Goal: Task Accomplishment & Management: Manage account settings

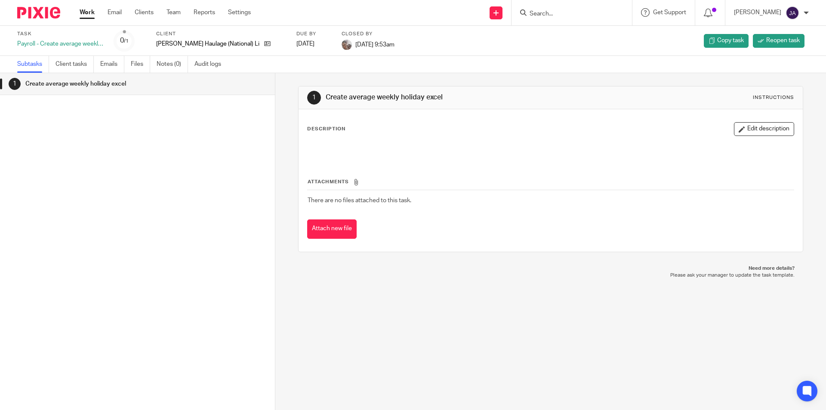
click at [137, 84] on h1 "Create average weekly holiday excel" at bounding box center [105, 83] width 161 height 13
click at [84, 13] on link "Work" at bounding box center [87, 12] width 15 height 9
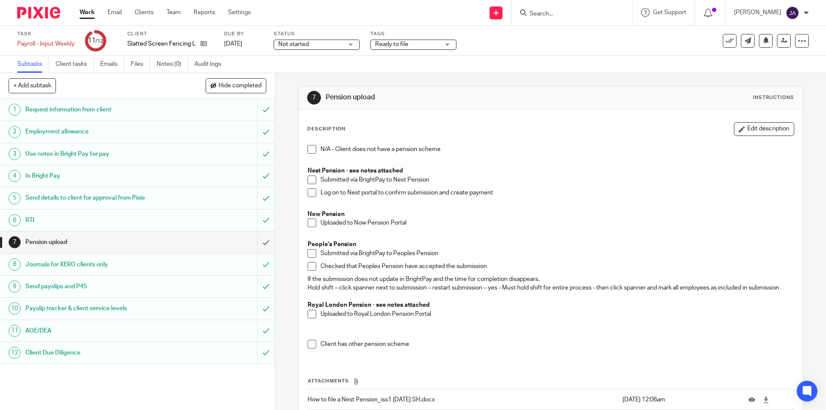
click at [325, 45] on span "Not started" at bounding box center [310, 44] width 65 height 9
click at [299, 75] on span "In progress" at bounding box center [295, 76] width 30 height 6
click at [309, 179] on span at bounding box center [312, 180] width 9 height 9
click at [310, 194] on span at bounding box center [312, 192] width 9 height 9
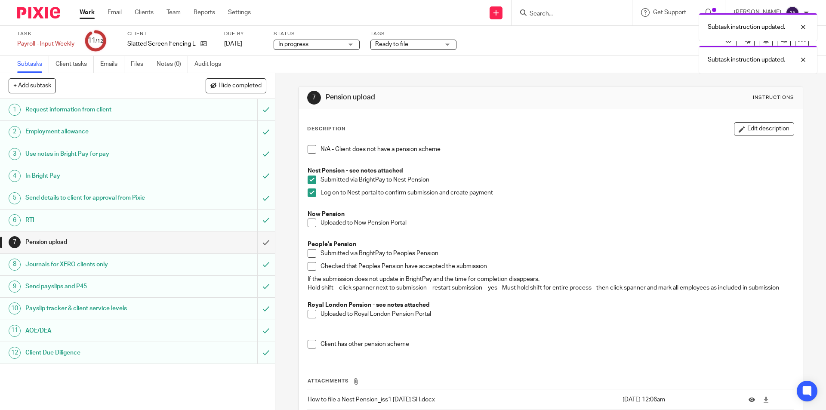
click at [391, 43] on span "Ready to file" at bounding box center [391, 44] width 33 height 6
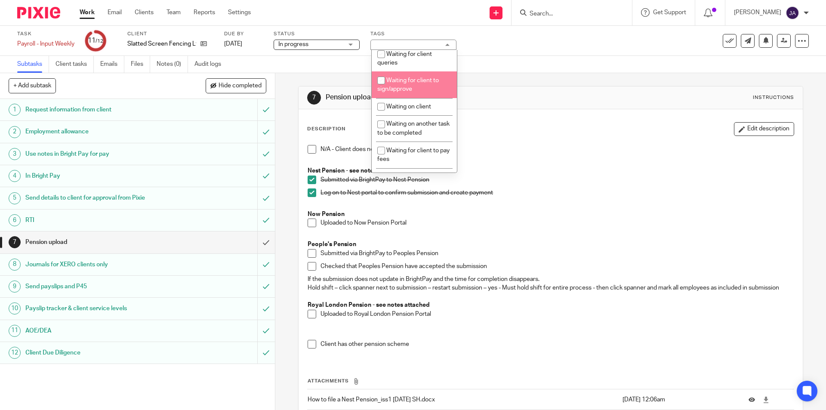
scroll to position [127, 0]
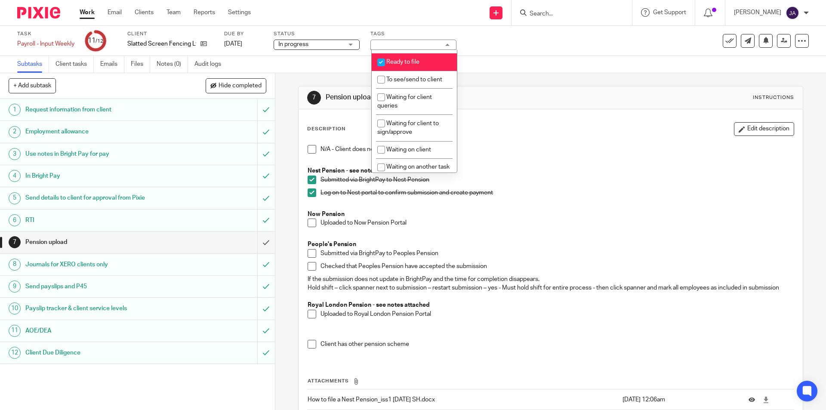
click at [389, 57] on li "Ready to file" at bounding box center [414, 62] width 85 height 18
checkbox input "false"
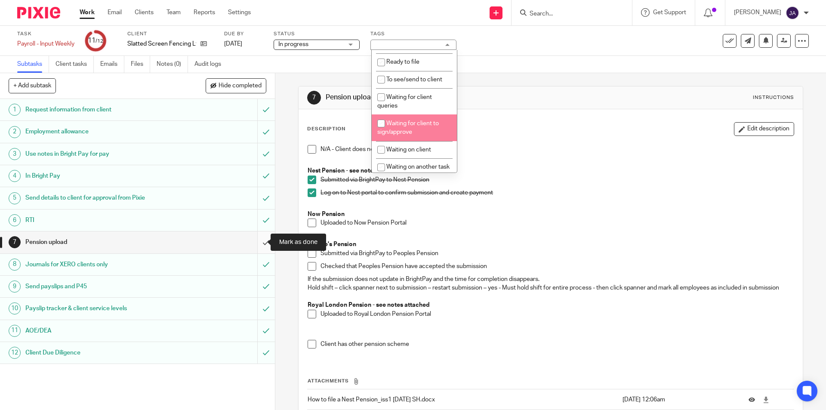
click at [257, 244] on input "submit" at bounding box center [137, 242] width 275 height 22
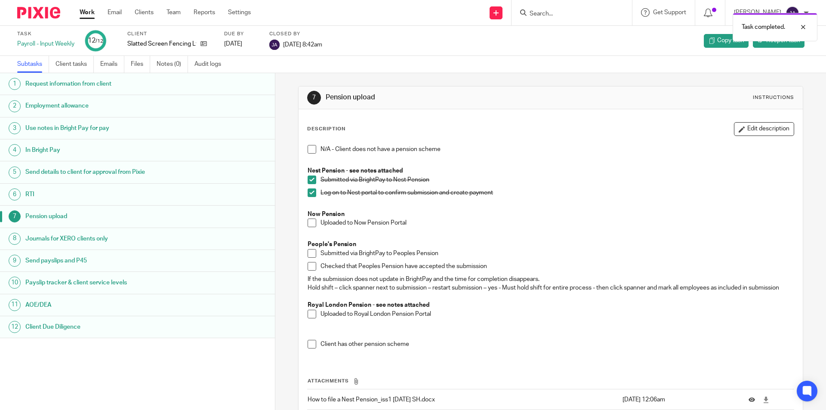
click at [86, 14] on link "Work" at bounding box center [87, 12] width 15 height 9
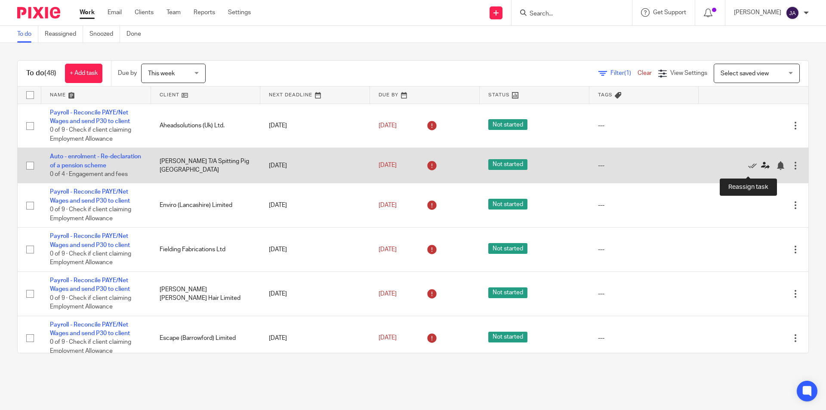
click at [761, 169] on icon at bounding box center [765, 165] width 9 height 9
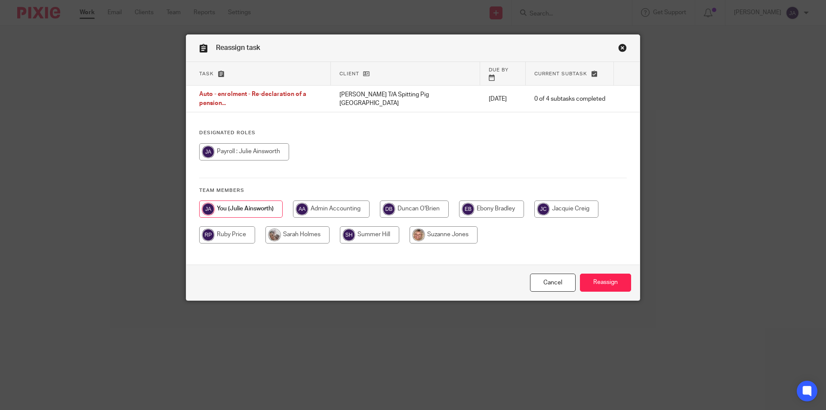
click at [280, 228] on input "radio" at bounding box center [297, 234] width 64 height 17
radio input "true"
click at [314, 270] on div "Cancel Reassign" at bounding box center [412, 283] width 453 height 36
click at [605, 279] on input "Reassign" at bounding box center [605, 283] width 51 height 18
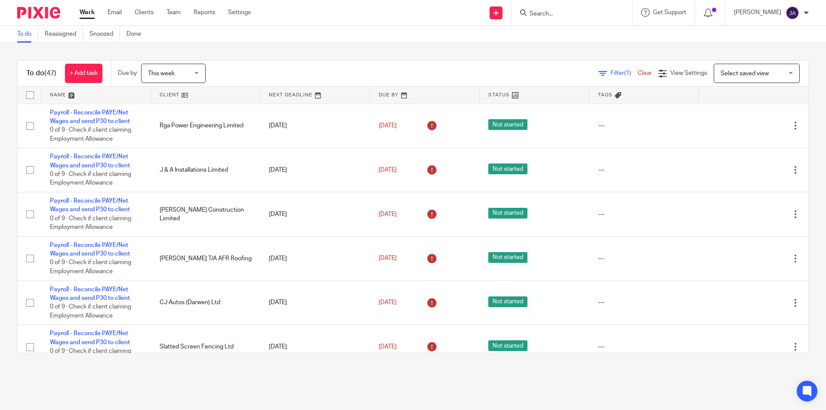
click at [168, 96] on link at bounding box center [206, 94] width 110 height 17
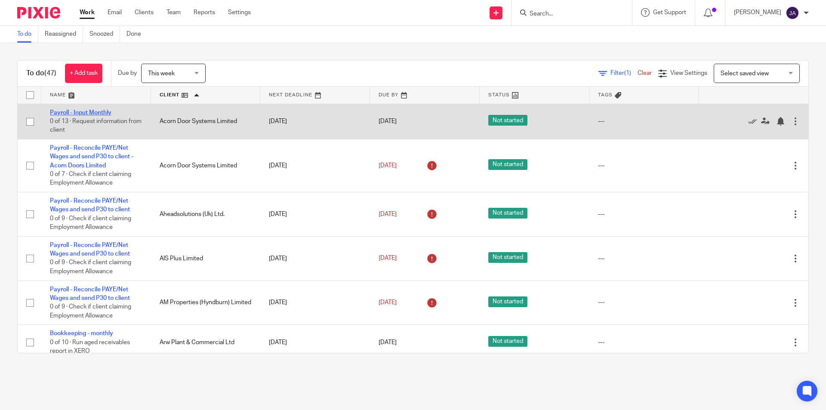
click at [75, 111] on link "Payroll - Input Monthly" at bounding box center [81, 113] width 62 height 6
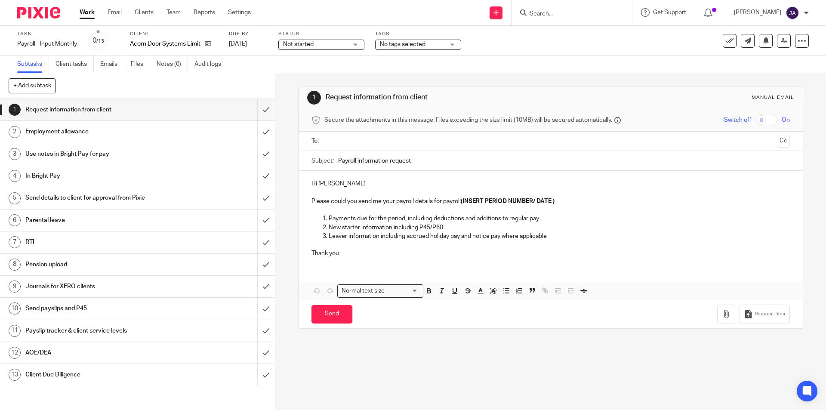
click at [342, 45] on span "Not started" at bounding box center [315, 44] width 65 height 9
click at [307, 78] on span "In progress" at bounding box center [300, 76] width 30 height 6
click at [400, 41] on span "No tags selected" at bounding box center [403, 44] width 46 height 6
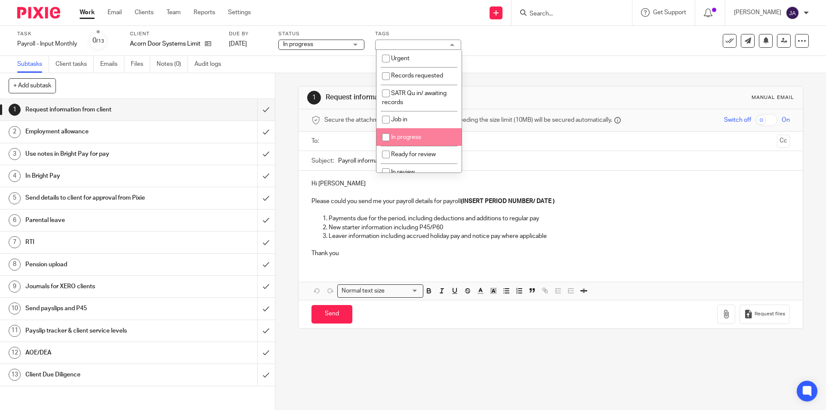
click at [402, 137] on span "In progress" at bounding box center [406, 137] width 30 height 6
checkbox input "true"
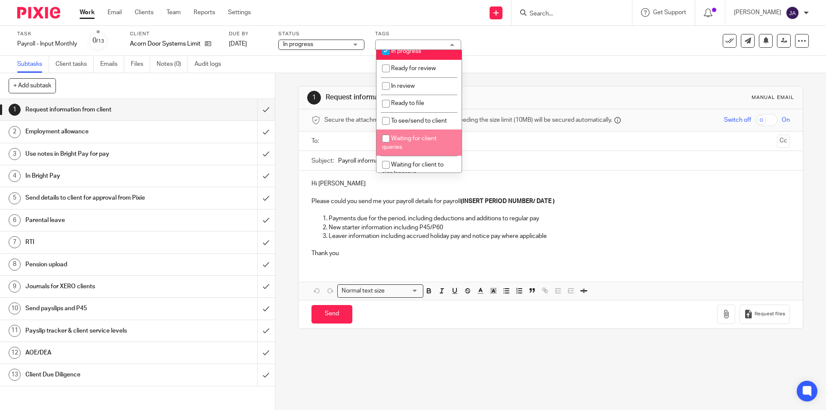
scroll to position [129, 0]
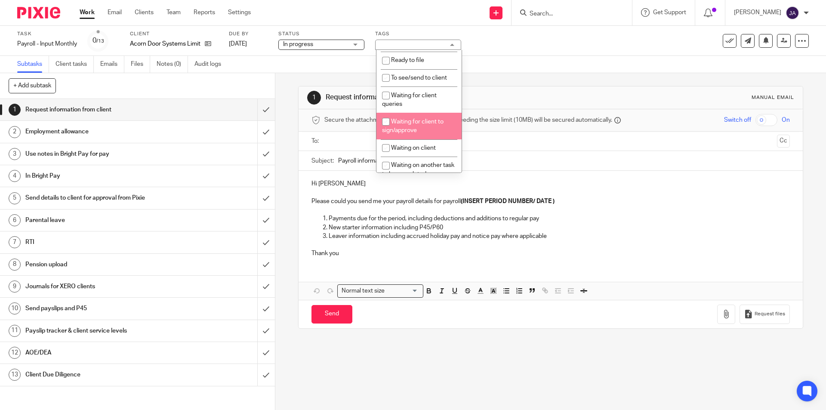
click at [402, 131] on span "Waiting for client to sign/approve" at bounding box center [413, 126] width 62 height 15
checkbox input "true"
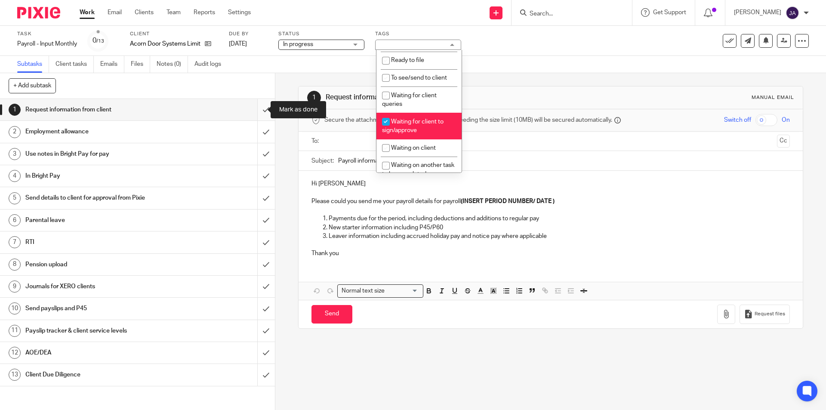
click at [260, 110] on input "submit" at bounding box center [137, 110] width 275 height 22
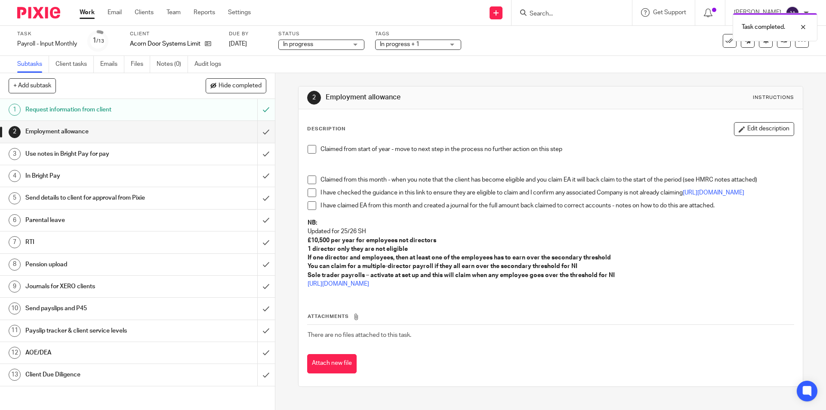
click at [309, 151] on span at bounding box center [312, 149] width 9 height 9
click at [257, 133] on input "submit" at bounding box center [137, 132] width 275 height 22
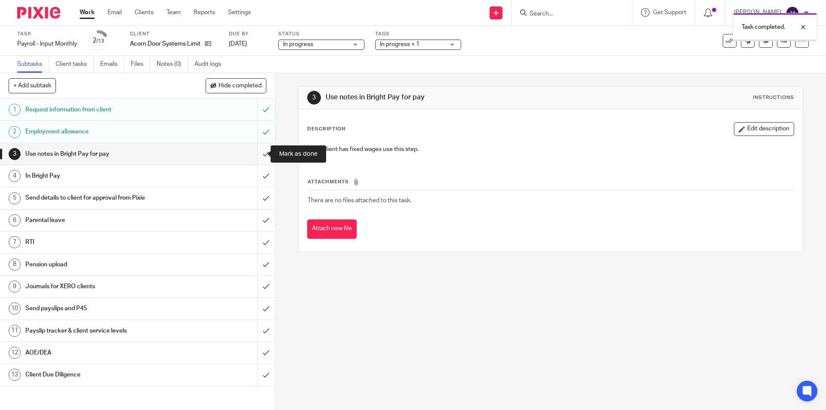
click at [254, 151] on input "submit" at bounding box center [137, 154] width 275 height 22
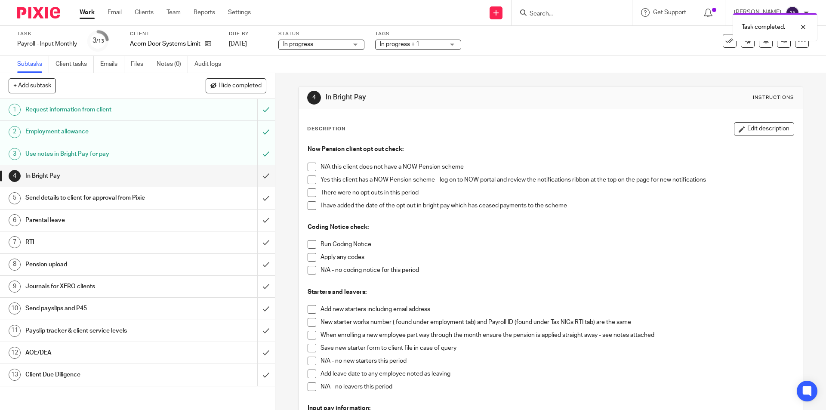
click at [308, 182] on span at bounding box center [312, 180] width 9 height 9
click at [310, 180] on span at bounding box center [312, 180] width 9 height 9
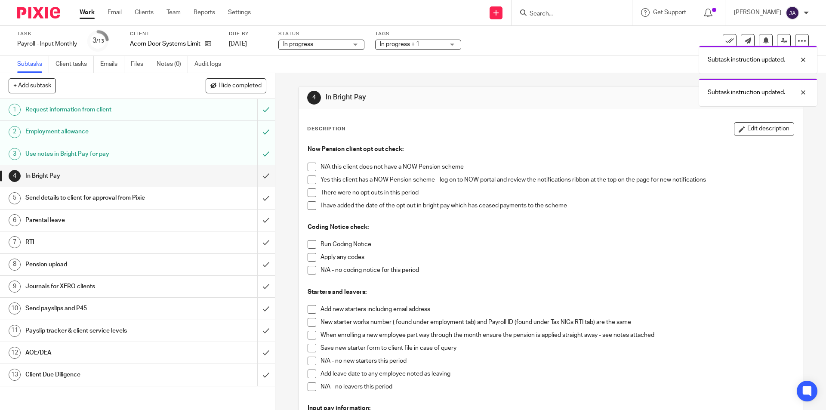
click at [308, 166] on span at bounding box center [312, 167] width 9 height 9
click at [308, 244] on span at bounding box center [312, 244] width 9 height 9
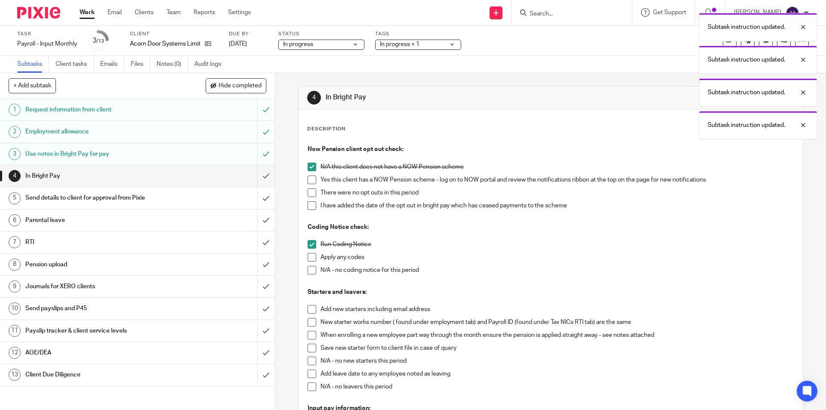
click at [308, 273] on span at bounding box center [312, 270] width 9 height 9
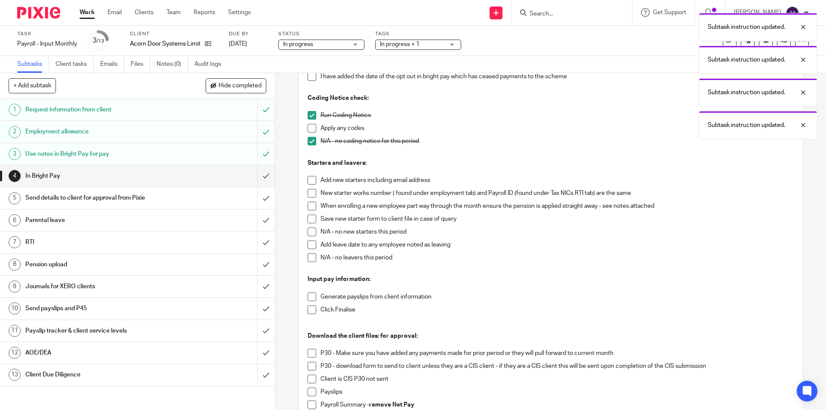
drag, startPoint x: 307, startPoint y: 234, endPoint x: 307, endPoint y: 240, distance: 6.0
click at [308, 233] on span at bounding box center [312, 232] width 9 height 9
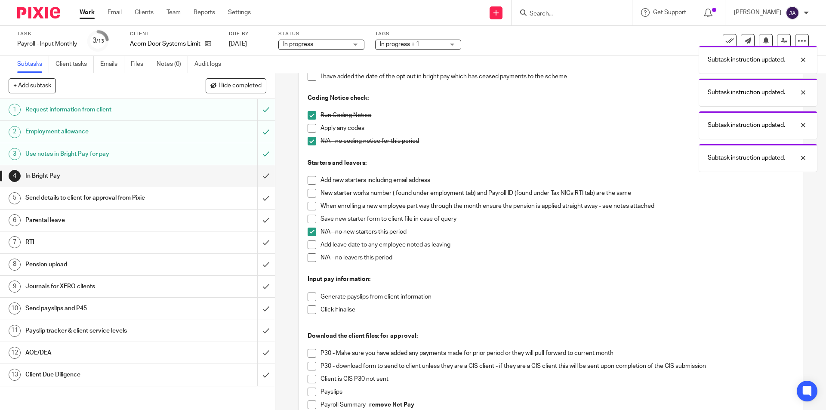
click at [308, 253] on li "Add leave date to any employee noted as leaving" at bounding box center [551, 246] width 486 height 13
click at [308, 259] on span at bounding box center [312, 257] width 9 height 9
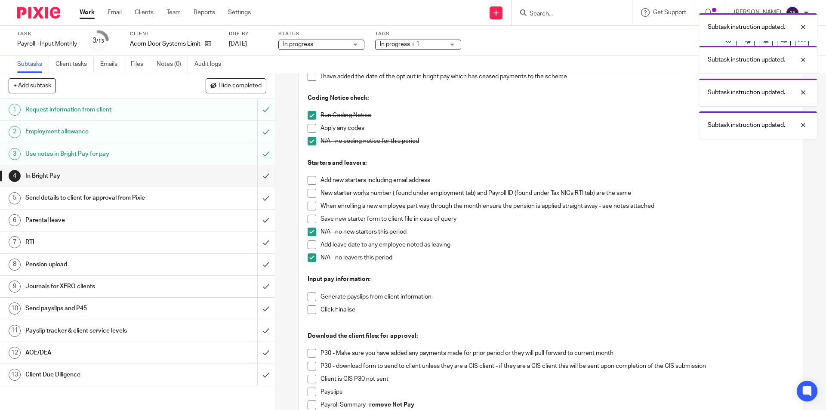
click at [308, 298] on span at bounding box center [312, 297] width 9 height 9
click at [308, 311] on span at bounding box center [312, 309] width 9 height 9
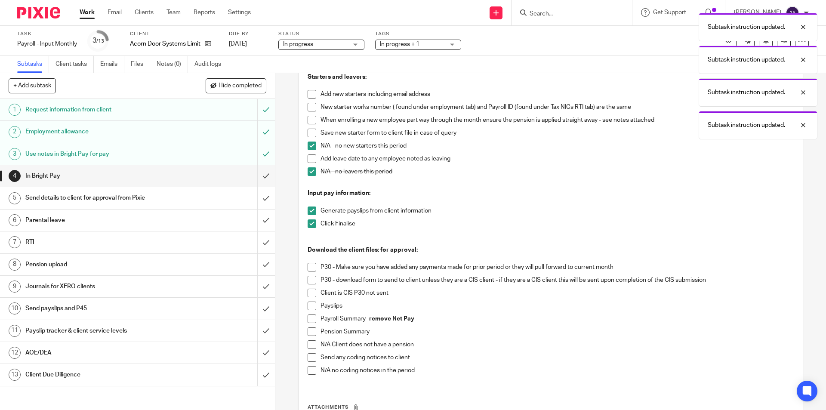
click at [310, 306] on span at bounding box center [312, 306] width 9 height 9
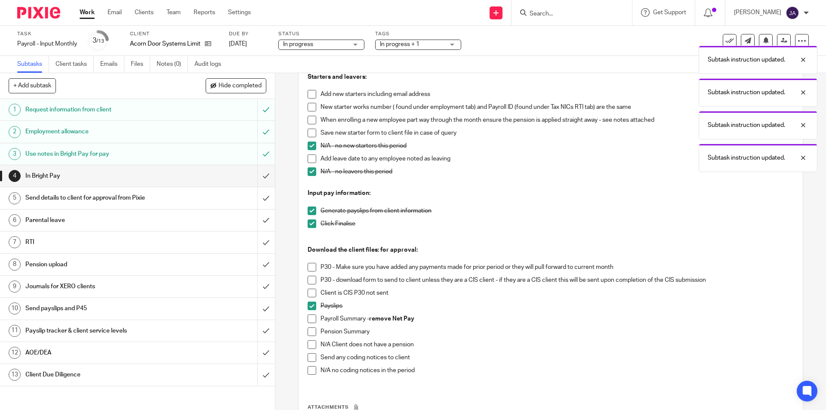
click at [308, 318] on span at bounding box center [312, 318] width 9 height 9
click at [308, 331] on span at bounding box center [312, 331] width 9 height 9
click at [310, 370] on span at bounding box center [312, 370] width 9 height 9
click at [255, 179] on input "submit" at bounding box center [137, 176] width 275 height 22
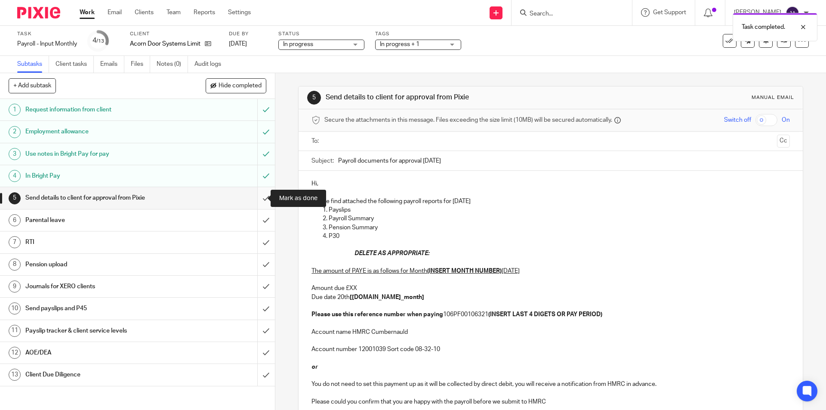
click at [257, 198] on input "submit" at bounding box center [137, 198] width 275 height 22
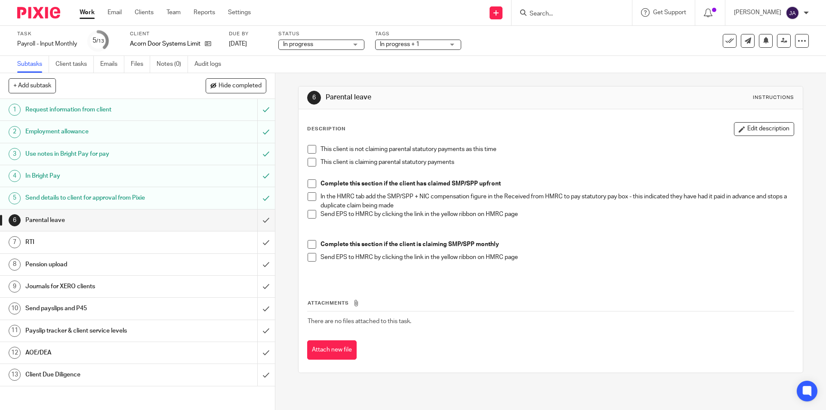
click at [311, 149] on span at bounding box center [312, 149] width 9 height 9
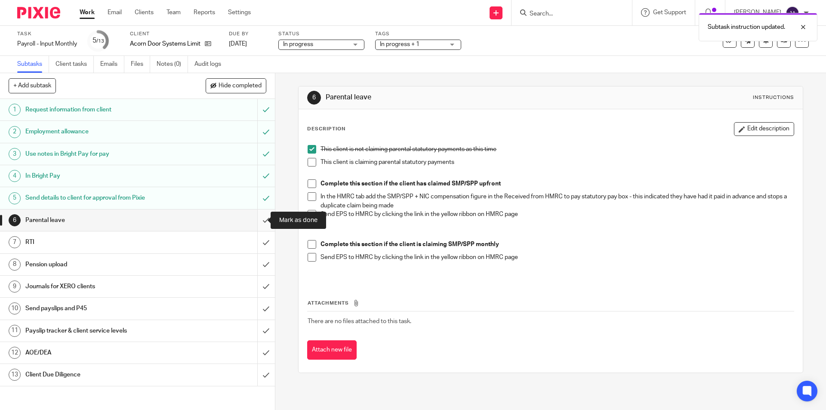
click at [259, 219] on input "submit" at bounding box center [137, 221] width 275 height 22
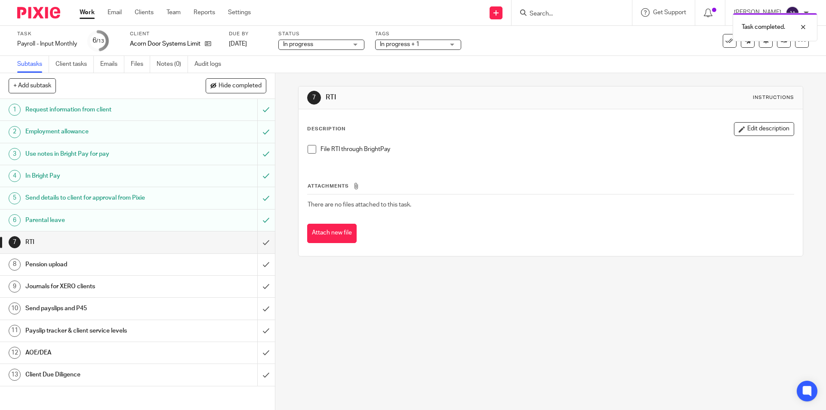
click at [76, 376] on h1 "Client Due Diligence" at bounding box center [99, 374] width 149 height 13
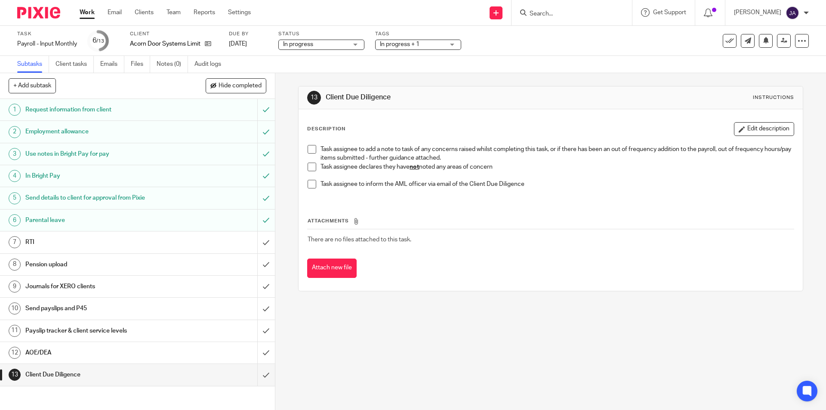
click at [308, 167] on span at bounding box center [312, 167] width 9 height 9
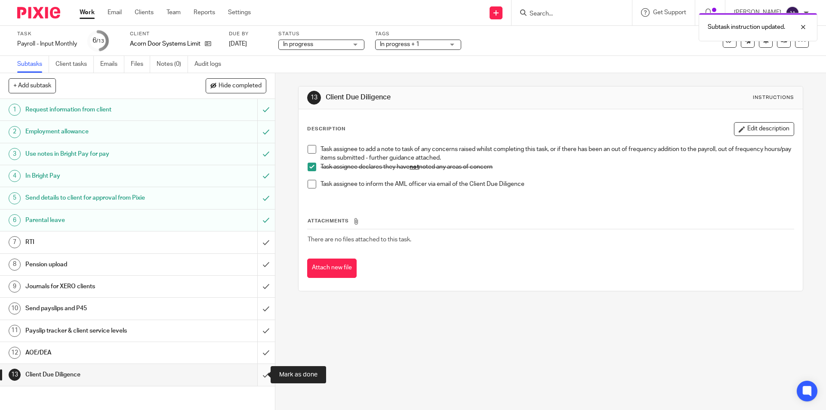
click at [255, 373] on input "submit" at bounding box center [137, 375] width 275 height 22
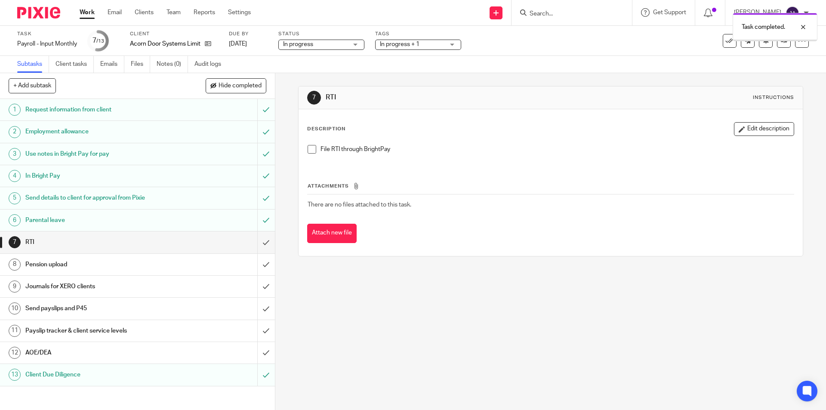
click at [111, 354] on h1 "AOE/DEA" at bounding box center [99, 352] width 149 height 13
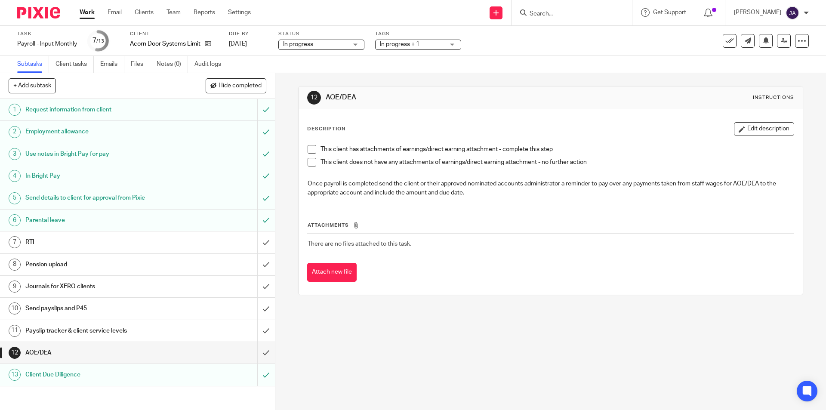
drag, startPoint x: 310, startPoint y: 164, endPoint x: 302, endPoint y: 185, distance: 22.1
click at [310, 163] on span at bounding box center [312, 162] width 9 height 9
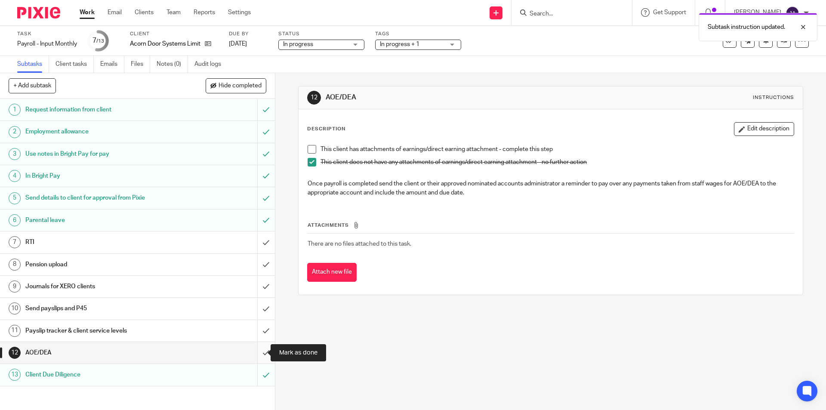
click at [260, 348] on input "submit" at bounding box center [137, 353] width 275 height 22
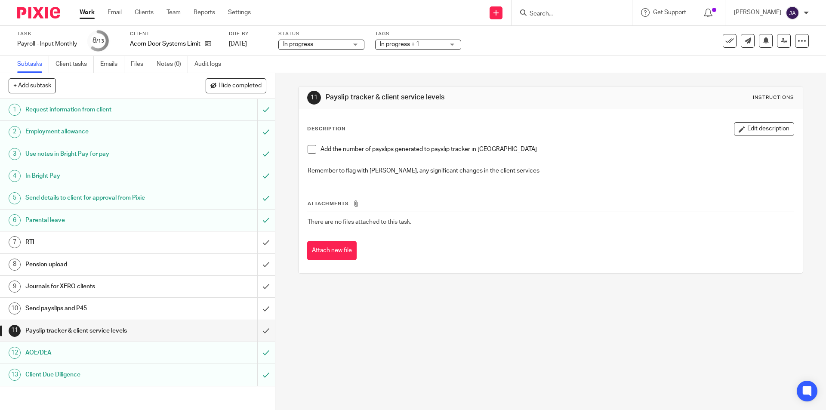
click at [310, 148] on span at bounding box center [312, 149] width 9 height 9
drag, startPoint x: 254, startPoint y: 331, endPoint x: 248, endPoint y: 333, distance: 5.9
click at [254, 331] on input "submit" at bounding box center [137, 331] width 275 height 22
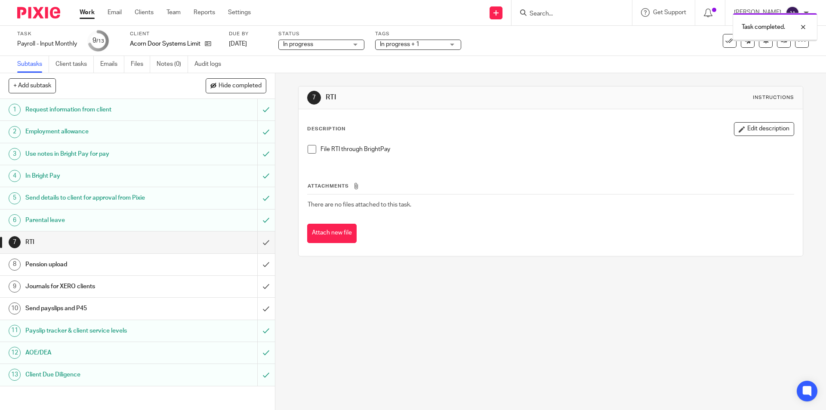
click at [159, 311] on h1 "Send payslips and P45" at bounding box center [99, 308] width 149 height 13
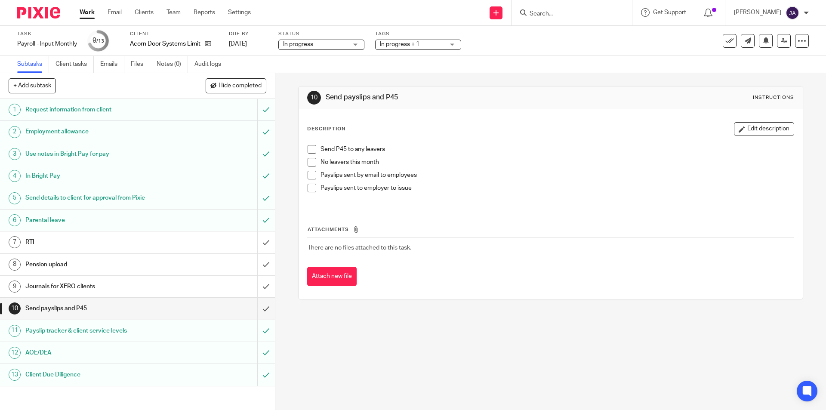
click at [309, 164] on span at bounding box center [312, 162] width 9 height 9
click at [311, 187] on span at bounding box center [312, 188] width 9 height 9
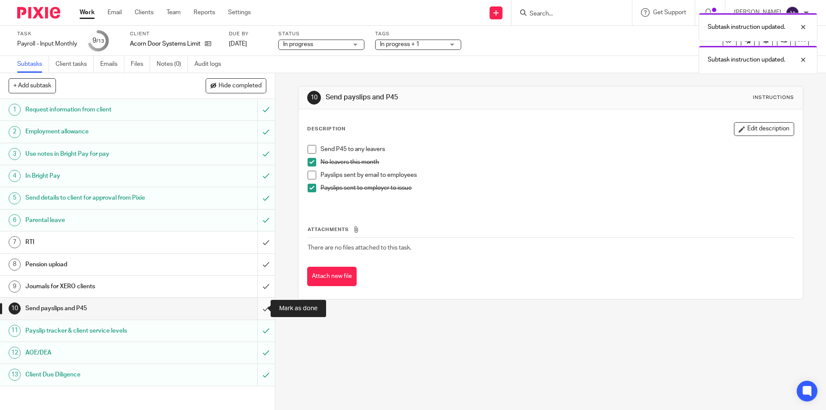
click at [256, 307] on input "submit" at bounding box center [137, 309] width 275 height 22
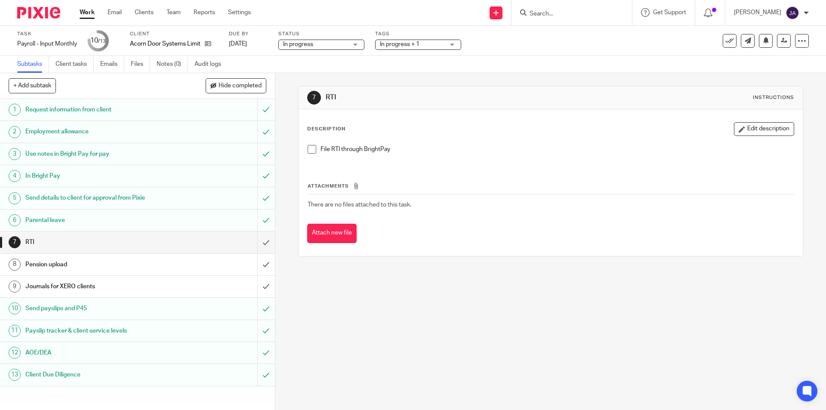
click at [86, 10] on link "Work" at bounding box center [87, 12] width 15 height 9
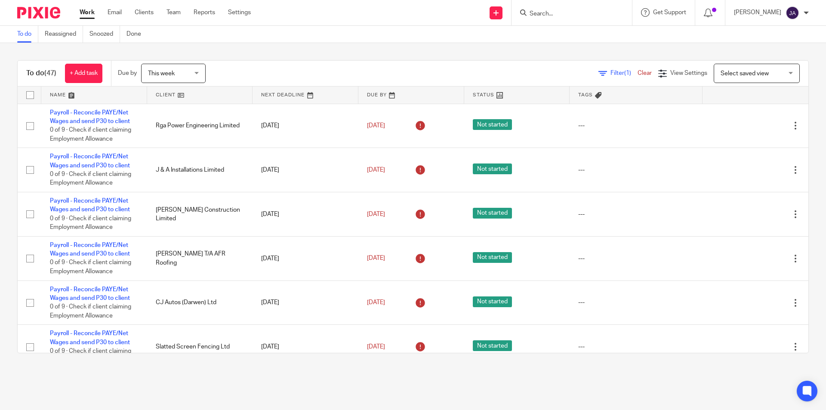
click at [162, 92] on link at bounding box center [200, 94] width 106 height 17
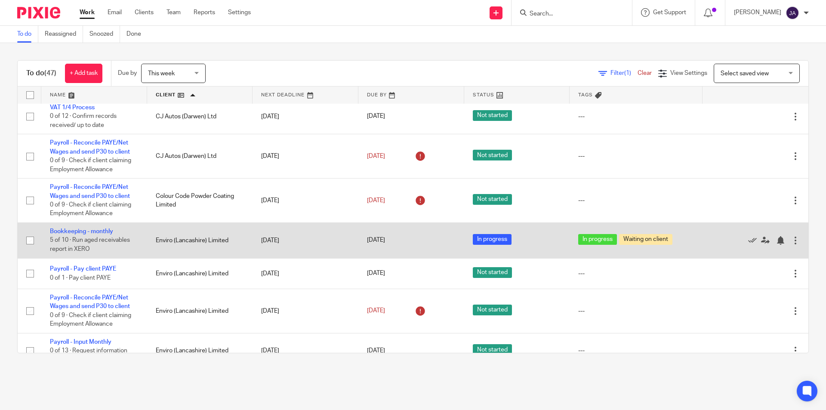
scroll to position [516, 0]
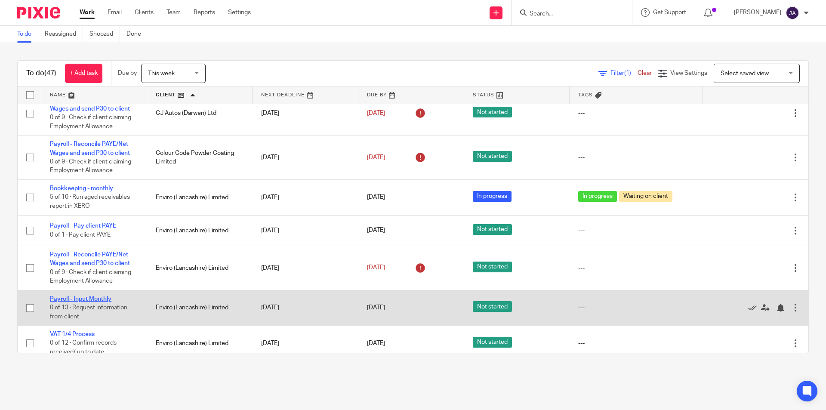
click at [91, 298] on link "Payroll - Input Monthly" at bounding box center [81, 299] width 62 height 6
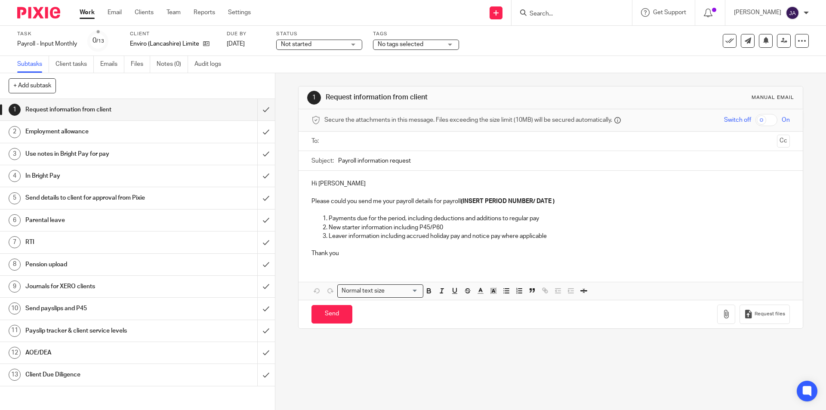
click at [344, 43] on span "Not started" at bounding box center [313, 44] width 65 height 9
drag, startPoint x: 306, startPoint y: 75, endPoint x: 318, endPoint y: 67, distance: 14.0
click at [306, 74] on span "In progress" at bounding box center [298, 76] width 30 height 6
click at [395, 45] on span "No tags selected" at bounding box center [401, 44] width 46 height 6
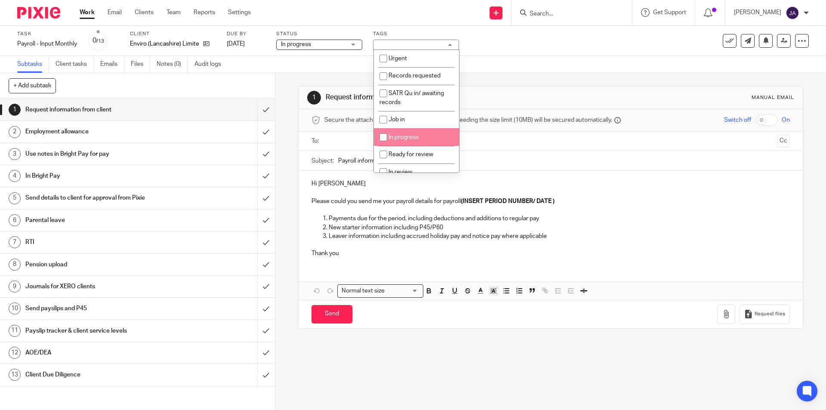
click at [395, 139] on span "In progress" at bounding box center [403, 137] width 30 height 6
checkbox input "true"
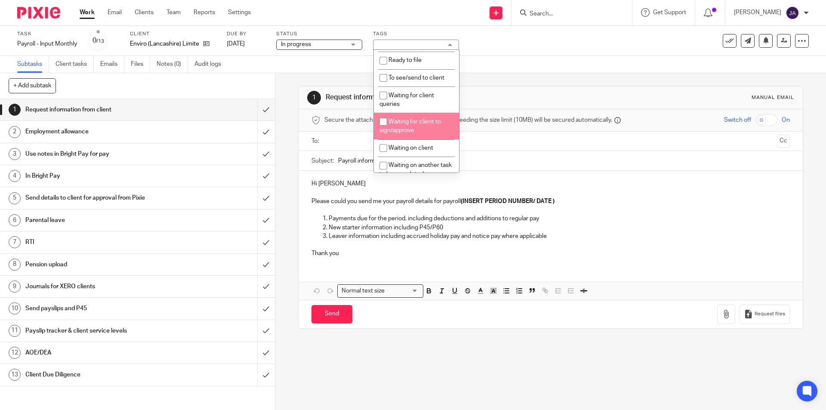
click at [407, 129] on span "Waiting for client to sign/approve" at bounding box center [410, 126] width 62 height 15
checkbox input "true"
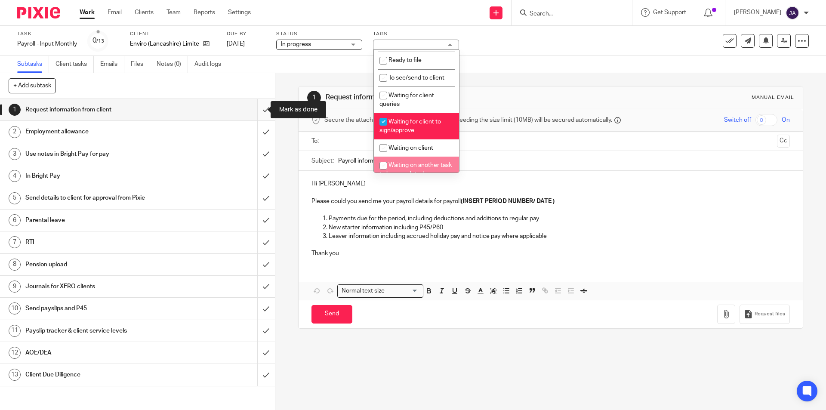
click at [261, 107] on input "submit" at bounding box center [137, 110] width 275 height 22
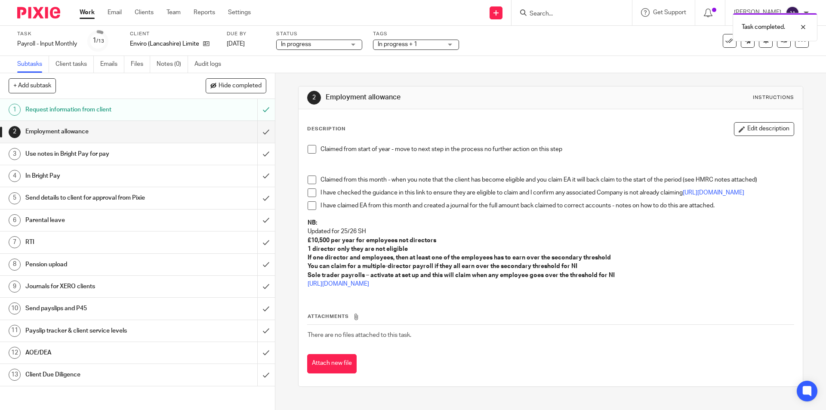
click at [311, 149] on span at bounding box center [312, 149] width 9 height 9
click at [258, 133] on input "submit" at bounding box center [137, 132] width 275 height 22
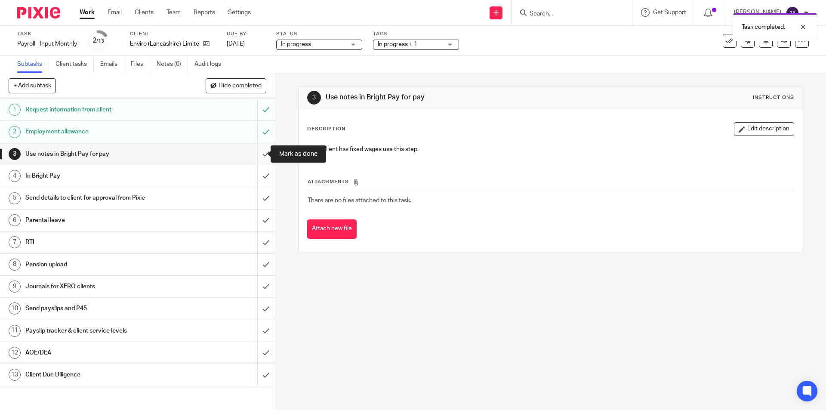
click at [256, 152] on input "submit" at bounding box center [137, 154] width 275 height 22
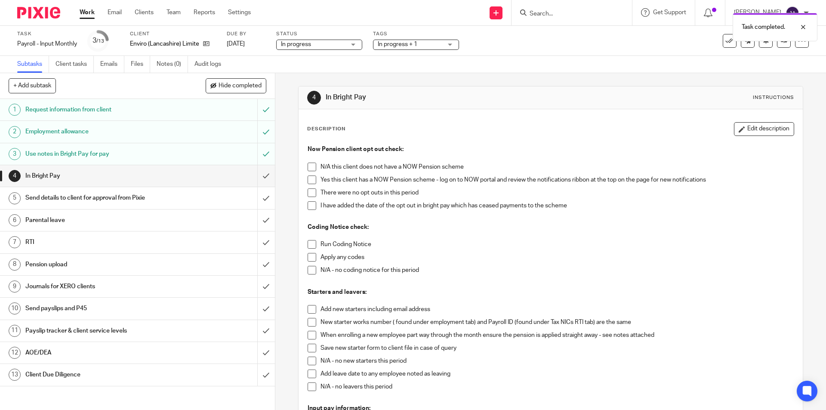
click at [308, 164] on span at bounding box center [312, 167] width 9 height 9
click at [310, 245] on span at bounding box center [312, 244] width 9 height 9
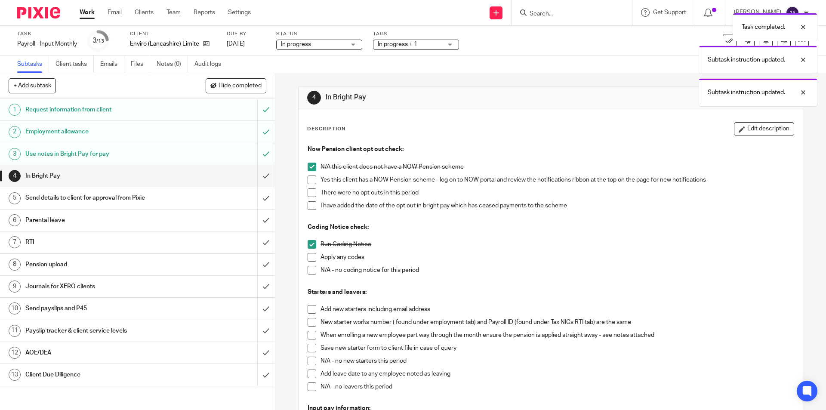
click at [309, 273] on span at bounding box center [312, 270] width 9 height 9
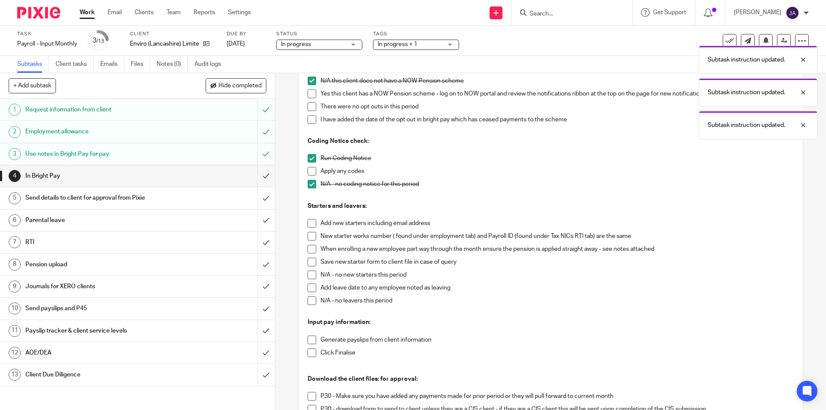
click at [308, 275] on span at bounding box center [312, 275] width 9 height 9
click at [308, 300] on span at bounding box center [312, 300] width 9 height 9
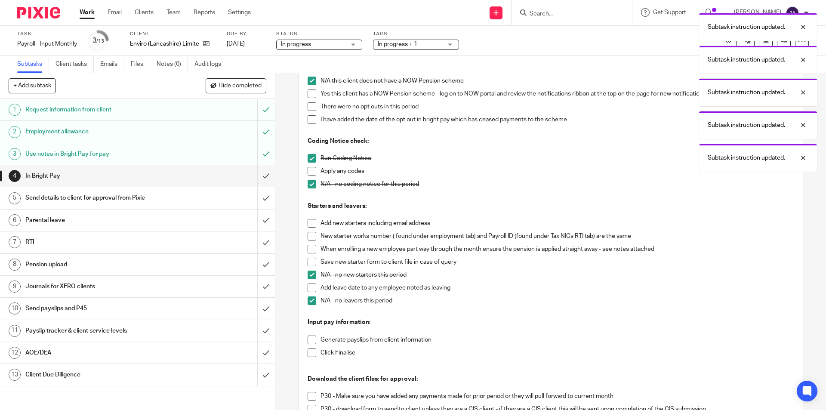
click at [308, 340] on span at bounding box center [312, 340] width 9 height 9
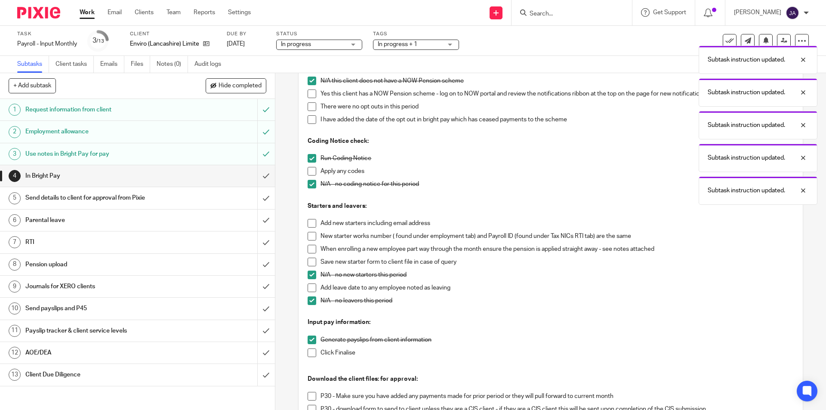
click at [308, 353] on span at bounding box center [312, 352] width 9 height 9
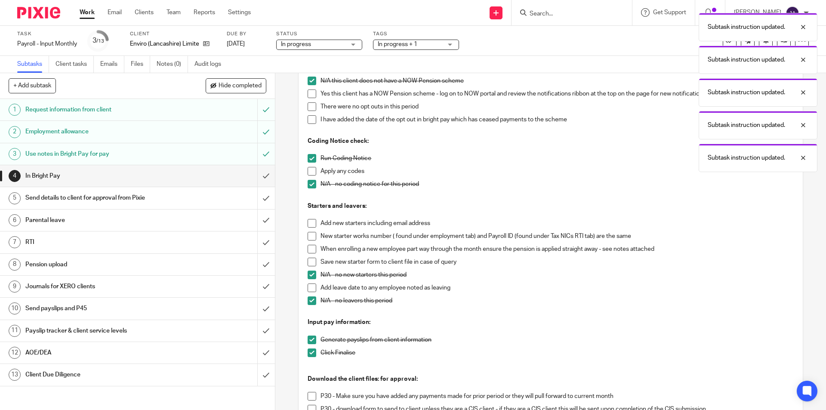
scroll to position [258, 0]
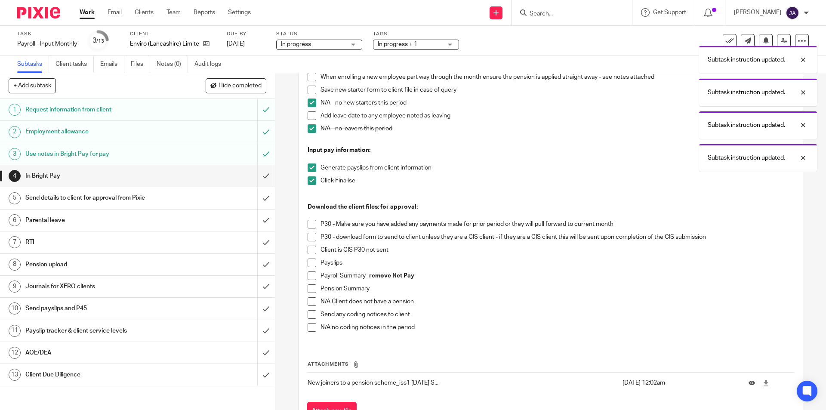
click at [311, 263] on span at bounding box center [312, 263] width 9 height 9
click at [308, 277] on span at bounding box center [312, 275] width 9 height 9
click at [308, 289] on span at bounding box center [312, 288] width 9 height 9
click at [308, 277] on span at bounding box center [312, 275] width 9 height 9
click at [308, 287] on span at bounding box center [312, 288] width 9 height 9
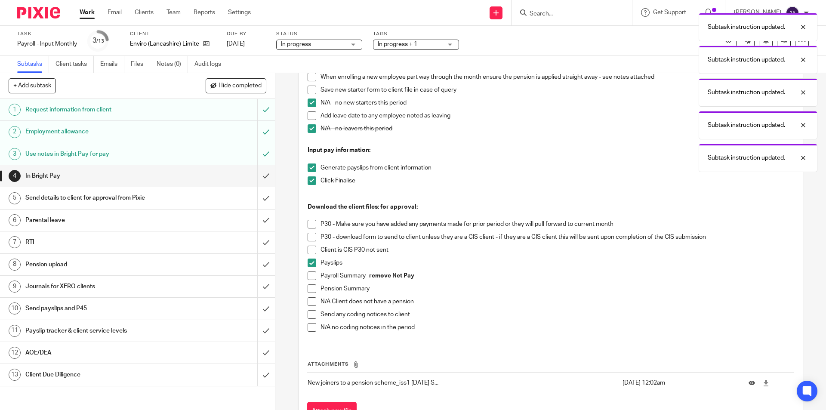
scroll to position [296, 0]
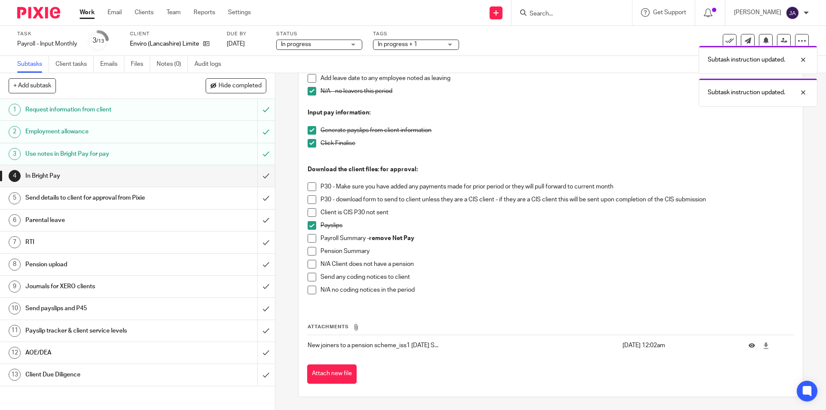
click at [308, 291] on span at bounding box center [312, 290] width 9 height 9
click at [256, 174] on input "submit" at bounding box center [137, 176] width 275 height 22
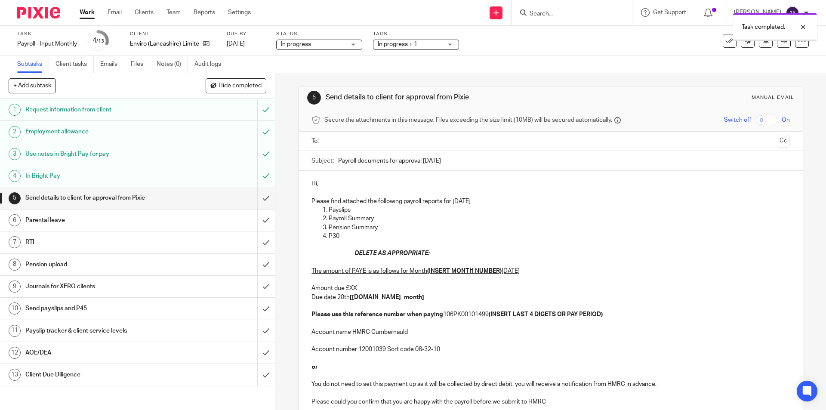
click at [256, 198] on input "submit" at bounding box center [137, 198] width 275 height 22
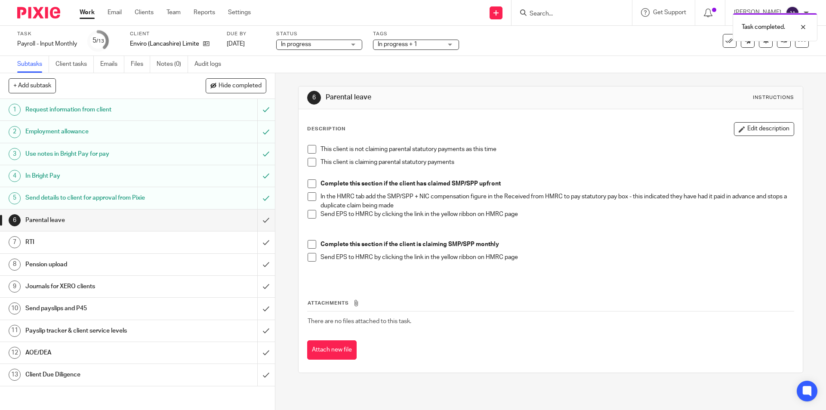
click at [308, 151] on span at bounding box center [312, 149] width 9 height 9
click at [258, 218] on input "submit" at bounding box center [137, 221] width 275 height 22
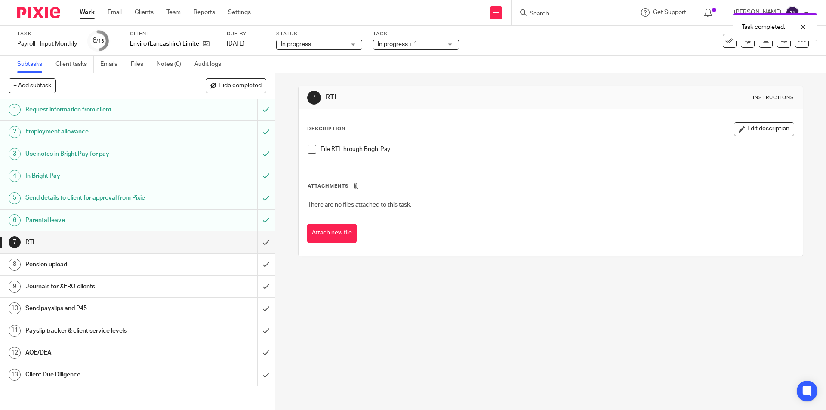
click at [70, 377] on h1 "Client Due Diligence" at bounding box center [99, 374] width 149 height 13
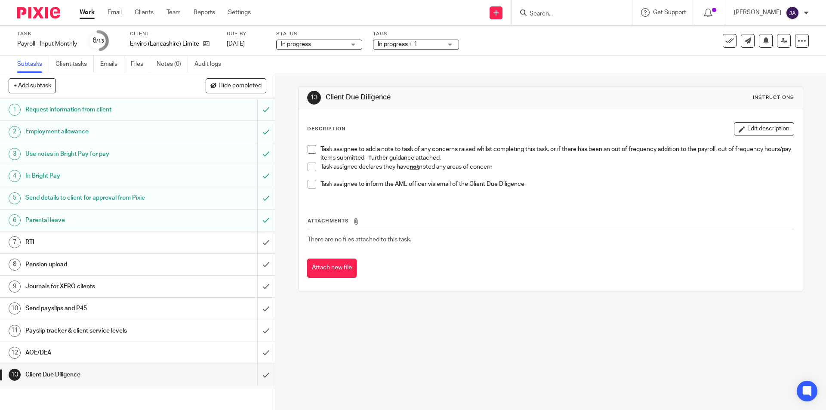
click at [309, 166] on span at bounding box center [312, 167] width 9 height 9
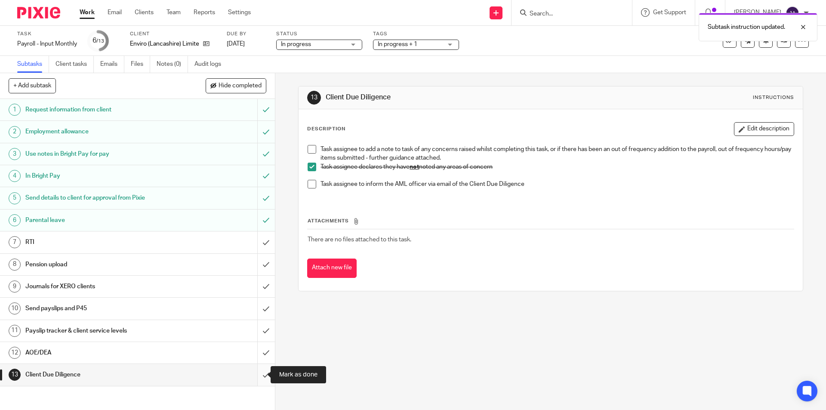
click at [257, 375] on input "submit" at bounding box center [137, 375] width 275 height 22
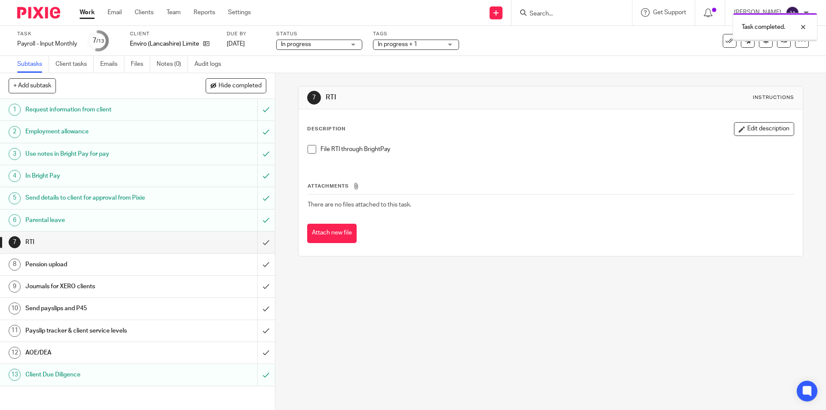
click at [124, 356] on h1 "AOE/DEA" at bounding box center [99, 352] width 149 height 13
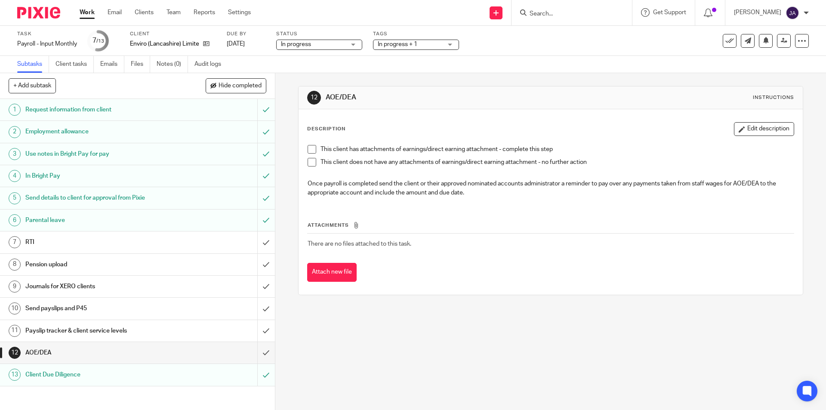
click at [311, 162] on span at bounding box center [312, 162] width 9 height 9
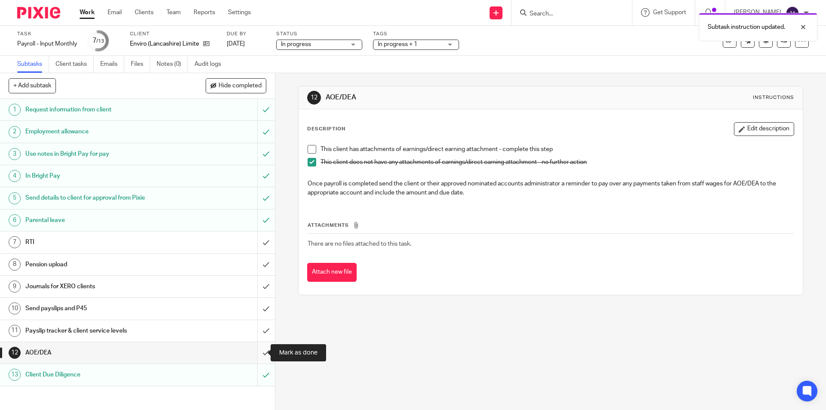
click at [257, 349] on input "submit" at bounding box center [137, 353] width 275 height 22
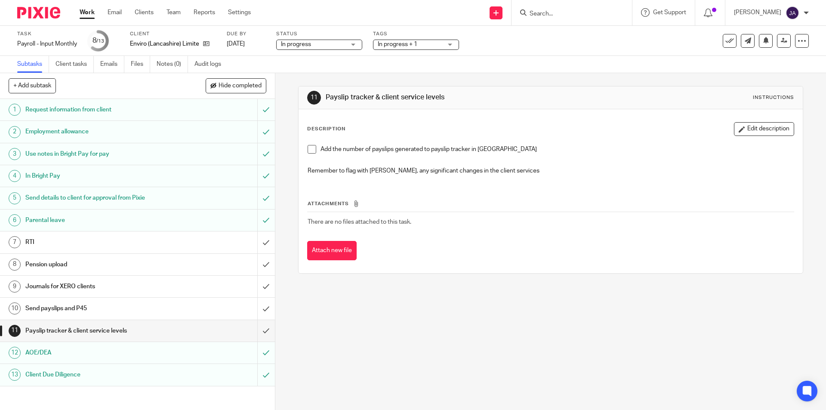
click at [308, 150] on span at bounding box center [312, 149] width 9 height 9
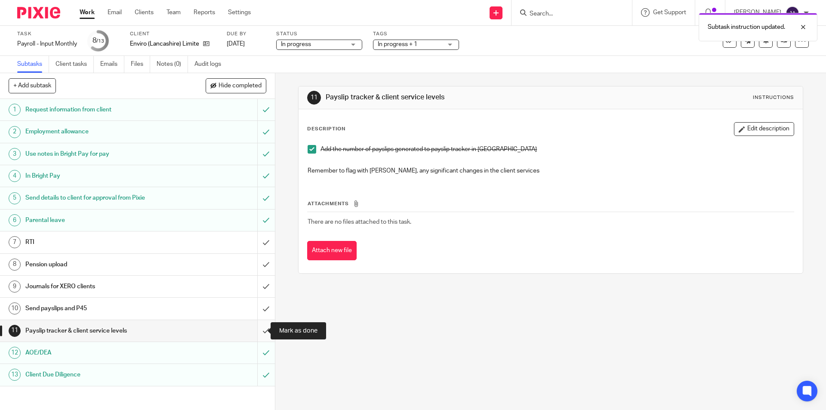
click at [255, 330] on input "submit" at bounding box center [137, 331] width 275 height 22
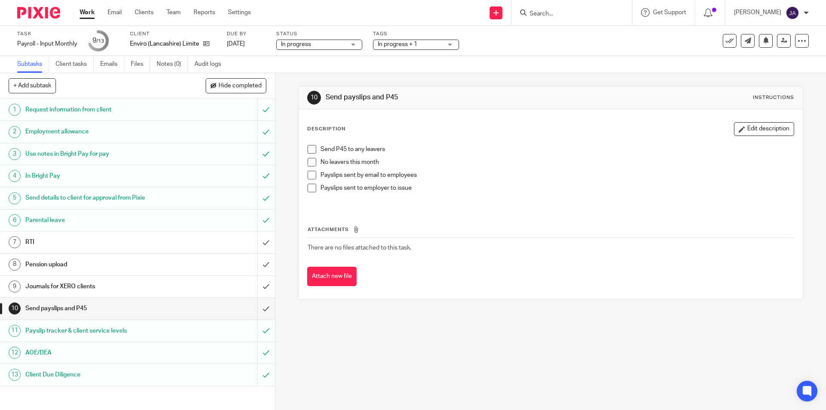
click at [313, 160] on span at bounding box center [312, 162] width 9 height 9
click at [310, 189] on span at bounding box center [312, 188] width 9 height 9
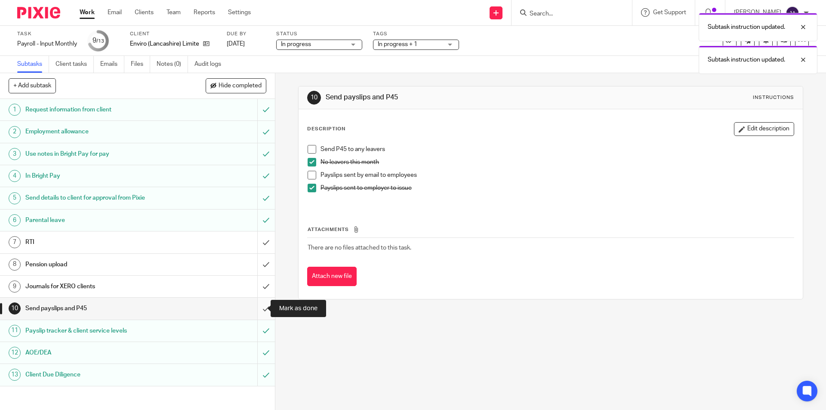
click at [260, 309] on input "submit" at bounding box center [137, 309] width 275 height 22
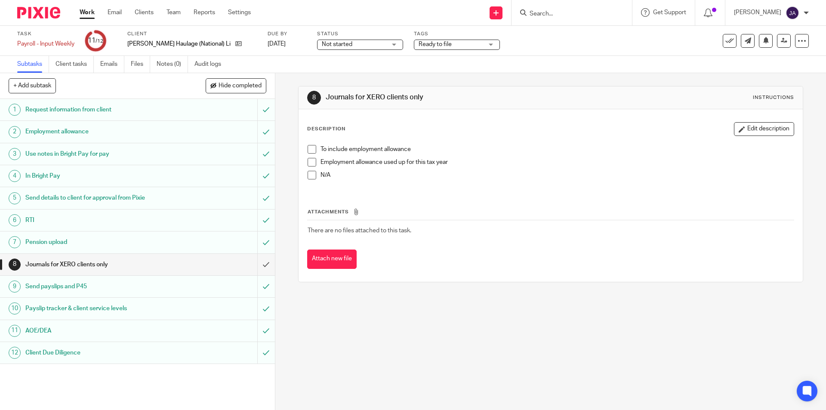
click at [325, 44] on span "Not started" at bounding box center [337, 44] width 31 height 6
click at [311, 74] on span "In progress" at bounding box center [315, 76] width 30 height 6
click at [419, 46] on span "Ready to file" at bounding box center [435, 44] width 33 height 6
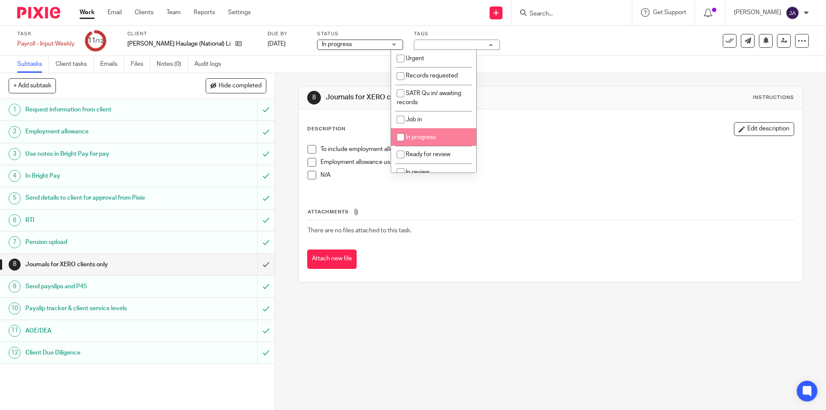
scroll to position [129, 0]
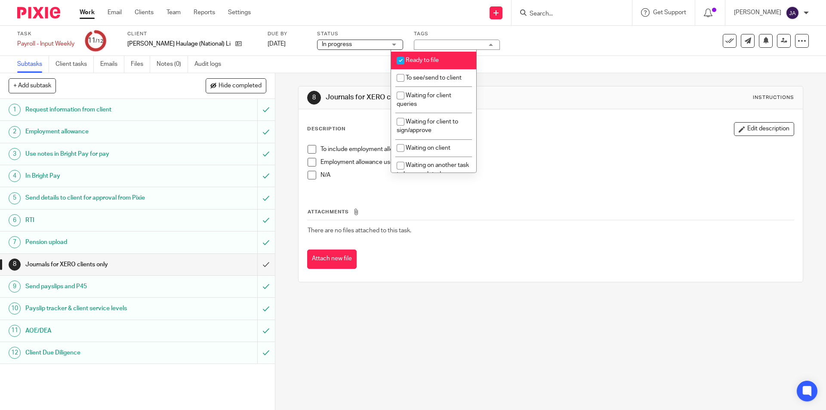
click at [417, 59] on span "Ready to file" at bounding box center [422, 60] width 33 height 6
checkbox input "false"
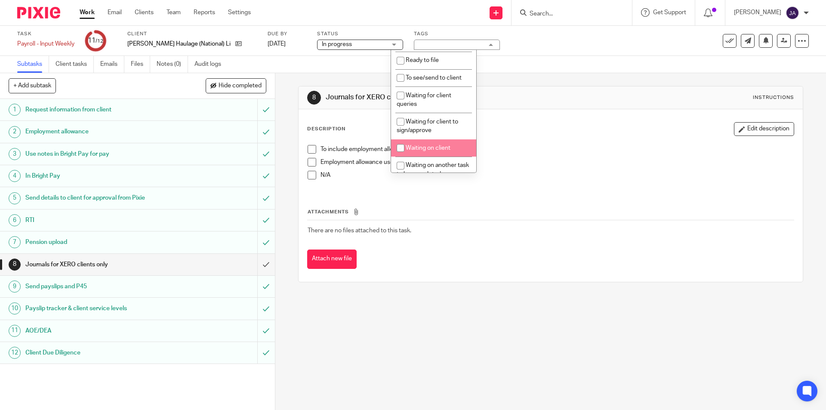
click at [392, 325] on div "8 Journals for XERO clients only Instructions Description Edit description To i…" at bounding box center [550, 241] width 551 height 337
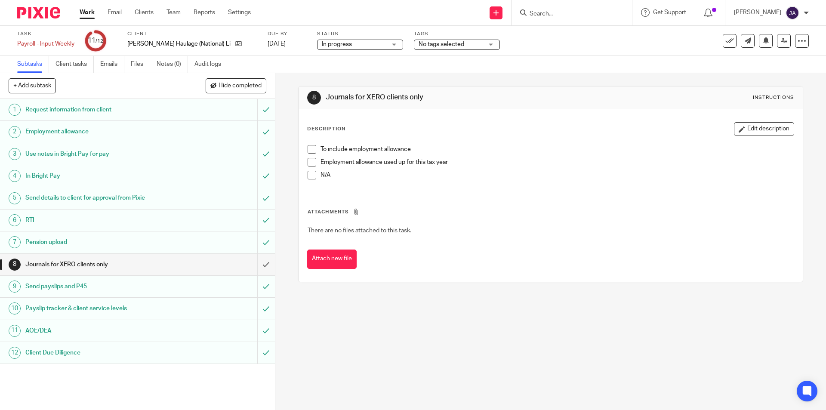
click at [311, 148] on span at bounding box center [312, 149] width 9 height 9
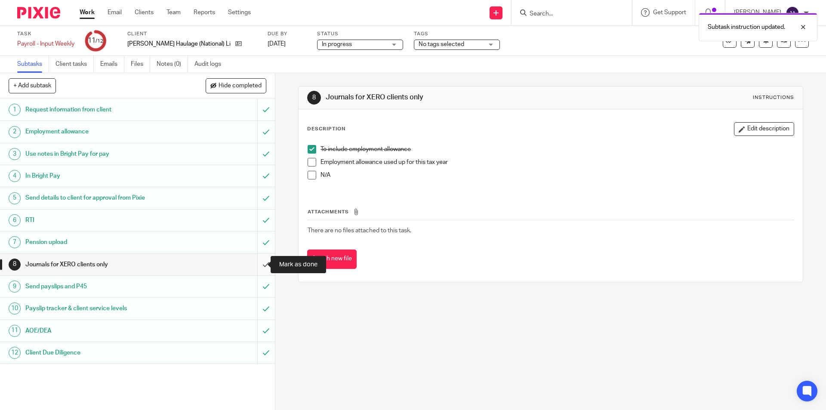
click at [255, 270] on input "submit" at bounding box center [137, 265] width 275 height 22
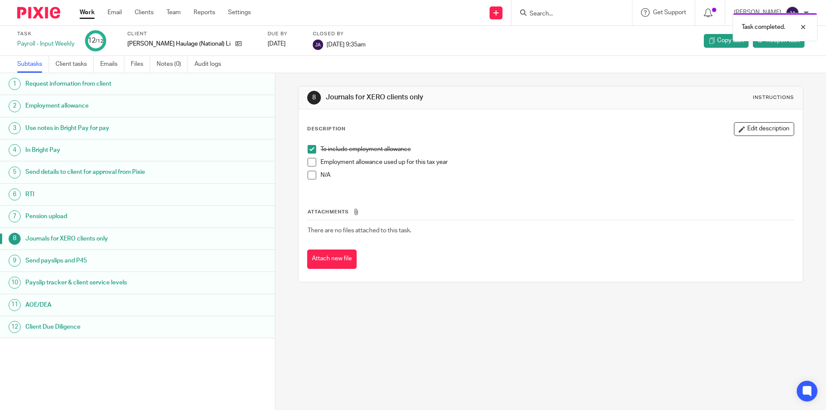
click at [87, 13] on link "Work" at bounding box center [87, 12] width 15 height 9
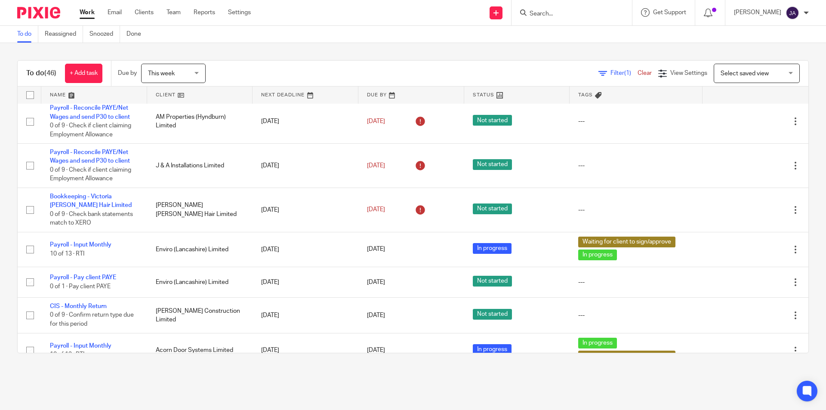
scroll to position [1420, 0]
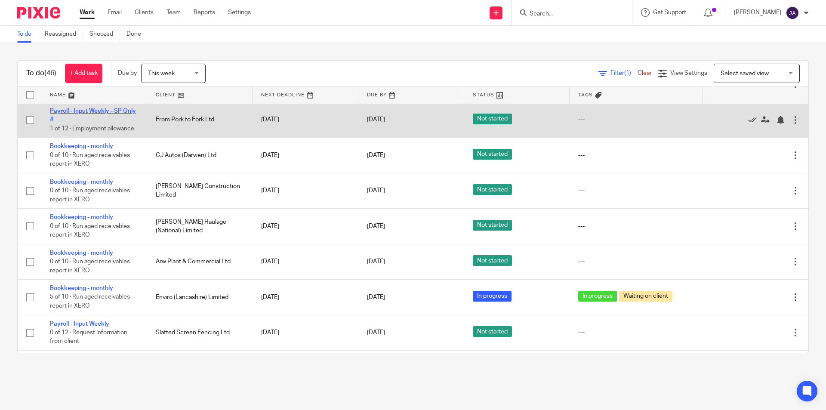
click at [77, 111] on link "Payroll - Input Weekly - SP Only #" at bounding box center [93, 115] width 86 height 15
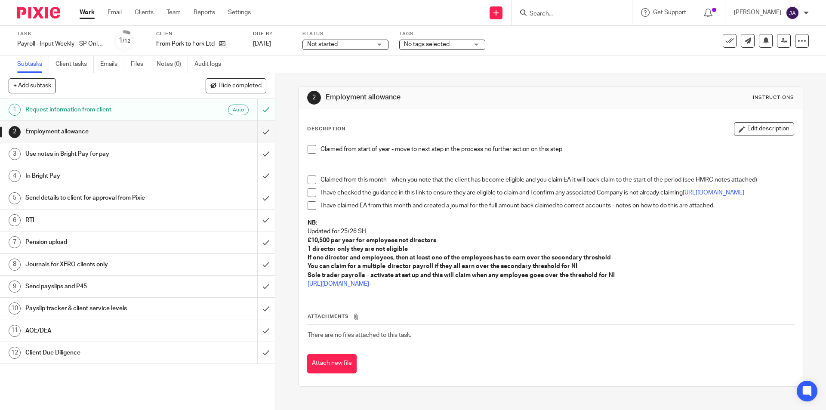
click at [451, 40] on span "No tags selected" at bounding box center [436, 44] width 65 height 9
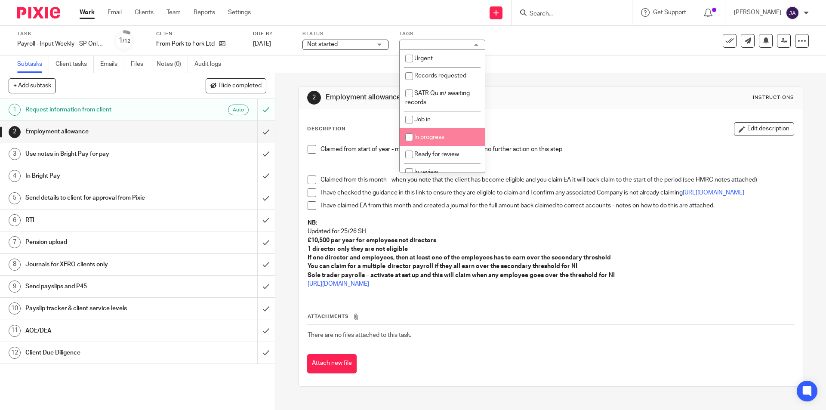
scroll to position [86, 0]
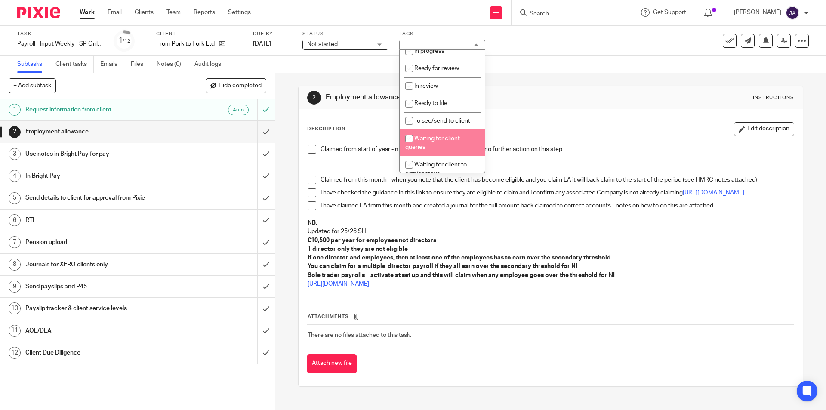
click at [441, 138] on span "Waiting for client queries" at bounding box center [432, 143] width 55 height 15
checkbox input "true"
click at [334, 40] on span "Not started" at bounding box center [339, 44] width 65 height 9
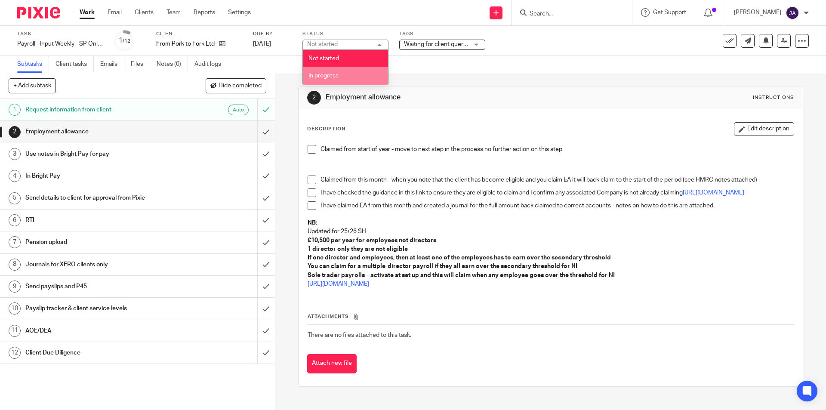
click at [321, 77] on span "In progress" at bounding box center [323, 76] width 30 height 6
click at [40, 244] on h1 "Pension upload" at bounding box center [99, 242] width 149 height 13
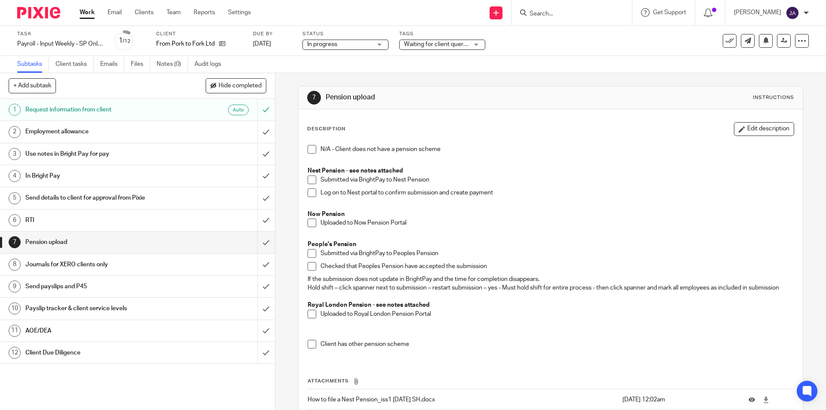
click at [309, 153] on span at bounding box center [312, 149] width 9 height 9
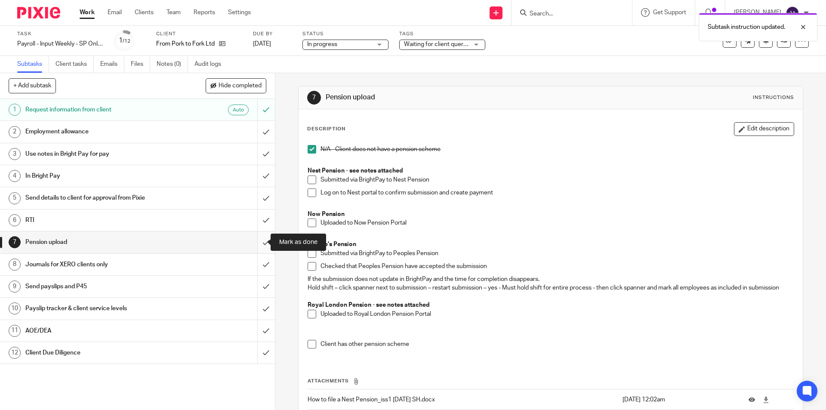
click at [258, 241] on input "submit" at bounding box center [137, 242] width 275 height 22
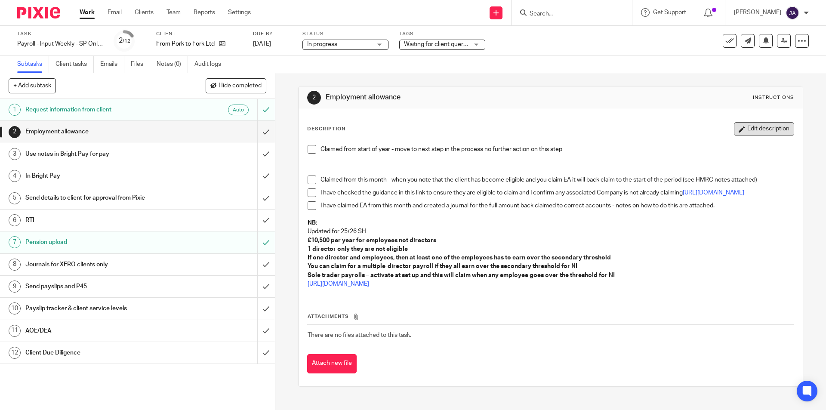
click at [749, 129] on button "Edit description" at bounding box center [764, 129] width 60 height 14
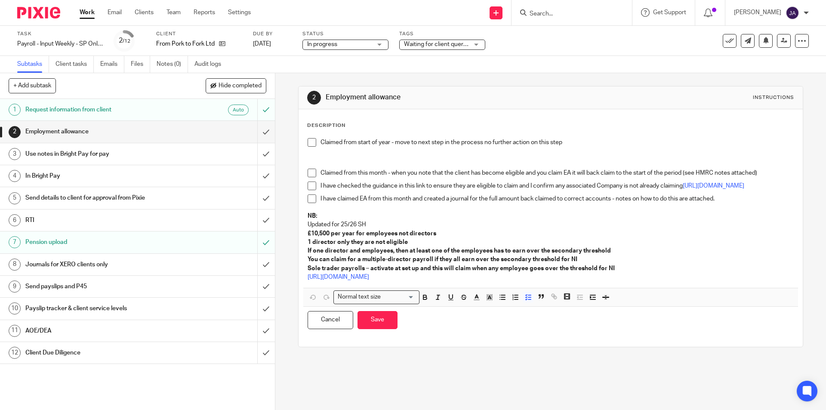
click at [596, 143] on p "Claimed from start of year - move to next step in the process no further action…" at bounding box center [557, 142] width 473 height 9
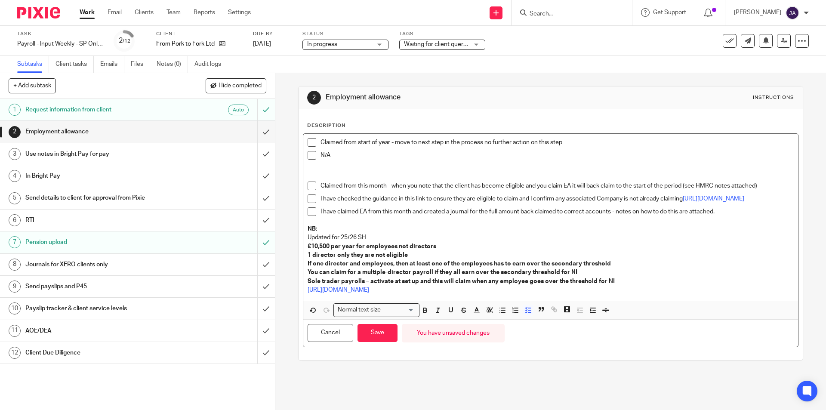
click at [308, 158] on span at bounding box center [312, 155] width 9 height 9
click at [377, 335] on button "Save" at bounding box center [378, 333] width 40 height 18
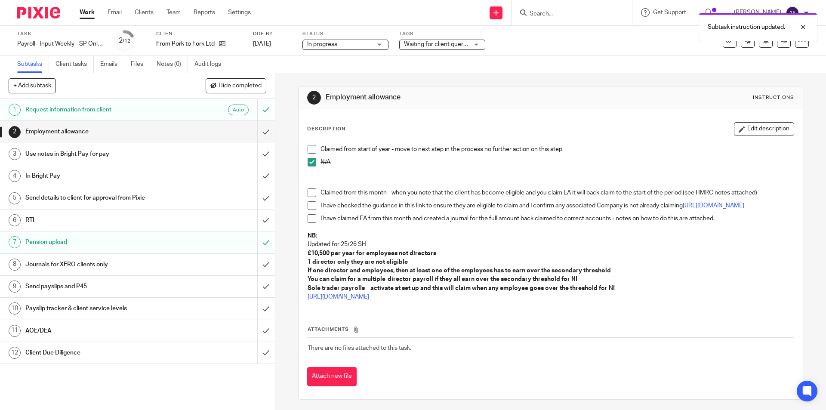
click at [35, 353] on h1 "Client Due Diligence" at bounding box center [99, 352] width 149 height 13
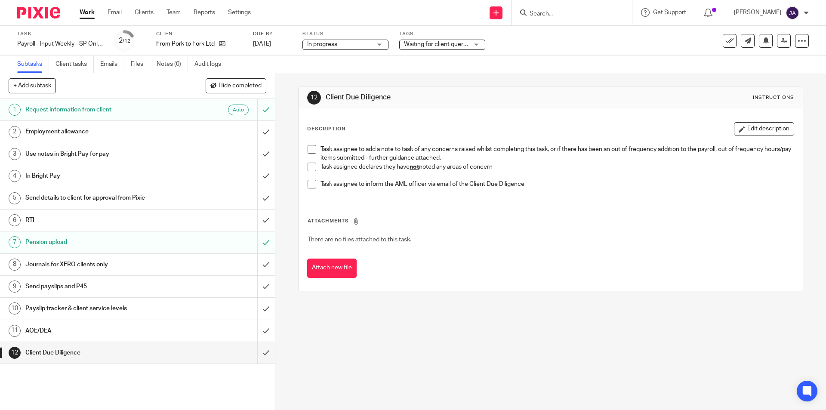
click at [310, 166] on span at bounding box center [312, 167] width 9 height 9
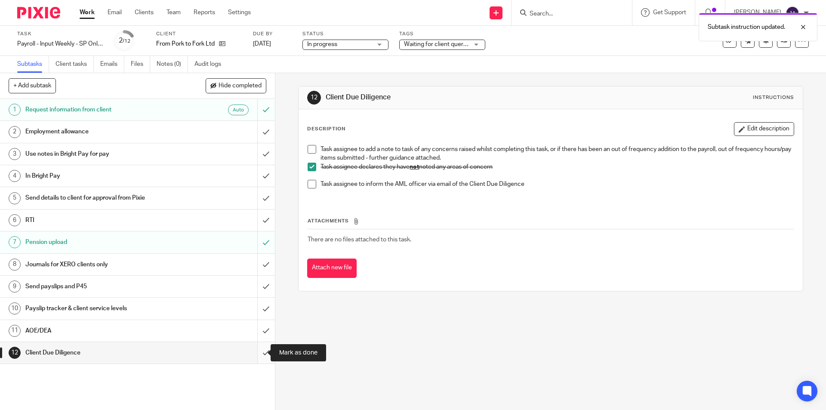
click at [260, 354] on input "submit" at bounding box center [137, 353] width 275 height 22
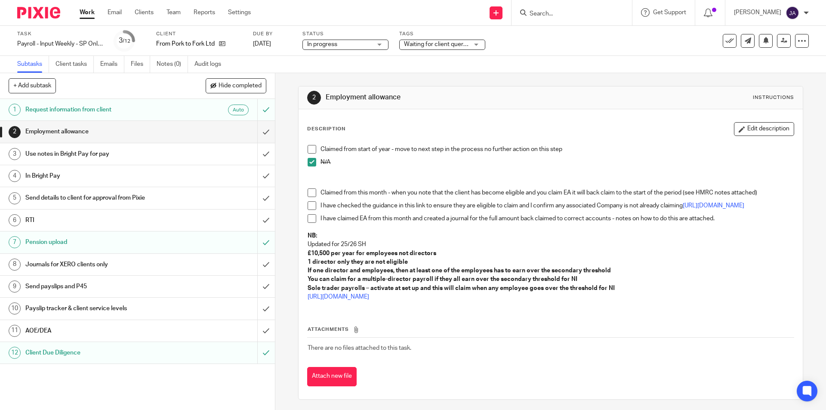
click at [167, 336] on h1 "AOE/DEA" at bounding box center [99, 330] width 149 height 13
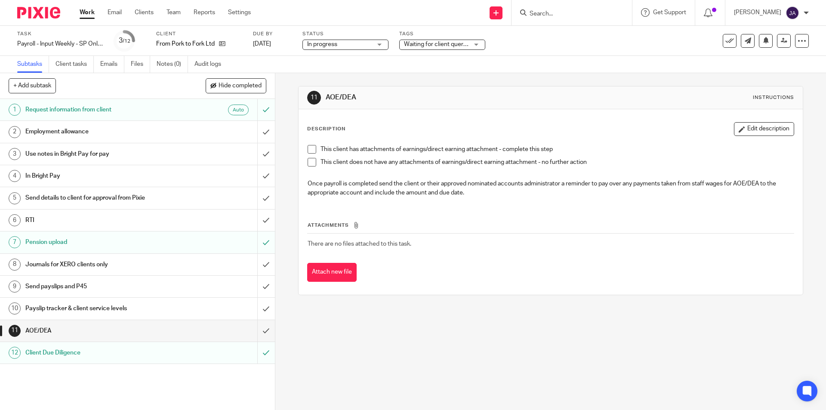
click at [308, 165] on span at bounding box center [312, 162] width 9 height 9
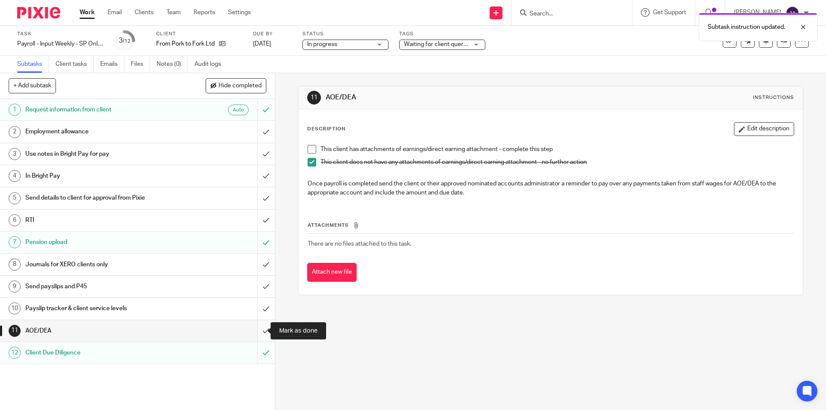
click at [257, 328] on input "submit" at bounding box center [137, 331] width 275 height 22
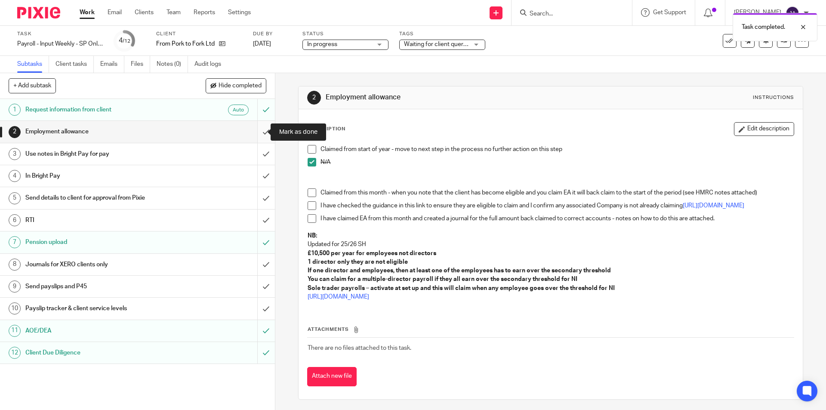
click at [254, 131] on input "submit" at bounding box center [137, 132] width 275 height 22
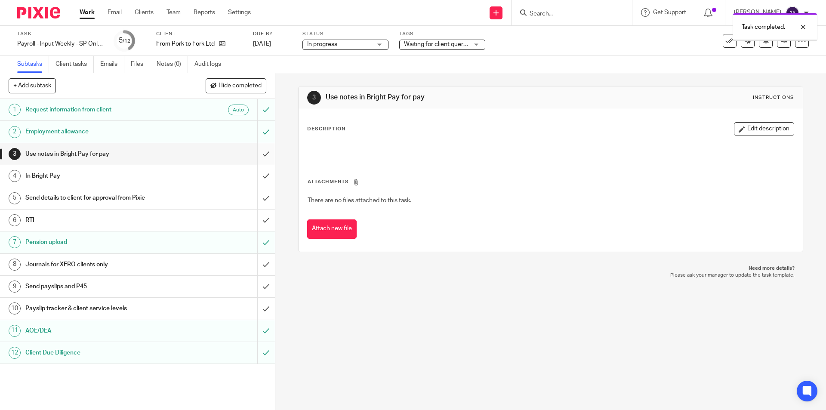
click at [256, 154] on input "submit" at bounding box center [137, 154] width 275 height 22
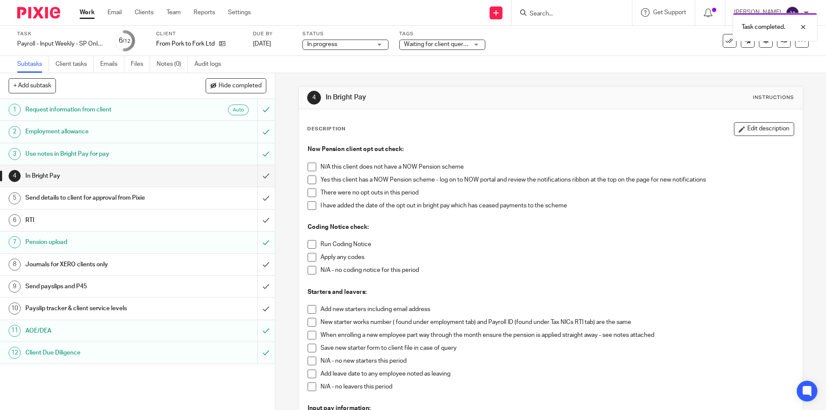
click at [308, 168] on span at bounding box center [312, 167] width 9 height 9
click at [87, 13] on link "Work" at bounding box center [87, 12] width 15 height 9
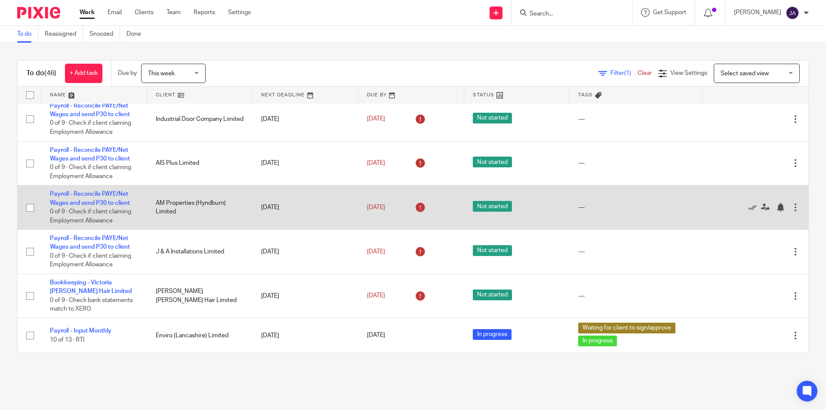
scroll to position [1076, 0]
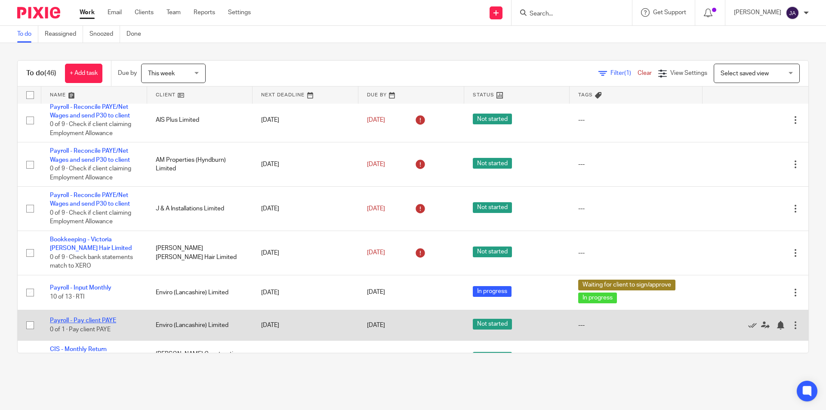
click at [91, 319] on link "Payroll - Pay client PAYE" at bounding box center [83, 320] width 66 height 6
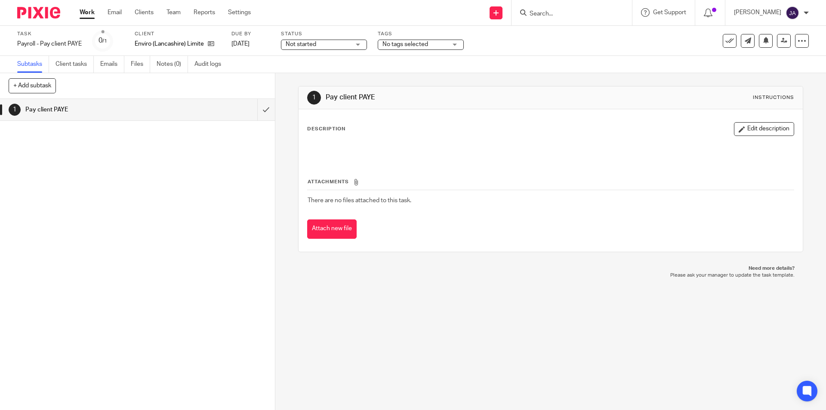
click at [314, 46] on span "Not started" at bounding box center [301, 44] width 31 height 6
click at [302, 74] on span "In progress" at bounding box center [302, 76] width 30 height 6
click at [255, 112] on input "submit" at bounding box center [137, 110] width 275 height 22
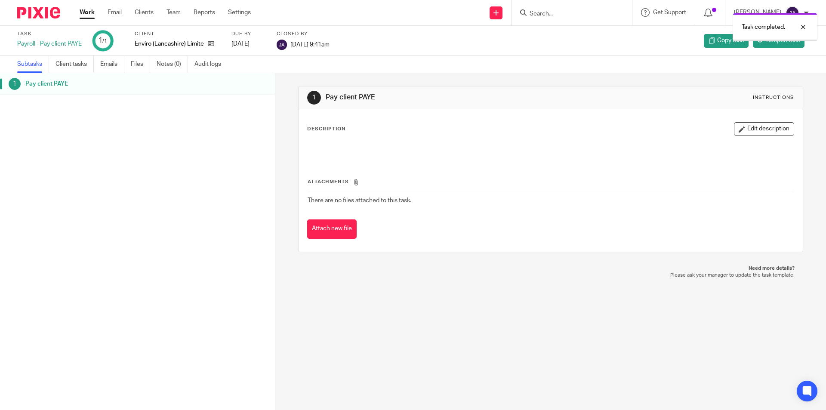
click at [80, 13] on link "Work" at bounding box center [87, 12] width 15 height 9
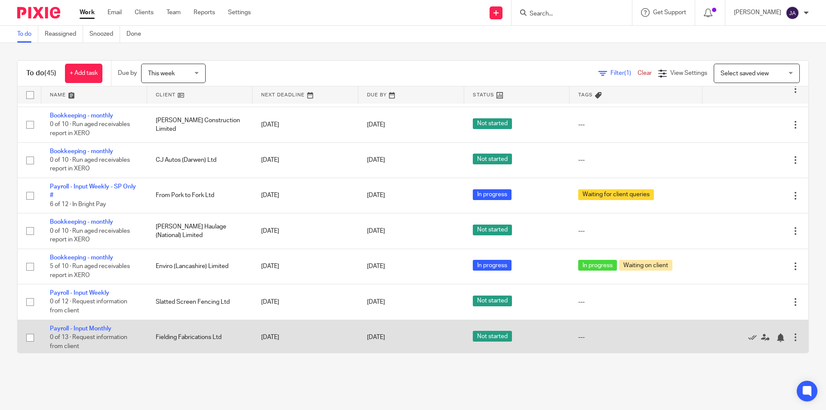
scroll to position [1463, 0]
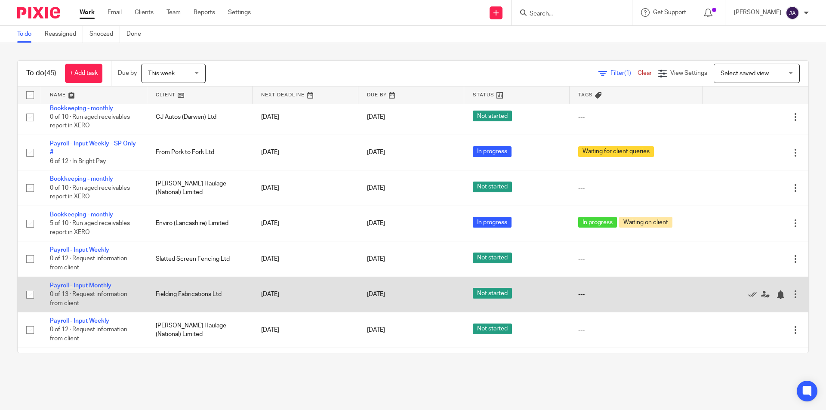
click at [92, 284] on link "Payroll - Input Monthly" at bounding box center [81, 286] width 62 height 6
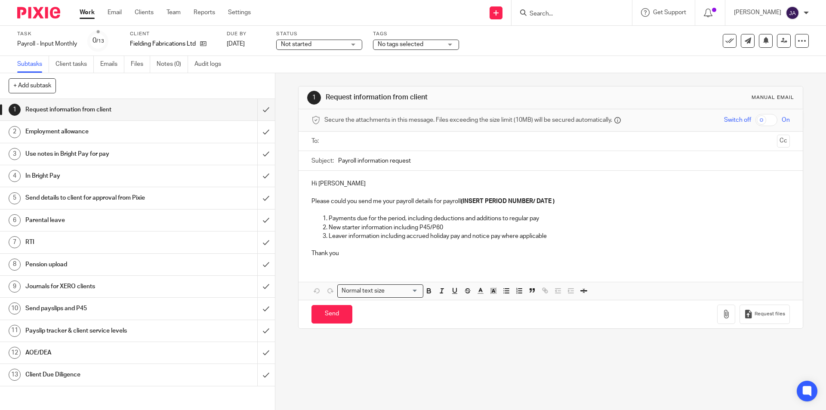
click at [326, 42] on span "Not started" at bounding box center [313, 44] width 65 height 9
click at [308, 74] on span "In progress" at bounding box center [298, 76] width 30 height 6
click at [412, 43] on span "No tags selected" at bounding box center [401, 44] width 46 height 6
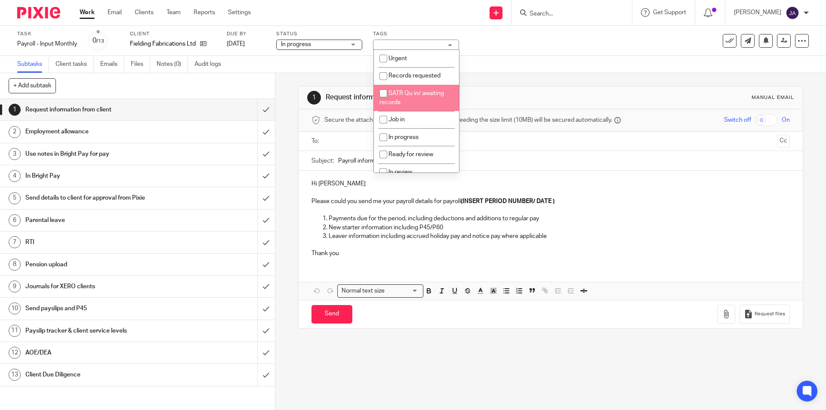
scroll to position [129, 0]
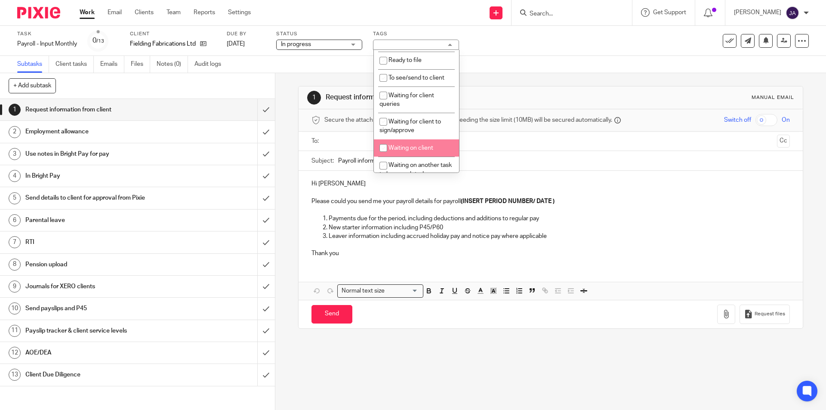
click at [408, 147] on span "Waiting on client" at bounding box center [410, 148] width 45 height 6
checkbox input "true"
click at [334, 143] on input "text" at bounding box center [550, 141] width 446 height 10
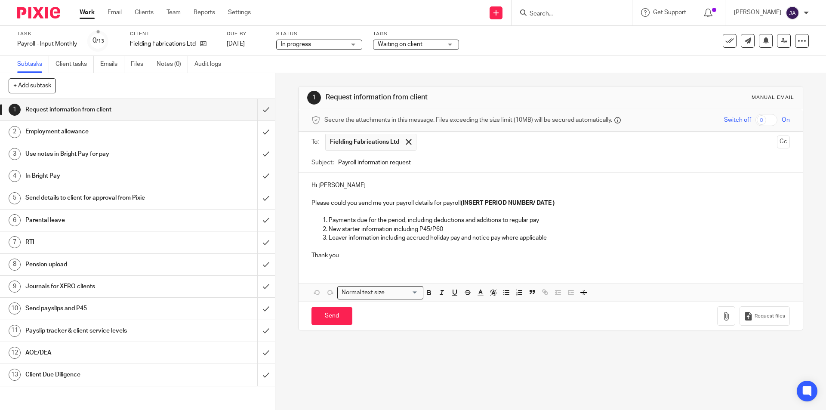
click at [422, 161] on input "Payroll information request" at bounding box center [563, 162] width 451 height 19
type input "Payroll information request for month 7 October 2025"
click at [337, 186] on p "Hi Andrew" at bounding box center [550, 185] width 478 height 9
drag, startPoint x: 561, startPoint y: 205, endPoint x: 461, endPoint y: 204, distance: 99.8
click at [461, 204] on p "Please could you send me your payroll details for payroll (INSERT PERIOD NUMBER…" at bounding box center [550, 203] width 478 height 9
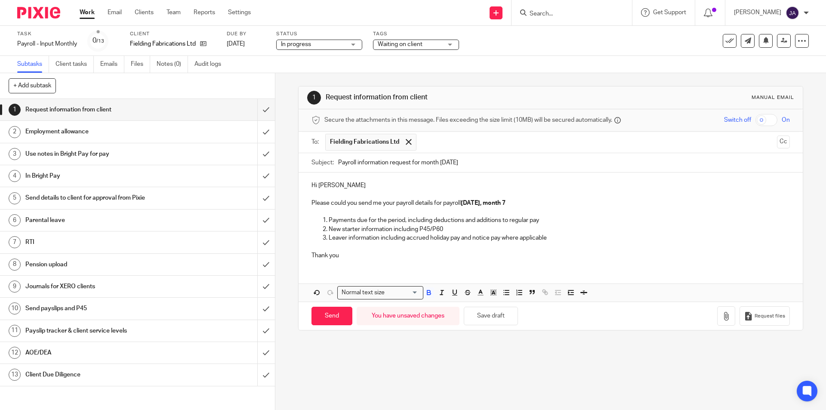
click at [342, 257] on p "Thank you" at bounding box center [550, 255] width 478 height 9
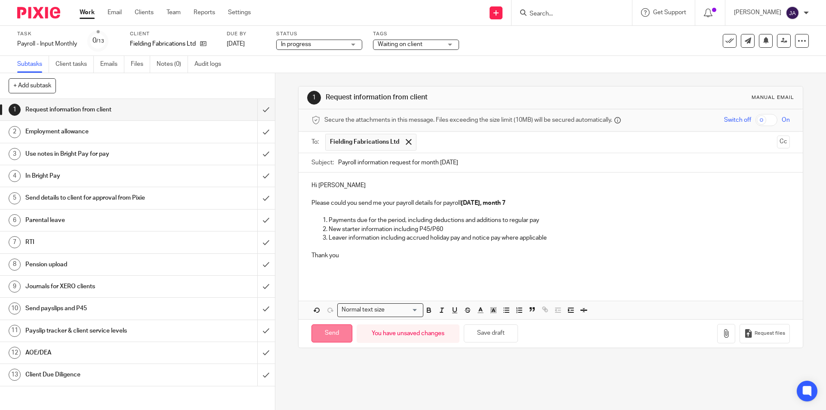
click at [336, 335] on input "Send" at bounding box center [331, 333] width 41 height 18
type input "Sent"
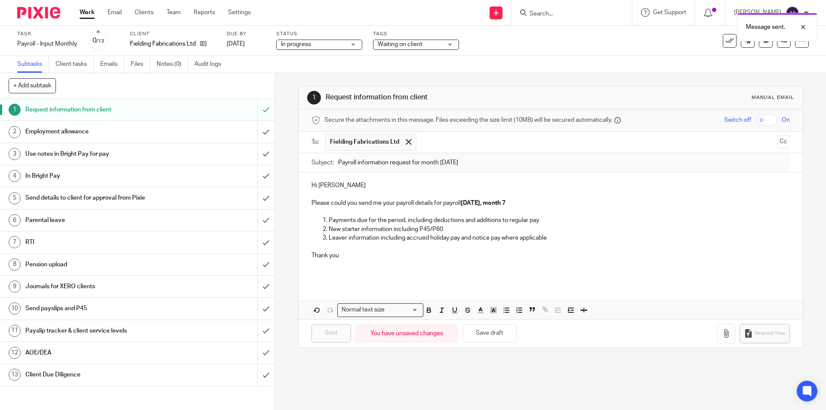
click at [83, 14] on link "Work" at bounding box center [87, 12] width 15 height 9
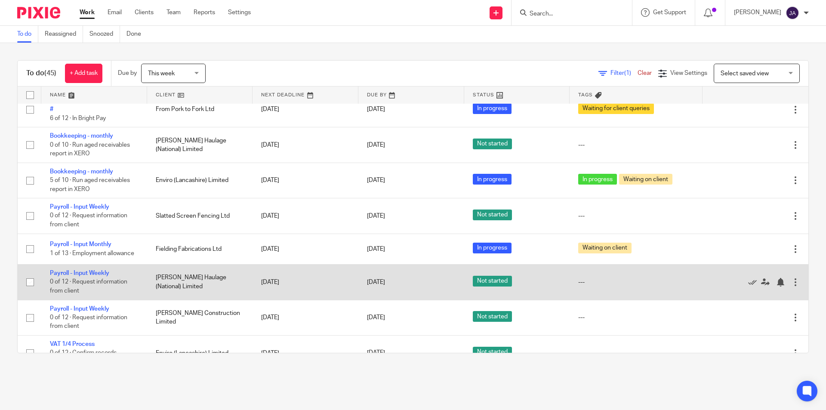
scroll to position [1594, 0]
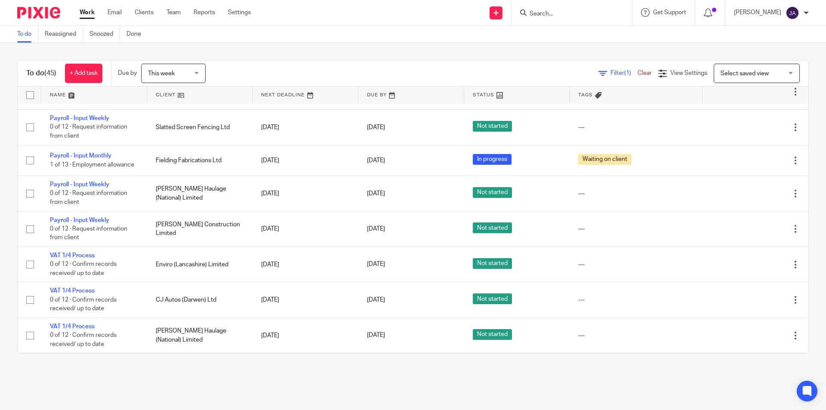
click at [153, 91] on link at bounding box center [200, 94] width 106 height 17
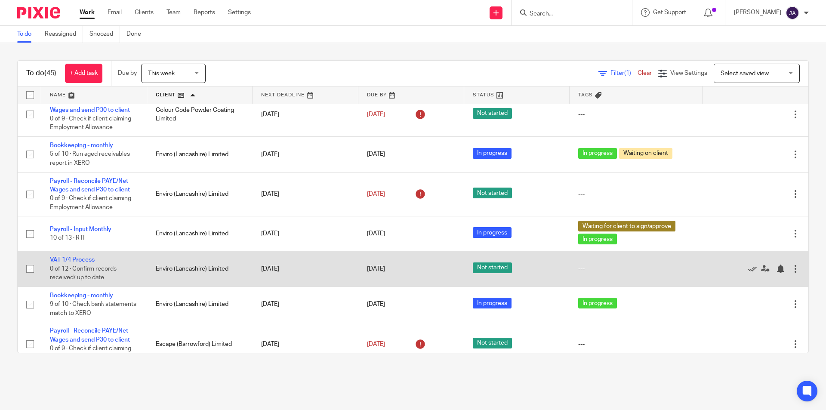
scroll to position [645, 0]
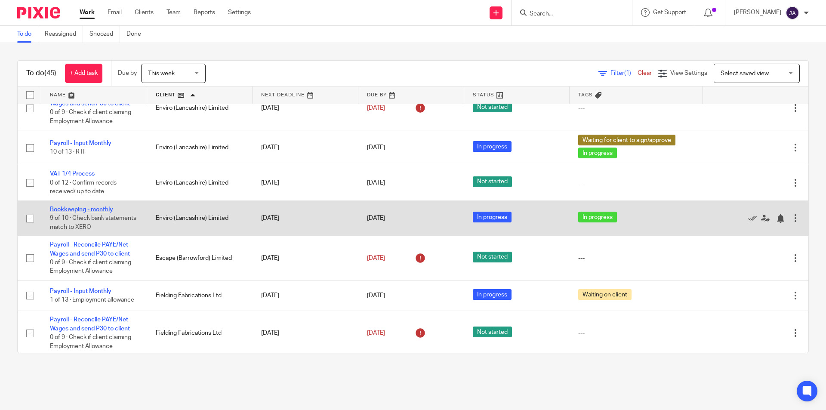
click at [85, 207] on link "Bookkeeping - monthly" at bounding box center [81, 209] width 63 height 6
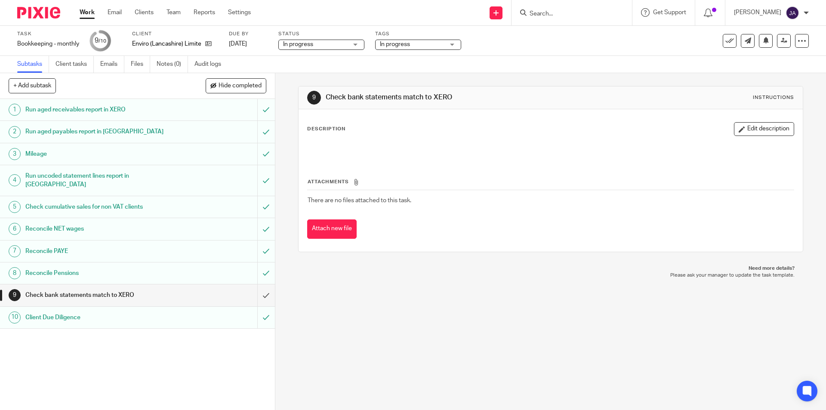
drag, startPoint x: 358, startPoint y: 134, endPoint x: 397, endPoint y: 134, distance: 38.3
click at [360, 136] on div "Description Edit description" at bounding box center [550, 129] width 487 height 14
click at [761, 130] on button "Edit description" at bounding box center [764, 129] width 60 height 14
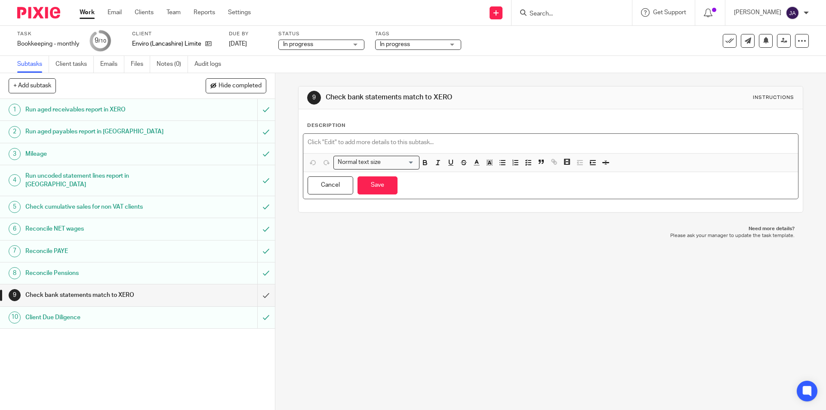
click at [344, 136] on div at bounding box center [550, 143] width 494 height 19
click at [369, 182] on button "Save" at bounding box center [378, 185] width 40 height 18
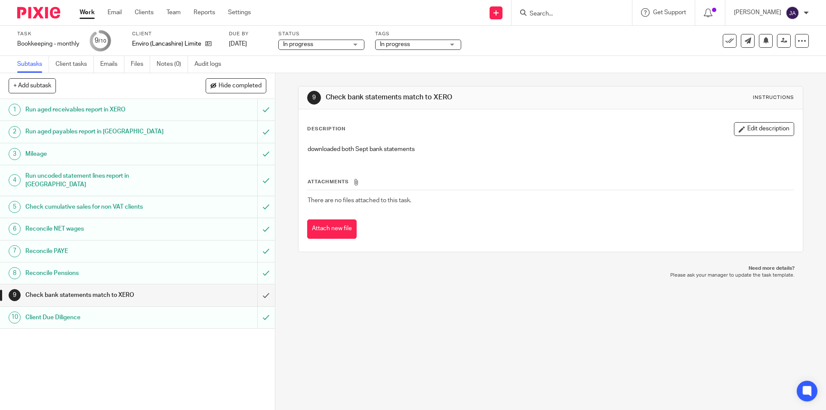
click at [84, 11] on link "Work" at bounding box center [87, 12] width 15 height 9
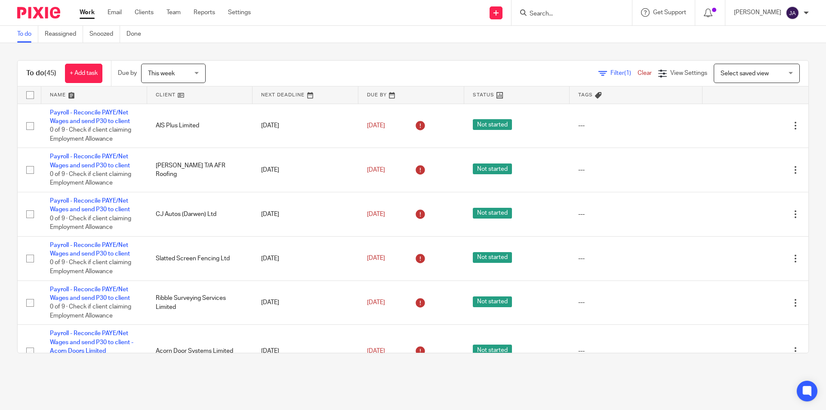
click at [154, 96] on link at bounding box center [200, 94] width 106 height 17
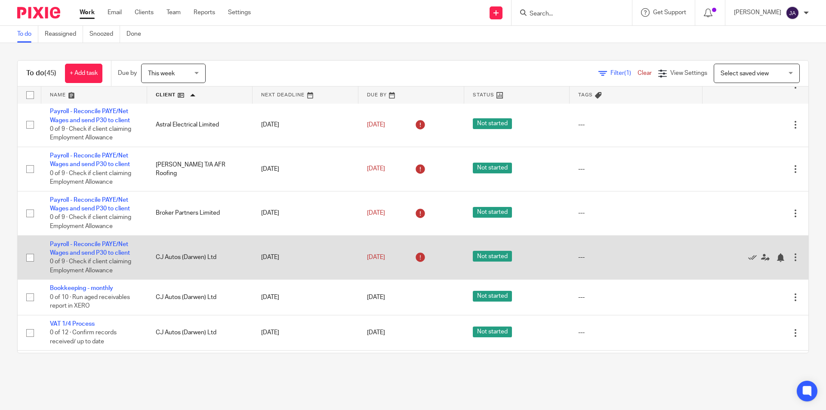
scroll to position [516, 0]
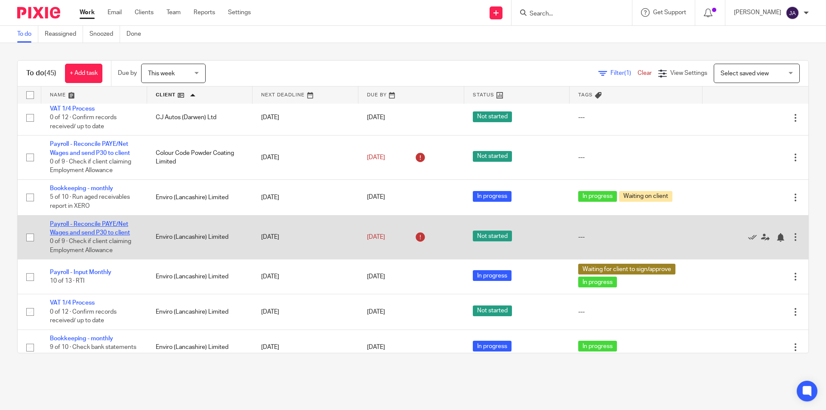
click at [119, 231] on link "Payroll - Reconcile PAYE/Net Wages and send P30 to client" at bounding box center [90, 228] width 80 height 15
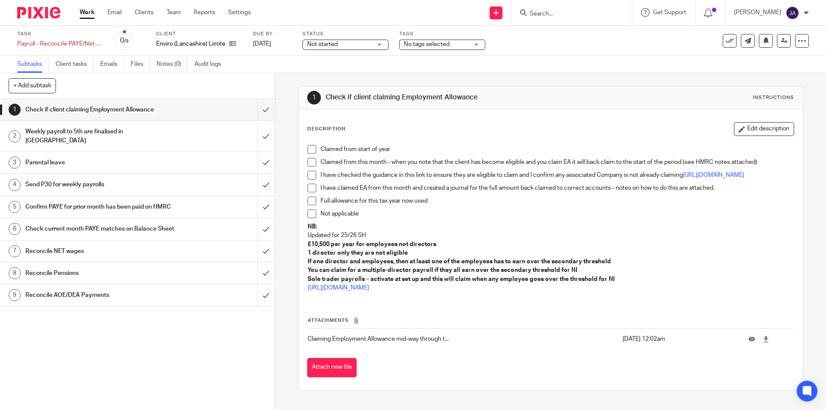
click at [372, 42] on span "Not started" at bounding box center [339, 44] width 65 height 9
click at [340, 78] on li "In progress" at bounding box center [345, 76] width 85 height 18
click at [418, 45] on span "No tags selected" at bounding box center [427, 44] width 46 height 6
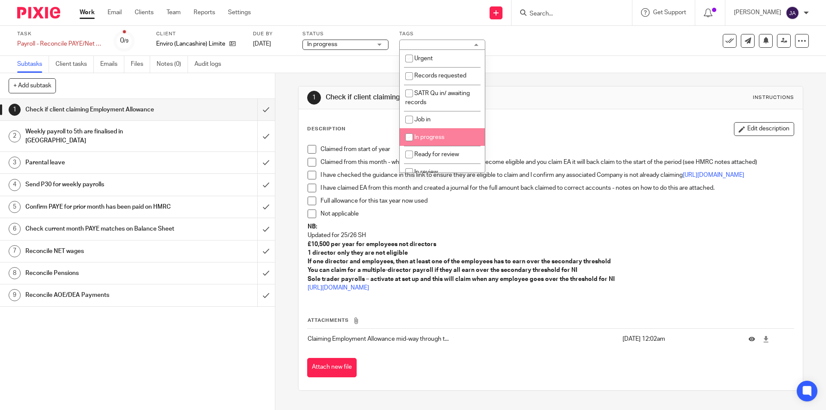
click at [435, 134] on li "In progress" at bounding box center [442, 137] width 85 height 18
checkbox input "true"
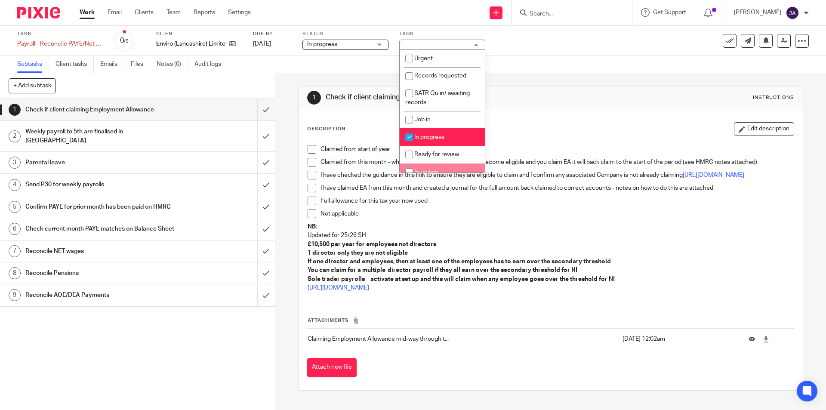
click at [310, 148] on span at bounding box center [312, 149] width 9 height 9
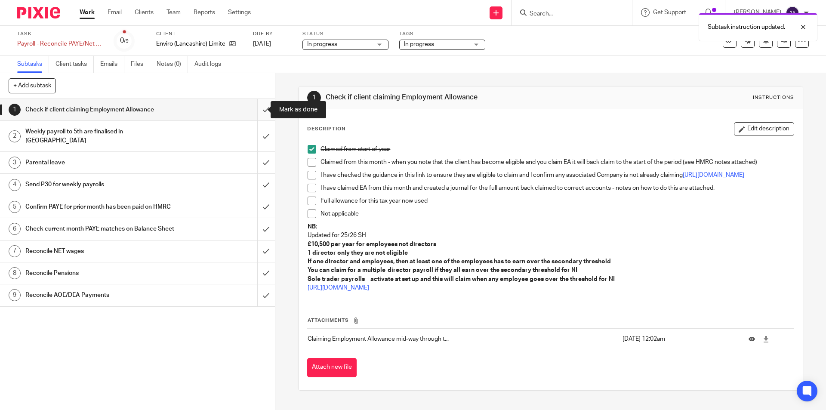
click at [255, 111] on input "submit" at bounding box center [137, 110] width 275 height 22
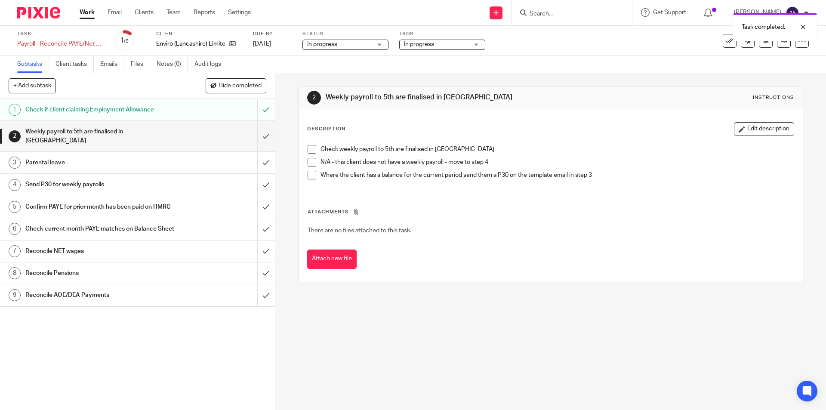
click at [309, 163] on span at bounding box center [312, 162] width 9 height 9
click at [257, 127] on input "submit" at bounding box center [137, 136] width 275 height 31
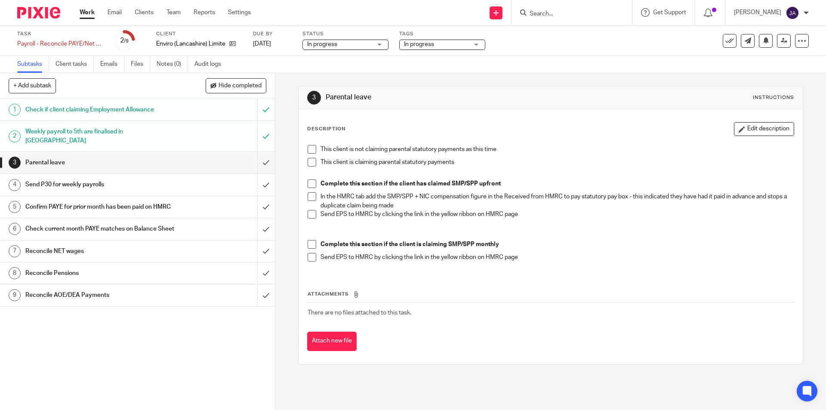
click at [309, 150] on span at bounding box center [312, 149] width 9 height 9
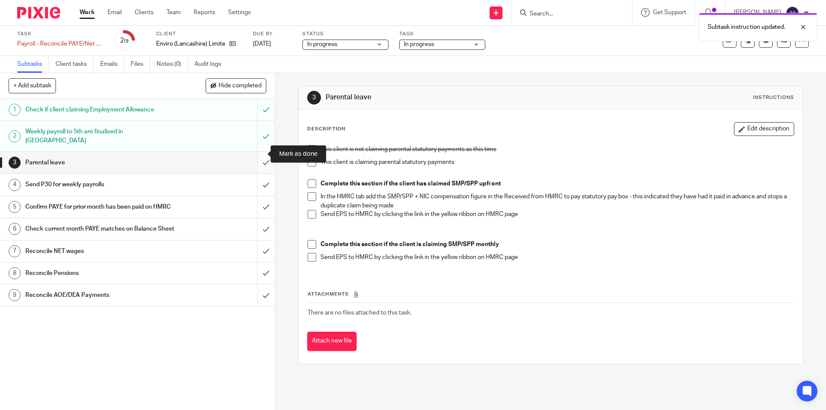
click at [258, 155] on input "submit" at bounding box center [137, 163] width 275 height 22
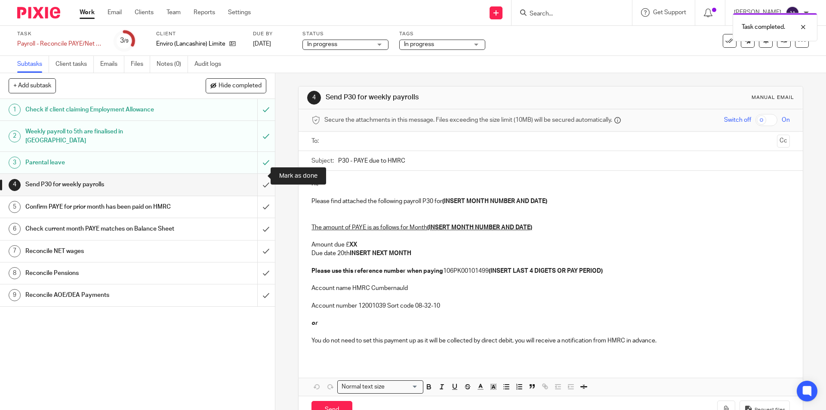
click at [256, 174] on input "submit" at bounding box center [137, 185] width 275 height 22
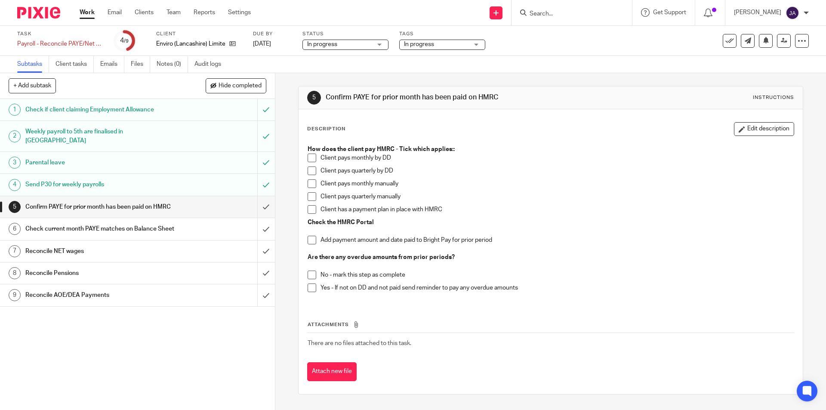
click at [309, 185] on span at bounding box center [312, 183] width 9 height 9
click at [311, 241] on span at bounding box center [312, 240] width 9 height 9
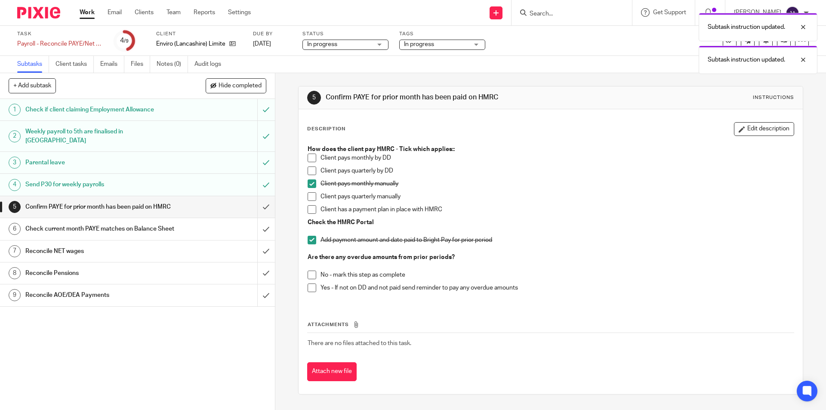
click at [309, 276] on span at bounding box center [312, 275] width 9 height 9
click at [257, 201] on input "submit" at bounding box center [137, 207] width 275 height 22
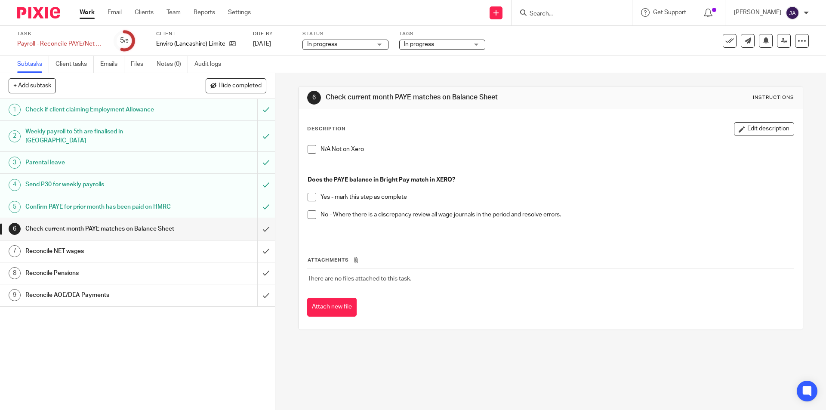
click at [304, 198] on div "N/A Not on Xero Does the PAYE balance in Bright Pay match in XERO? Yes - mark t…" at bounding box center [550, 190] width 494 height 98
click at [308, 199] on span at bounding box center [312, 197] width 9 height 9
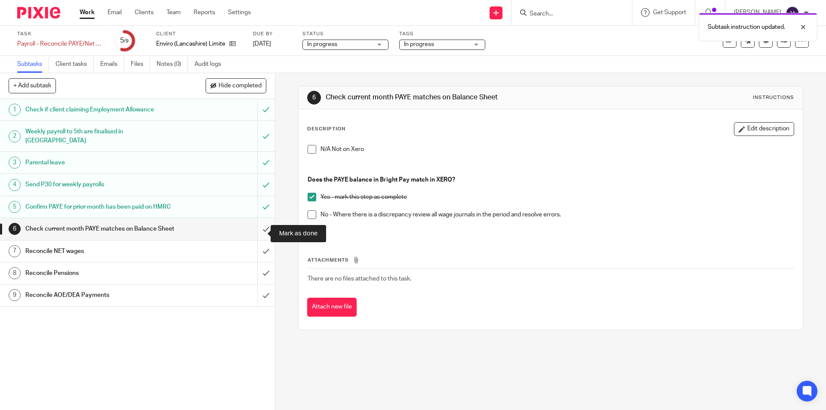
click at [260, 236] on input "submit" at bounding box center [137, 229] width 275 height 22
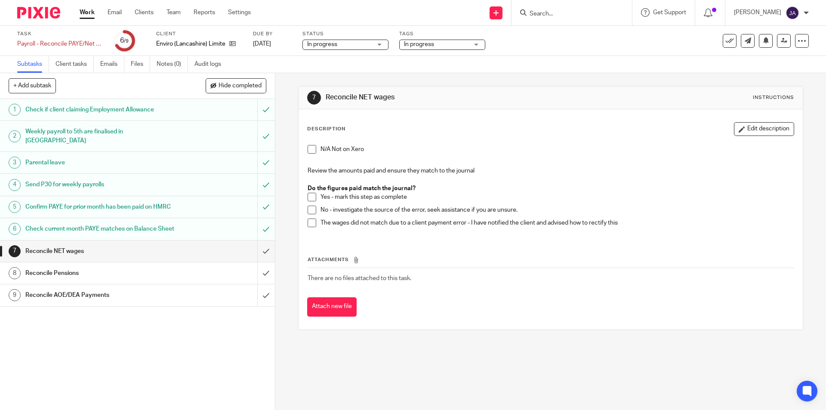
click at [308, 200] on span at bounding box center [312, 197] width 9 height 9
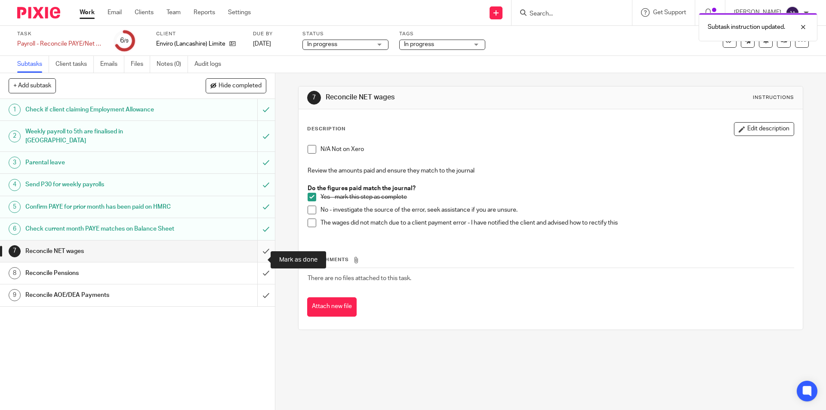
click at [256, 259] on input "submit" at bounding box center [137, 251] width 275 height 22
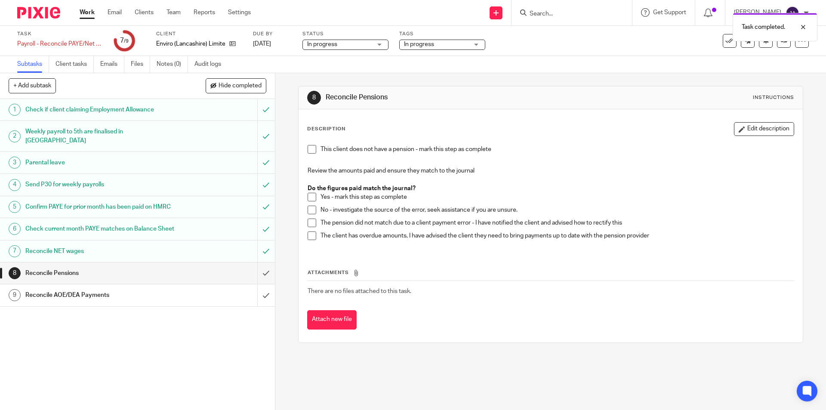
click at [308, 201] on span at bounding box center [312, 197] width 9 height 9
click at [255, 284] on input "submit" at bounding box center [137, 273] width 275 height 22
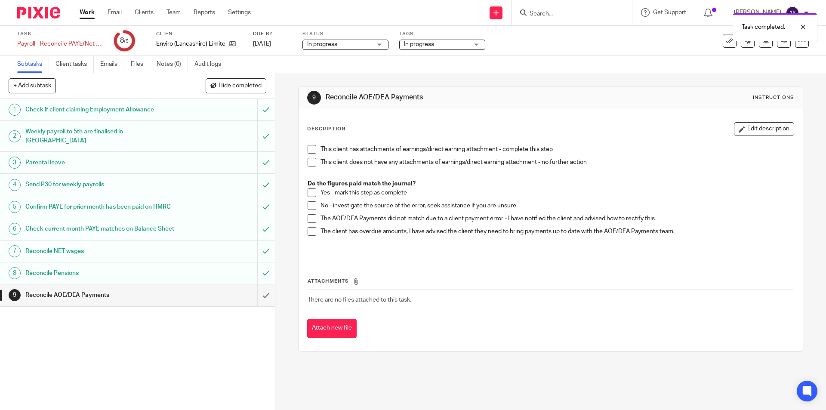
click at [439, 46] on span "In progress" at bounding box center [436, 44] width 65 height 9
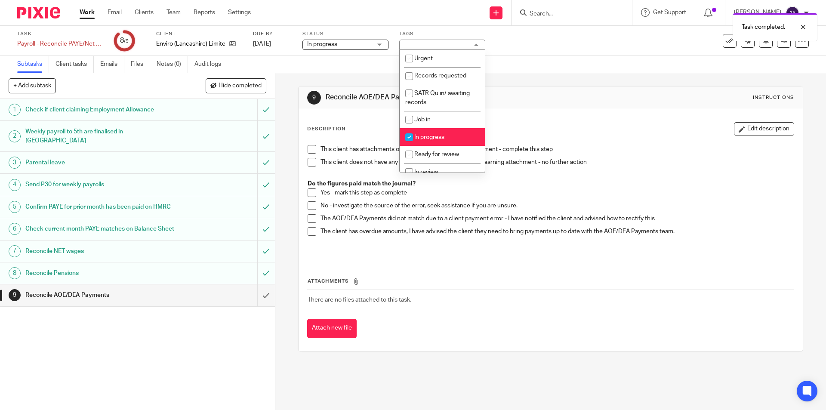
click at [427, 134] on span "In progress" at bounding box center [429, 137] width 30 height 6
checkbox input "false"
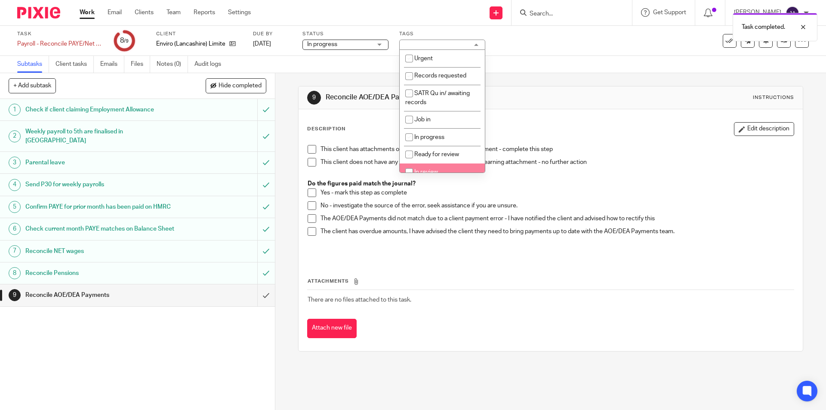
click at [649, 145] on p "This client has attachments of earnings/direct earning attachment - complete th…" at bounding box center [557, 149] width 473 height 9
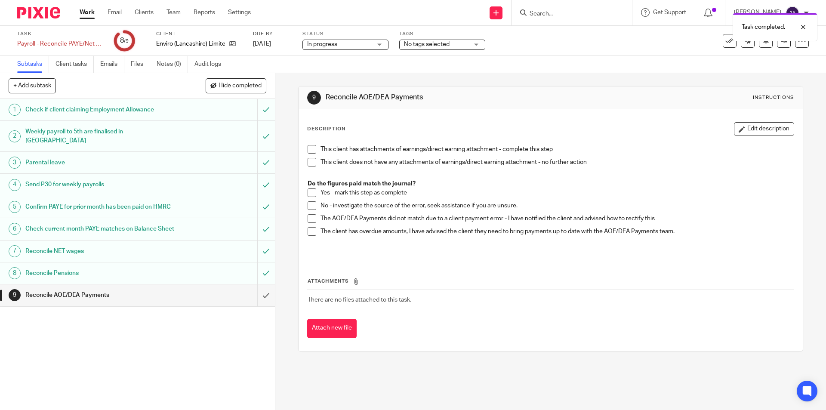
click at [308, 165] on span at bounding box center [312, 162] width 9 height 9
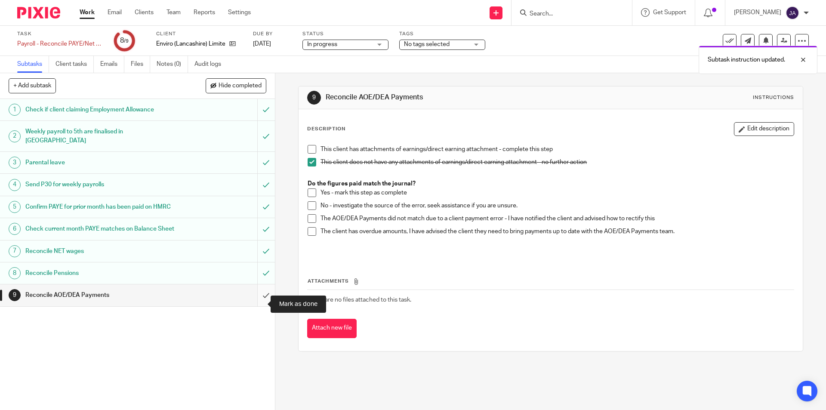
click at [256, 301] on input "submit" at bounding box center [137, 295] width 275 height 22
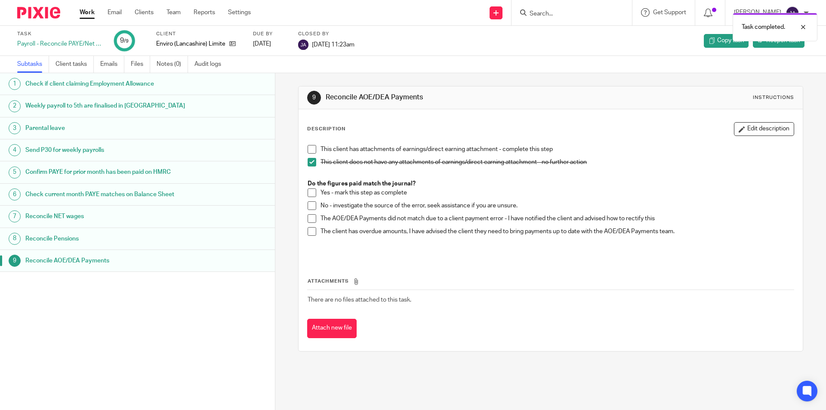
click at [86, 11] on link "Work" at bounding box center [87, 12] width 15 height 9
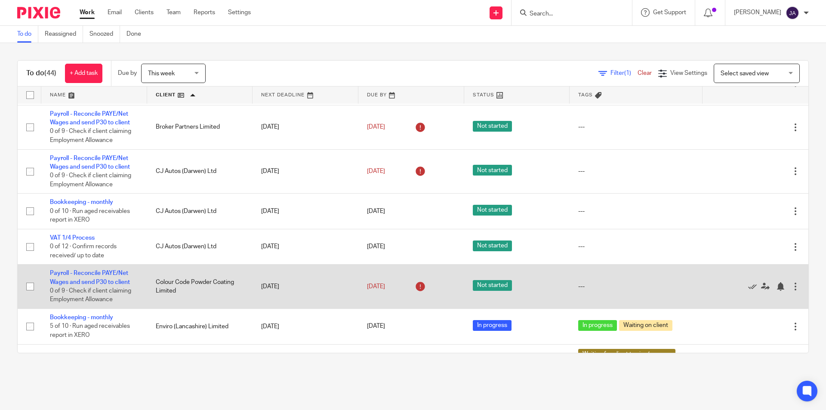
scroll to position [430, 0]
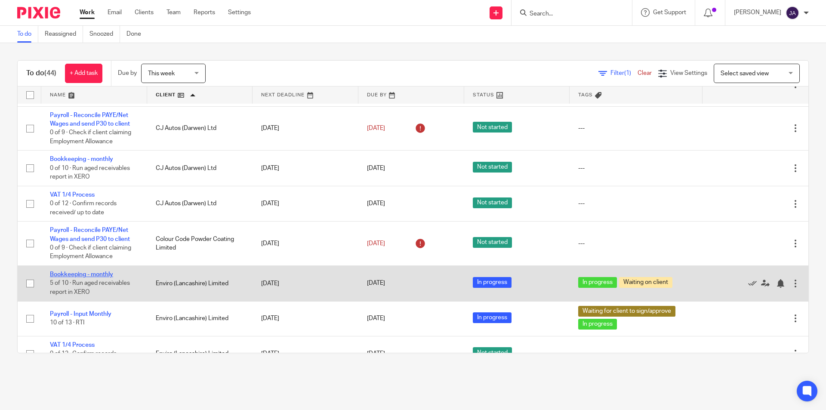
click at [93, 273] on link "Bookkeeping - monthly" at bounding box center [81, 274] width 63 height 6
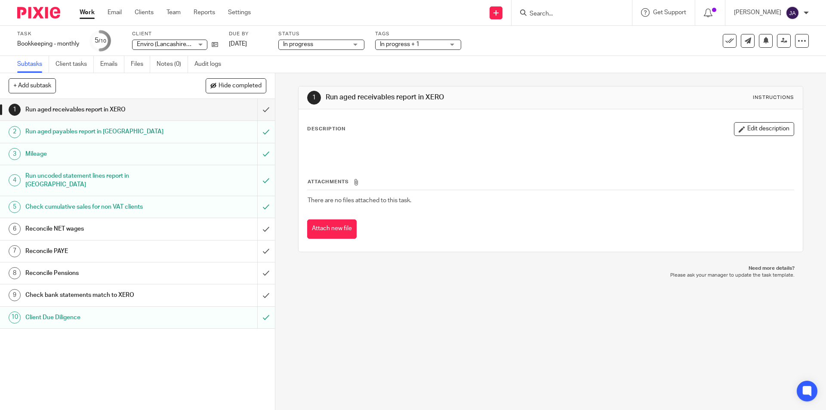
click at [409, 46] on span "In progress + 1" at bounding box center [400, 44] width 40 height 6
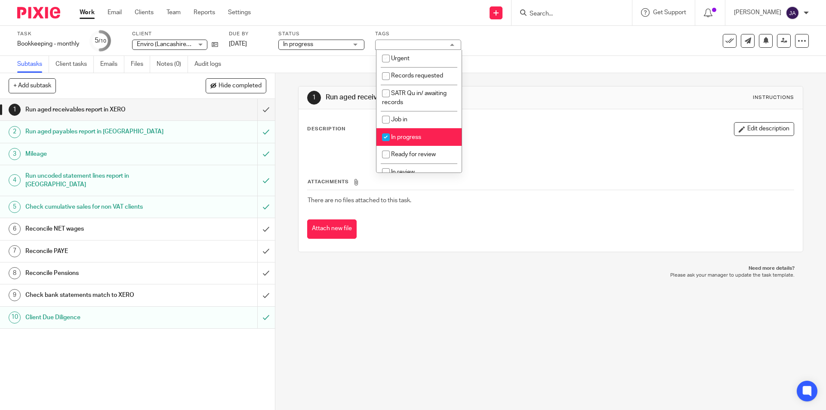
click at [395, 139] on span "In progress" at bounding box center [406, 137] width 30 height 6
checkbox input "false"
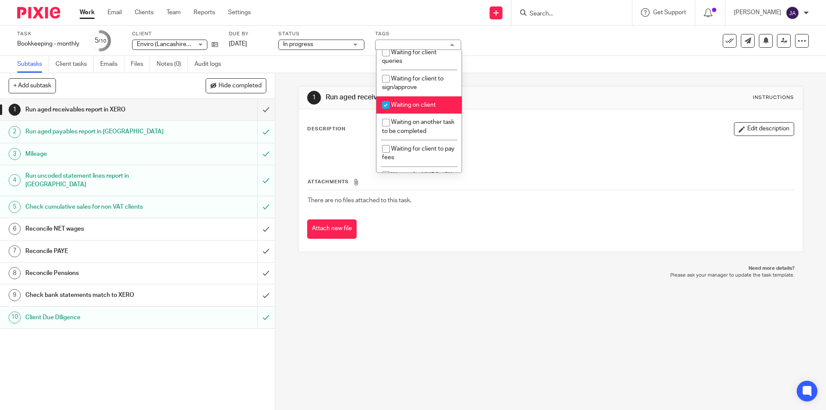
click at [398, 106] on span "Waiting on client" at bounding box center [413, 105] width 45 height 6
checkbox input "false"
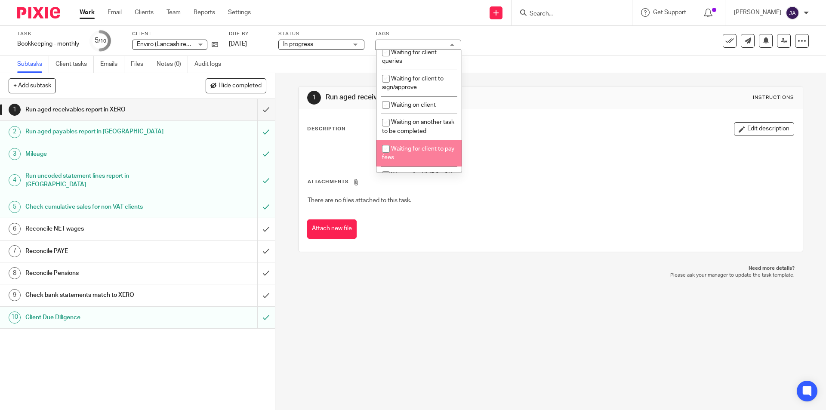
click at [396, 370] on div "1 Run aged receivables report in XERO Instructions Description Edit description…" at bounding box center [550, 241] width 551 height 337
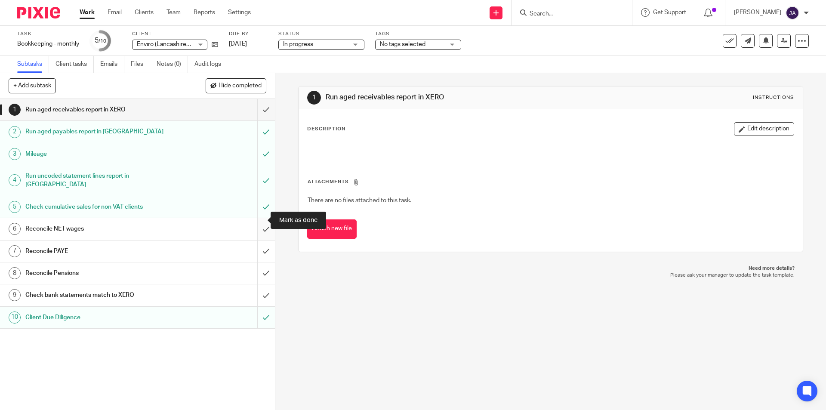
click at [255, 222] on input "submit" at bounding box center [137, 229] width 275 height 22
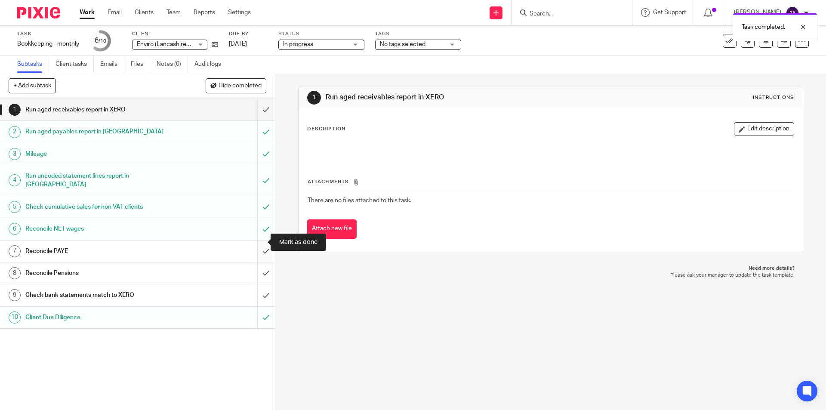
click at [258, 240] on input "submit" at bounding box center [137, 251] width 275 height 22
click at [257, 265] on input "submit" at bounding box center [137, 273] width 275 height 22
click at [750, 129] on button "Edit description" at bounding box center [764, 129] width 60 height 14
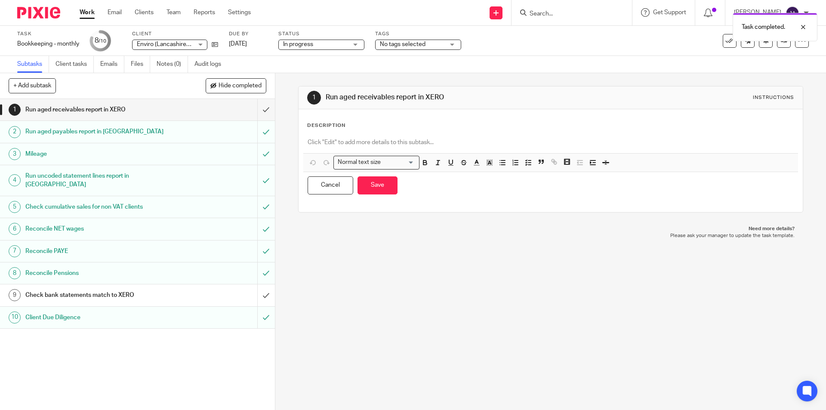
click at [365, 139] on p at bounding box center [551, 142] width 486 height 9
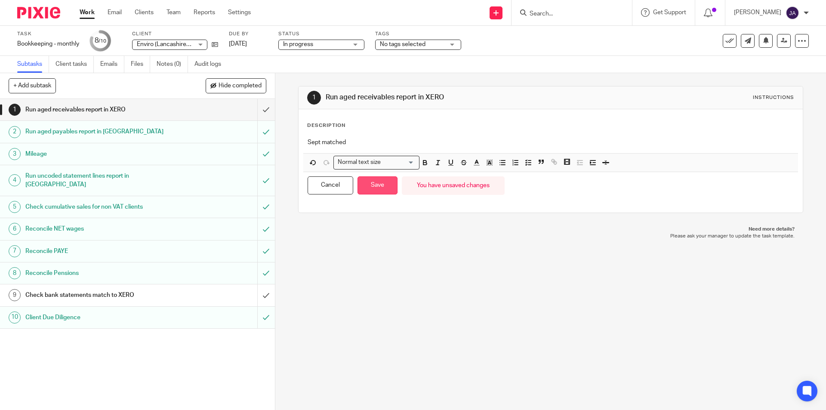
drag, startPoint x: 383, startPoint y: 185, endPoint x: 378, endPoint y: 188, distance: 5.4
click at [382, 185] on button "Save" at bounding box center [378, 185] width 40 height 18
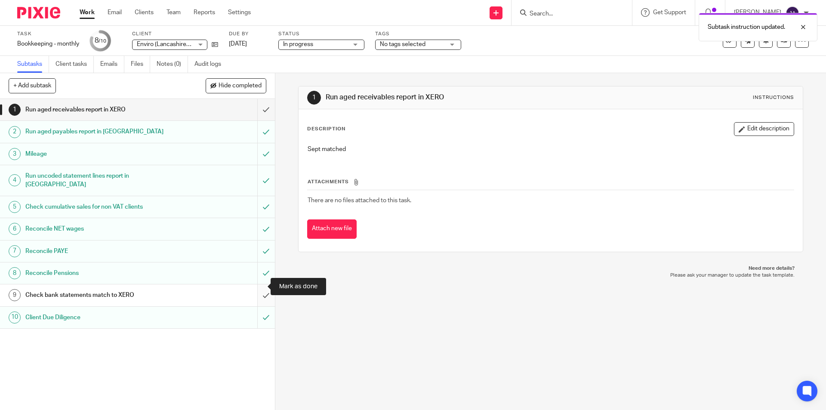
click at [254, 284] on input "submit" at bounding box center [137, 295] width 275 height 22
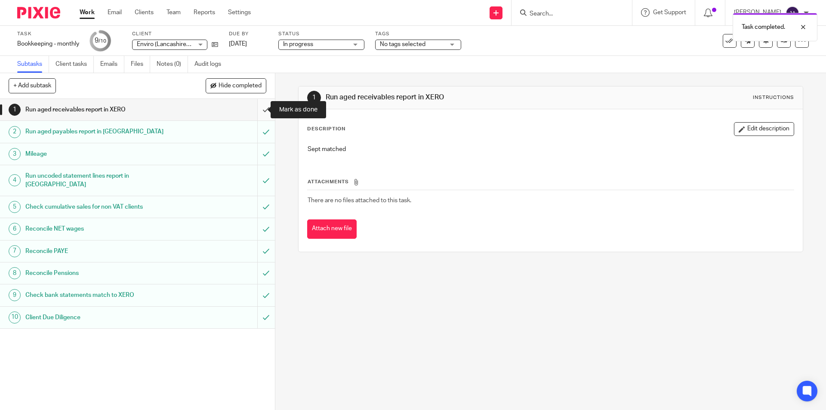
click at [260, 108] on input "submit" at bounding box center [137, 110] width 275 height 22
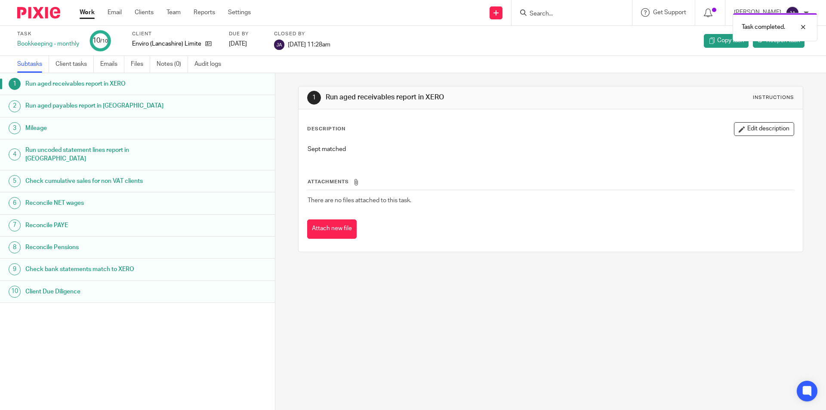
click at [83, 14] on link "Work" at bounding box center [87, 12] width 15 height 9
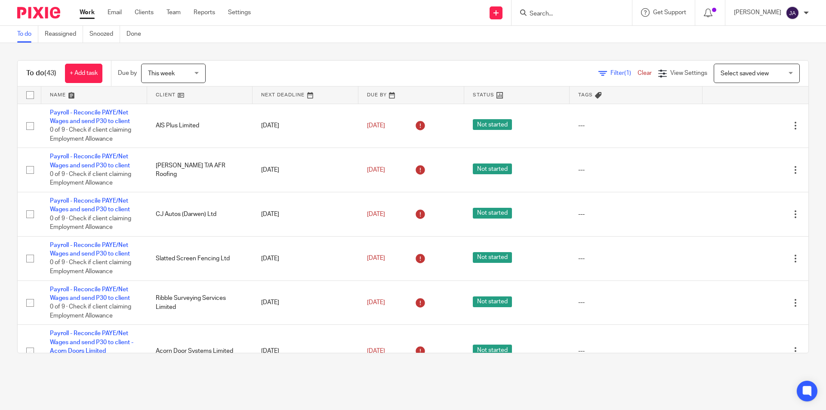
click at [168, 94] on link at bounding box center [200, 94] width 106 height 17
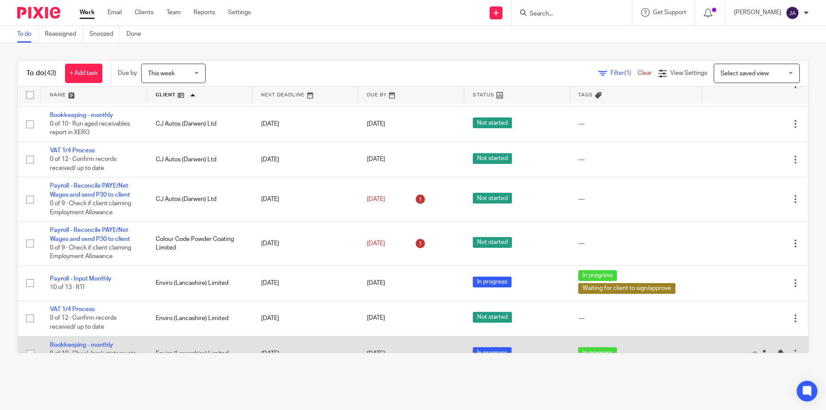
scroll to position [516, 0]
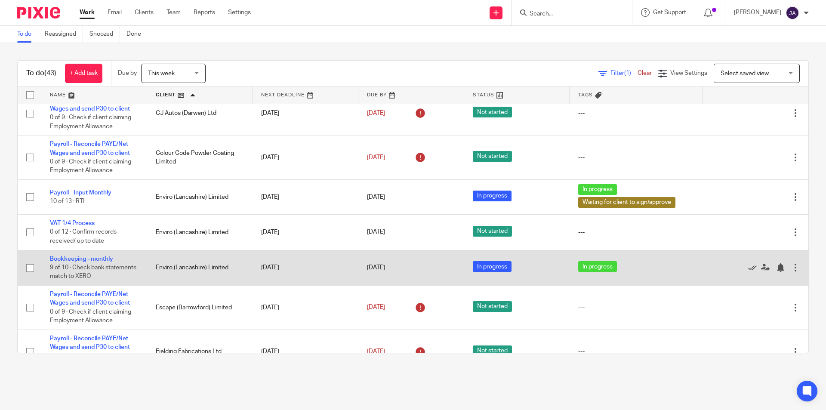
click at [86, 255] on td "Bookkeeping - monthly 9 of 10 · Check bank statements match to XERO" at bounding box center [94, 267] width 106 height 35
click at [86, 259] on link "Bookkeeping - monthly" at bounding box center [81, 259] width 63 height 6
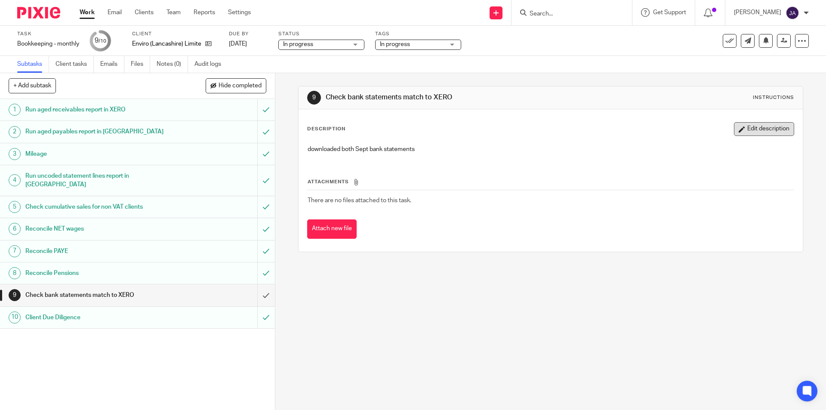
click at [739, 126] on icon "button" at bounding box center [742, 129] width 6 height 6
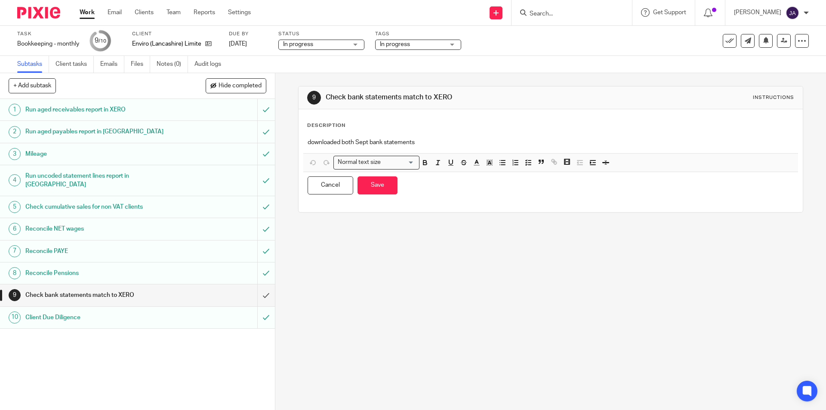
click at [462, 142] on p "downloaded both Sept bank statements" at bounding box center [551, 142] width 486 height 9
click at [380, 191] on button "Save" at bounding box center [378, 185] width 40 height 18
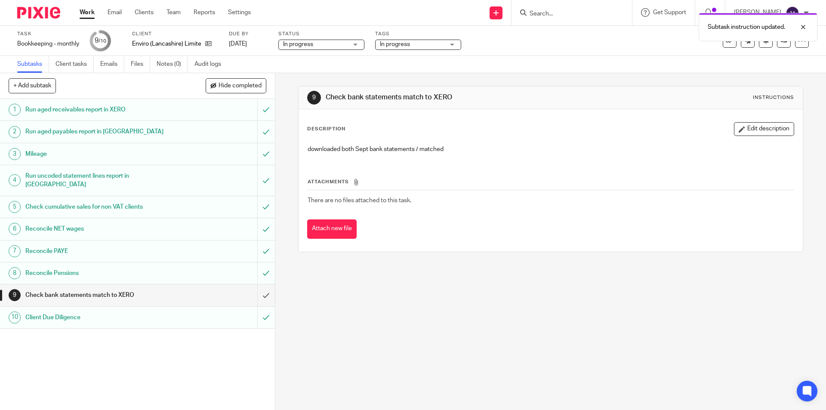
click at [420, 43] on span "In progress" at bounding box center [412, 44] width 65 height 9
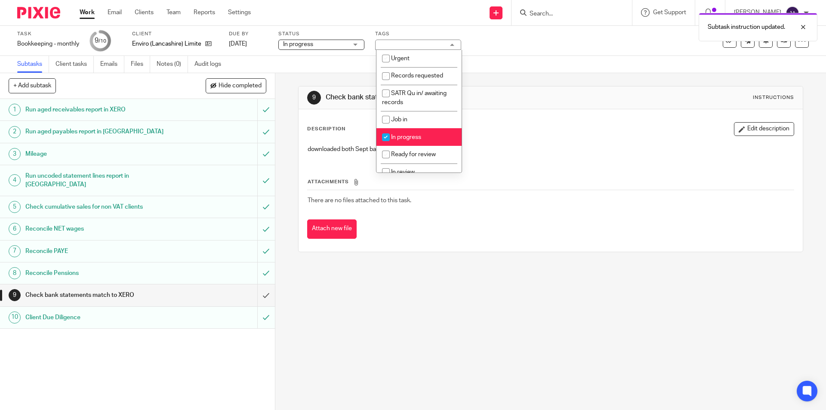
click at [403, 139] on span "In progress" at bounding box center [406, 137] width 30 height 6
checkbox input "false"
drag, startPoint x: 365, startPoint y: 322, endPoint x: 360, endPoint y: 323, distance: 5.7
click at [360, 323] on div "9 Check bank statements match to XERO Instructions Description Edit description…" at bounding box center [550, 241] width 551 height 337
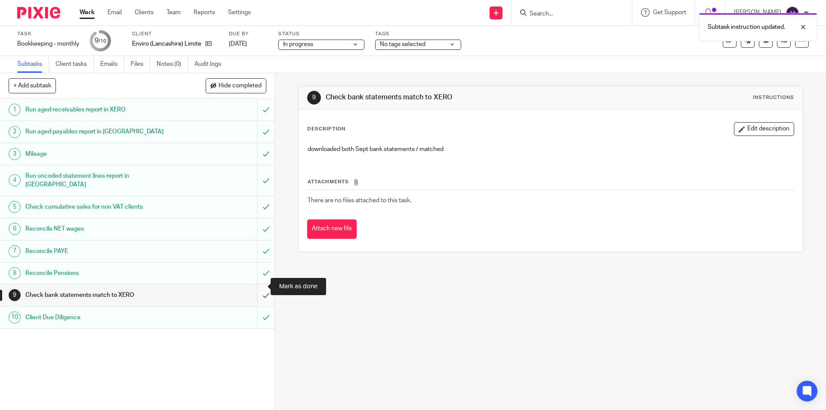
click at [260, 284] on input "submit" at bounding box center [137, 295] width 275 height 22
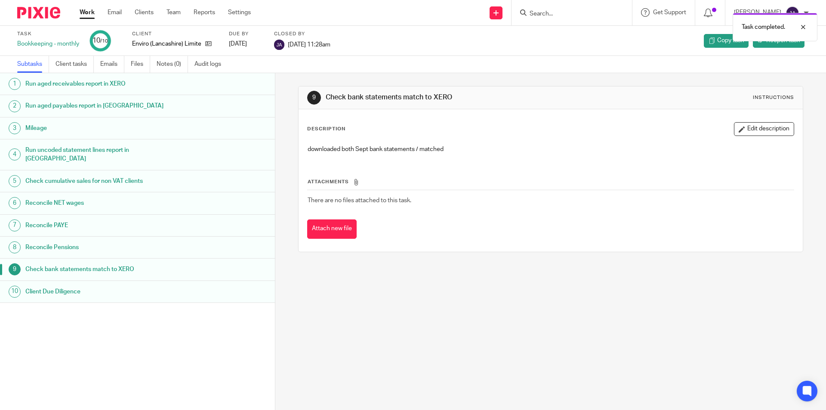
click at [81, 3] on div "Work Email Clients Team Reports Settings Work Email Clients Team Reports Settin…" at bounding box center [167, 12] width 193 height 25
click at [87, 14] on link "Work" at bounding box center [87, 12] width 15 height 9
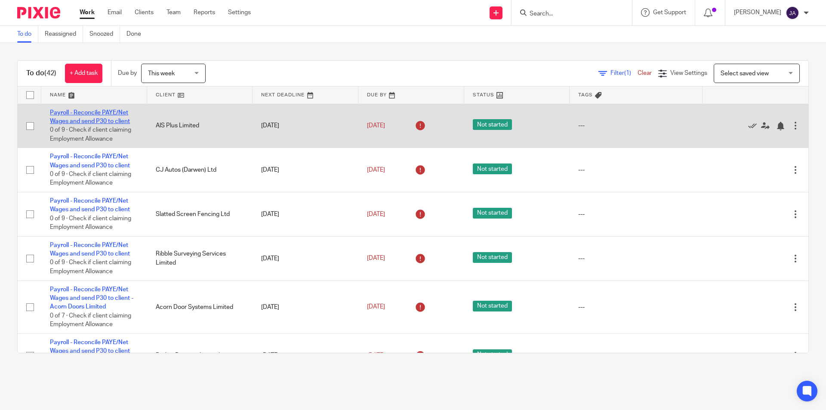
click at [98, 115] on link "Payroll - Reconcile PAYE/Net Wages and send P30 to client" at bounding box center [90, 117] width 80 height 15
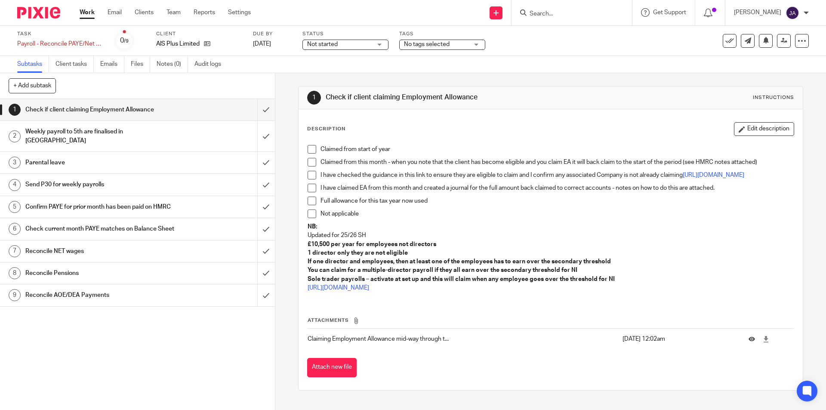
click at [321, 43] on span "Not started" at bounding box center [322, 44] width 31 height 6
click at [323, 73] on span "In progress" at bounding box center [323, 76] width 30 height 6
click at [310, 218] on span at bounding box center [312, 214] width 9 height 9
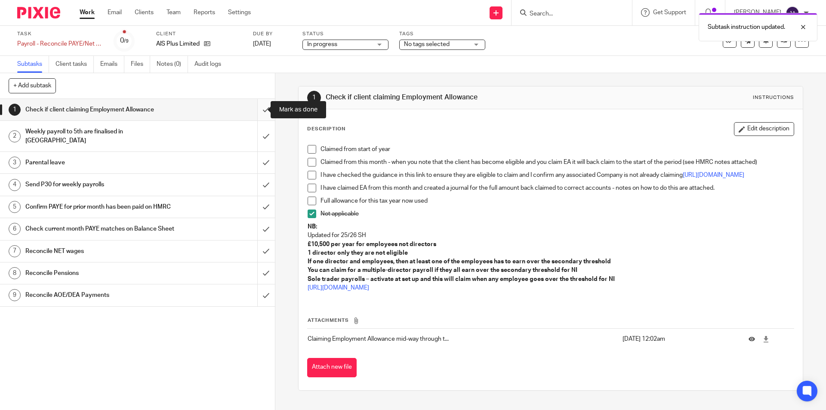
click at [256, 108] on input "submit" at bounding box center [137, 110] width 275 height 22
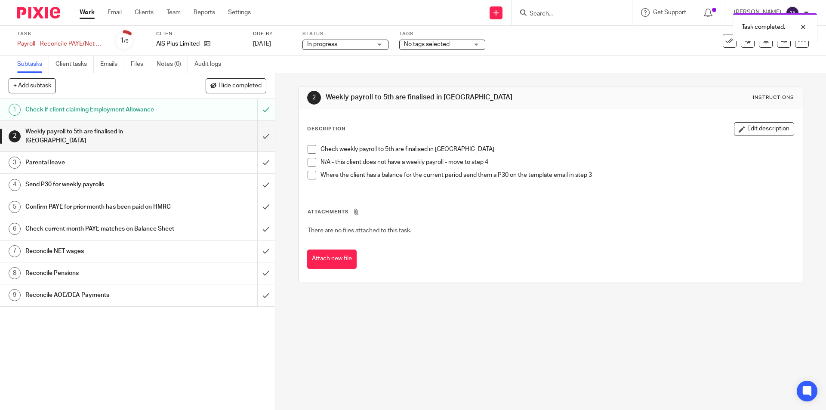
click at [312, 166] on span at bounding box center [312, 162] width 9 height 9
click at [259, 132] on input "submit" at bounding box center [137, 136] width 275 height 31
click at [355, 305] on div "2 Weekly payroll to 5th are finalised in BP Instructions Description Edit descr…" at bounding box center [550, 241] width 551 height 337
click at [147, 158] on h1 "Parental leave" at bounding box center [99, 162] width 149 height 13
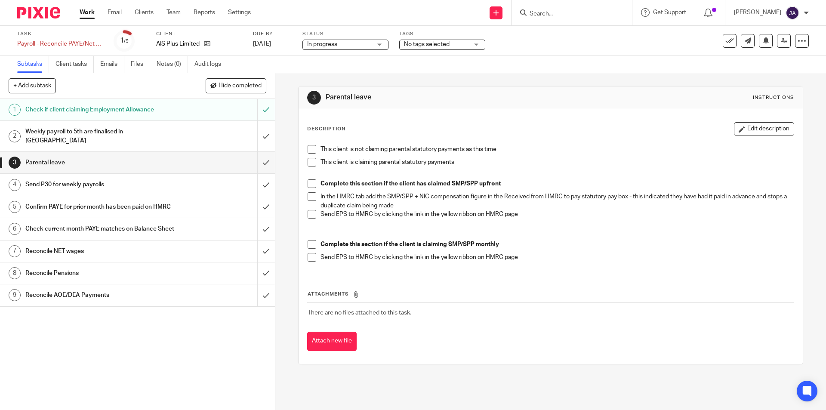
click at [311, 149] on span at bounding box center [312, 149] width 9 height 9
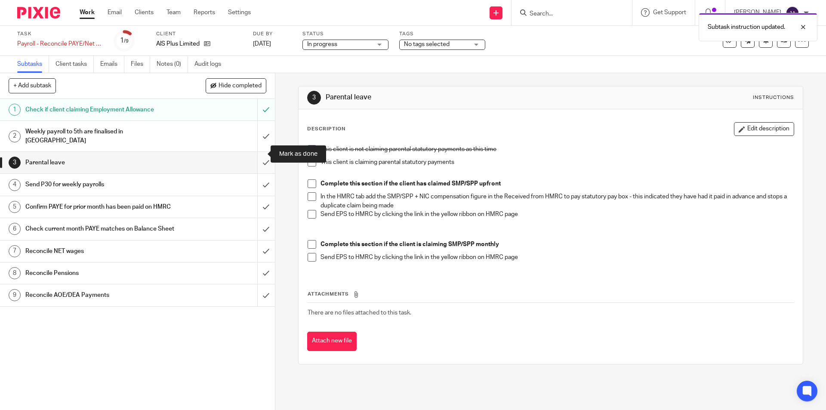
click at [257, 156] on input "submit" at bounding box center [137, 163] width 275 height 22
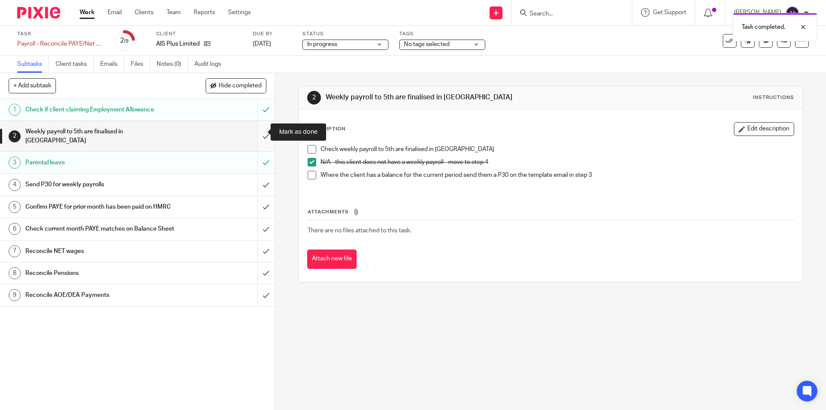
click at [261, 128] on input "submit" at bounding box center [137, 136] width 275 height 31
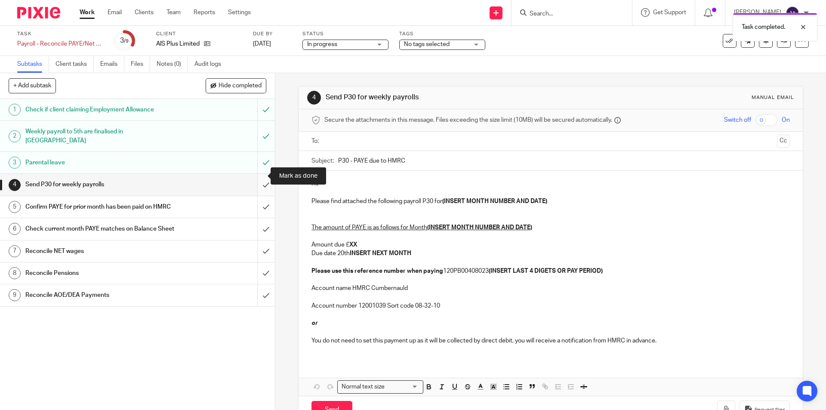
click at [259, 177] on input "submit" at bounding box center [137, 185] width 275 height 22
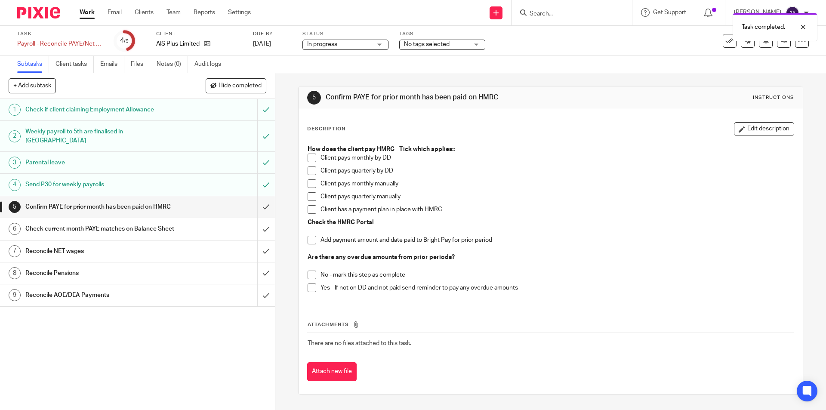
click at [308, 186] on span at bounding box center [312, 183] width 9 height 9
click at [312, 241] on span at bounding box center [312, 240] width 9 height 9
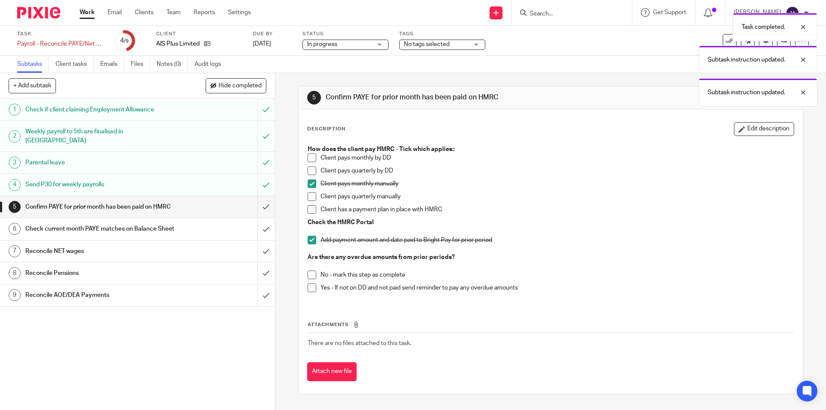
click at [308, 277] on span at bounding box center [312, 275] width 9 height 9
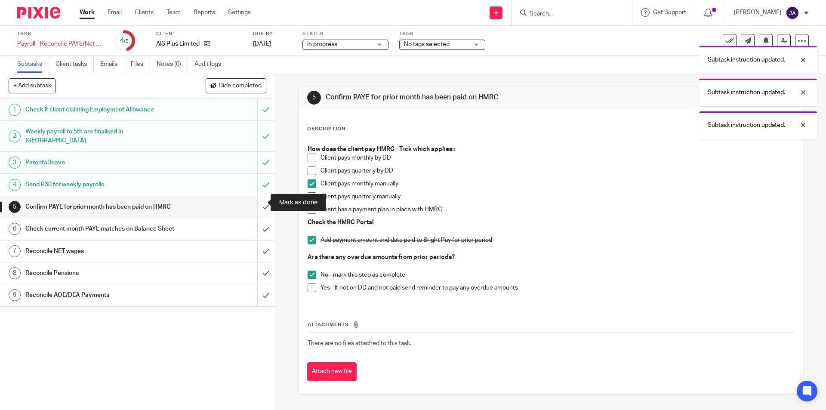
click at [259, 203] on input "submit" at bounding box center [137, 207] width 275 height 22
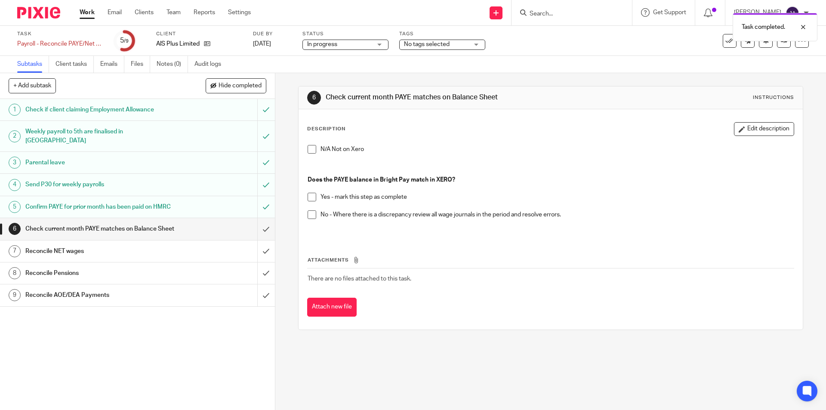
click at [308, 196] on span at bounding box center [312, 197] width 9 height 9
click at [259, 231] on input "submit" at bounding box center [137, 229] width 275 height 22
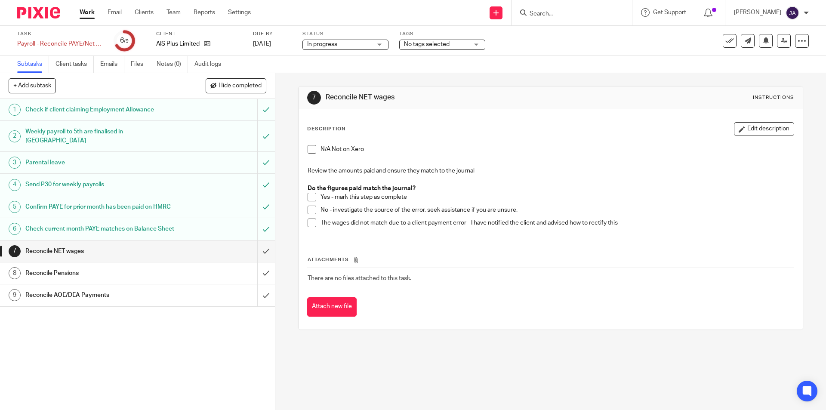
click at [310, 195] on span at bounding box center [312, 197] width 9 height 9
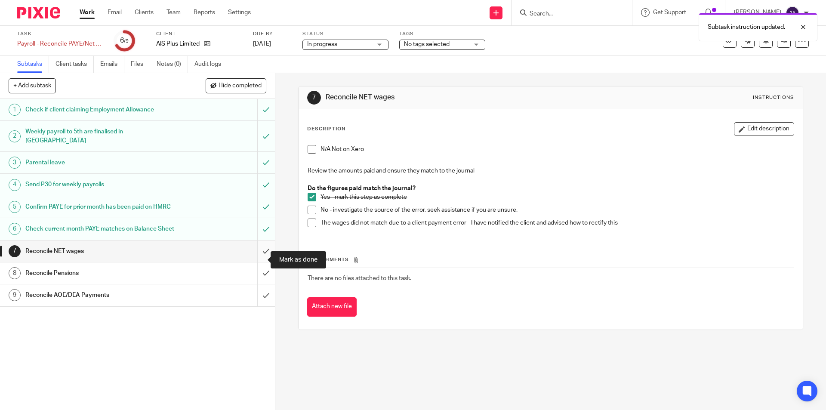
click at [258, 260] on input "submit" at bounding box center [137, 251] width 275 height 22
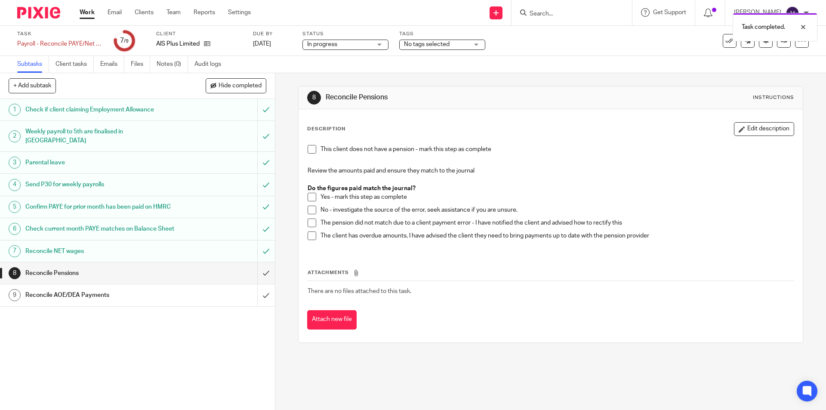
click at [308, 146] on span at bounding box center [312, 149] width 9 height 9
click at [257, 282] on input "submit" at bounding box center [137, 273] width 275 height 22
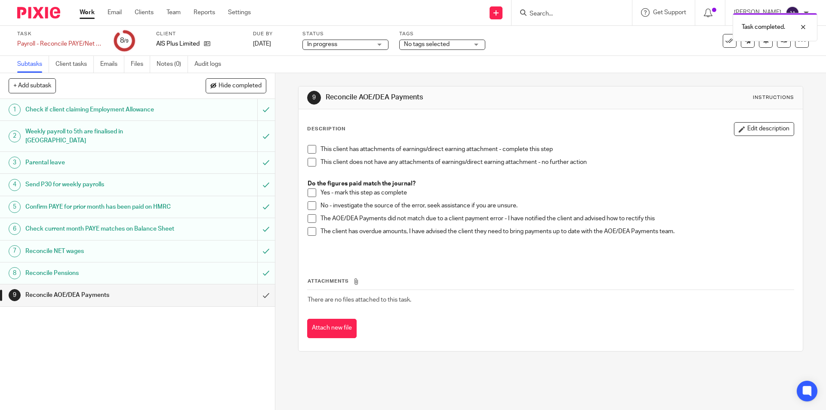
click at [312, 163] on span at bounding box center [312, 162] width 9 height 9
click at [258, 305] on input "submit" at bounding box center [137, 295] width 275 height 22
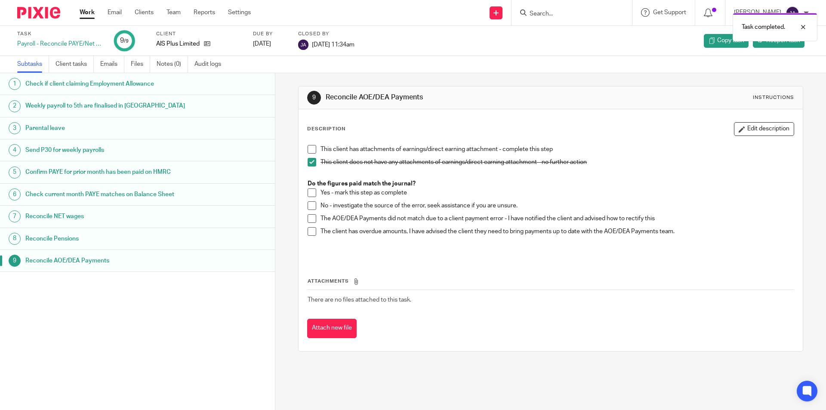
click at [85, 14] on link "Work" at bounding box center [87, 12] width 15 height 9
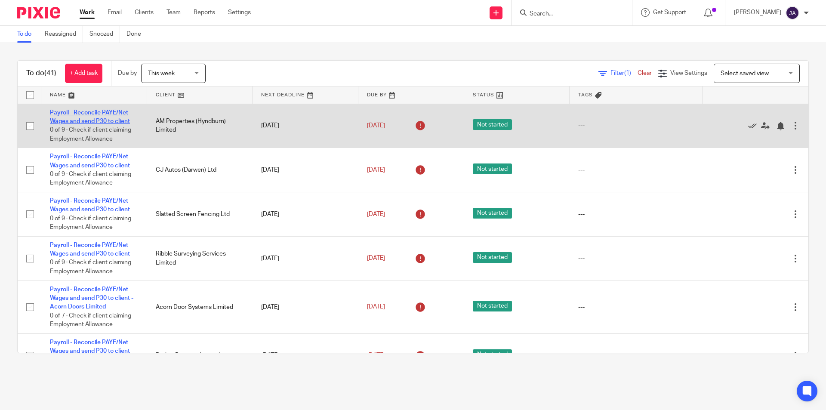
click at [65, 120] on link "Payroll - Reconcile PAYE/Net Wages and send P30 to client" at bounding box center [90, 117] width 80 height 15
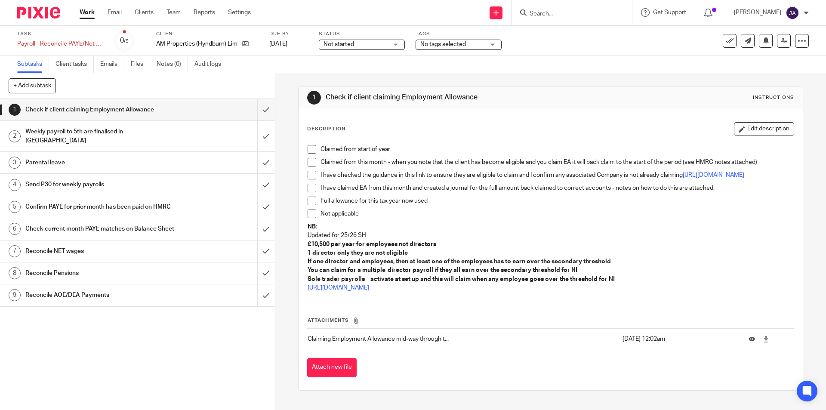
click at [308, 218] on span at bounding box center [312, 214] width 9 height 9
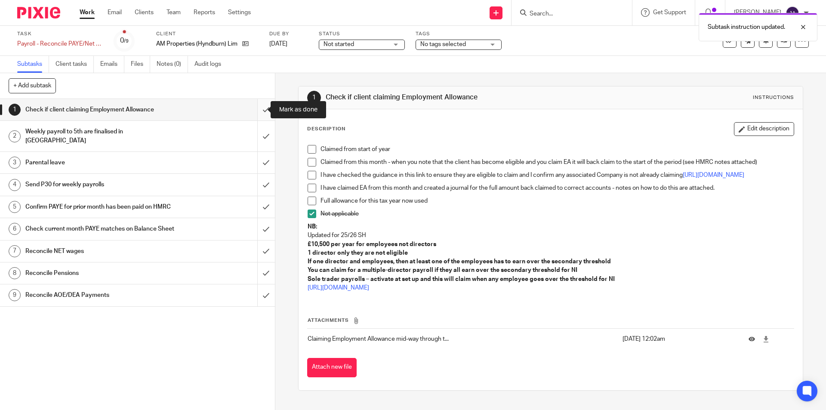
click at [255, 109] on input "submit" at bounding box center [137, 110] width 275 height 22
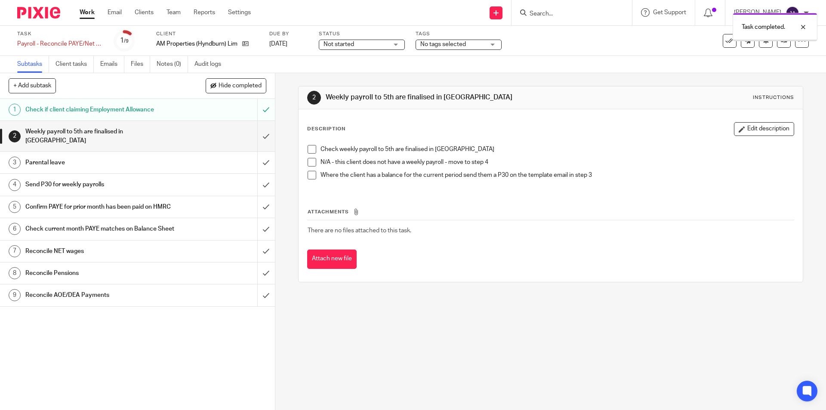
click at [361, 45] on span "Not started" at bounding box center [356, 44] width 65 height 9
click at [334, 75] on span "In progress" at bounding box center [340, 76] width 30 height 6
click at [310, 158] on span at bounding box center [312, 162] width 9 height 9
click at [260, 132] on input "submit" at bounding box center [137, 136] width 275 height 31
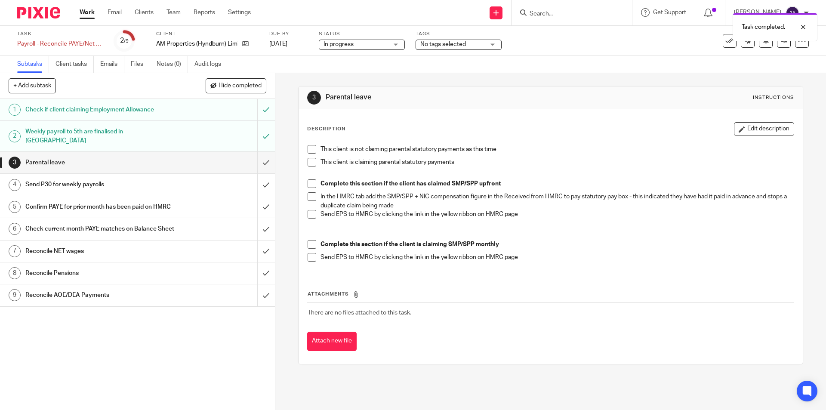
click at [308, 147] on span at bounding box center [312, 149] width 9 height 9
click at [259, 155] on input "submit" at bounding box center [137, 163] width 275 height 22
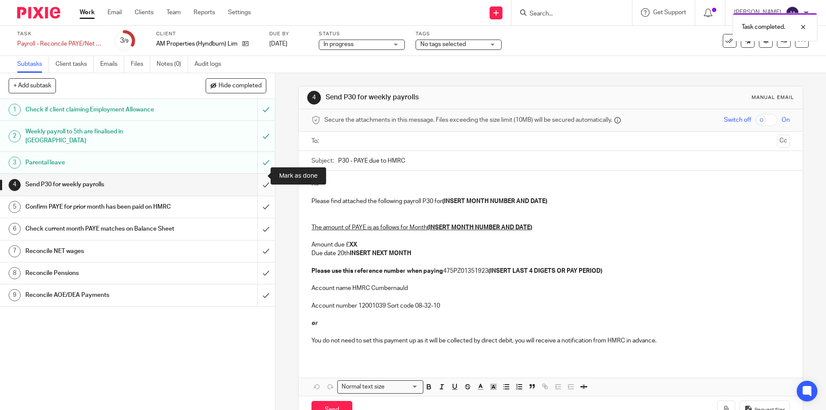
click at [256, 179] on input "submit" at bounding box center [137, 185] width 275 height 22
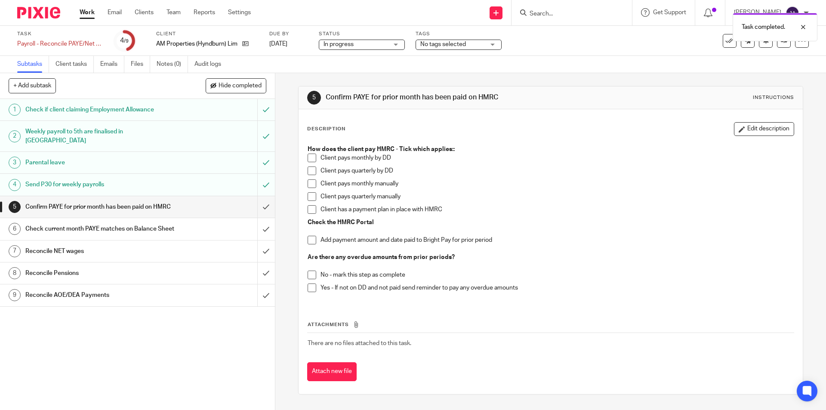
click at [308, 184] on span at bounding box center [312, 183] width 9 height 9
click at [308, 240] on span at bounding box center [312, 240] width 9 height 9
click at [310, 277] on span at bounding box center [312, 275] width 9 height 9
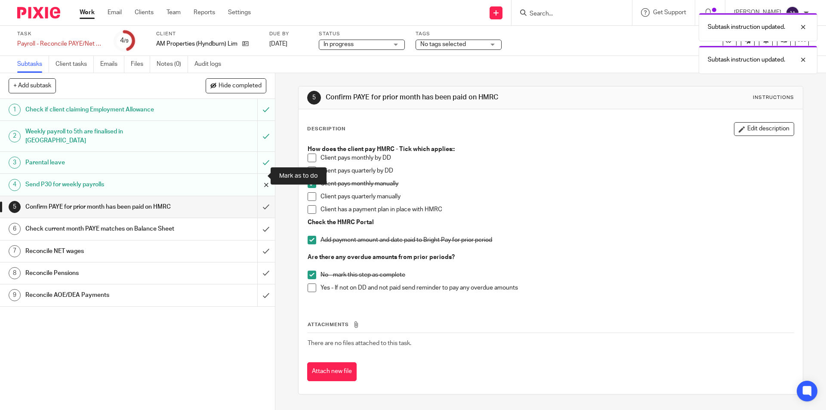
click at [259, 174] on input "submit" at bounding box center [137, 185] width 275 height 22
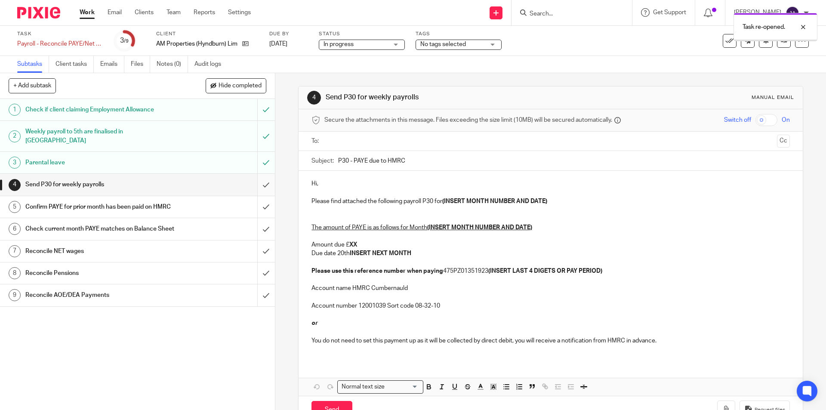
click at [257, 185] on input "submit" at bounding box center [137, 185] width 275 height 22
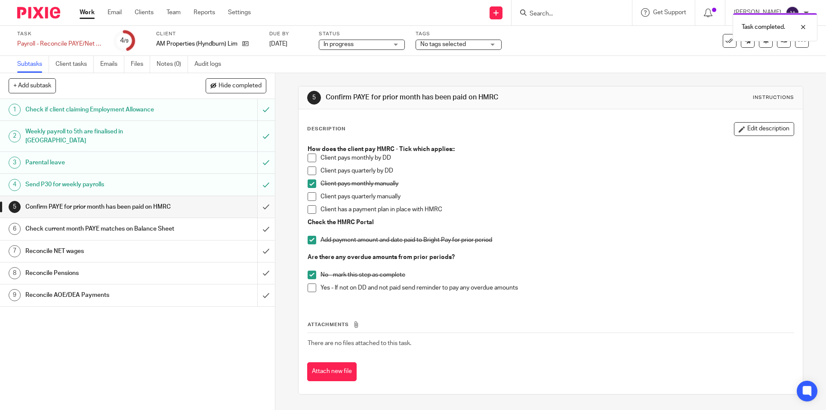
click at [258, 208] on input "submit" at bounding box center [137, 207] width 275 height 22
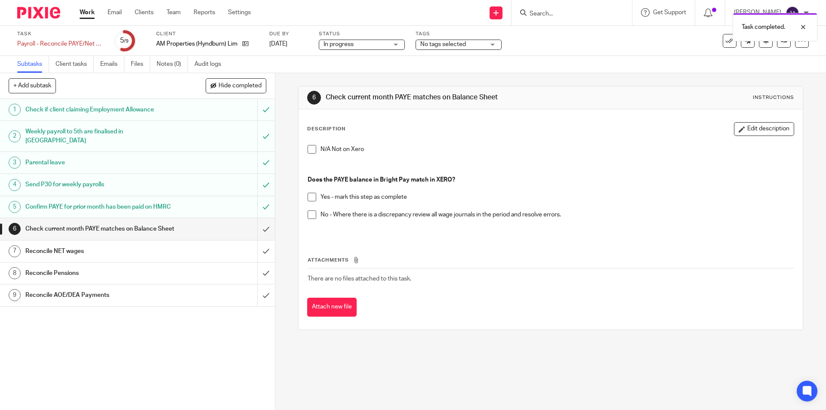
click at [309, 150] on span at bounding box center [312, 149] width 9 height 9
click at [259, 233] on input "submit" at bounding box center [137, 229] width 275 height 22
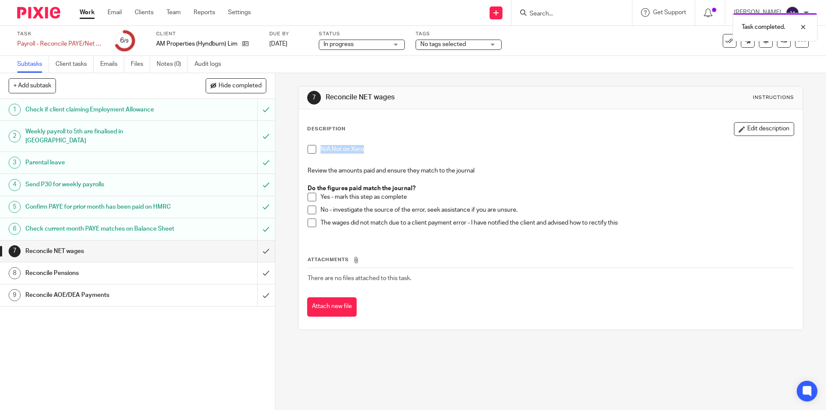
drag, startPoint x: 374, startPoint y: 148, endPoint x: 321, endPoint y: 145, distance: 53.4
click at [317, 145] on li "N/A Not on Xero" at bounding box center [551, 151] width 486 height 13
copy p "N/A Not on Xero"
click at [310, 151] on span at bounding box center [312, 149] width 9 height 9
click at [259, 258] on input "submit" at bounding box center [137, 251] width 275 height 22
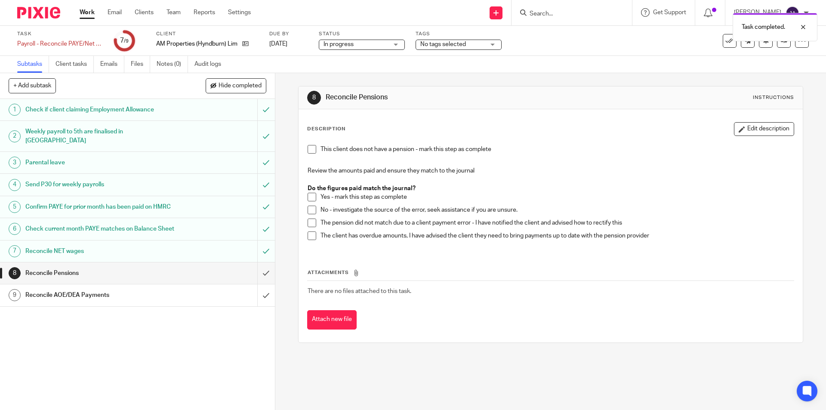
click at [308, 147] on span at bounding box center [312, 149] width 9 height 9
click at [259, 281] on input "submit" at bounding box center [137, 273] width 275 height 22
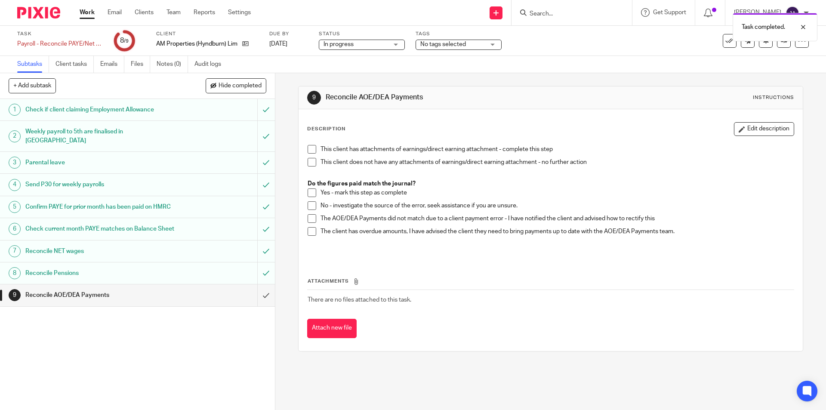
drag, startPoint x: 311, startPoint y: 164, endPoint x: 305, endPoint y: 169, distance: 7.0
click at [311, 164] on span at bounding box center [312, 162] width 9 height 9
click at [259, 305] on input "submit" at bounding box center [137, 295] width 275 height 22
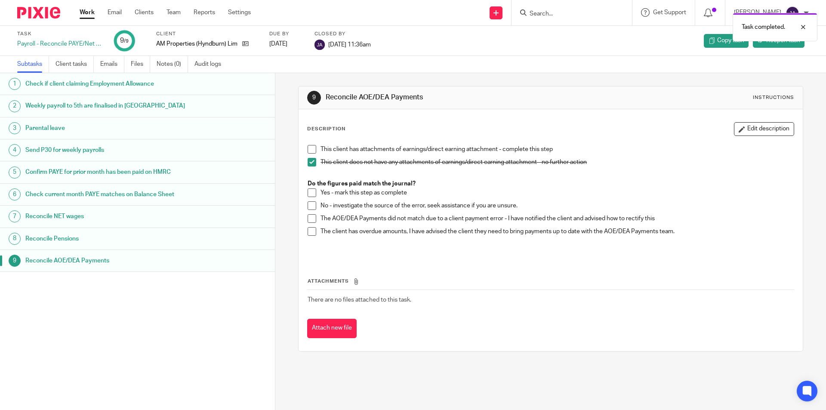
click at [86, 12] on link "Work" at bounding box center [87, 12] width 15 height 9
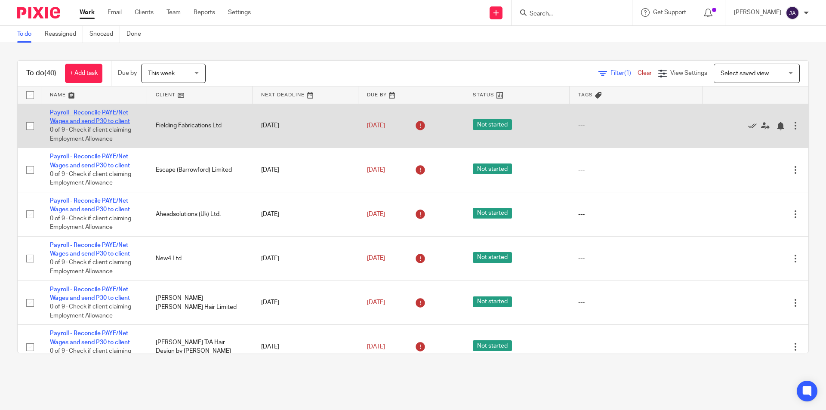
click at [88, 118] on link "Payroll - Reconcile PAYE/Net Wages and send P30 to client" at bounding box center [90, 117] width 80 height 15
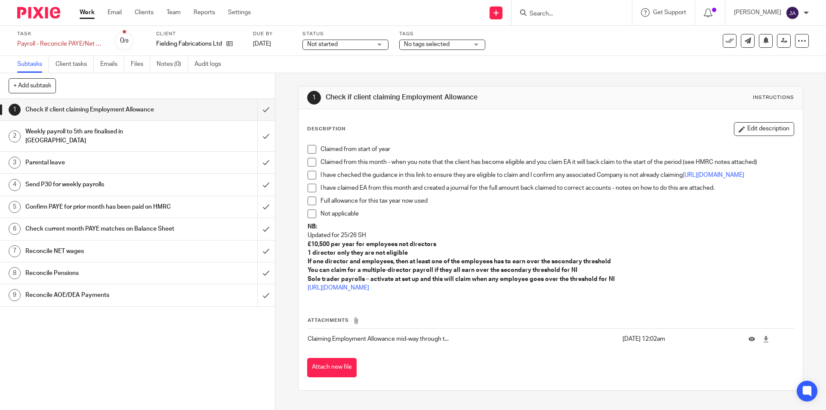
click at [319, 43] on span "Not started" at bounding box center [322, 44] width 31 height 6
click at [317, 68] on li "In progress" at bounding box center [345, 76] width 85 height 18
click at [308, 156] on li "Claimed from start of year" at bounding box center [551, 151] width 486 height 13
click at [314, 153] on li "Claimed from start of year" at bounding box center [551, 151] width 486 height 13
click at [308, 151] on span at bounding box center [312, 149] width 9 height 9
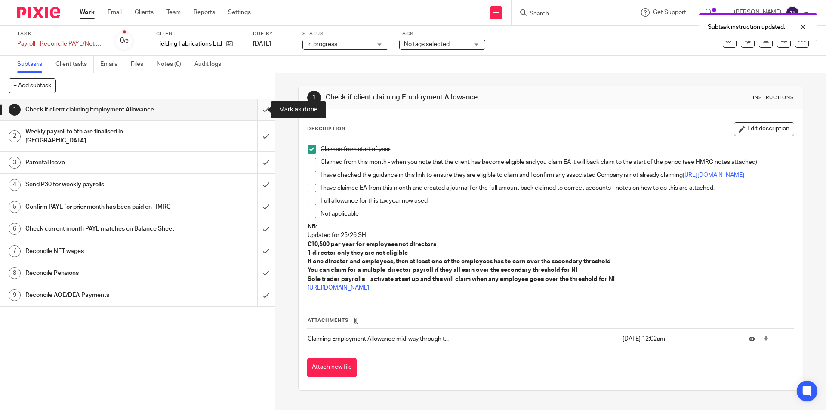
click at [257, 113] on input "submit" at bounding box center [137, 110] width 275 height 22
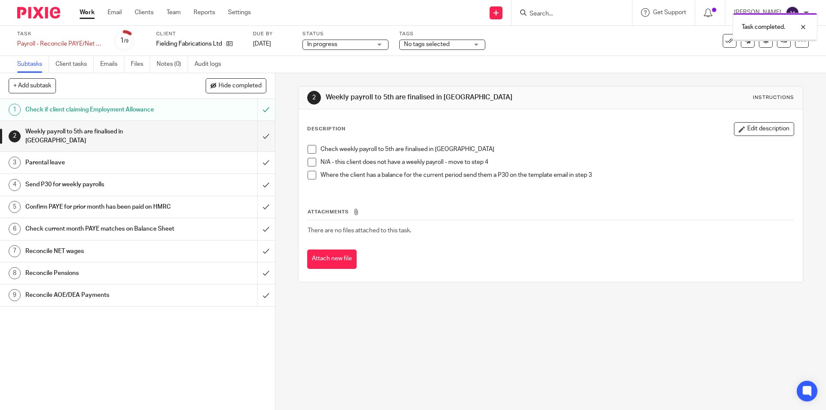
click at [308, 164] on span at bounding box center [312, 162] width 9 height 9
click at [259, 128] on input "submit" at bounding box center [137, 136] width 275 height 31
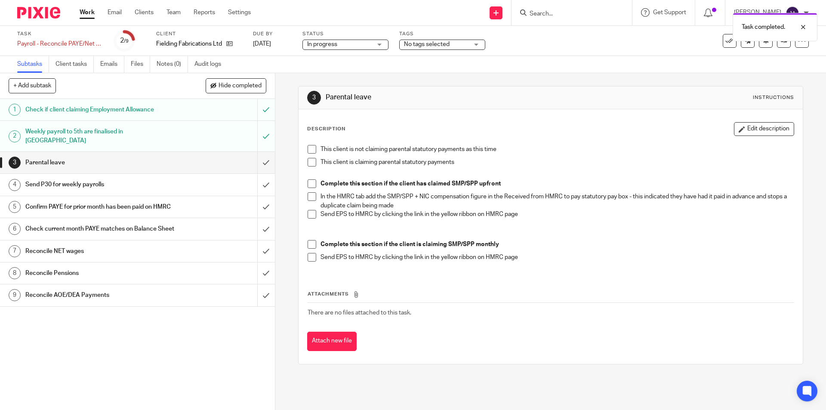
click at [308, 147] on span at bounding box center [312, 149] width 9 height 9
click at [262, 155] on input "submit" at bounding box center [137, 163] width 275 height 22
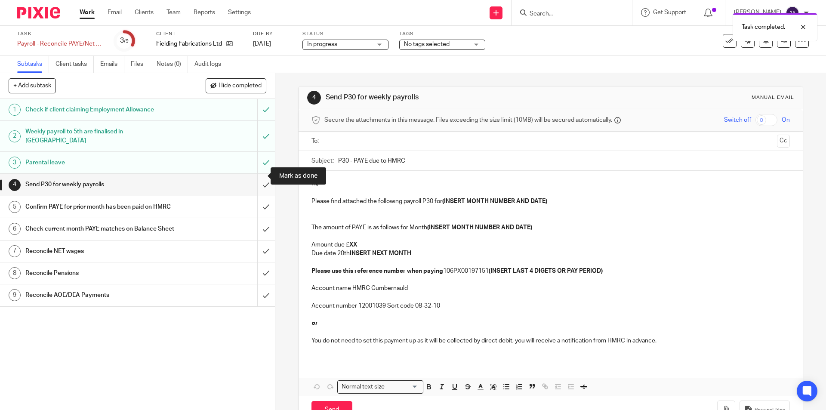
click at [257, 176] on input "submit" at bounding box center [137, 185] width 275 height 22
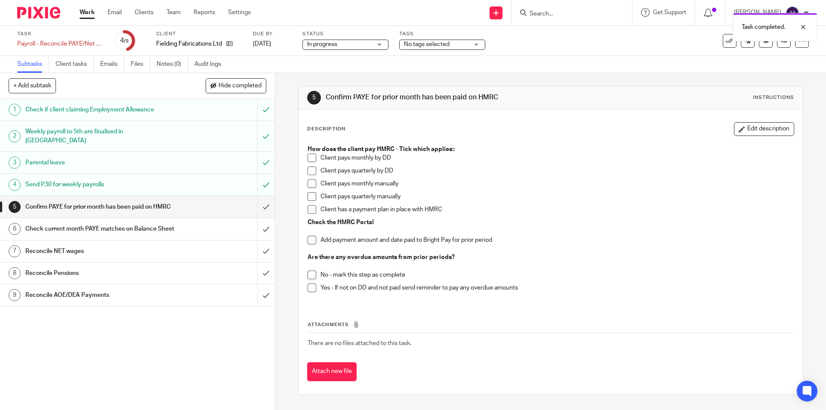
click at [309, 184] on span at bounding box center [312, 183] width 9 height 9
click at [310, 288] on span at bounding box center [312, 288] width 9 height 9
click at [258, 203] on input "submit" at bounding box center [137, 207] width 275 height 22
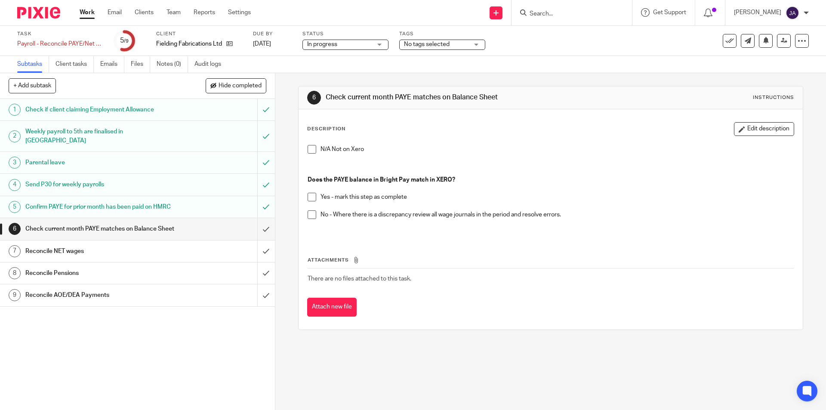
click at [308, 196] on span at bounding box center [312, 197] width 9 height 9
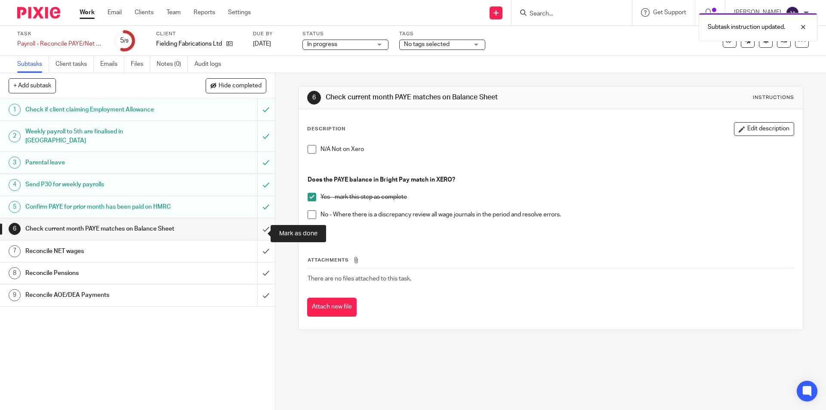
click at [259, 230] on input "submit" at bounding box center [137, 229] width 275 height 22
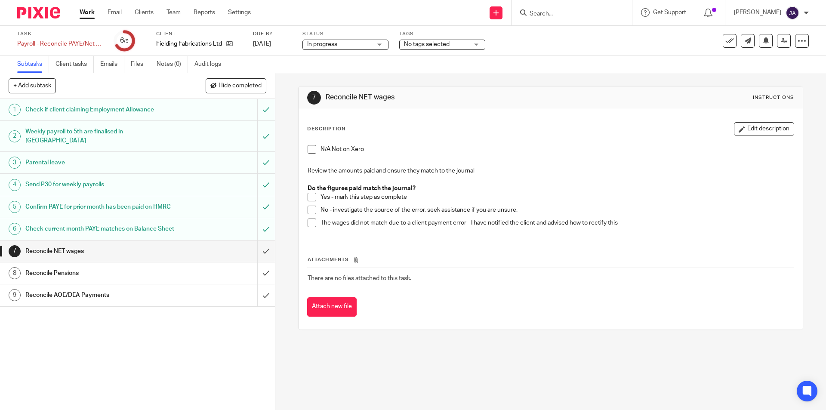
drag, startPoint x: 204, startPoint y: 365, endPoint x: 210, endPoint y: 355, distance: 11.2
click at [204, 365] on div "1 Check if client claiming Employment Allowance 2 Weekly payroll to 5th are fin…" at bounding box center [137, 254] width 275 height 311
click at [308, 197] on span at bounding box center [312, 197] width 9 height 9
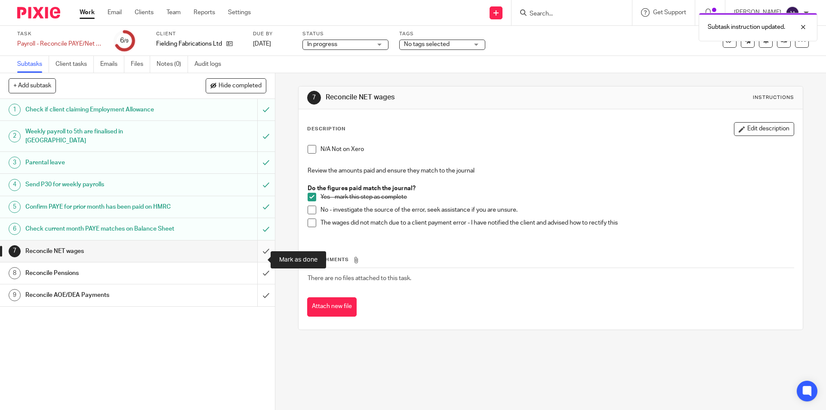
click at [252, 257] on input "submit" at bounding box center [137, 251] width 275 height 22
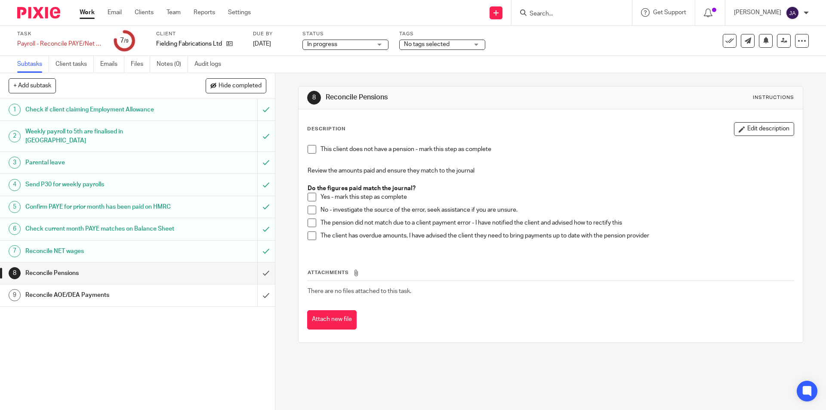
click at [308, 235] on span at bounding box center [312, 235] width 9 height 9
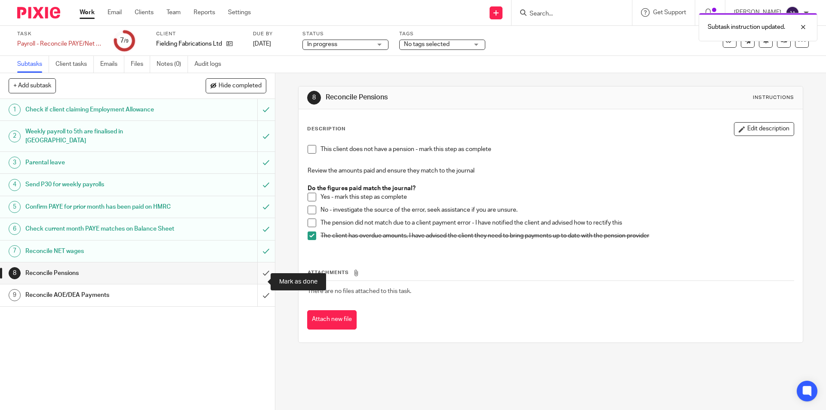
click at [259, 282] on input "submit" at bounding box center [137, 273] width 275 height 22
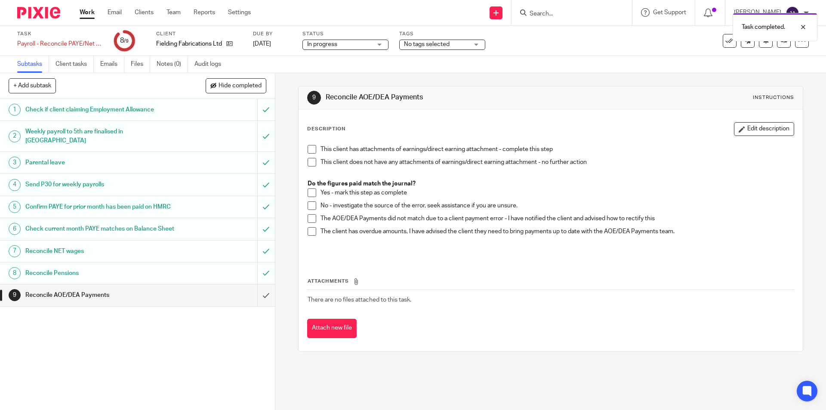
click at [308, 163] on span at bounding box center [312, 162] width 9 height 9
click at [257, 303] on input "submit" at bounding box center [137, 295] width 275 height 22
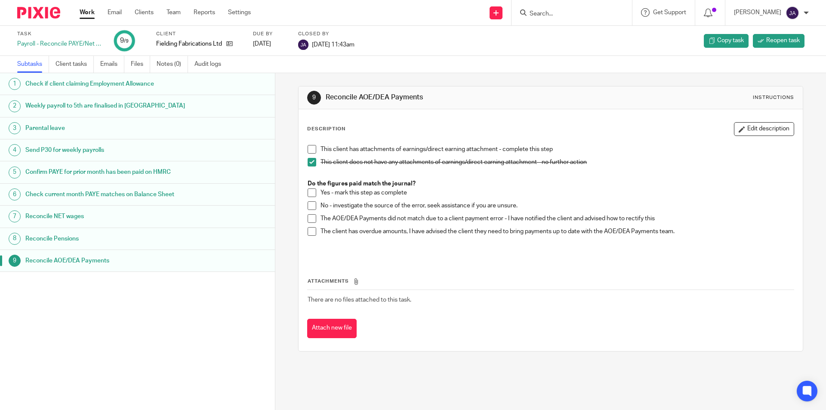
click at [87, 12] on link "Work" at bounding box center [87, 12] width 15 height 9
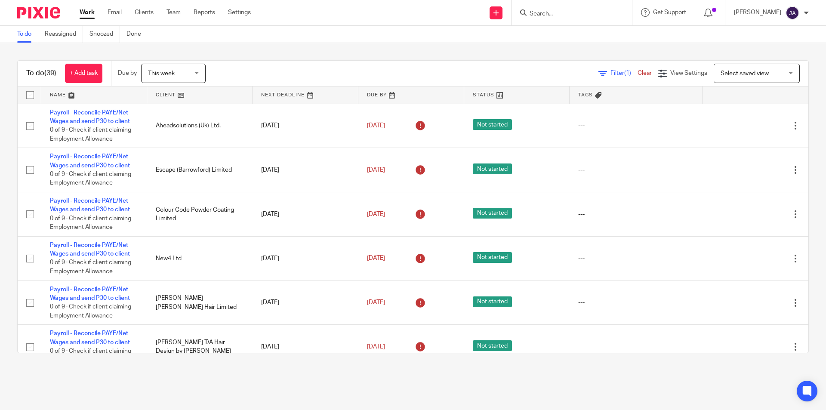
click at [162, 92] on link at bounding box center [200, 94] width 106 height 17
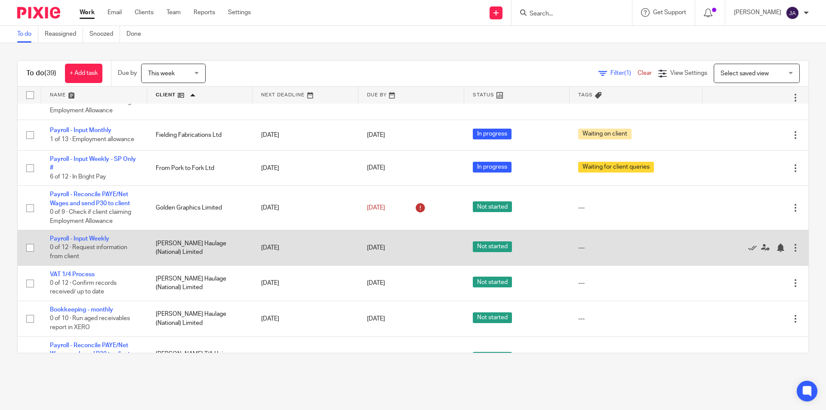
scroll to position [559, 0]
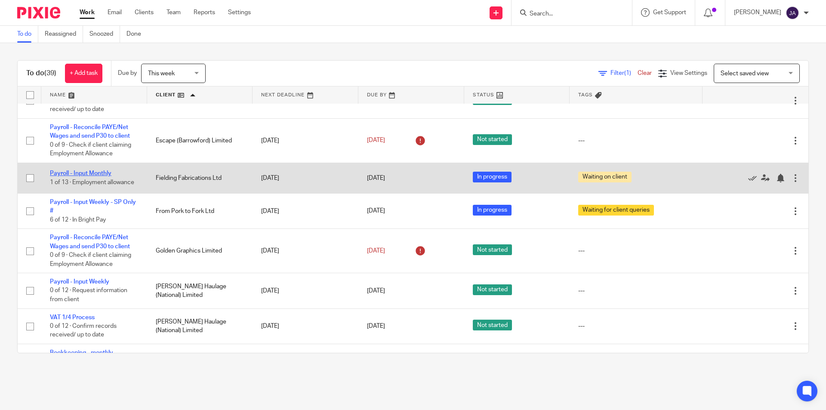
click at [80, 172] on link "Payroll - Input Monthly" at bounding box center [81, 173] width 62 height 6
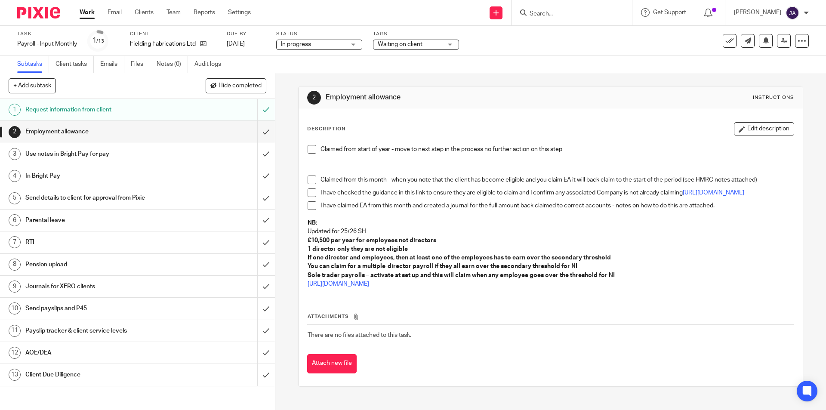
click at [383, 45] on span "Waiting on client" at bounding box center [400, 44] width 45 height 6
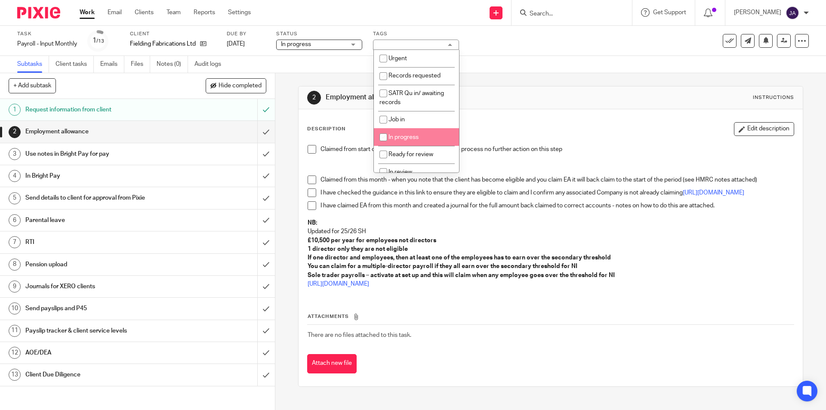
click at [397, 137] on span "In progress" at bounding box center [403, 137] width 30 height 6
checkbox input "true"
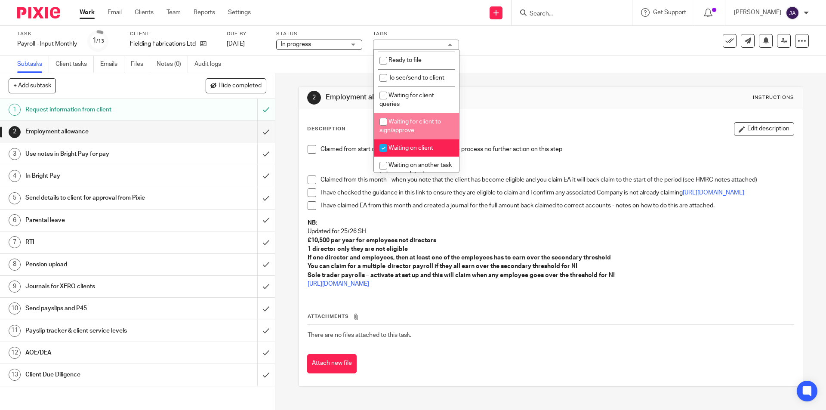
click at [395, 126] on li "Waiting for client to sign/approve" at bounding box center [416, 126] width 85 height 26
checkbox input "true"
click at [398, 148] on span "Waiting on client" at bounding box center [410, 148] width 45 height 6
checkbox input "false"
click at [308, 150] on span at bounding box center [312, 149] width 9 height 9
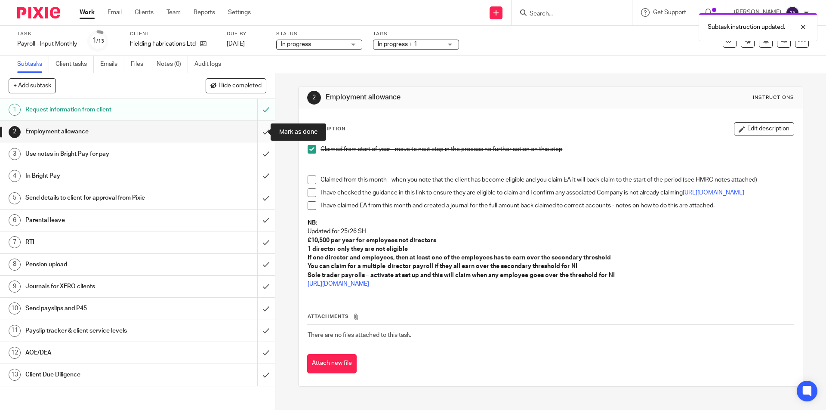
click at [257, 132] on input "submit" at bounding box center [137, 132] width 275 height 22
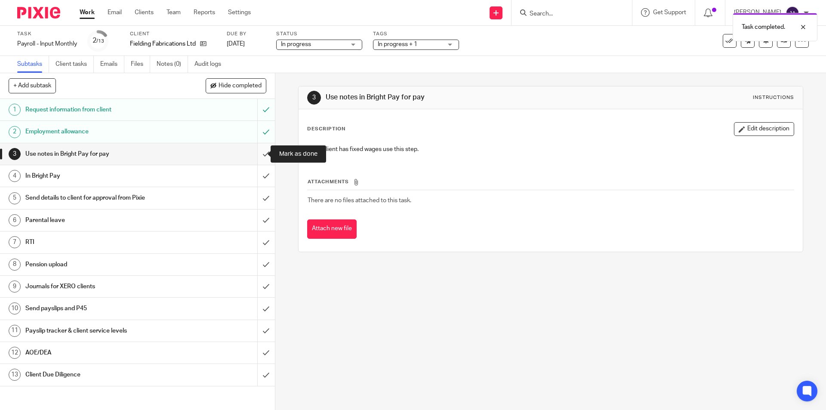
click at [258, 154] on input "submit" at bounding box center [137, 154] width 275 height 22
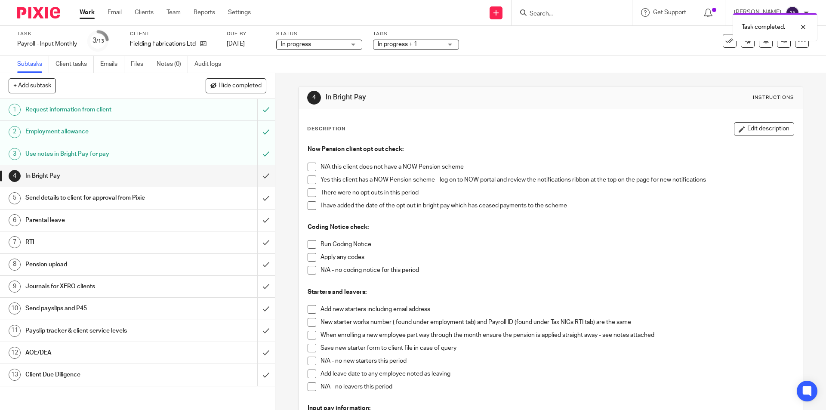
click at [309, 167] on span at bounding box center [312, 167] width 9 height 9
click at [308, 247] on span at bounding box center [312, 244] width 9 height 9
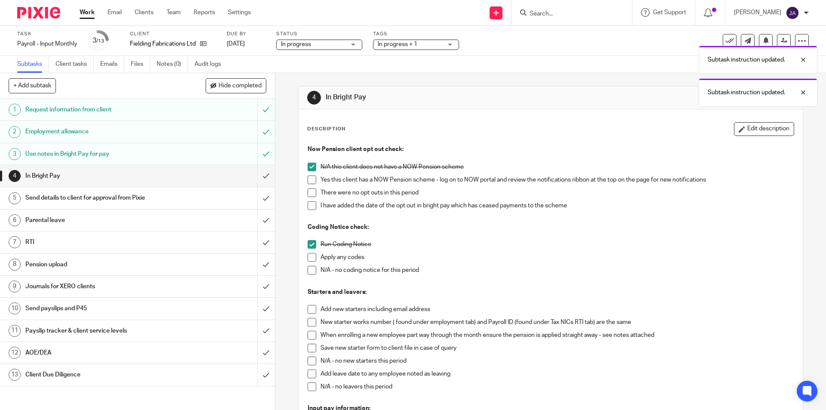
click at [308, 272] on span at bounding box center [312, 270] width 9 height 9
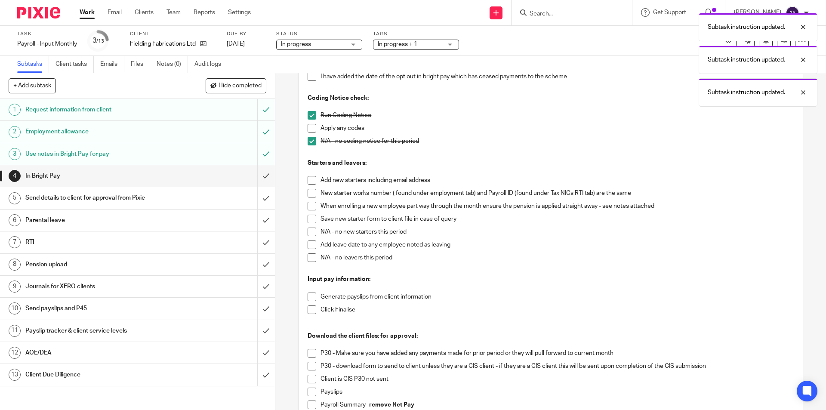
click at [310, 233] on span at bounding box center [312, 232] width 9 height 9
click at [314, 256] on span at bounding box center [312, 257] width 9 height 9
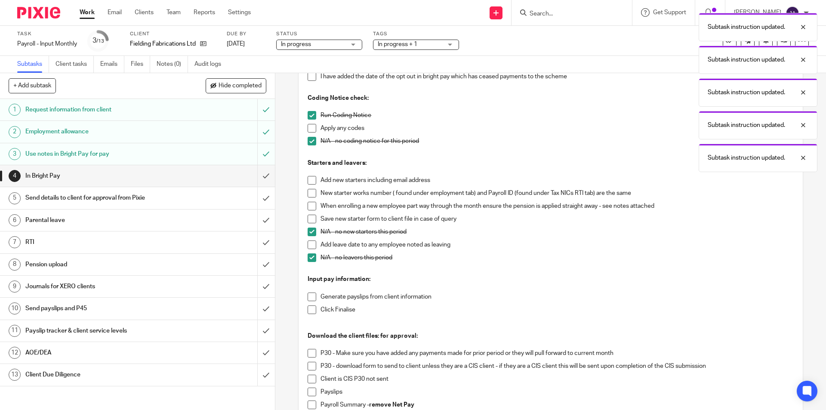
scroll to position [296, 0]
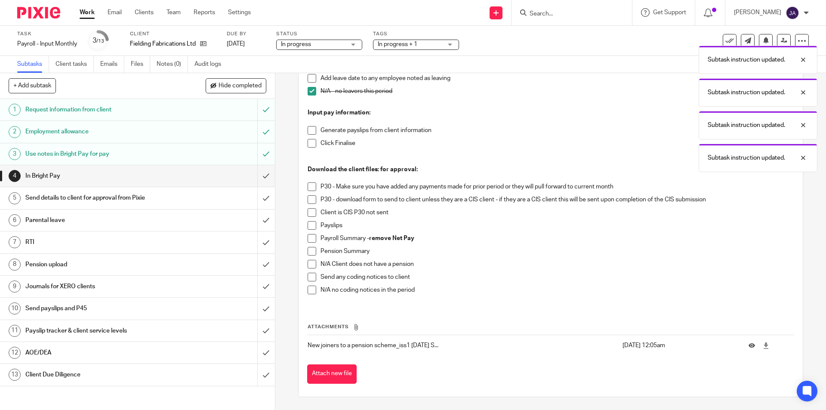
click at [308, 130] on span at bounding box center [312, 130] width 9 height 9
click at [309, 143] on span at bounding box center [312, 143] width 9 height 9
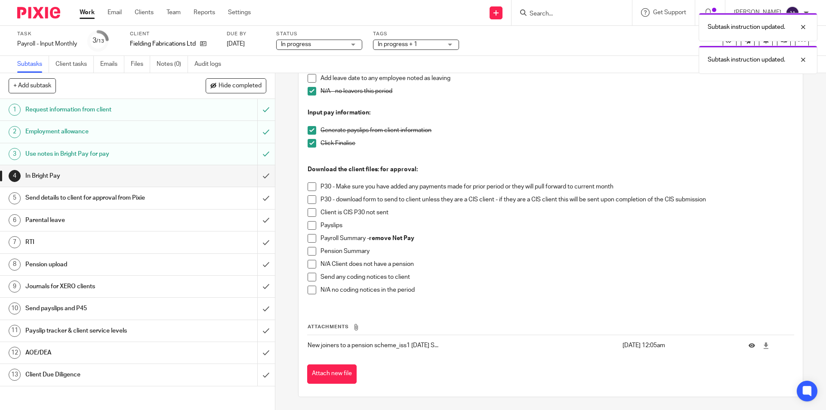
click at [309, 200] on span at bounding box center [312, 199] width 9 height 9
drag, startPoint x: 307, startPoint y: 226, endPoint x: 309, endPoint y: 235, distance: 9.3
click at [308, 227] on span at bounding box center [312, 225] width 9 height 9
click at [309, 239] on span at bounding box center [312, 238] width 9 height 9
click at [309, 253] on span at bounding box center [312, 251] width 9 height 9
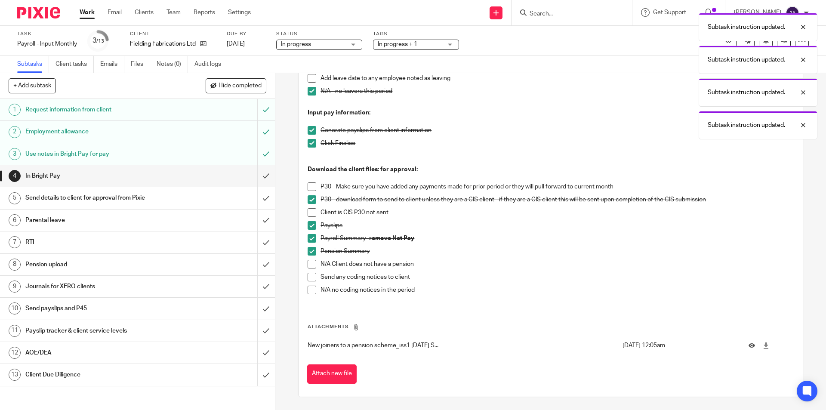
click at [309, 290] on span at bounding box center [312, 290] width 9 height 9
click at [256, 176] on input "submit" at bounding box center [137, 176] width 275 height 22
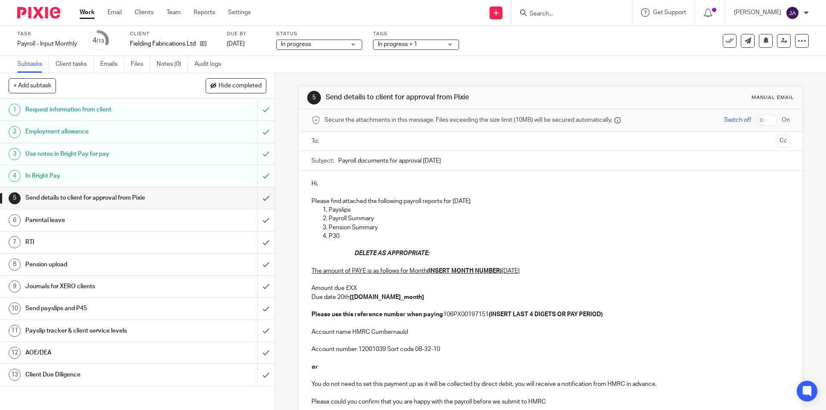
click at [336, 142] on input "text" at bounding box center [550, 141] width 446 height 10
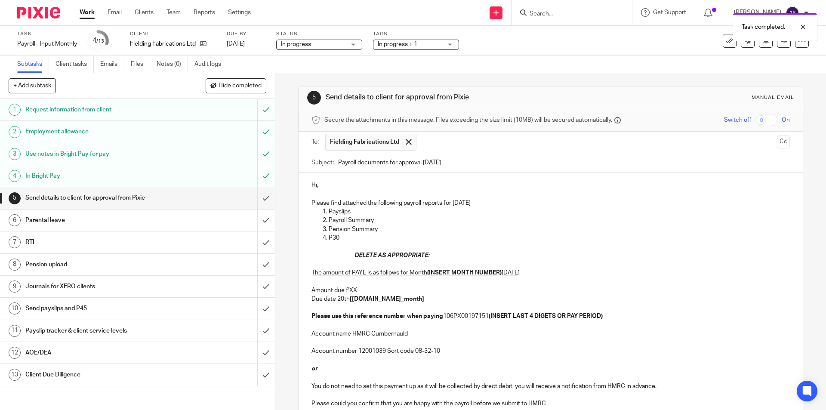
click at [338, 163] on input "Payroll documents for approval October 2025" at bounding box center [563, 162] width 451 height 19
click at [550, 167] on input "Fielding Fabricartions Payroll documents for approval October 2025" at bounding box center [563, 162] width 451 height 19
type input "Fielding Fabricartions Payroll documents for approval October 2025, Month 7"
click at [325, 188] on p "Hi," at bounding box center [550, 185] width 478 height 9
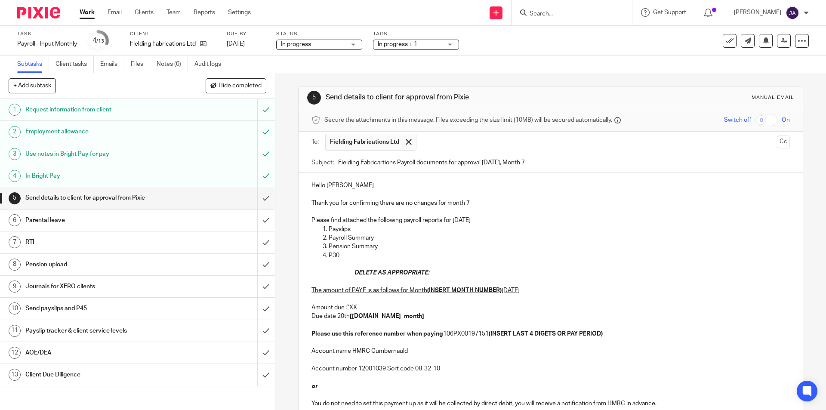
click at [493, 222] on p "Please find attached the following payroll reports for October 2025" at bounding box center [550, 220] width 478 height 9
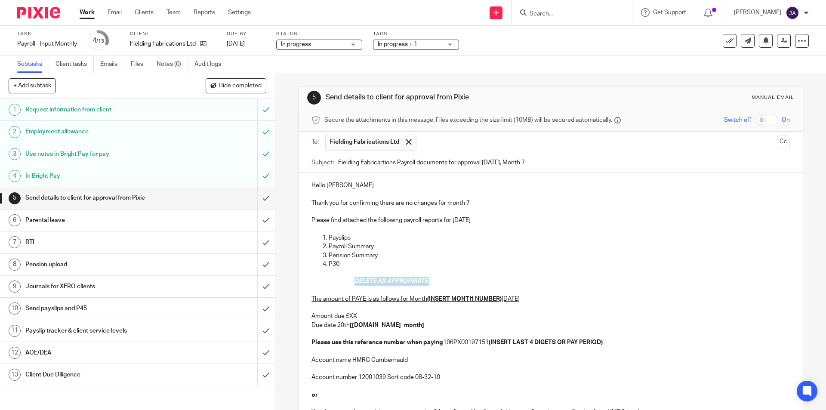
drag, startPoint x: 407, startPoint y: 282, endPoint x: 326, endPoint y: 283, distance: 81.3
click at [327, 282] on div "Hello Andy Thank you for confirming there are no changes for month 7 Please fin…" at bounding box center [551, 307] width 504 height 268
drag, startPoint x: 500, startPoint y: 299, endPoint x: 427, endPoint y: 297, distance: 73.2
click at [427, 297] on u "(INSERT MONTH NUMBER)" at bounding box center [464, 299] width 74 height 6
click at [363, 316] on p "The amount of PAYE is as follows for Month 7 October 2025 Amount due £XX Due da…" at bounding box center [550, 316] width 478 height 61
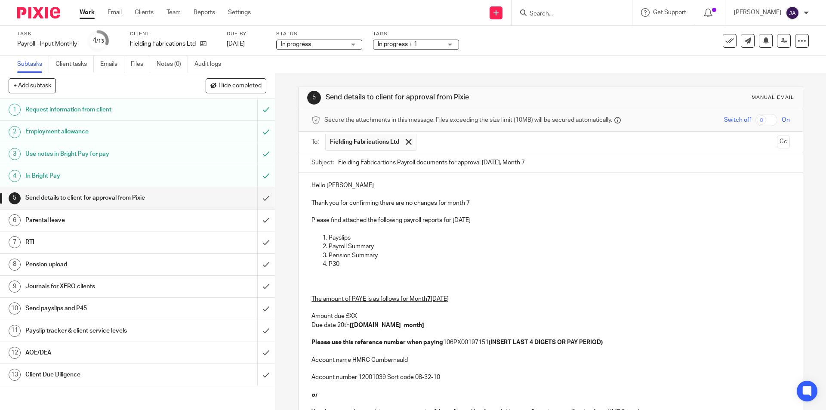
click at [478, 366] on p "Account number 12001039 Sort code 08-32-10" at bounding box center [550, 373] width 478 height 18
click at [358, 314] on p "The amount of PAYE is as follows for Month 7 October 2025 Amount due £XX Due da…" at bounding box center [550, 316] width 478 height 61
drag, startPoint x: 399, startPoint y: 326, endPoint x: 349, endPoint y: 326, distance: 50.3
click at [349, 326] on p "The amount of PAYE is as follows for Month 7 October 2025 Amount due £688.40 Du…" at bounding box center [550, 316] width 478 height 61
click at [464, 351] on p "Account name HMRC Cumbernauld" at bounding box center [550, 356] width 478 height 18
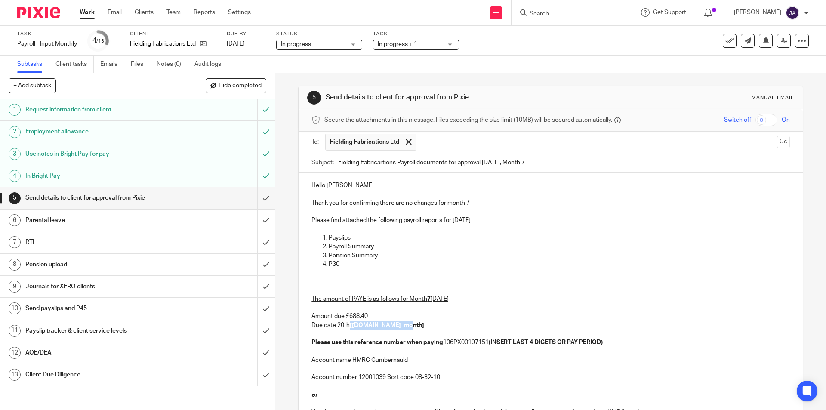
drag, startPoint x: 400, startPoint y: 326, endPoint x: 348, endPoint y: 324, distance: 51.2
click at [350, 324] on strong "[date.next_month]" at bounding box center [387, 325] width 74 height 6
drag, startPoint x: 395, startPoint y: 325, endPoint x: 373, endPoint y: 350, distance: 33.3
click at [349, 327] on p "The amount of PAYE is as follows for Month 7 October 2025 Amount due £688.40 Du…" at bounding box center [550, 316] width 478 height 61
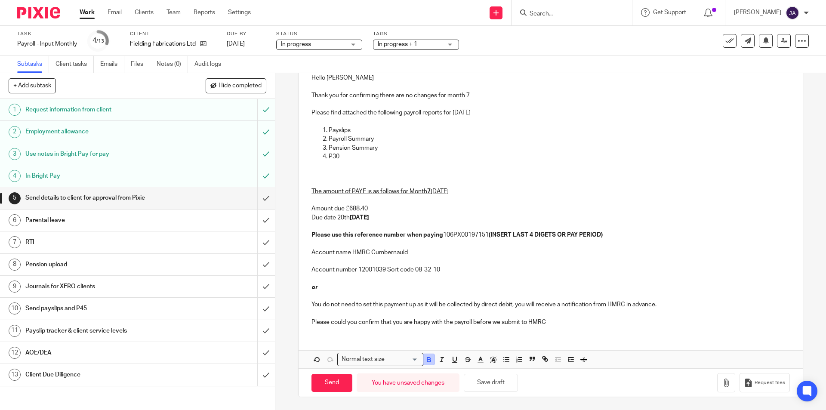
click at [427, 360] on icon "button" at bounding box center [428, 361] width 3 height 2
drag, startPoint x: 615, startPoint y: 237, endPoint x: 492, endPoint y: 234, distance: 123.1
click at [492, 234] on p "The amount of PAYE is as follows for Month 7 October 2025 Amount due £688.40 Du…" at bounding box center [550, 209] width 478 height 61
click at [474, 255] on p "Account name HMRC Cumbernauld" at bounding box center [550, 248] width 478 height 18
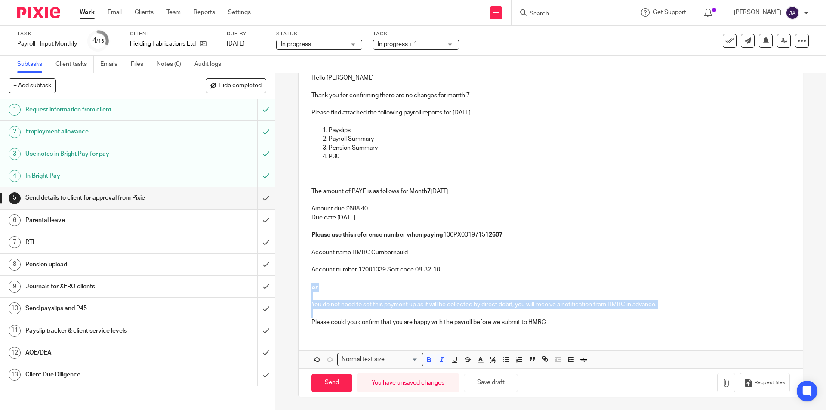
drag, startPoint x: 316, startPoint y: 308, endPoint x: 295, endPoint y: 285, distance: 31.7
click at [295, 284] on div "5 Send details to client for approval from Pixie Manual email Secure the attach…" at bounding box center [550, 241] width 551 height 337
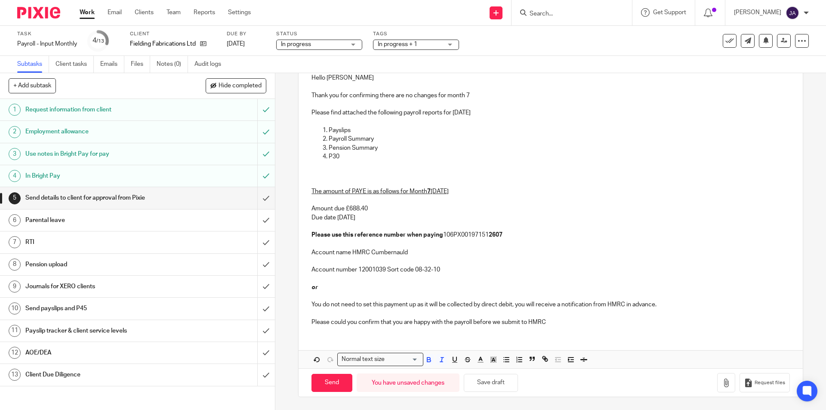
scroll to position [81, 0]
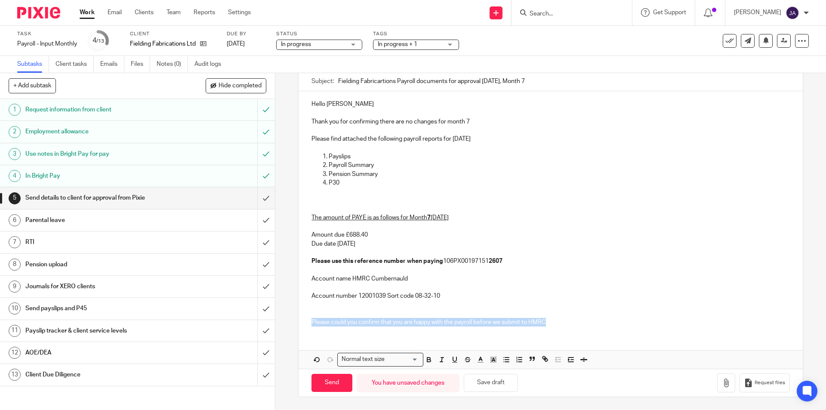
drag, startPoint x: 557, startPoint y: 324, endPoint x: 352, endPoint y: 318, distance: 204.9
click at [302, 324] on div "Hello Andy Thank you for confirming there are no changes for month 7 Please fin…" at bounding box center [551, 212] width 504 height 242
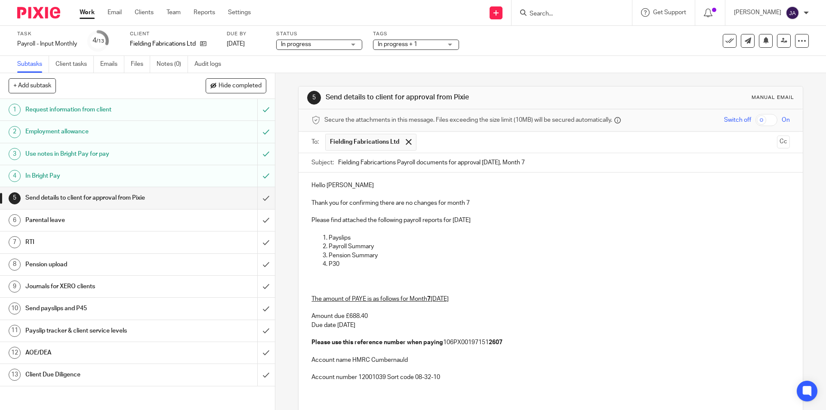
drag, startPoint x: 502, startPoint y: 212, endPoint x: 497, endPoint y: 224, distance: 12.7
click at [501, 217] on div "Hello Andy Thank you for confirming there are no changes for month 7 Please fin…" at bounding box center [551, 289] width 504 height 233
click at [497, 224] on p "Please find attached the following payroll reports for October 2025" at bounding box center [550, 220] width 478 height 9
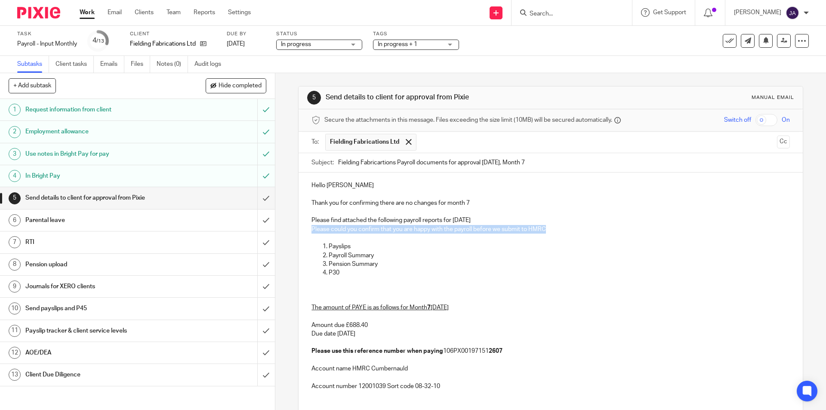
drag, startPoint x: 558, startPoint y: 228, endPoint x: 284, endPoint y: 229, distance: 273.6
click at [284, 229] on div "5 Send details to client for approval from Pixie Manual email Secure the attach…" at bounding box center [550, 241] width 551 height 337
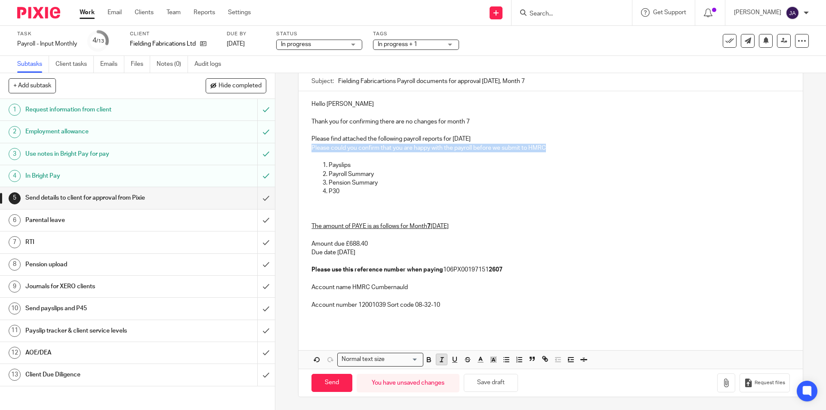
click at [440, 361] on icon "button" at bounding box center [442, 360] width 8 height 8
drag, startPoint x: 426, startPoint y: 361, endPoint x: 434, endPoint y: 348, distance: 14.5
click at [427, 361] on icon "button" at bounding box center [429, 360] width 8 height 8
click at [474, 205] on p at bounding box center [571, 209] width 435 height 9
click at [457, 255] on p "The amount of PAYE is as follows for Month 7 October 2025 Amount due £688.40 Du…" at bounding box center [550, 243] width 478 height 61
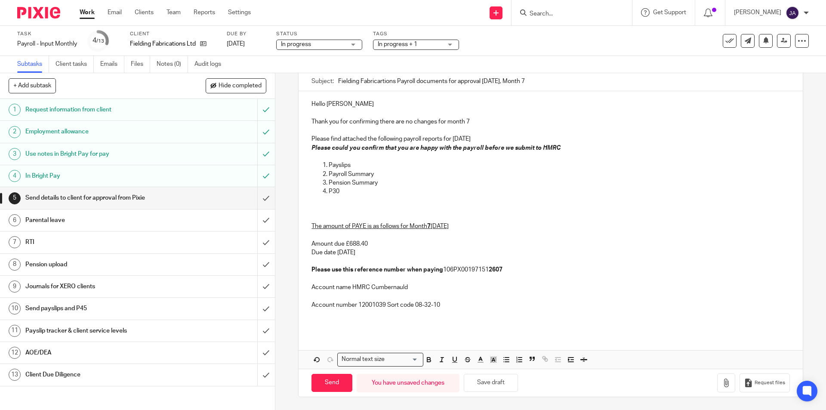
click at [416, 276] on p "Account name HMRC Cumbernauld" at bounding box center [550, 283] width 478 height 18
drag, startPoint x: 402, startPoint y: 255, endPoint x: 336, endPoint y: 284, distance: 72.6
click at [295, 240] on div "5 Send details to client for approval from Pixie Manual email Secure the attach…" at bounding box center [550, 241] width 551 height 337
click at [441, 361] on icon "button" at bounding box center [442, 360] width 8 height 8
click at [427, 359] on icon "button" at bounding box center [429, 360] width 8 height 8
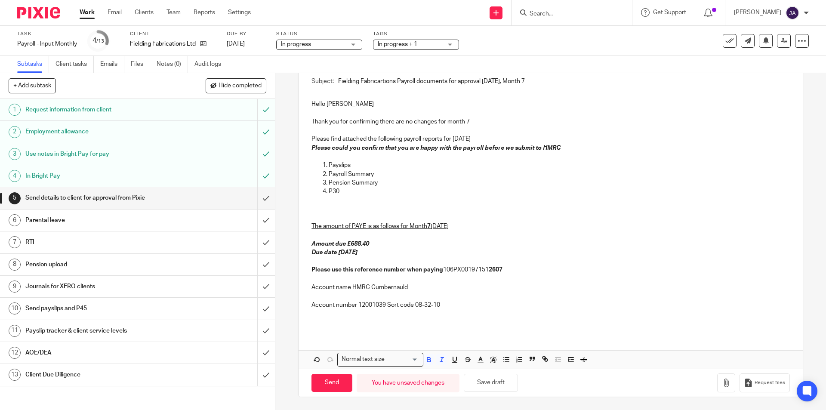
click at [505, 284] on p "Account name HMRC Cumbernauld" at bounding box center [550, 283] width 478 height 18
click at [509, 293] on p "Account number 12001039 Sort code 08-32-10" at bounding box center [550, 301] width 478 height 18
click at [369, 247] on em "Amount due £688.40 Due date 20th November 2025" at bounding box center [340, 248] width 58 height 15
click at [722, 386] on icon "button" at bounding box center [726, 383] width 9 height 9
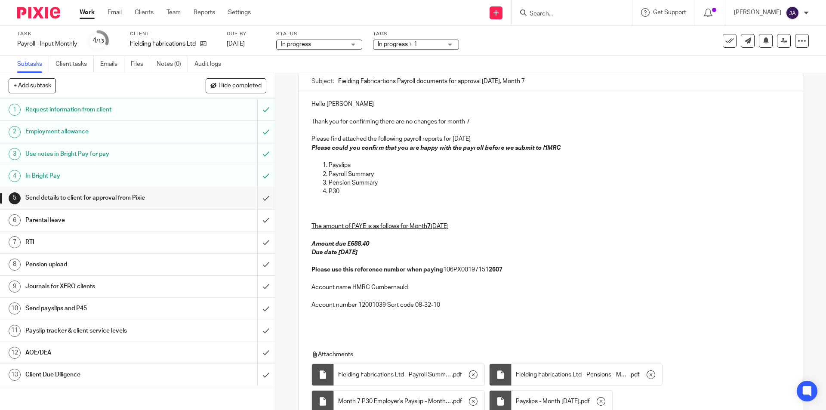
scroll to position [157, 0]
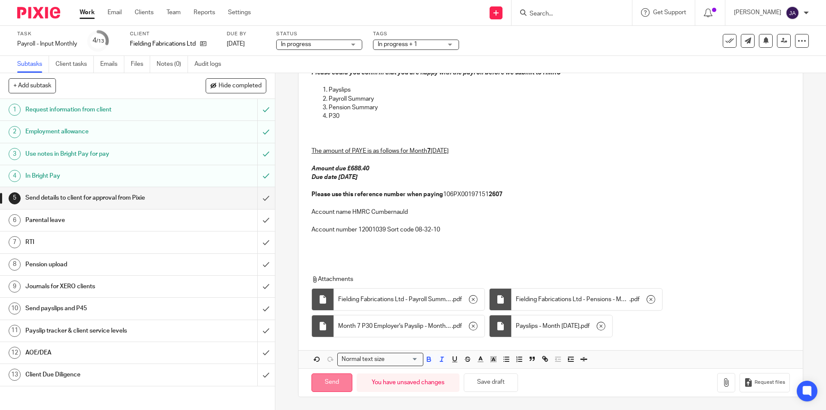
click at [317, 384] on input "Send" at bounding box center [331, 382] width 41 height 18
type input "Sent"
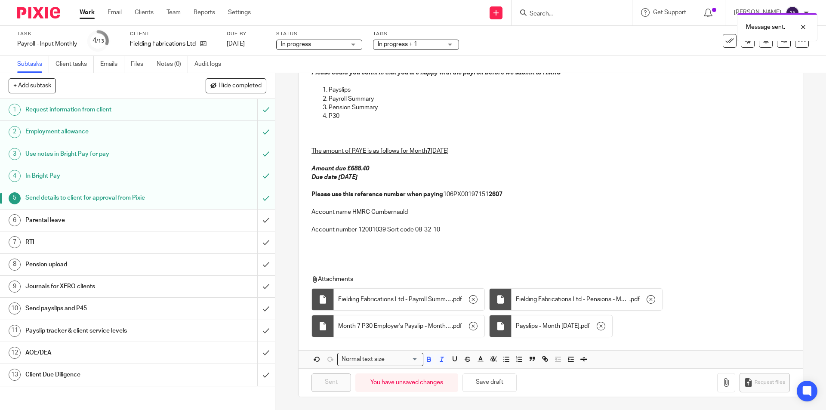
click at [94, 218] on h1 "Parental leave" at bounding box center [99, 220] width 149 height 13
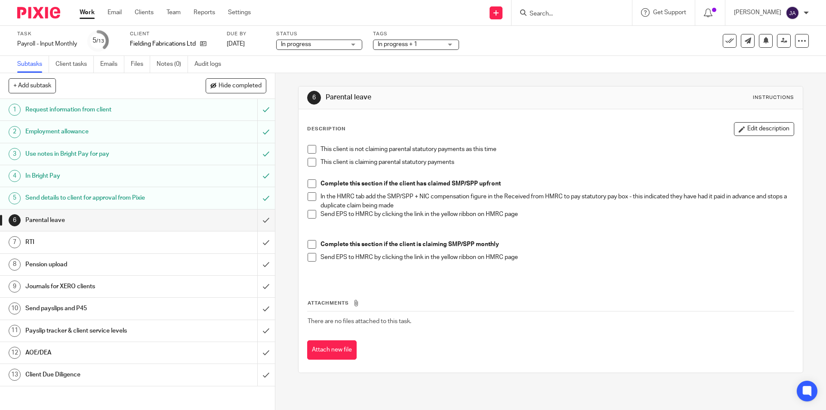
click at [308, 148] on span at bounding box center [312, 149] width 9 height 9
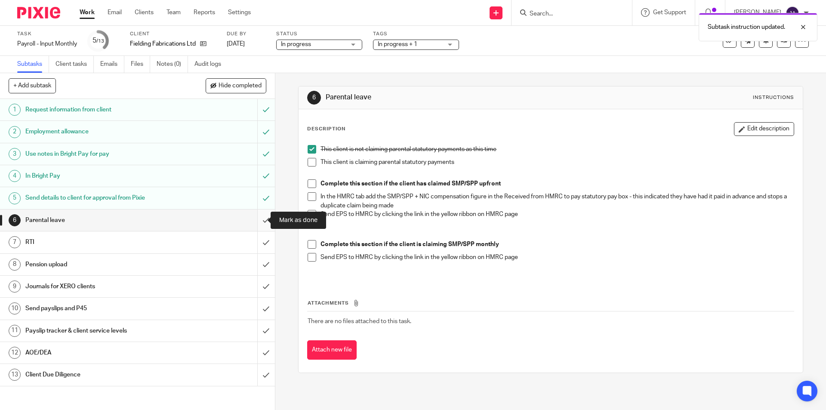
click at [259, 219] on input "submit" at bounding box center [137, 221] width 275 height 22
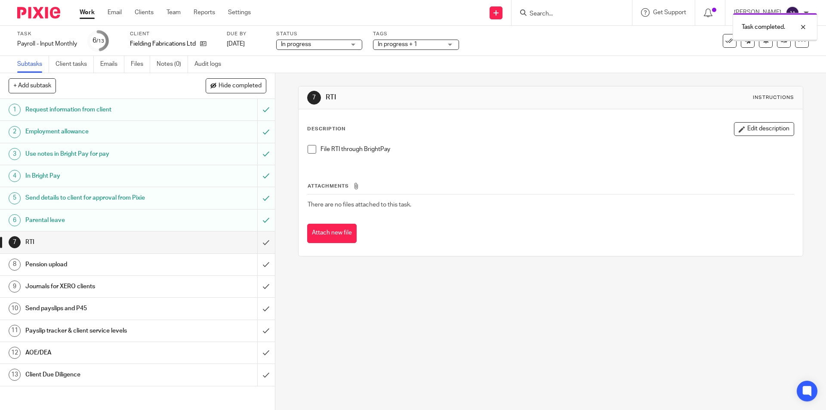
click at [57, 371] on h1 "Client Due Diligence" at bounding box center [99, 374] width 149 height 13
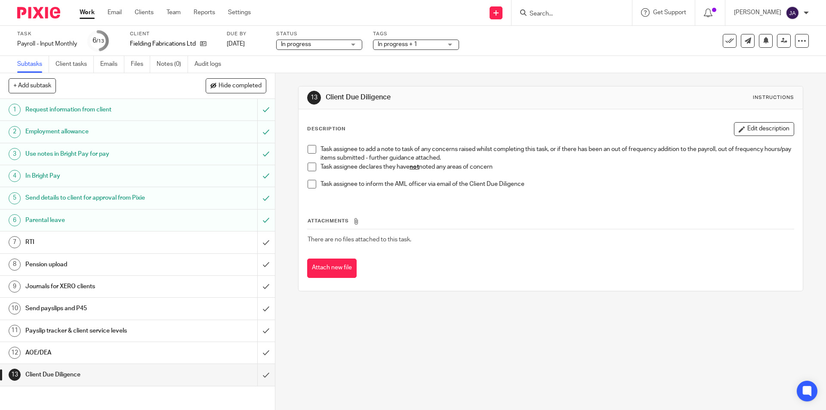
click at [305, 168] on div "Task assignee to add a note to task of any concerns raised whilst completing th…" at bounding box center [550, 170] width 494 height 59
click at [311, 168] on span at bounding box center [312, 167] width 9 height 9
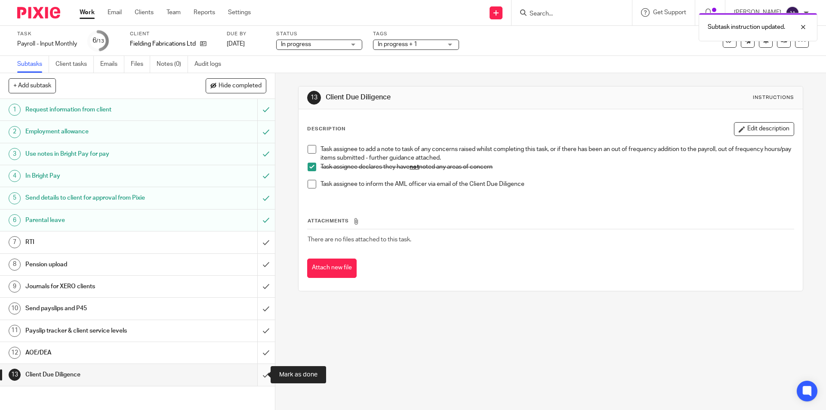
click at [256, 375] on input "submit" at bounding box center [137, 375] width 275 height 22
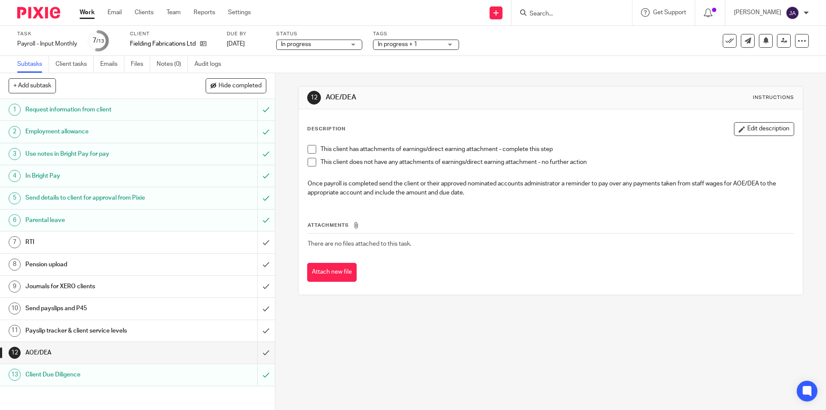
click at [308, 163] on span at bounding box center [312, 162] width 9 height 9
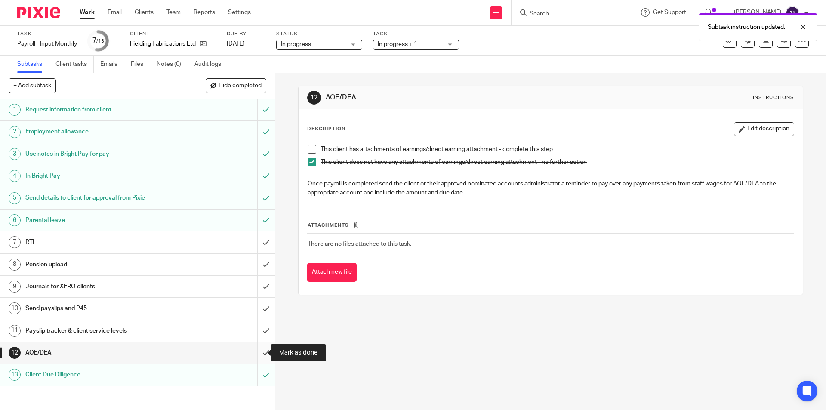
click at [255, 350] on input "submit" at bounding box center [137, 353] width 275 height 22
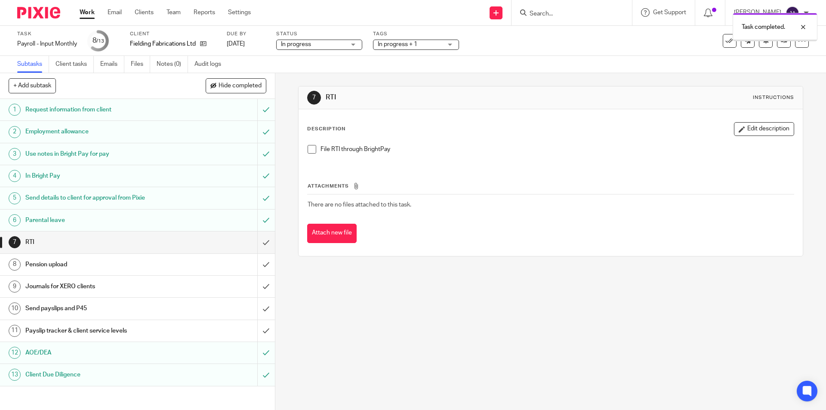
click at [183, 326] on div "Payslip tracker & client service levels" at bounding box center [136, 330] width 223 height 13
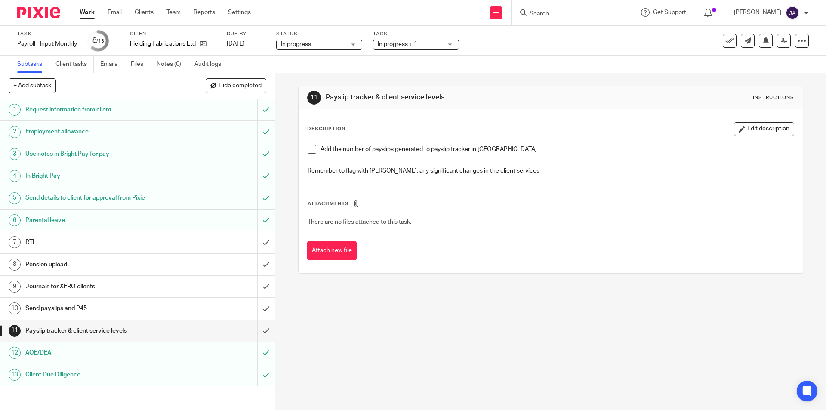
click at [311, 147] on span at bounding box center [312, 149] width 9 height 9
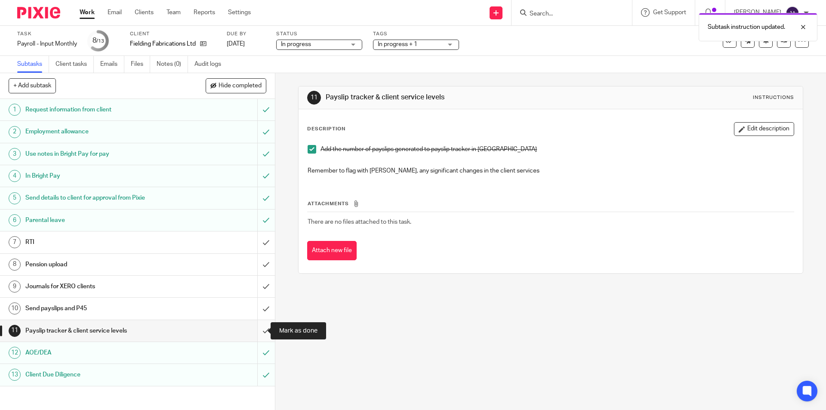
click at [253, 332] on input "submit" at bounding box center [137, 331] width 275 height 22
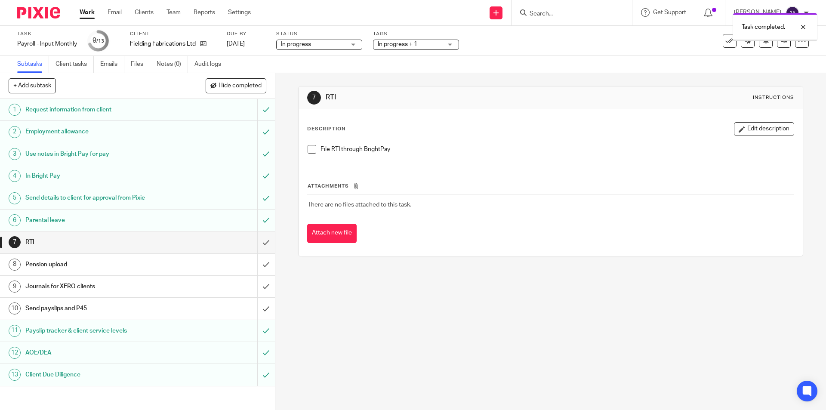
click at [148, 306] on h1 "Send payslips and P45" at bounding box center [99, 308] width 149 height 13
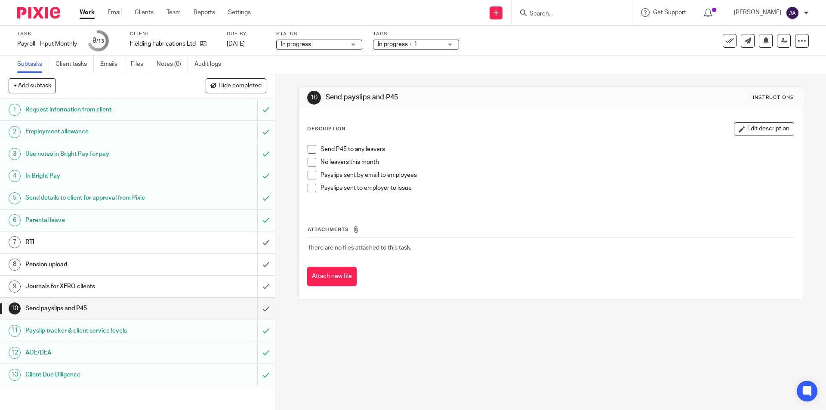
click at [308, 161] on span at bounding box center [312, 162] width 9 height 9
click at [308, 192] on span at bounding box center [312, 188] width 9 height 9
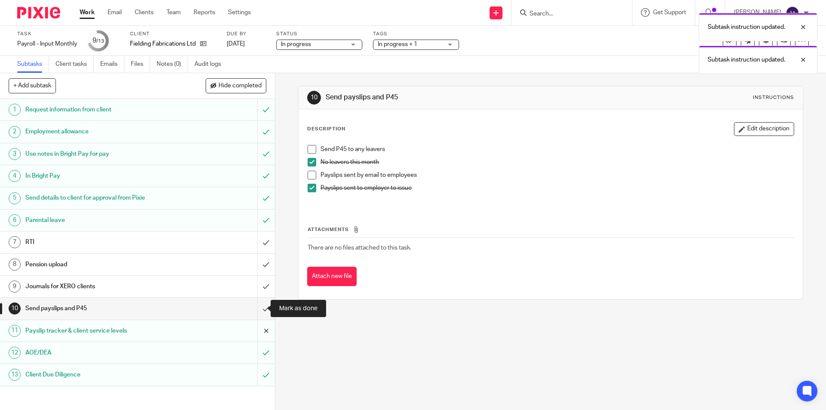
drag, startPoint x: 253, startPoint y: 308, endPoint x: 249, endPoint y: 324, distance: 15.9
click at [253, 309] on input "submit" at bounding box center [137, 309] width 275 height 22
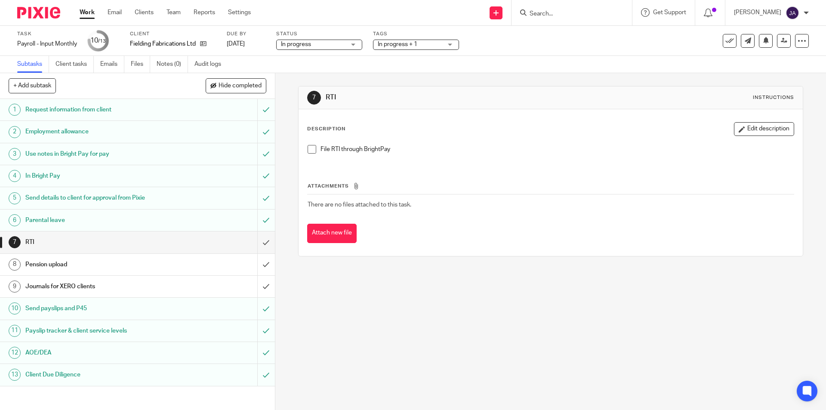
drag, startPoint x: 639, startPoint y: 206, endPoint x: 633, endPoint y: 209, distance: 6.4
click at [640, 206] on td "There are no files attached to this task." at bounding box center [550, 204] width 487 height 21
click at [35, 291] on h1 "Journals for XERO clients" at bounding box center [99, 286] width 149 height 13
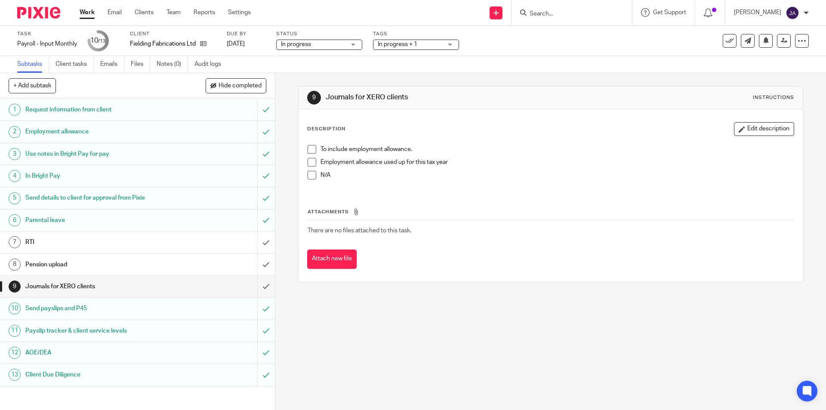
click at [308, 147] on span at bounding box center [312, 149] width 9 height 9
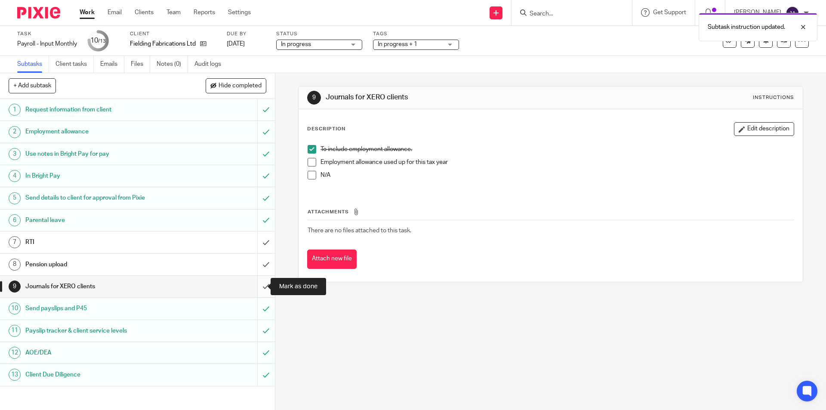
click at [255, 286] on input "submit" at bounding box center [137, 287] width 275 height 22
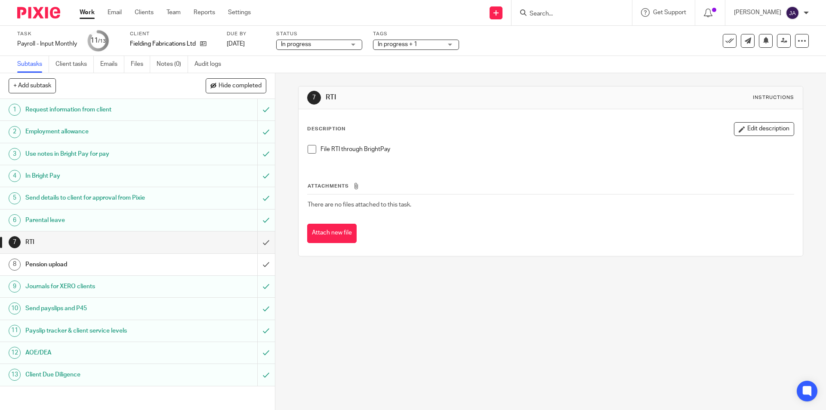
drag, startPoint x: 83, startPoint y: 12, endPoint x: 86, endPoint y: 17, distance: 6.2
click at [83, 12] on link "Work" at bounding box center [87, 12] width 15 height 9
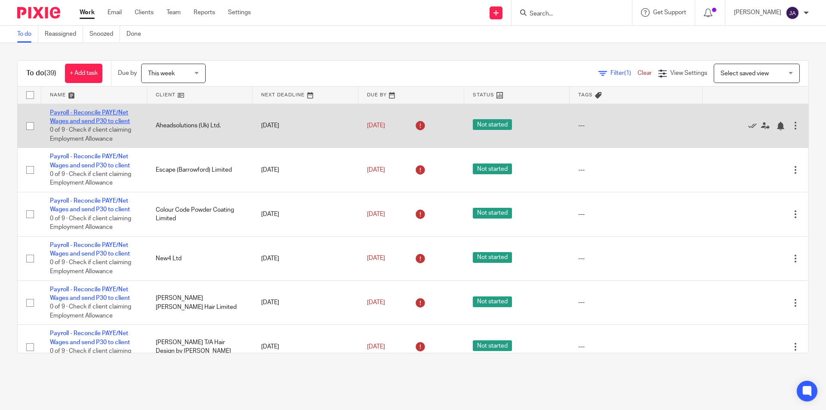
click at [92, 112] on link "Payroll - Reconcile PAYE/Net Wages and send P30 to client" at bounding box center [90, 117] width 80 height 15
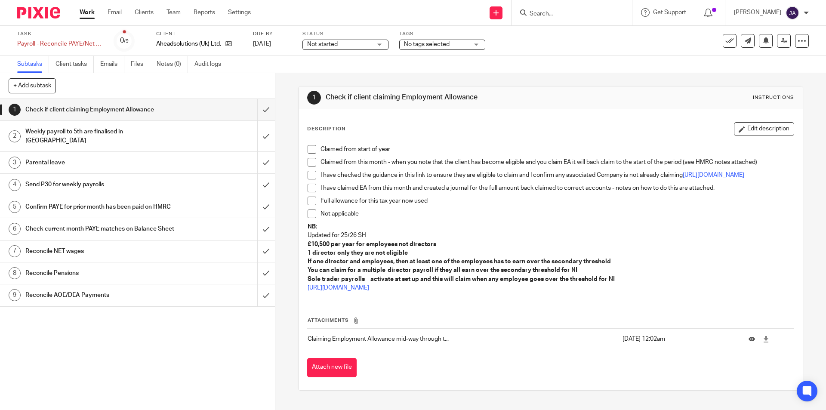
click at [326, 46] on span "Not started" at bounding box center [322, 44] width 31 height 6
click at [322, 73] on span "In progress" at bounding box center [323, 76] width 30 height 6
click at [308, 218] on span at bounding box center [312, 214] width 9 height 9
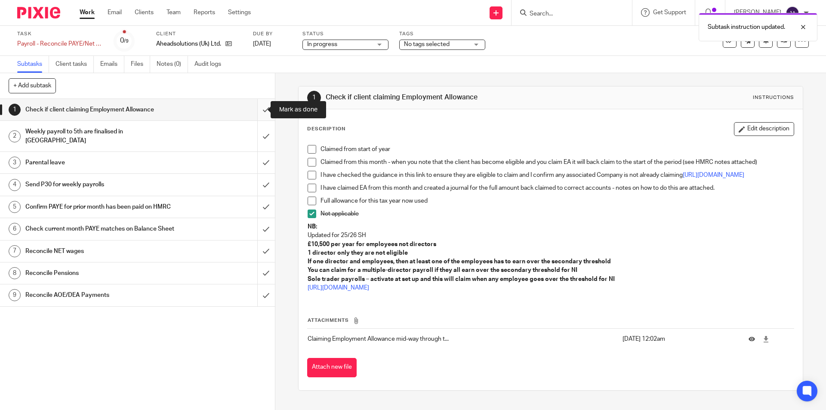
click at [258, 113] on input "submit" at bounding box center [137, 110] width 275 height 22
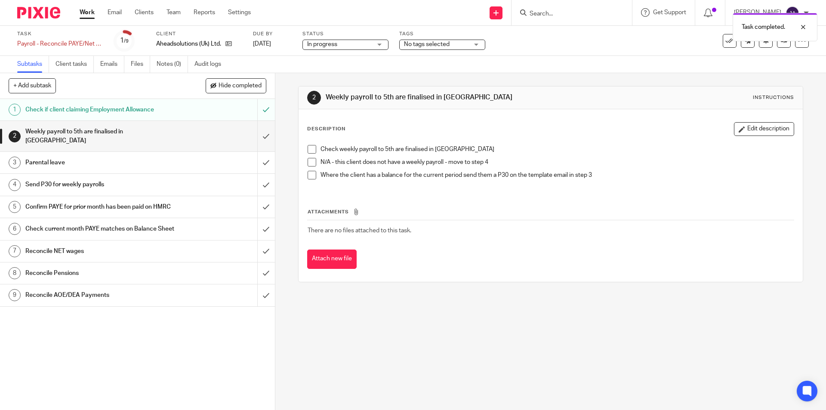
click at [308, 163] on span at bounding box center [312, 162] width 9 height 9
click at [258, 136] on input "submit" at bounding box center [137, 136] width 275 height 31
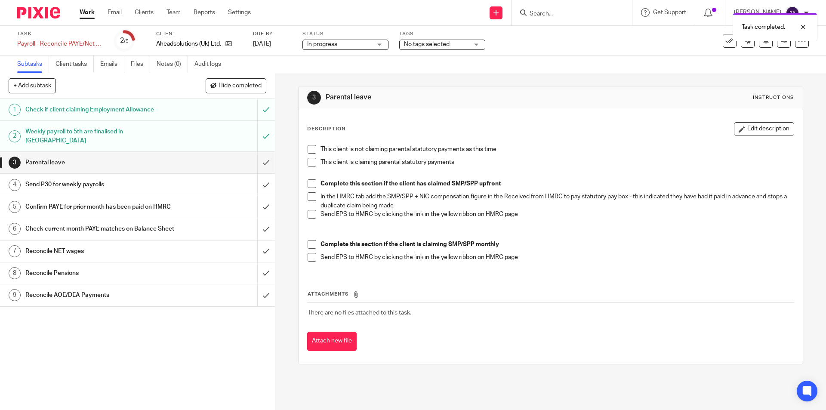
click at [308, 149] on span at bounding box center [312, 149] width 9 height 9
click at [259, 152] on input "submit" at bounding box center [137, 163] width 275 height 22
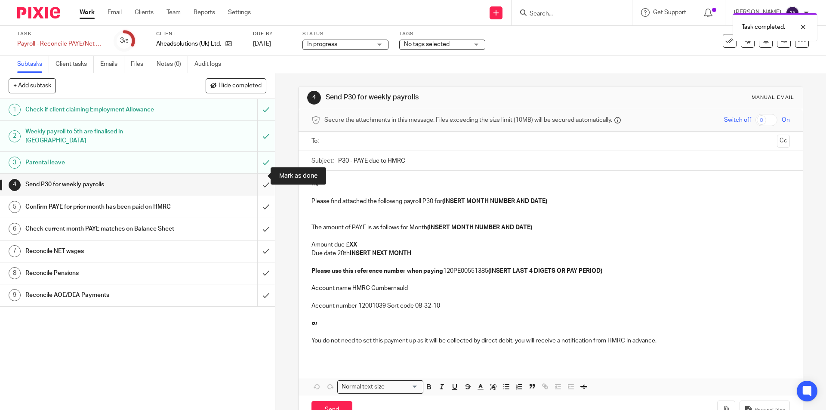
click at [259, 178] on input "submit" at bounding box center [137, 185] width 275 height 22
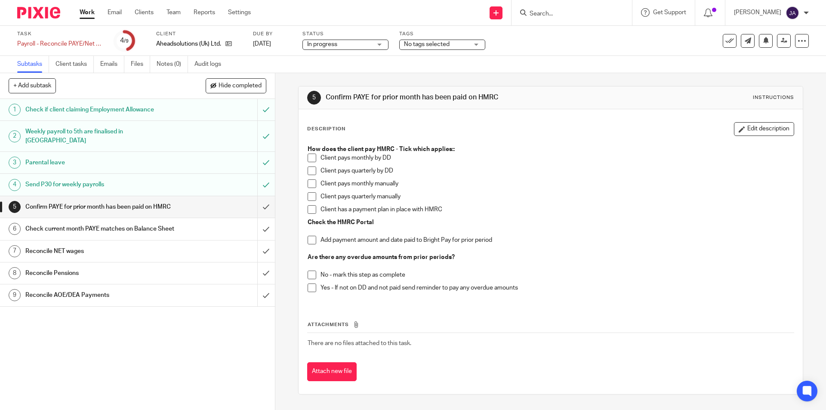
click at [311, 182] on span at bounding box center [312, 183] width 9 height 9
click at [308, 240] on span at bounding box center [312, 240] width 9 height 9
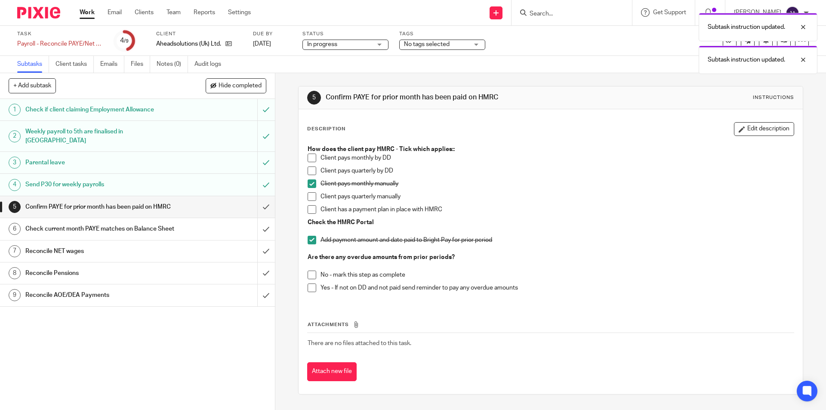
click at [310, 276] on span at bounding box center [312, 275] width 9 height 9
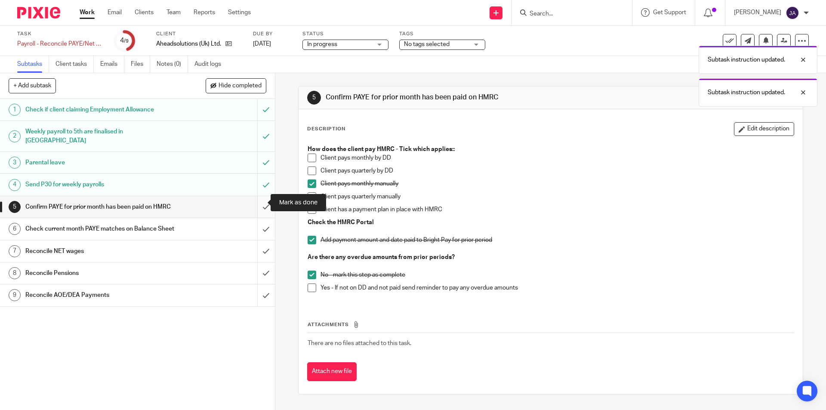
click at [255, 197] on input "submit" at bounding box center [137, 207] width 275 height 22
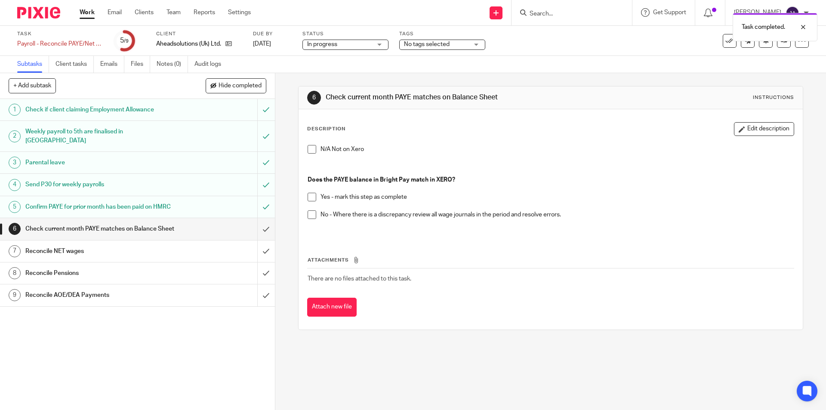
click at [309, 147] on span at bounding box center [312, 149] width 9 height 9
drag, startPoint x: 386, startPoint y: 151, endPoint x: 351, endPoint y: 152, distance: 34.8
click at [351, 152] on p "N/A Not on Xero" at bounding box center [557, 149] width 473 height 9
click at [374, 152] on p "N/A Not on Xero" at bounding box center [557, 149] width 473 height 9
click at [374, 154] on div "N/A Not on Xero" at bounding box center [557, 151] width 473 height 13
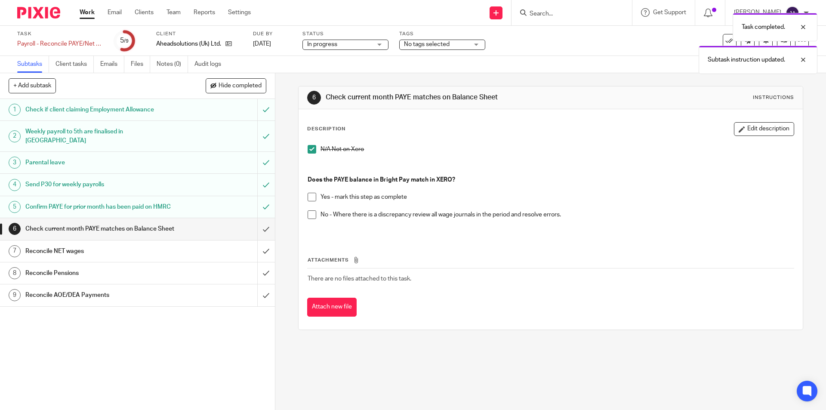
click at [352, 160] on p at bounding box center [551, 167] width 486 height 18
drag, startPoint x: 361, startPoint y: 148, endPoint x: 318, endPoint y: 148, distance: 43.0
click at [321, 148] on p "N/A Not on Xero" at bounding box center [557, 149] width 473 height 9
copy p "N/A Not on Xero"
click at [154, 230] on h1 "Check current month PAYE matches on Balance Sheet" at bounding box center [99, 228] width 149 height 13
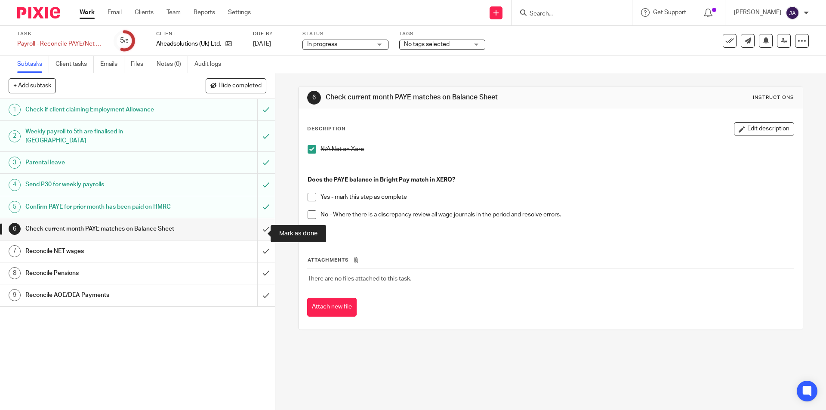
click at [260, 231] on input "submit" at bounding box center [137, 229] width 275 height 22
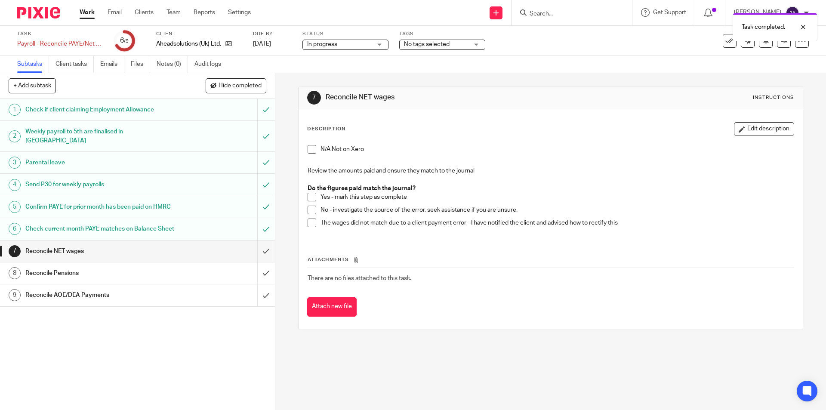
drag, startPoint x: 309, startPoint y: 147, endPoint x: 299, endPoint y: 159, distance: 15.3
click at [309, 147] on span at bounding box center [312, 149] width 9 height 9
click at [260, 257] on input "submit" at bounding box center [137, 251] width 275 height 22
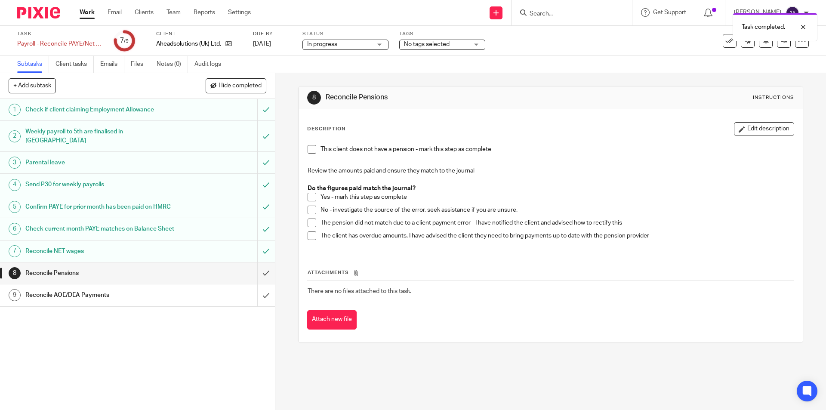
click at [309, 152] on span at bounding box center [312, 149] width 9 height 9
click at [256, 278] on input "submit" at bounding box center [137, 273] width 275 height 22
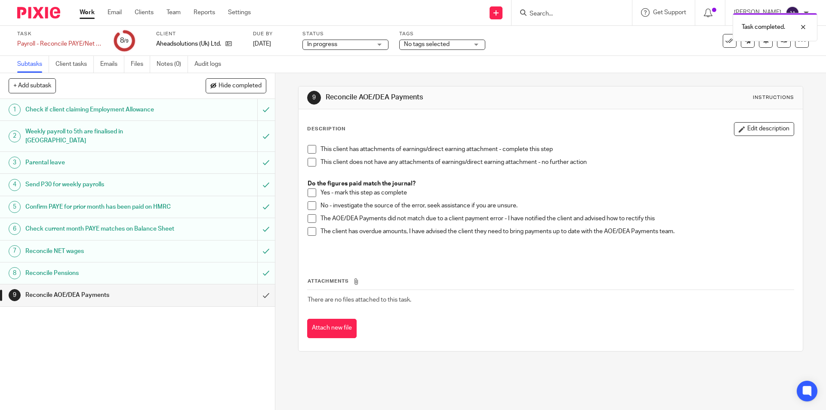
click at [308, 163] on span at bounding box center [312, 162] width 9 height 9
click at [259, 304] on input "submit" at bounding box center [137, 295] width 275 height 22
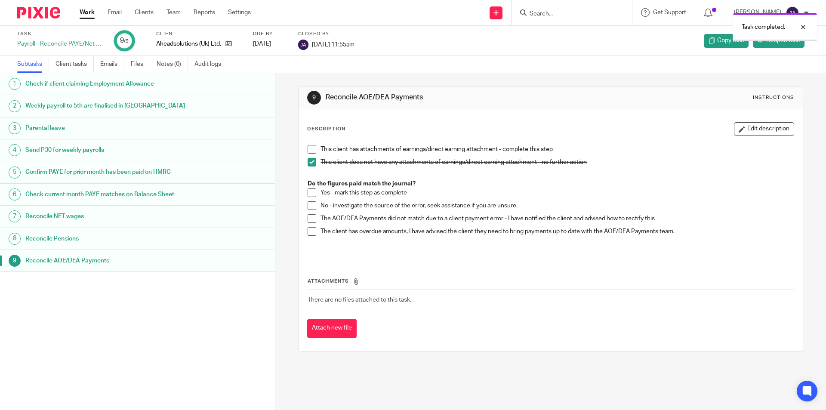
click at [87, 11] on link "Work" at bounding box center [87, 12] width 15 height 9
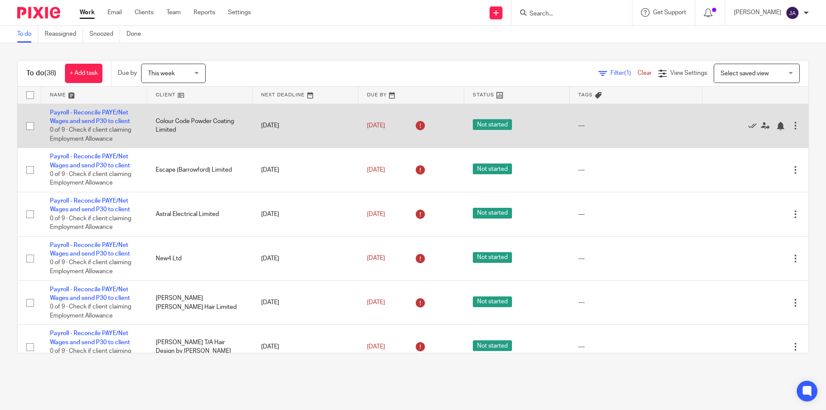
click at [97, 117] on td "Payroll - Reconcile PAYE/Net Wages and send P30 to client 0 of 9 · Check if cli…" at bounding box center [94, 126] width 106 height 44
click at [71, 117] on td "Payroll - Reconcile PAYE/Net Wages and send P30 to client 0 of 9 · Check if cli…" at bounding box center [94, 126] width 106 height 44
click at [75, 111] on link "Payroll - Reconcile PAYE/Net Wages and send P30 to client" at bounding box center [90, 117] width 80 height 15
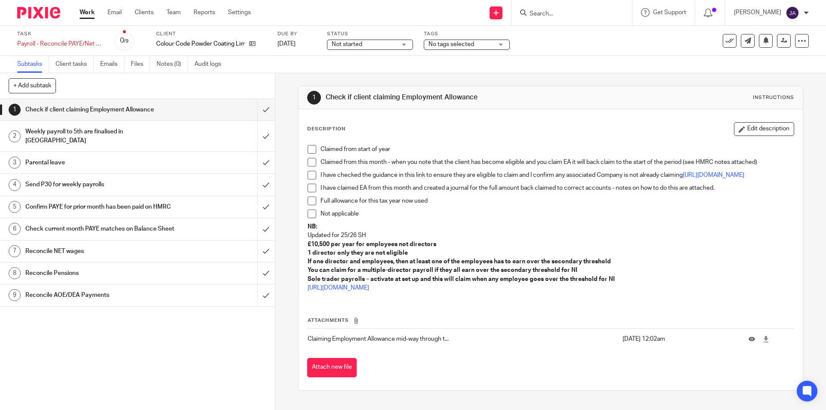
click at [402, 46] on div "Not started Not started" at bounding box center [370, 45] width 86 height 10
click at [361, 75] on span "In progress" at bounding box center [348, 76] width 30 height 6
click at [314, 150] on span at bounding box center [312, 149] width 9 height 9
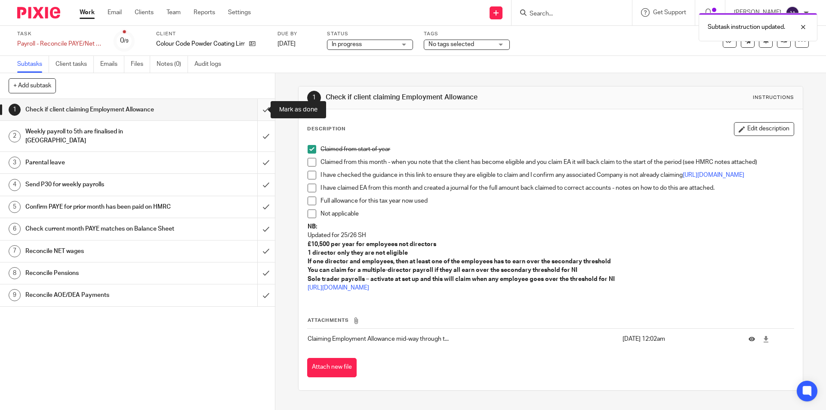
click at [257, 104] on input "submit" at bounding box center [137, 110] width 275 height 22
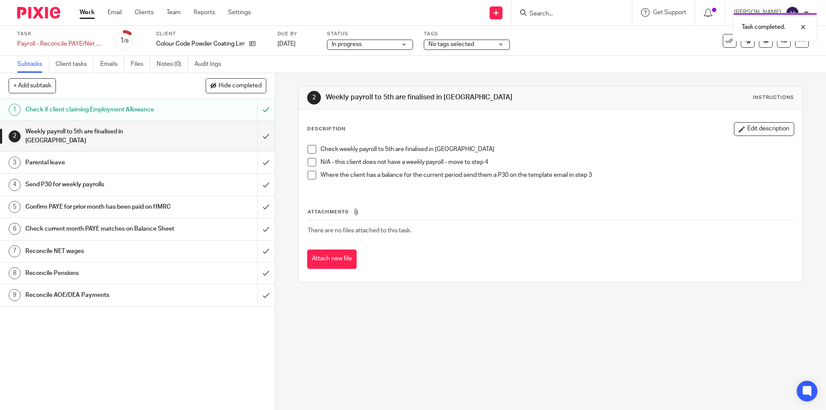
click at [308, 163] on span at bounding box center [312, 162] width 9 height 9
click at [258, 126] on input "submit" at bounding box center [137, 136] width 275 height 31
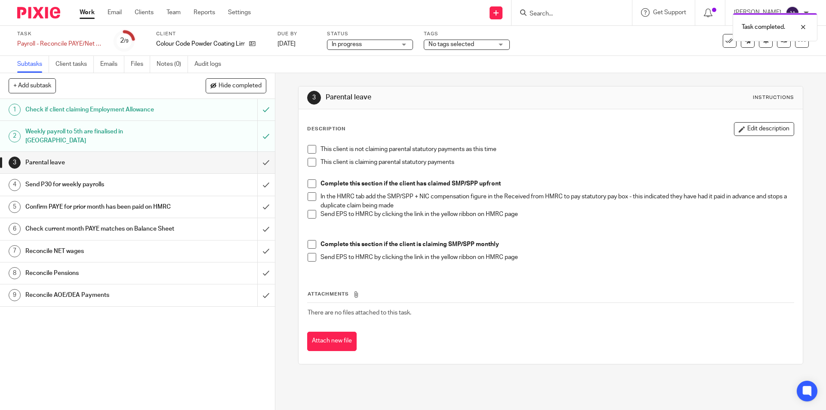
click at [308, 150] on span at bounding box center [312, 149] width 9 height 9
click at [260, 158] on input "submit" at bounding box center [137, 163] width 275 height 22
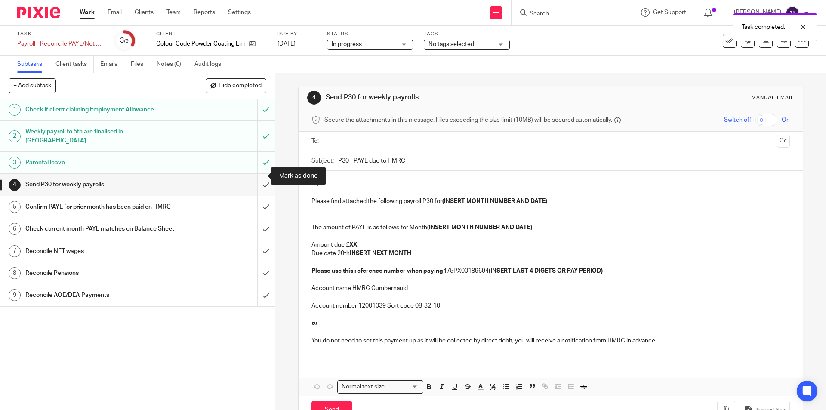
click at [259, 177] on input "submit" at bounding box center [137, 185] width 275 height 22
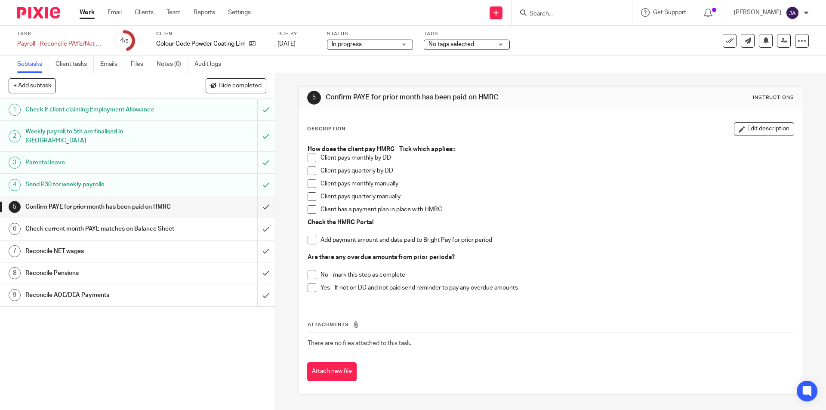
click at [309, 183] on span at bounding box center [312, 183] width 9 height 9
click at [308, 240] on span at bounding box center [312, 240] width 9 height 9
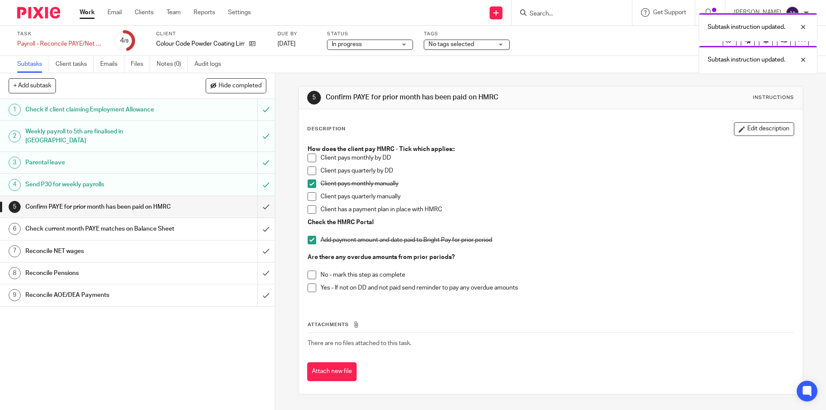
click at [309, 276] on span at bounding box center [312, 275] width 9 height 9
click at [259, 203] on input "submit" at bounding box center [137, 207] width 275 height 22
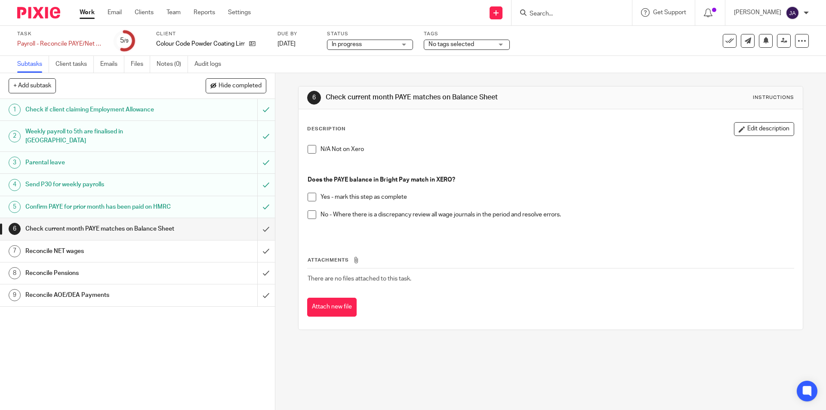
click at [309, 199] on span at bounding box center [312, 197] width 9 height 9
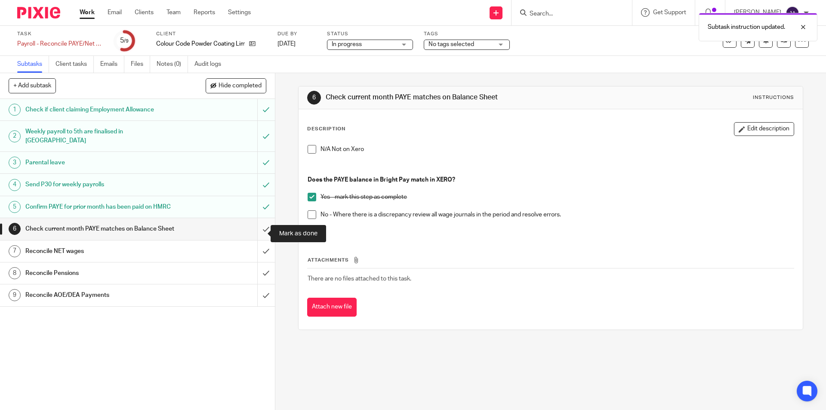
click at [264, 236] on input "submit" at bounding box center [137, 229] width 275 height 22
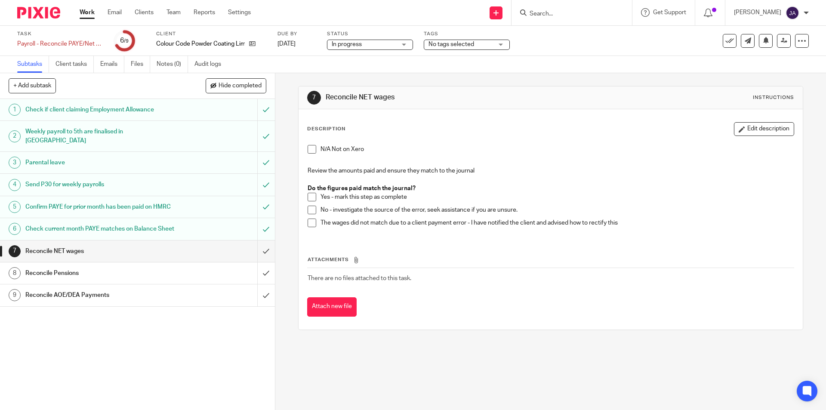
click at [748, 163] on p at bounding box center [551, 162] width 486 height 9
click at [308, 198] on span at bounding box center [312, 197] width 9 height 9
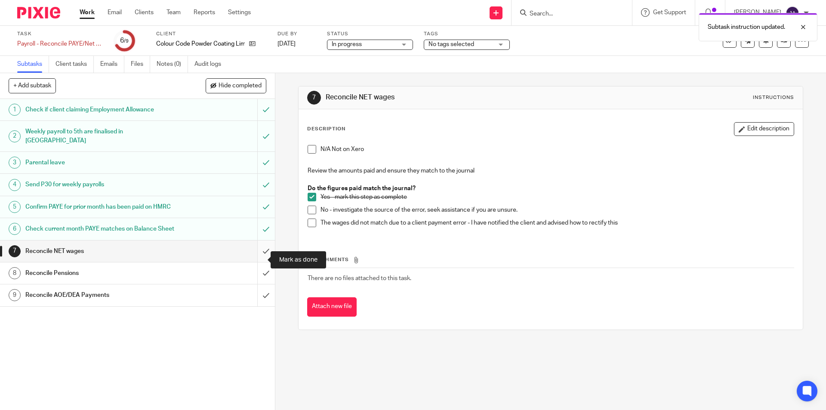
click at [256, 261] on input "submit" at bounding box center [137, 251] width 275 height 22
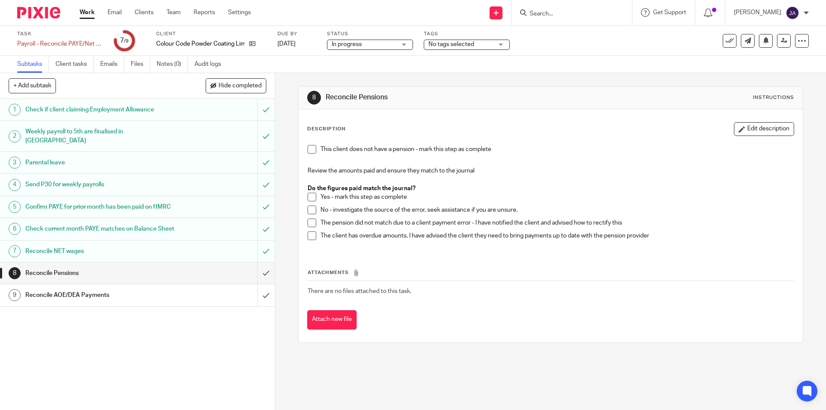
click at [312, 198] on span at bounding box center [312, 197] width 9 height 9
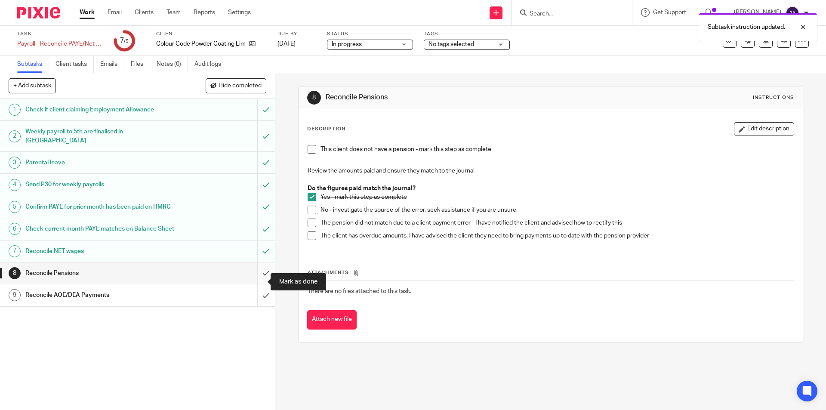
click at [259, 280] on input "submit" at bounding box center [137, 273] width 275 height 22
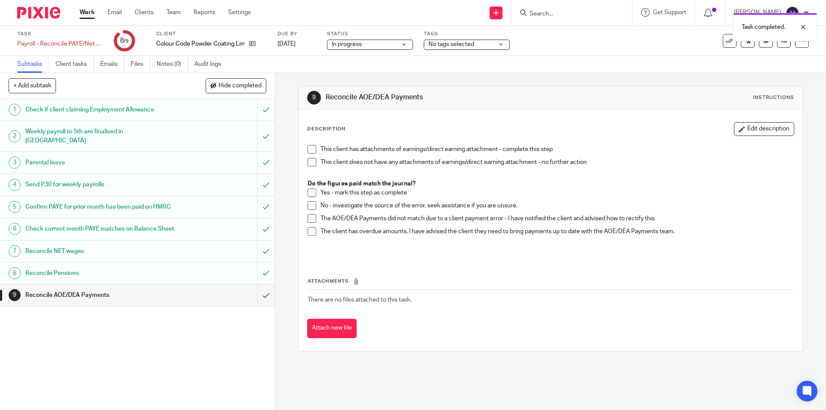
click at [308, 163] on span at bounding box center [312, 162] width 9 height 9
click at [260, 305] on input "submit" at bounding box center [137, 295] width 275 height 22
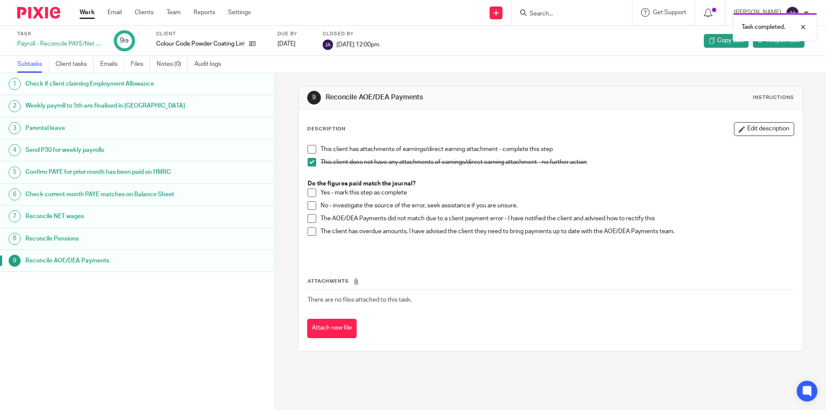
click at [84, 12] on link "Work" at bounding box center [87, 12] width 15 height 9
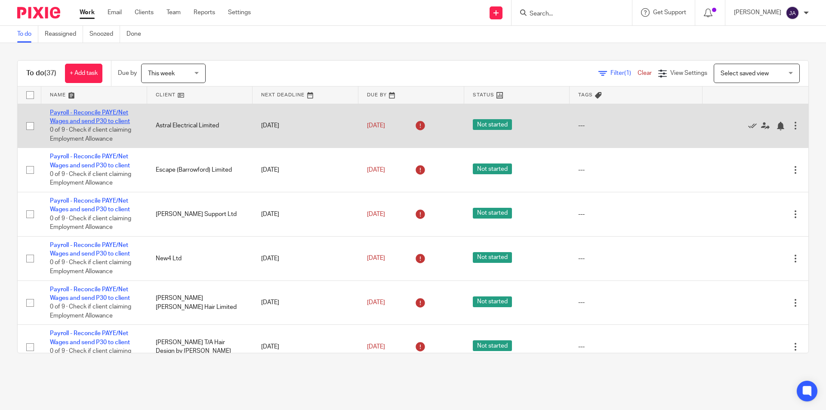
click at [61, 118] on link "Payroll - Reconcile PAYE/Net Wages and send P30 to client" at bounding box center [90, 117] width 80 height 15
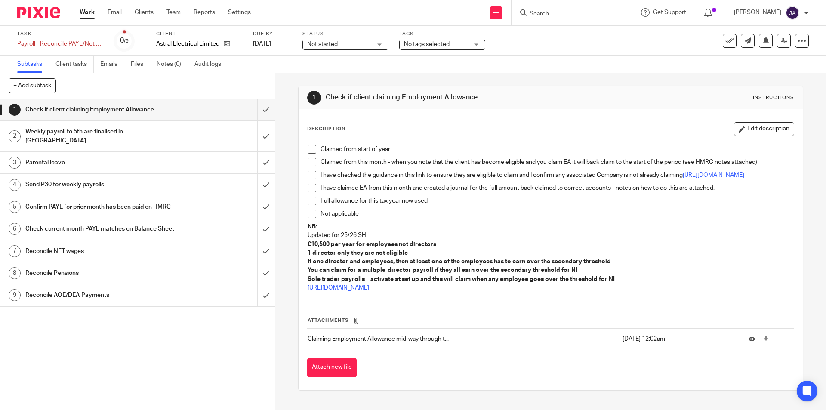
click at [342, 43] on span "Not started" at bounding box center [339, 44] width 65 height 9
click at [327, 74] on span "In progress" at bounding box center [323, 76] width 30 height 6
click at [309, 151] on span at bounding box center [312, 149] width 9 height 9
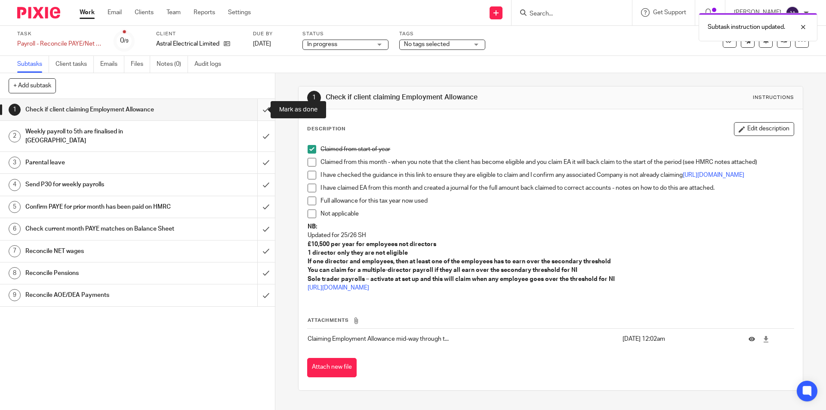
click at [256, 104] on input "submit" at bounding box center [137, 110] width 275 height 22
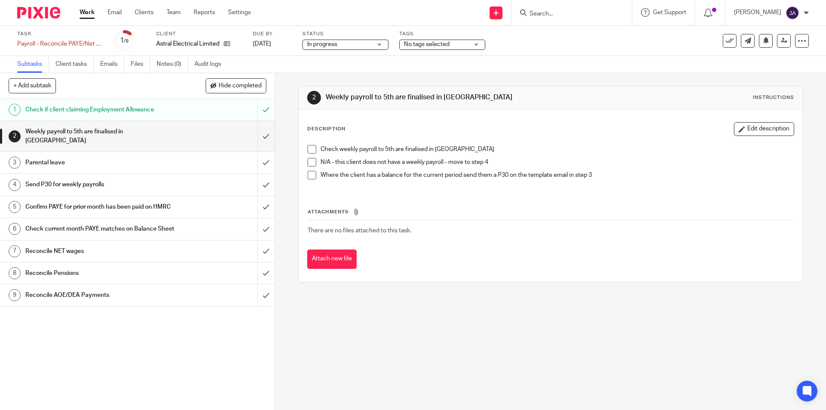
click at [308, 163] on span at bounding box center [312, 162] width 9 height 9
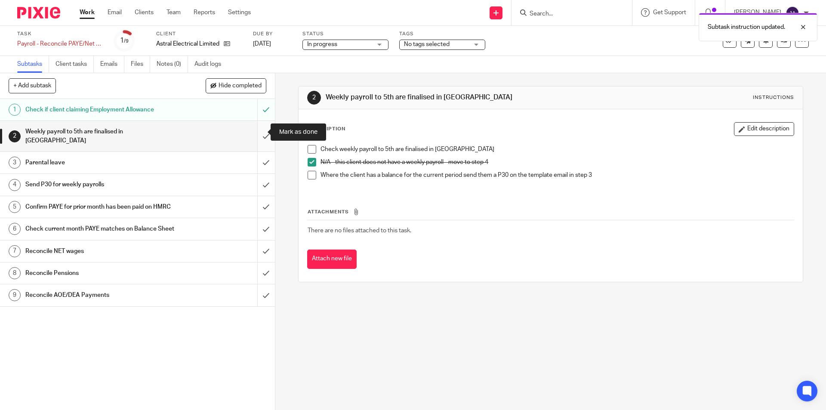
click at [257, 133] on input "submit" at bounding box center [137, 136] width 275 height 31
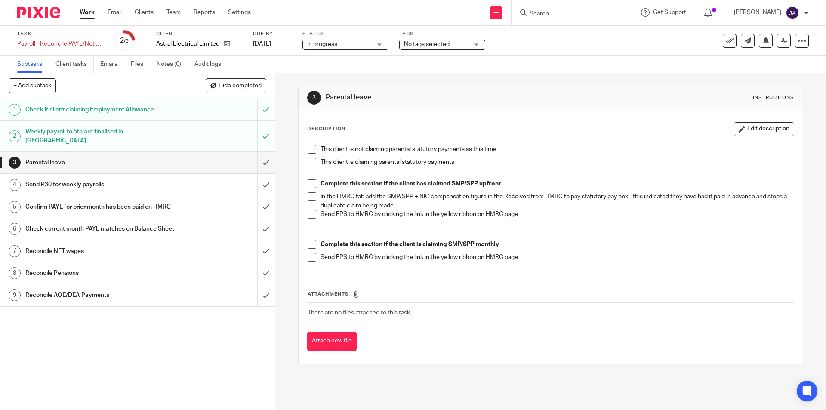
click at [311, 150] on span at bounding box center [312, 149] width 9 height 9
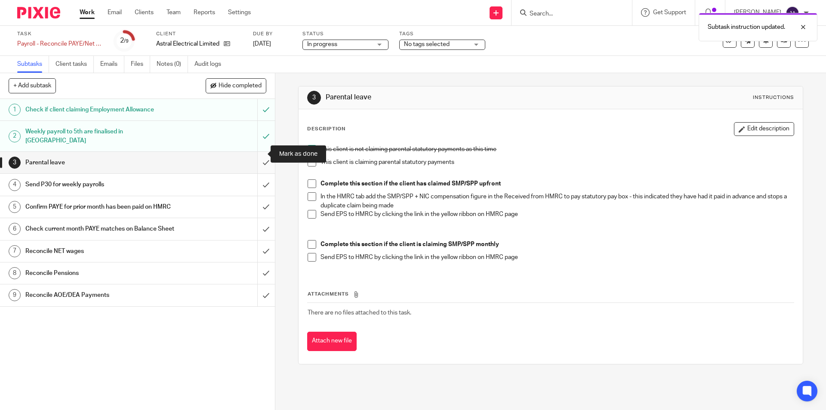
click at [255, 157] on input "submit" at bounding box center [137, 163] width 275 height 22
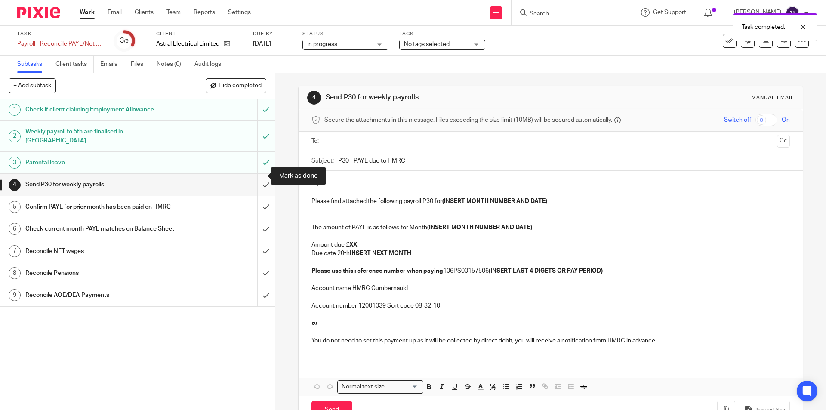
click at [259, 177] on input "submit" at bounding box center [137, 185] width 275 height 22
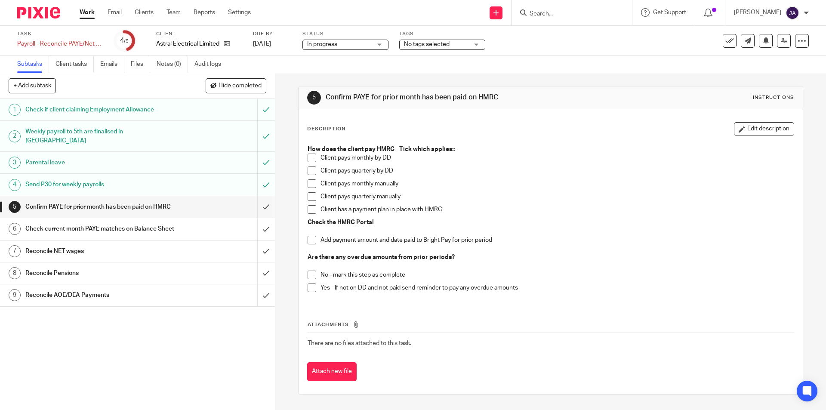
click at [308, 183] on span at bounding box center [312, 183] width 9 height 9
click at [309, 243] on span at bounding box center [312, 240] width 9 height 9
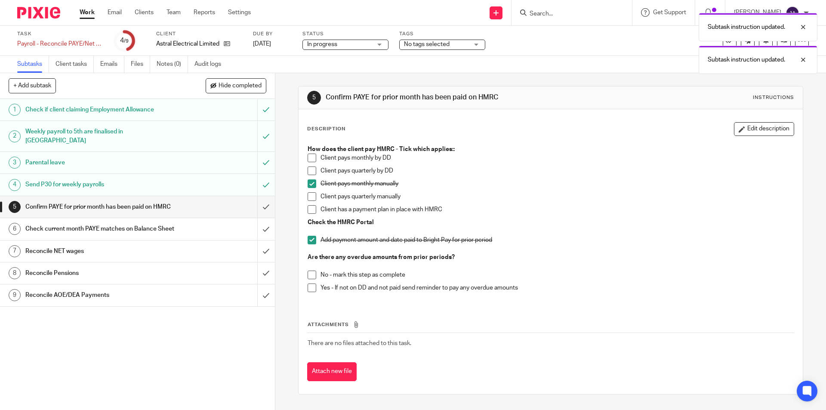
click at [308, 275] on span at bounding box center [312, 275] width 9 height 9
drag, startPoint x: 256, startPoint y: 201, endPoint x: 258, endPoint y: 206, distance: 5.0
click at [258, 206] on input "submit" at bounding box center [137, 207] width 275 height 22
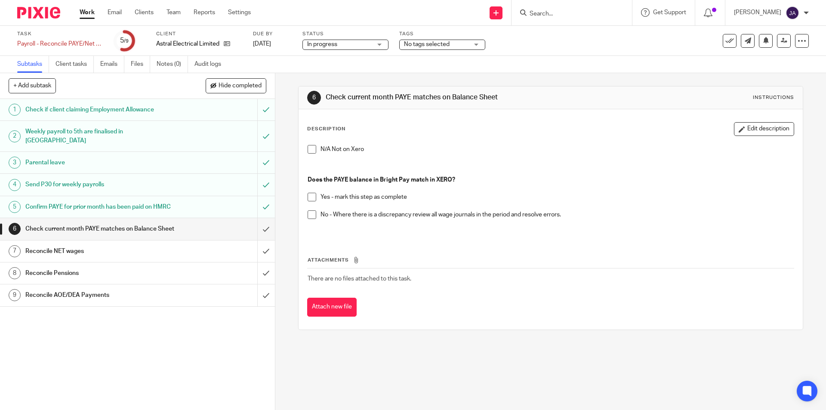
click at [310, 199] on span at bounding box center [312, 197] width 9 height 9
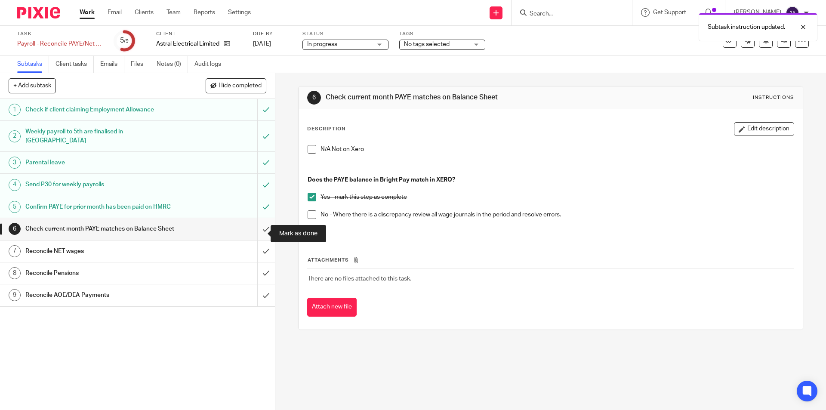
click at [262, 237] on input "submit" at bounding box center [137, 229] width 275 height 22
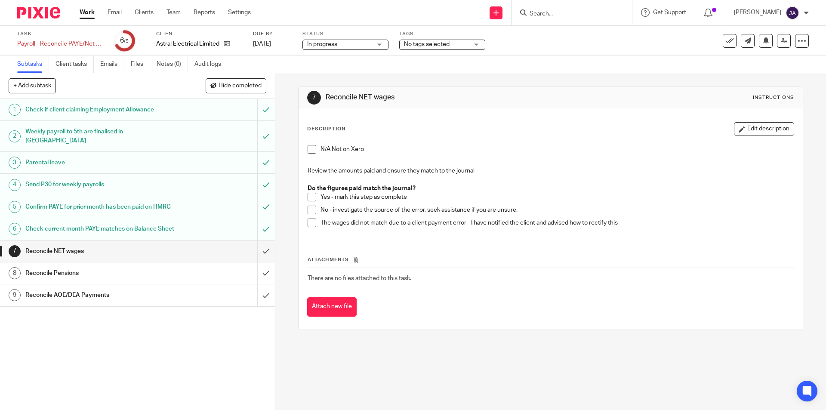
click at [311, 198] on span at bounding box center [312, 197] width 9 height 9
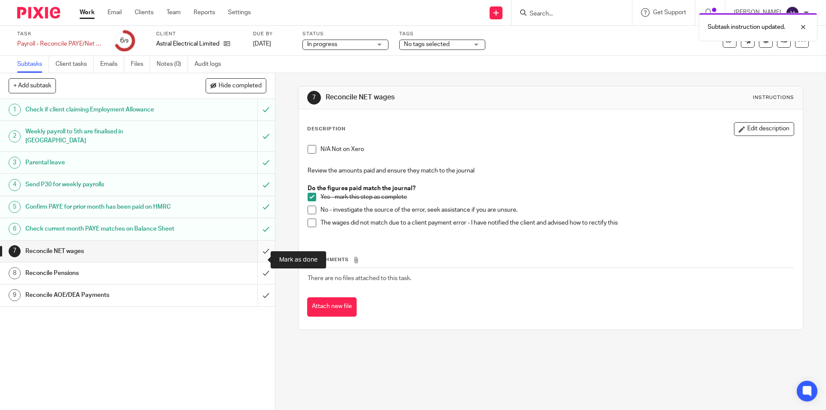
click at [258, 256] on input "submit" at bounding box center [137, 251] width 275 height 22
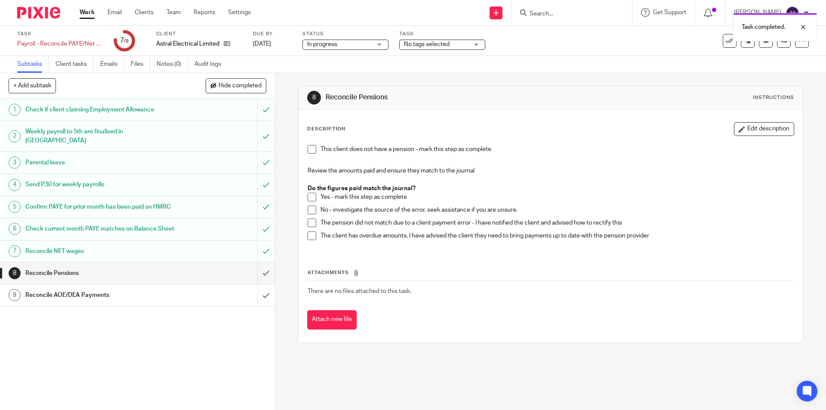
click at [308, 151] on span at bounding box center [312, 149] width 9 height 9
click at [260, 283] on input "submit" at bounding box center [137, 273] width 275 height 22
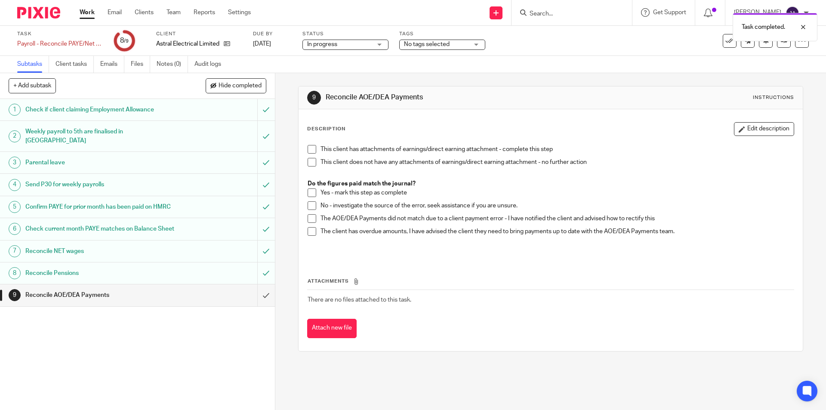
click at [308, 165] on span at bounding box center [312, 162] width 9 height 9
click at [260, 306] on input "submit" at bounding box center [137, 295] width 275 height 22
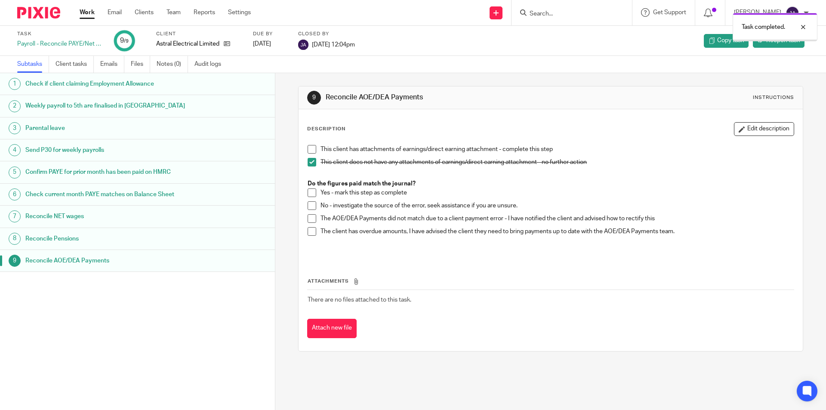
click at [78, 15] on div "Work Email Clients Team Reports Settings Work Email Clients Team Reports Settin…" at bounding box center [167, 12] width 193 height 25
click at [86, 14] on link "Work" at bounding box center [87, 12] width 15 height 9
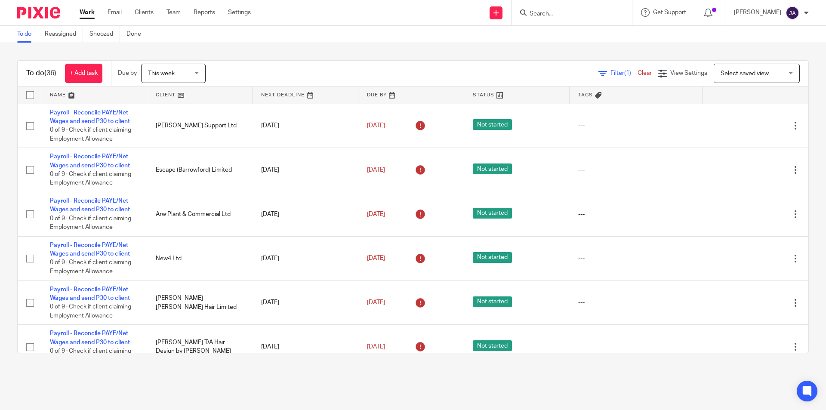
click at [799, 67] on div "To do (36) + Add task Due by This week This week Today Tomorrow This week Next …" at bounding box center [413, 206] width 826 height 327
click at [164, 97] on link at bounding box center [200, 94] width 106 height 17
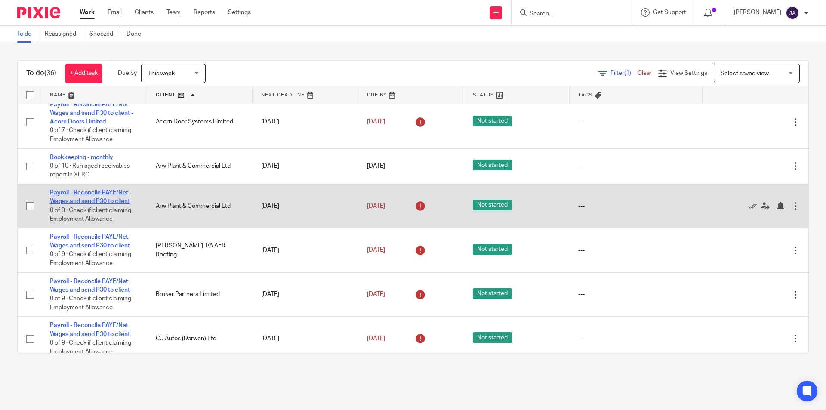
scroll to position [86, 0]
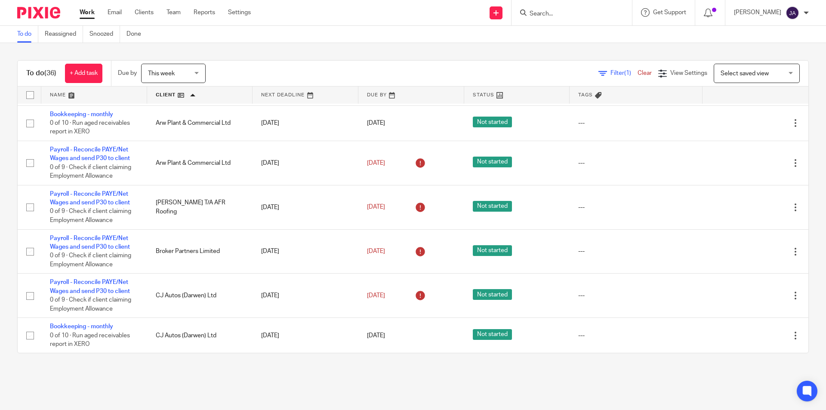
drag, startPoint x: 662, startPoint y: 386, endPoint x: 653, endPoint y: 388, distance: 8.5
click at [662, 385] on main "To do Reassigned Snoozed Done To do (36) + Add task Due by This week This week …" at bounding box center [413, 205] width 826 height 410
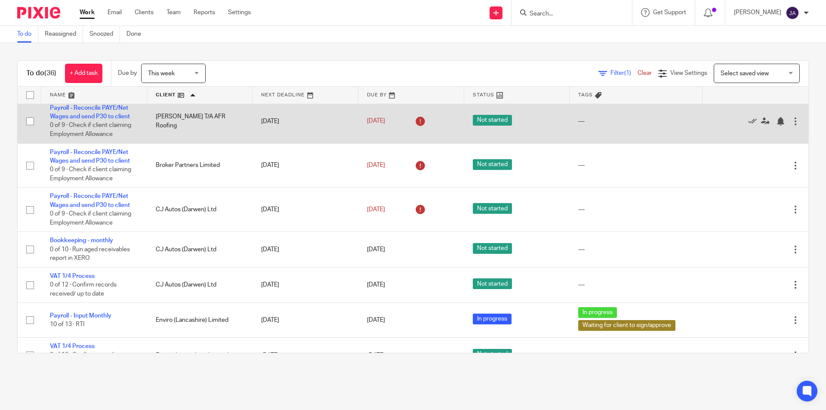
scroll to position [0, 0]
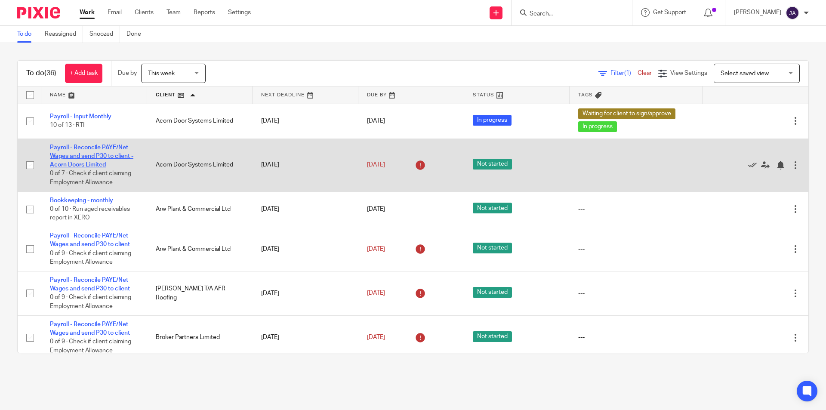
click at [110, 154] on link "Payroll - Reconcile PAYE/Net Wages and send P30 to client - Acorn Doors Limited" at bounding box center [91, 157] width 83 height 24
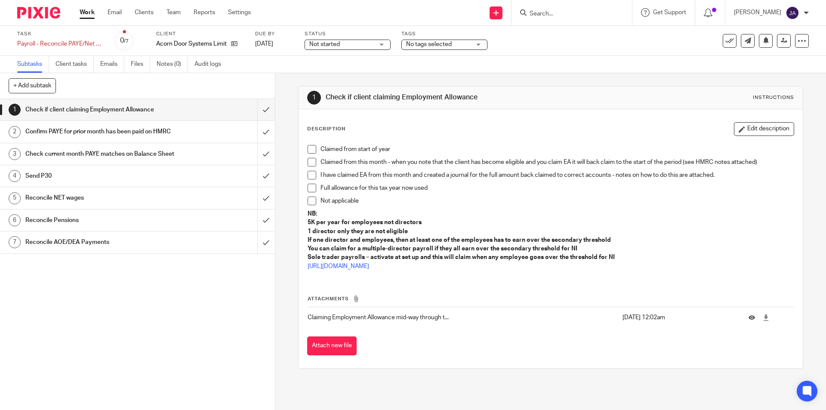
click at [328, 46] on span "Not started" at bounding box center [324, 44] width 31 height 6
drag, startPoint x: 326, startPoint y: 74, endPoint x: 321, endPoint y: 87, distance: 13.5
click at [326, 74] on span "In progress" at bounding box center [326, 76] width 30 height 6
drag, startPoint x: 307, startPoint y: 148, endPoint x: 290, endPoint y: 145, distance: 17.4
click at [308, 148] on span at bounding box center [312, 149] width 9 height 9
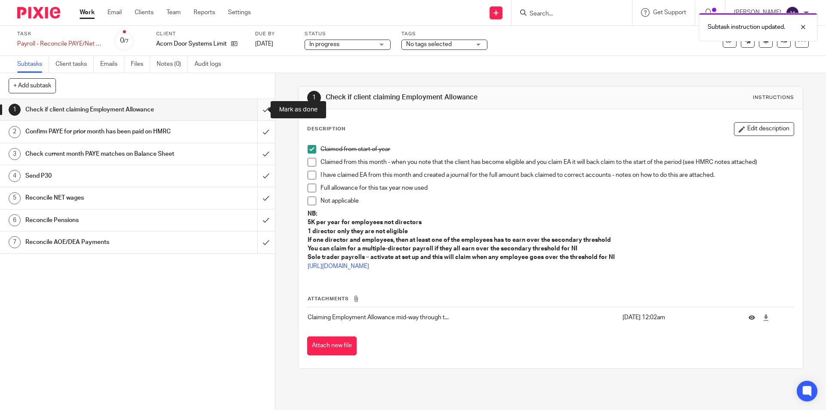
click at [259, 114] on input "submit" at bounding box center [137, 110] width 275 height 22
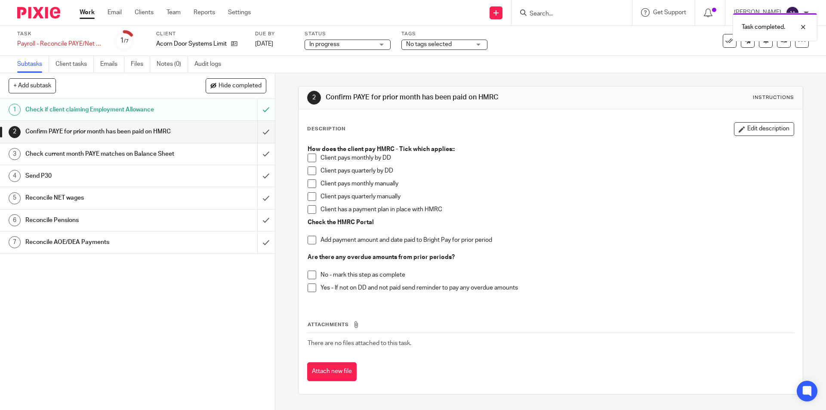
click at [309, 182] on span at bounding box center [312, 183] width 9 height 9
click at [308, 242] on span at bounding box center [312, 240] width 9 height 9
click at [308, 274] on span at bounding box center [312, 275] width 9 height 9
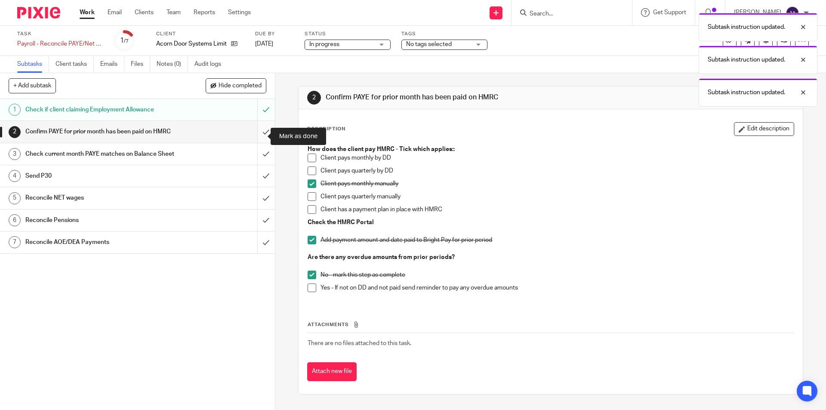
click at [256, 133] on input "submit" at bounding box center [137, 132] width 275 height 22
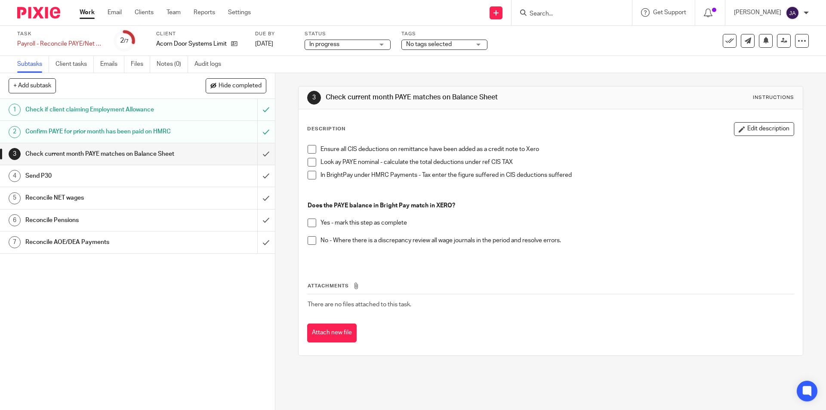
click at [176, 249] on div "Reconcile AOE/DEA Payments" at bounding box center [136, 242] width 223 height 13
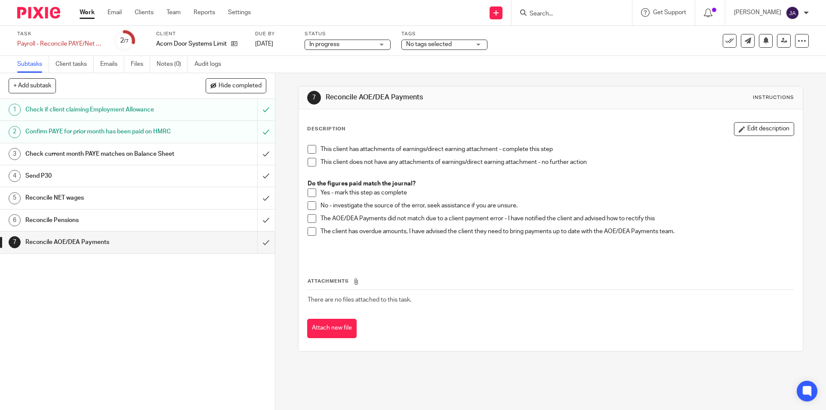
click at [308, 163] on span at bounding box center [312, 162] width 9 height 9
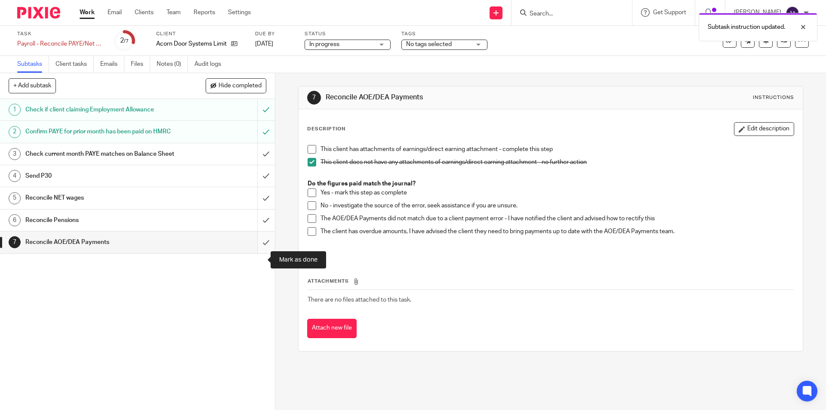
click at [259, 253] on input "submit" at bounding box center [137, 242] width 275 height 22
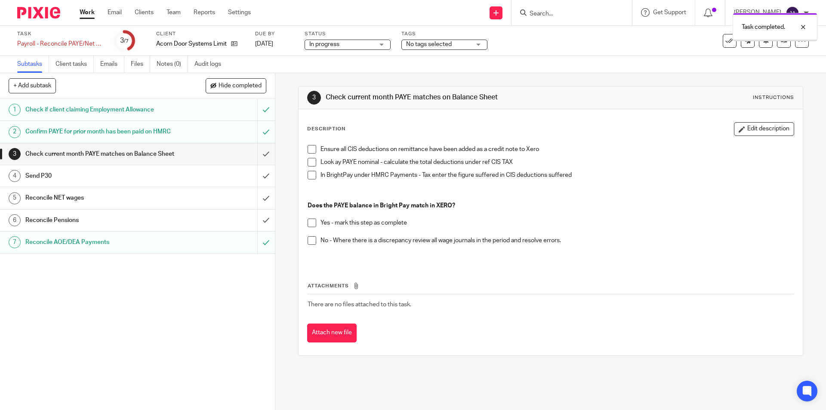
click at [133, 227] on h1 "Reconcile Pensions" at bounding box center [99, 220] width 149 height 13
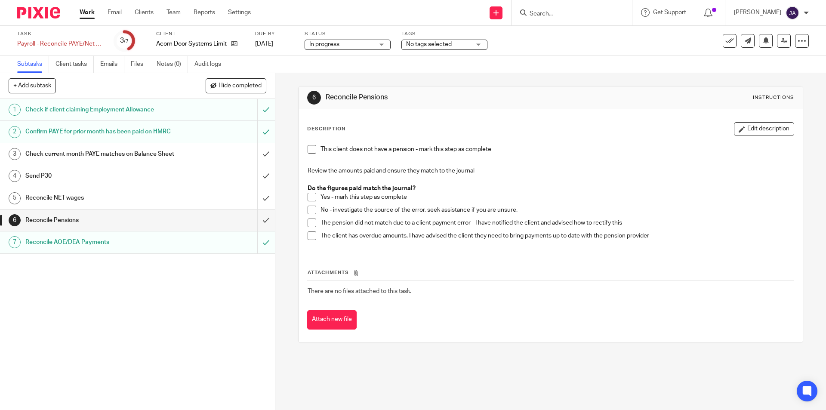
click at [308, 199] on span at bounding box center [312, 197] width 9 height 9
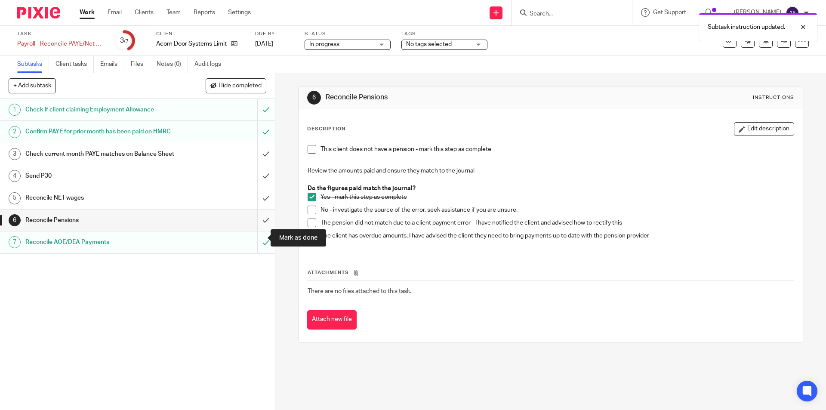
click at [256, 231] on input "submit" at bounding box center [137, 221] width 275 height 22
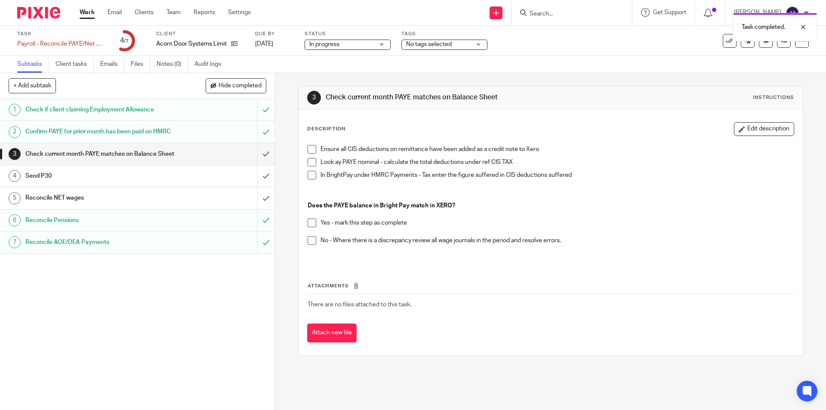
click at [183, 204] on div "Reconcile NET wages" at bounding box center [136, 197] width 223 height 13
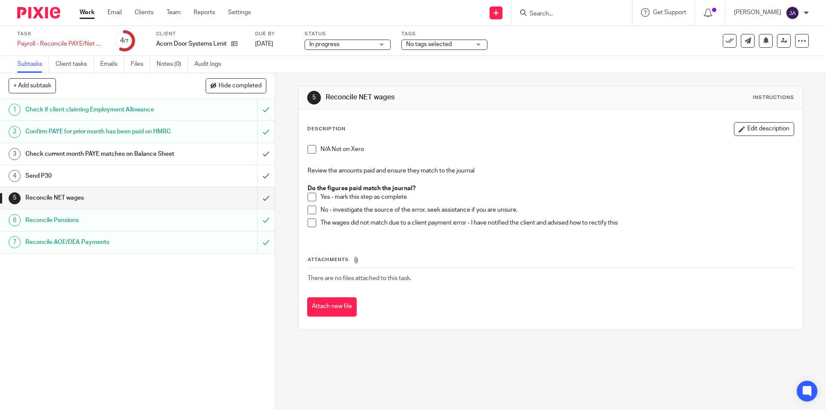
click at [303, 199] on div "N/A Not on Xero Review the amounts paid and ensure they match to the journal Do…" at bounding box center [550, 189] width 494 height 97
click at [310, 194] on span at bounding box center [312, 197] width 9 height 9
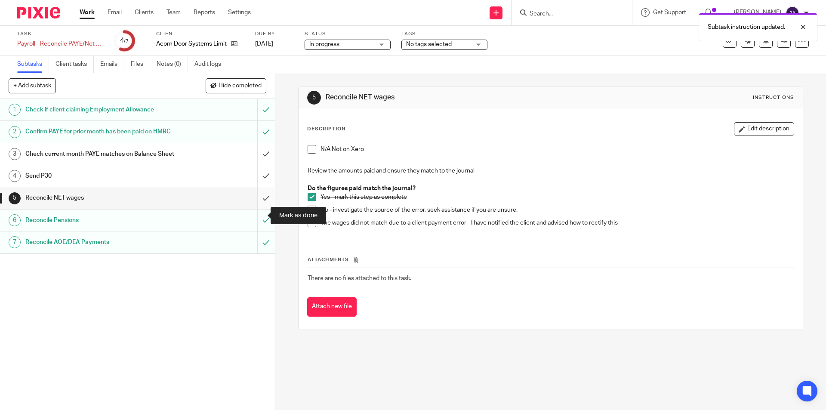
click at [258, 209] on input "submit" at bounding box center [137, 198] width 275 height 22
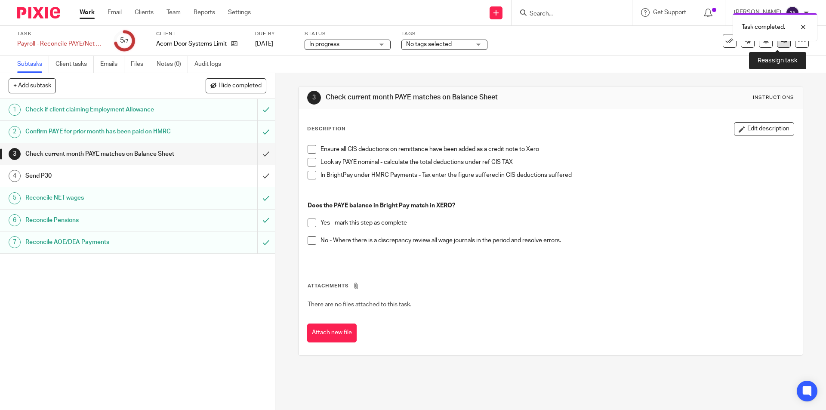
click at [777, 46] on link at bounding box center [784, 41] width 14 height 14
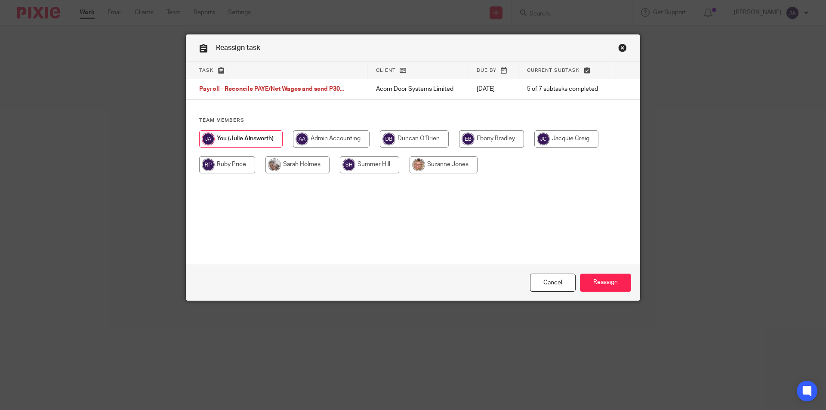
click at [553, 139] on input "radio" at bounding box center [566, 138] width 64 height 17
radio input "true"
click at [603, 281] on input "Reassign" at bounding box center [605, 283] width 51 height 18
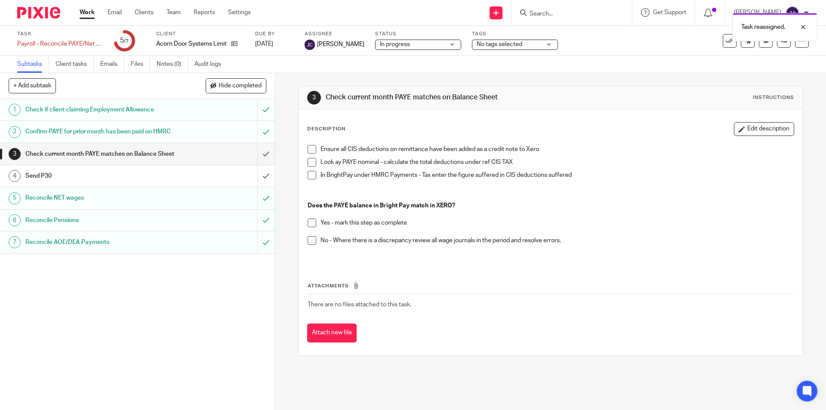
click at [85, 13] on link "Work" at bounding box center [87, 12] width 15 height 9
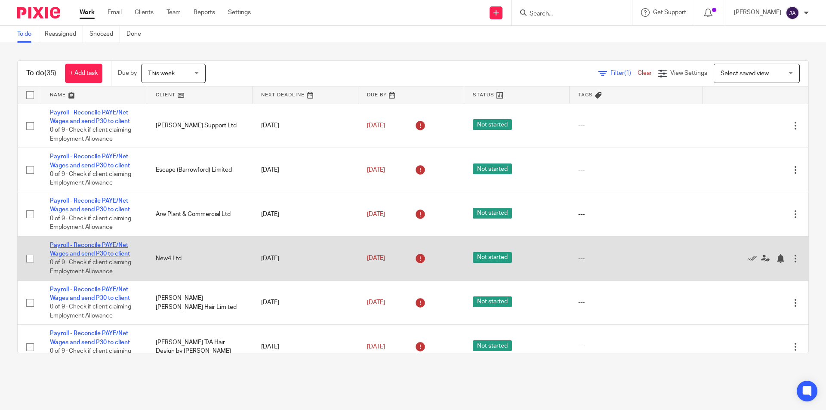
click at [76, 246] on link "Payroll - Reconcile PAYE/Net Wages and send P30 to client" at bounding box center [90, 249] width 80 height 15
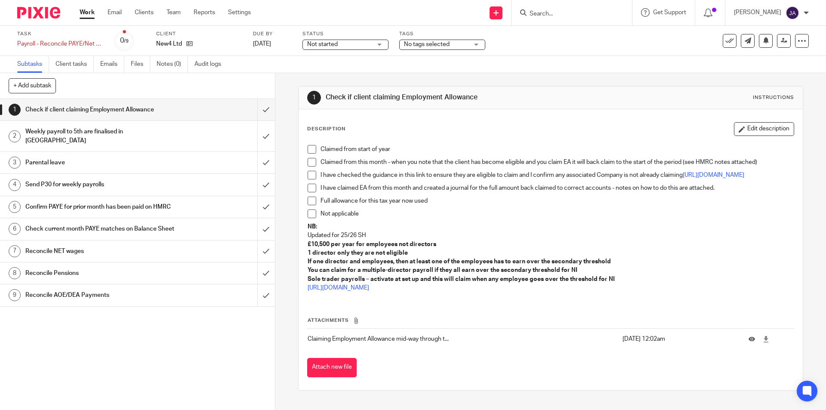
click at [354, 42] on span "Not started" at bounding box center [339, 44] width 65 height 9
click at [324, 73] on span "In progress" at bounding box center [323, 76] width 30 height 6
click at [308, 218] on span at bounding box center [312, 214] width 9 height 9
click at [255, 109] on input "submit" at bounding box center [137, 110] width 275 height 22
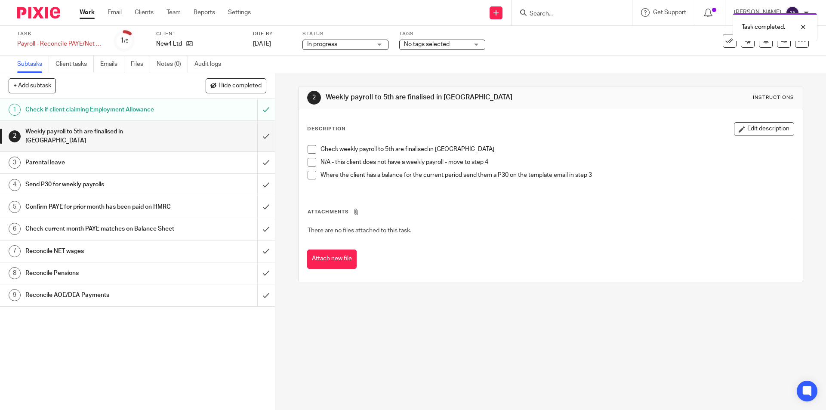
click at [309, 164] on span at bounding box center [312, 162] width 9 height 9
click at [256, 135] on input "submit" at bounding box center [137, 136] width 275 height 31
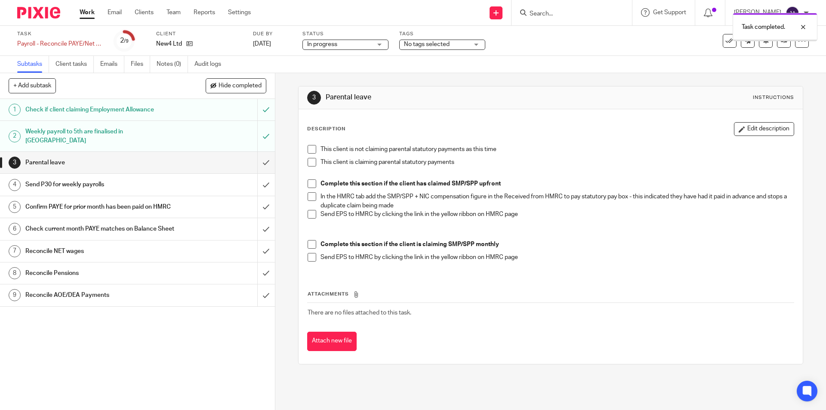
drag, startPoint x: 307, startPoint y: 149, endPoint x: 286, endPoint y: 151, distance: 21.2
click at [308, 149] on span at bounding box center [312, 149] width 9 height 9
click at [259, 155] on input "submit" at bounding box center [137, 163] width 275 height 22
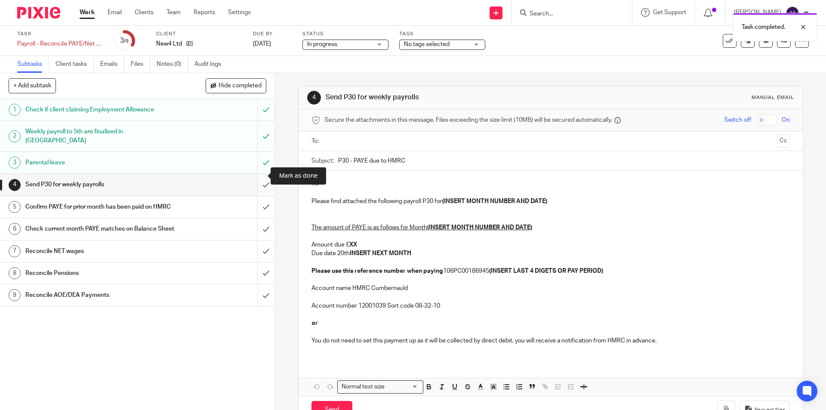
click at [259, 177] on input "submit" at bounding box center [137, 185] width 275 height 22
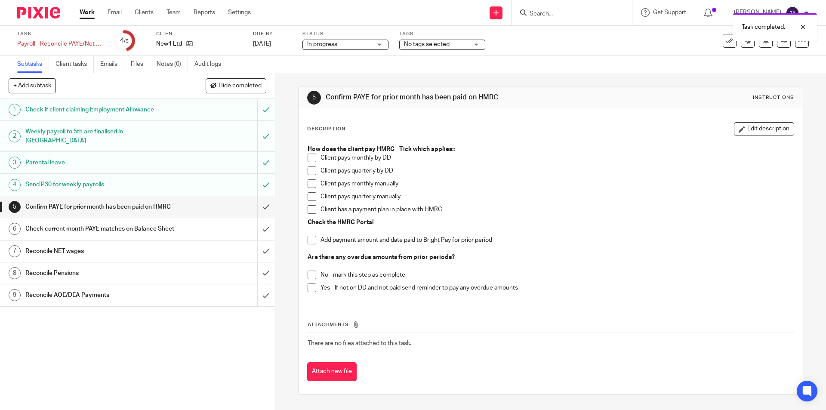
click at [309, 187] on span at bounding box center [312, 183] width 9 height 9
click at [309, 272] on span at bounding box center [312, 275] width 9 height 9
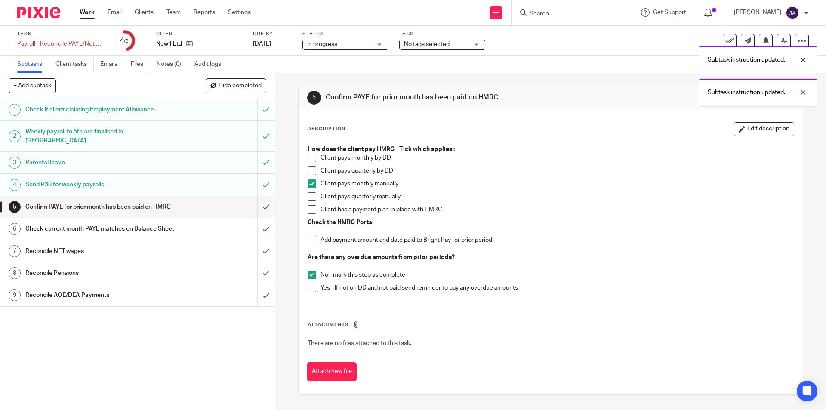
click at [309, 240] on span at bounding box center [312, 240] width 9 height 9
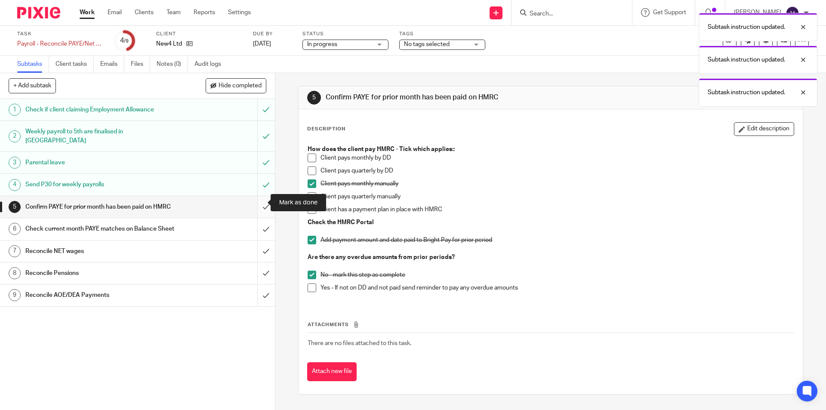
click at [262, 198] on input "submit" at bounding box center [137, 207] width 275 height 22
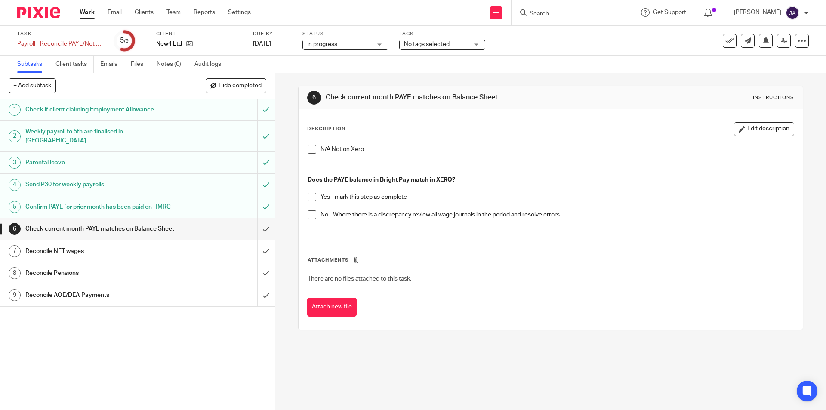
click at [309, 200] on span at bounding box center [312, 197] width 9 height 9
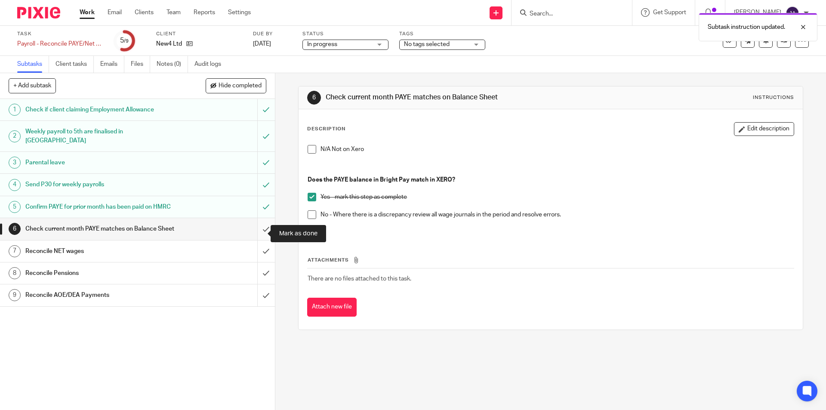
click at [259, 239] on input "submit" at bounding box center [137, 229] width 275 height 22
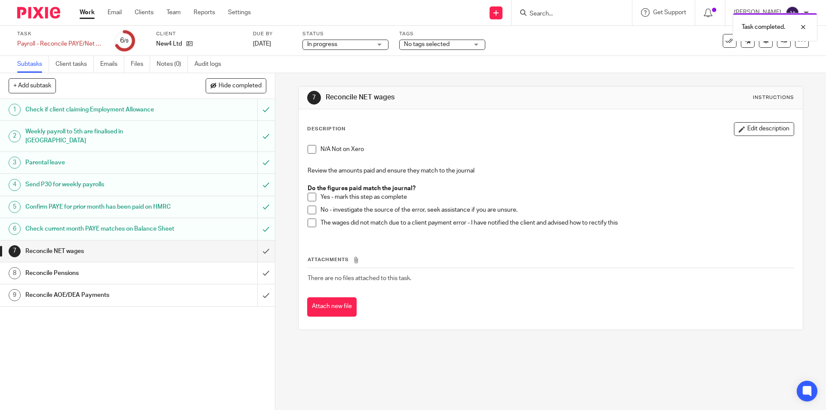
click at [308, 198] on span at bounding box center [312, 197] width 9 height 9
click at [258, 259] on input "submit" at bounding box center [137, 251] width 275 height 22
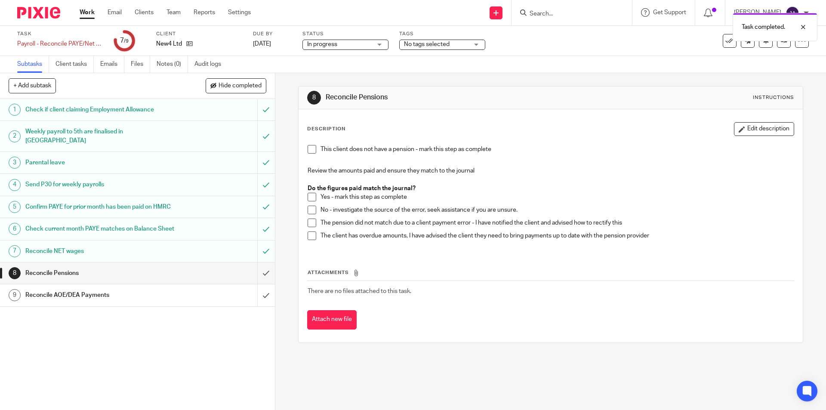
click at [308, 149] on span at bounding box center [312, 149] width 9 height 9
click at [256, 284] on input "submit" at bounding box center [137, 273] width 275 height 22
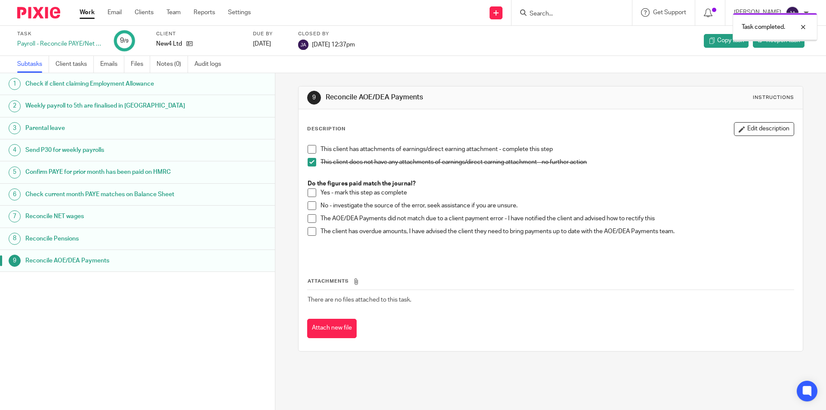
click at [85, 15] on link "Work" at bounding box center [87, 12] width 15 height 9
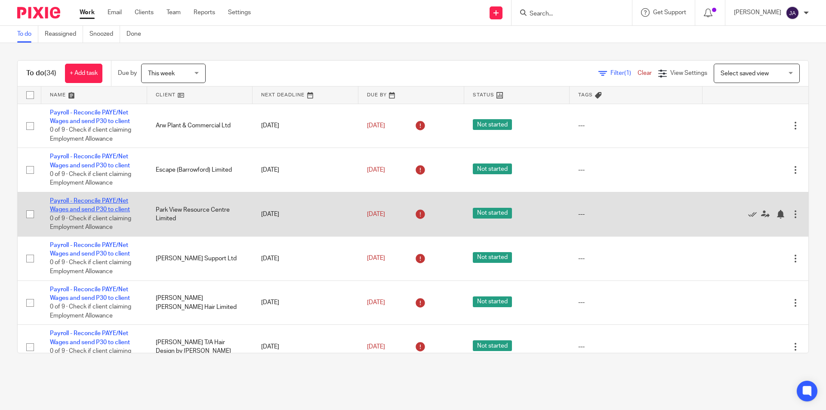
click at [80, 203] on link "Payroll - Reconcile PAYE/Net Wages and send P30 to client" at bounding box center [90, 205] width 80 height 15
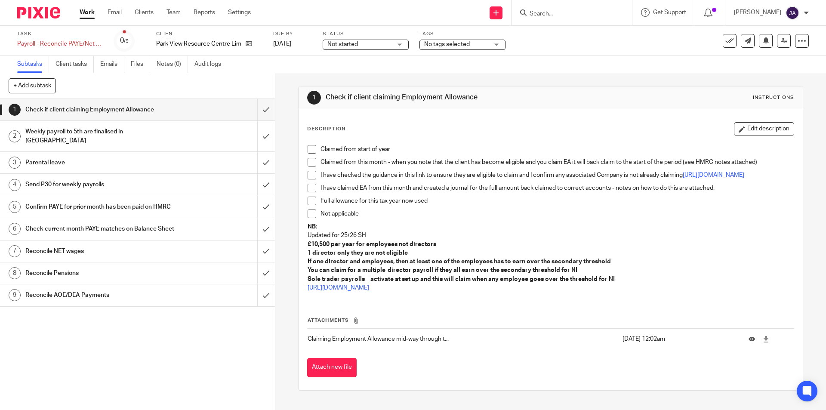
click at [361, 42] on span "Not started" at bounding box center [359, 44] width 65 height 9
click at [353, 74] on span "In progress" at bounding box center [343, 76] width 30 height 6
click at [311, 149] on span at bounding box center [312, 149] width 9 height 9
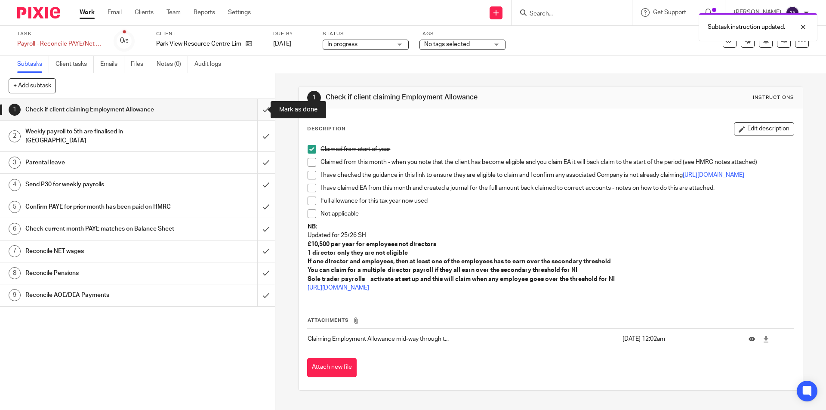
click at [255, 109] on input "submit" at bounding box center [137, 110] width 275 height 22
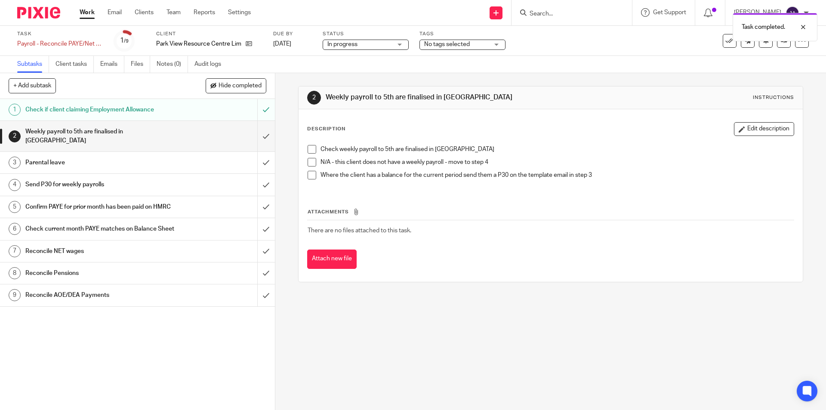
click at [308, 160] on span at bounding box center [312, 162] width 9 height 9
click at [259, 133] on input "submit" at bounding box center [137, 136] width 275 height 31
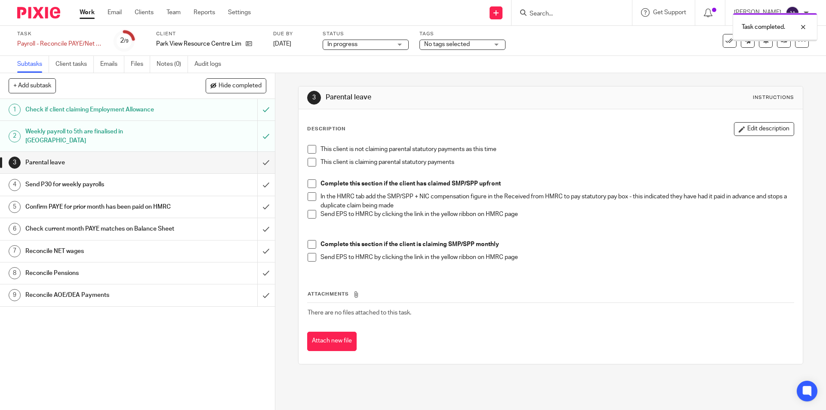
drag, startPoint x: 309, startPoint y: 150, endPoint x: 299, endPoint y: 151, distance: 10.0
click at [308, 148] on span at bounding box center [312, 149] width 9 height 9
click at [257, 153] on input "submit" at bounding box center [137, 163] width 275 height 22
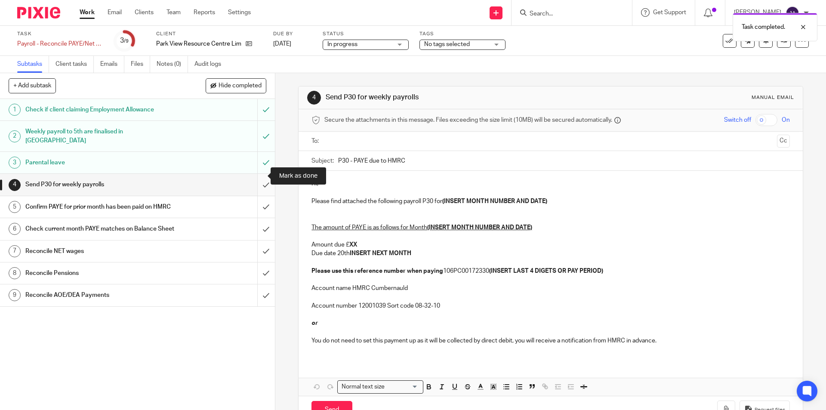
click at [258, 176] on input "submit" at bounding box center [137, 185] width 275 height 22
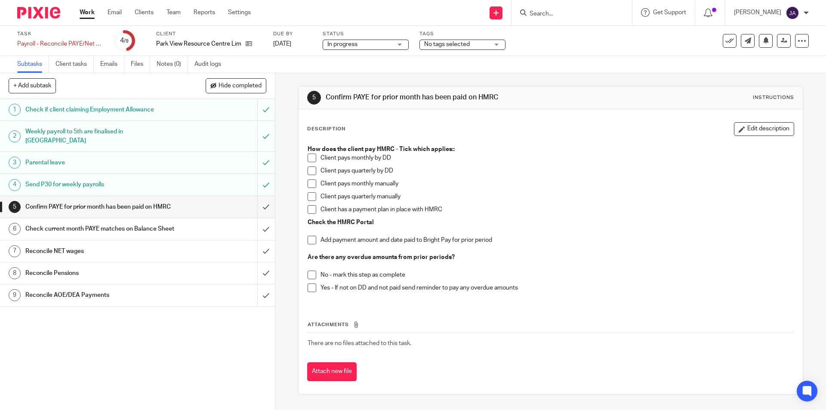
click at [310, 185] on span at bounding box center [312, 183] width 9 height 9
click at [311, 241] on span at bounding box center [312, 240] width 9 height 9
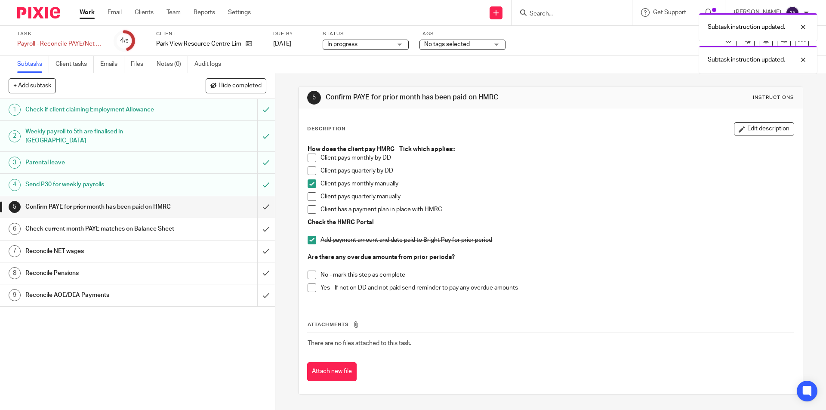
click at [310, 279] on li "No - mark this step as complete" at bounding box center [551, 277] width 486 height 13
click at [309, 276] on span at bounding box center [312, 275] width 9 height 9
click at [254, 202] on input "submit" at bounding box center [137, 207] width 275 height 22
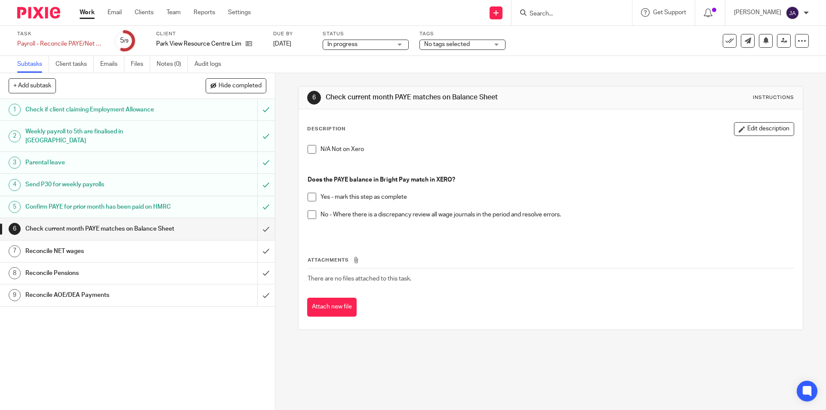
click at [311, 148] on span at bounding box center [312, 149] width 9 height 9
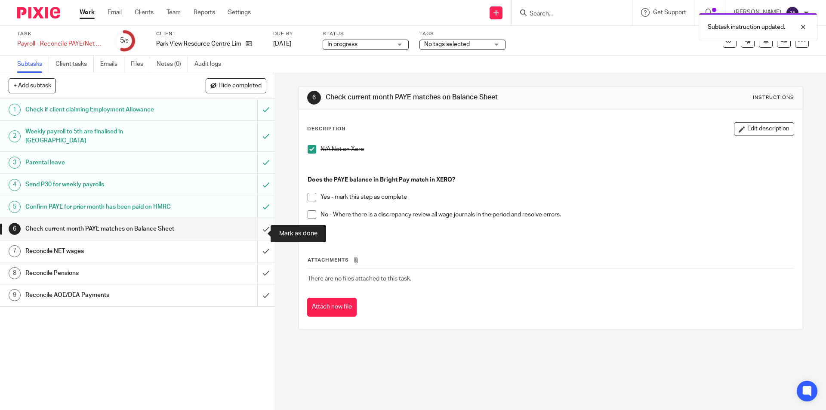
click at [256, 238] on input "submit" at bounding box center [137, 229] width 275 height 22
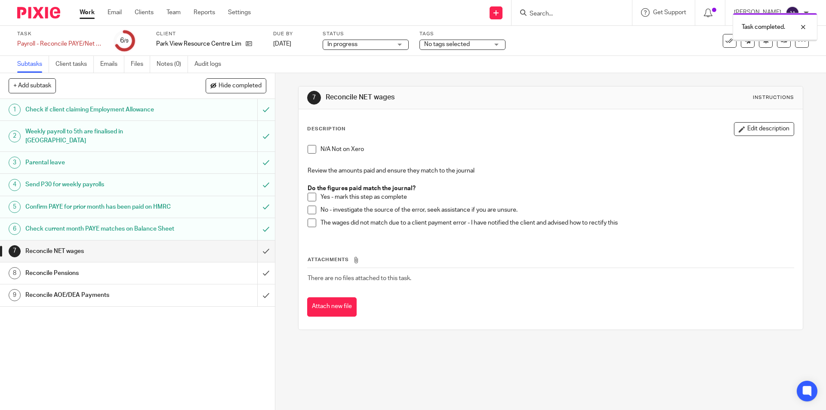
click at [308, 148] on span at bounding box center [312, 149] width 9 height 9
click at [261, 257] on input "submit" at bounding box center [137, 251] width 275 height 22
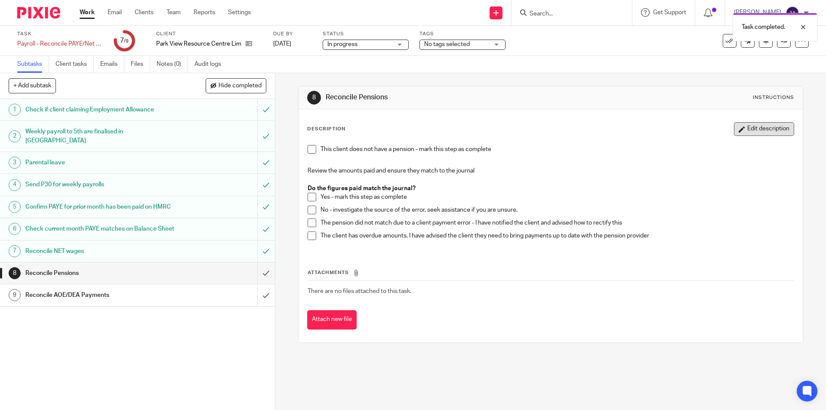
click at [764, 129] on button "Edit description" at bounding box center [764, 129] width 60 height 14
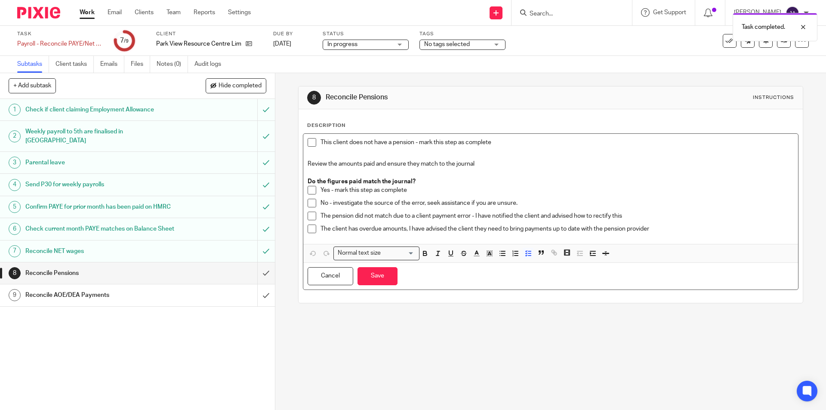
drag, startPoint x: 507, startPoint y: 139, endPoint x: 504, endPoint y: 143, distance: 5.3
click at [506, 140] on p "This client does not have a pension - mark this step as complete" at bounding box center [557, 142] width 473 height 9
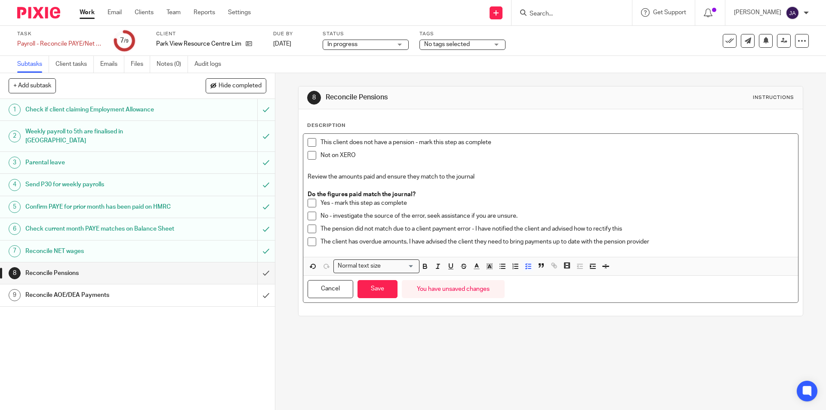
click at [312, 156] on span at bounding box center [312, 155] width 9 height 9
click at [380, 291] on button "Save" at bounding box center [378, 289] width 40 height 18
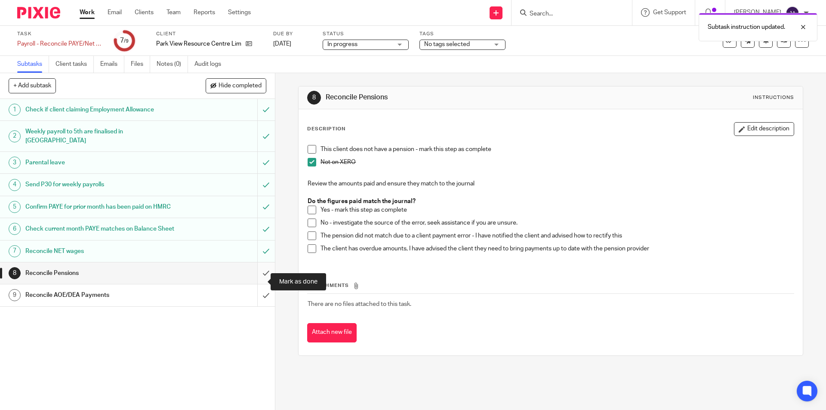
click at [257, 281] on input "submit" at bounding box center [137, 273] width 275 height 22
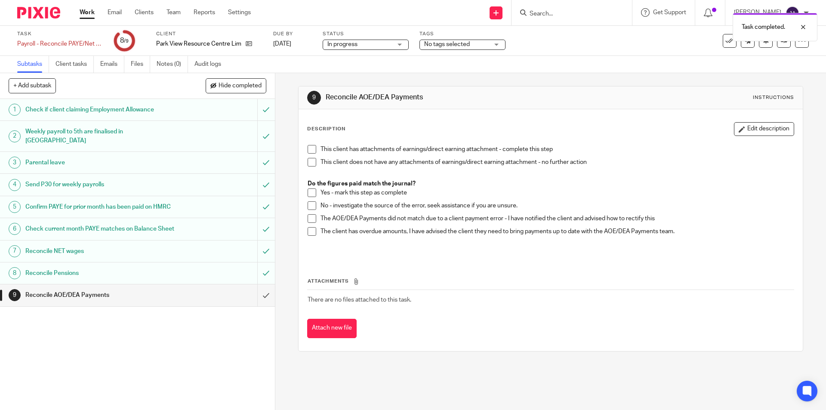
click at [308, 161] on span at bounding box center [312, 162] width 9 height 9
click at [259, 304] on input "submit" at bounding box center [137, 295] width 275 height 22
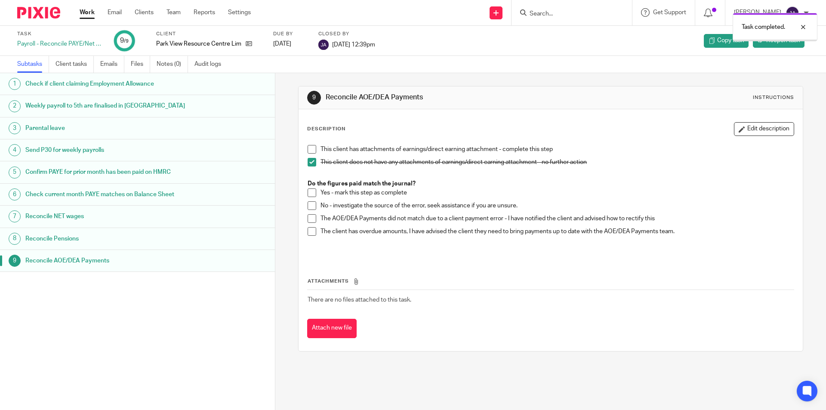
click at [85, 8] on link "Work" at bounding box center [87, 12] width 15 height 9
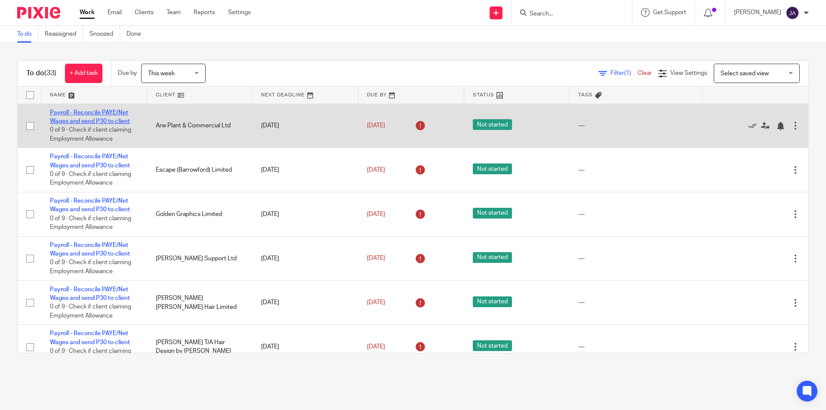
click at [75, 113] on link "Payroll - Reconcile PAYE/Net Wages and send P30 to client" at bounding box center [90, 117] width 80 height 15
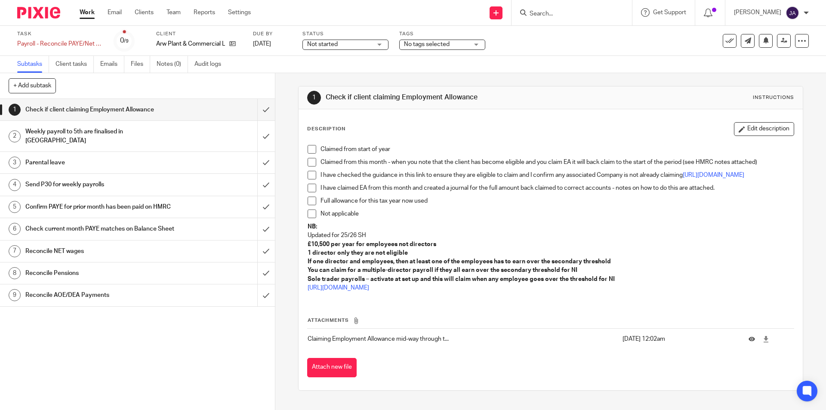
click at [83, 15] on link "Work" at bounding box center [87, 12] width 15 height 9
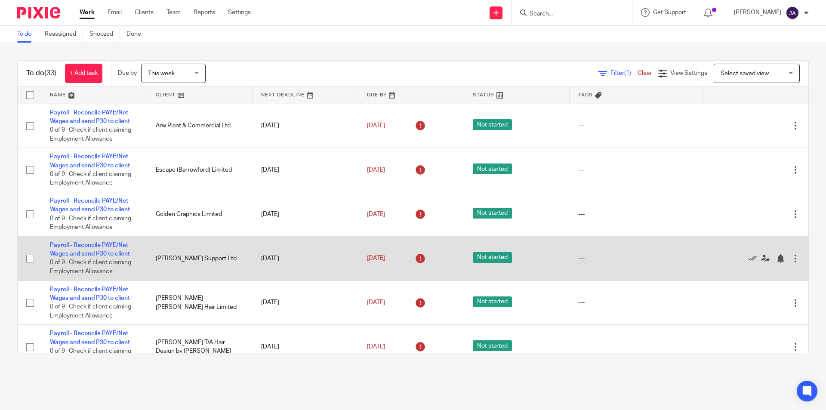
scroll to position [86, 0]
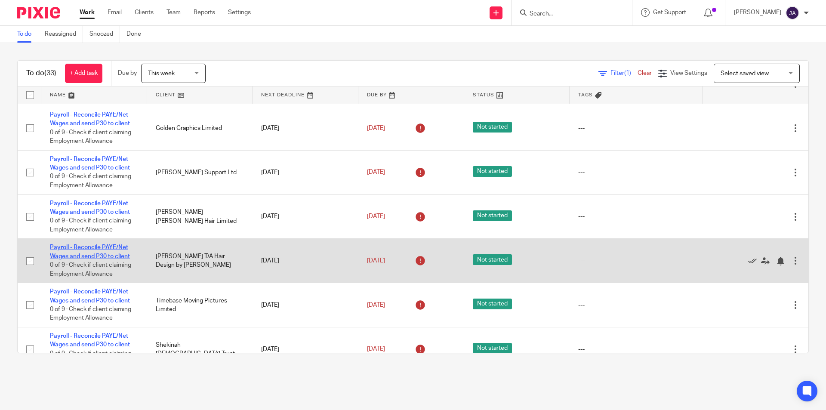
click at [85, 250] on link "Payroll - Reconcile PAYE/Net Wages and send P30 to client" at bounding box center [90, 251] width 80 height 15
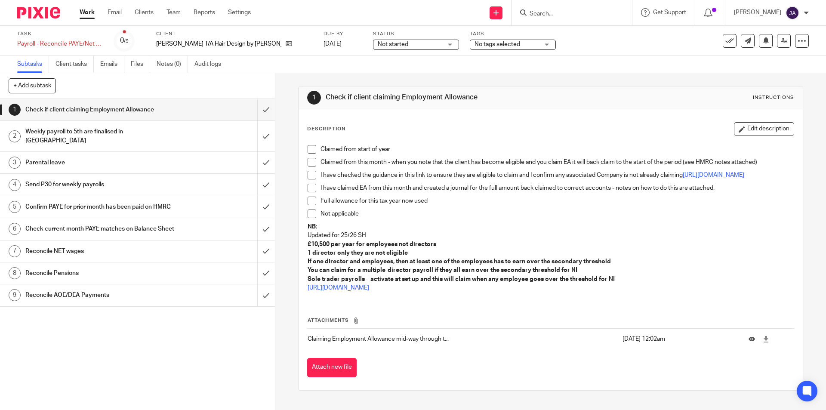
click at [378, 45] on span "Not started" at bounding box center [393, 44] width 31 height 6
click at [340, 71] on li "In progress" at bounding box center [369, 76] width 85 height 18
click at [308, 210] on li "Full allowance for this tax year now used" at bounding box center [551, 203] width 486 height 13
click at [308, 218] on span at bounding box center [312, 214] width 9 height 9
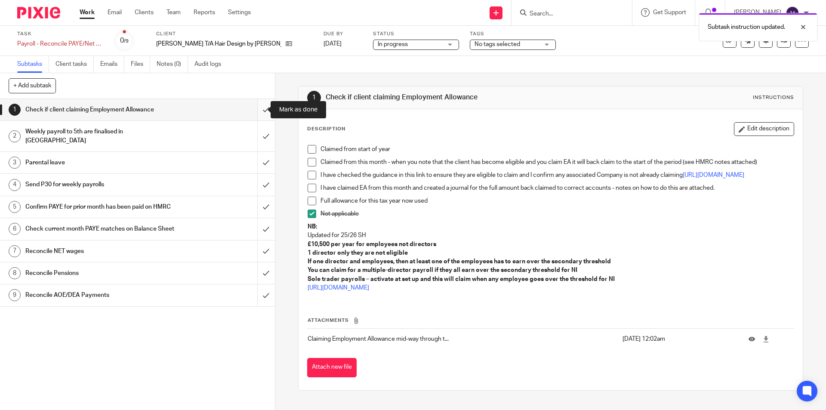
click at [258, 111] on input "submit" at bounding box center [137, 110] width 275 height 22
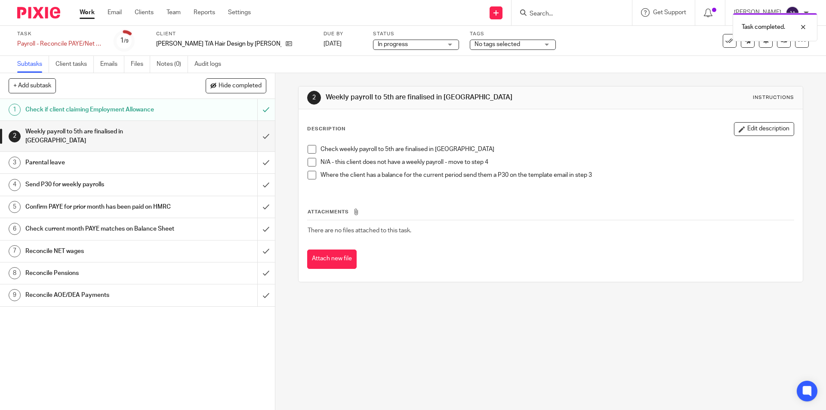
click at [311, 163] on span at bounding box center [312, 162] width 9 height 9
click at [259, 131] on input "submit" at bounding box center [137, 136] width 275 height 31
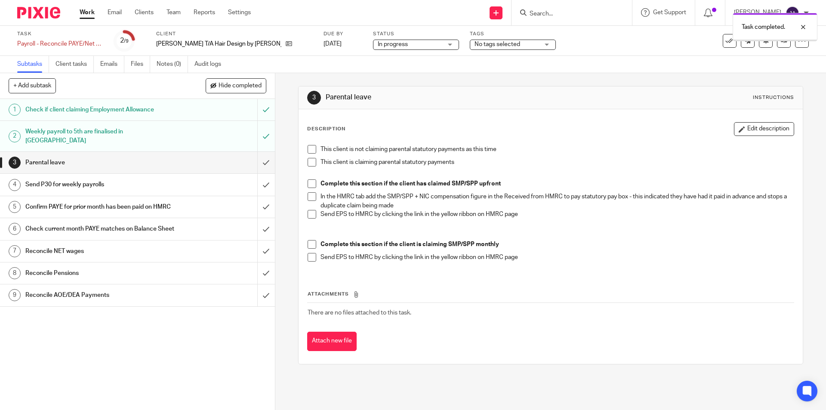
click at [312, 148] on span at bounding box center [312, 149] width 9 height 9
click at [260, 157] on input "submit" at bounding box center [137, 163] width 275 height 22
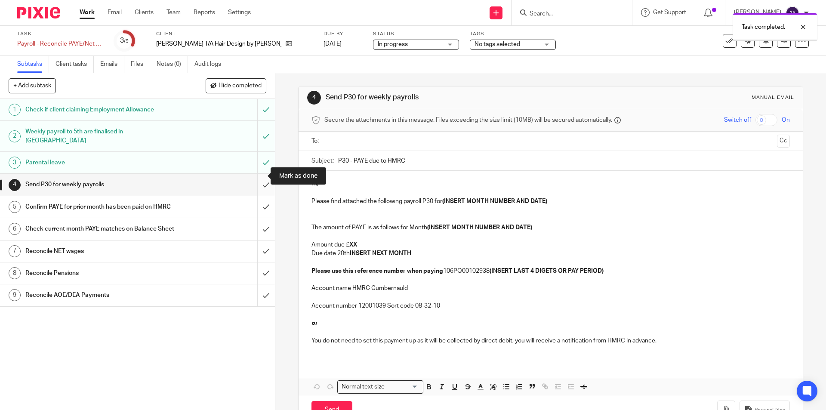
click at [259, 176] on input "submit" at bounding box center [137, 185] width 275 height 22
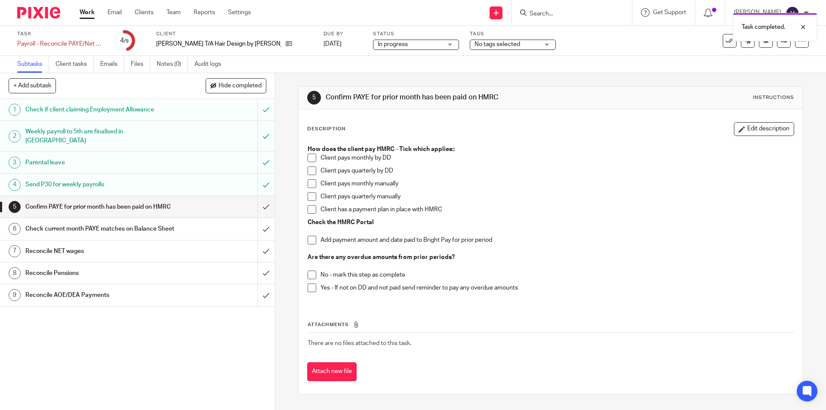
click at [314, 182] on li "Client pays monthly manually" at bounding box center [551, 185] width 486 height 13
click at [312, 181] on span at bounding box center [312, 183] width 9 height 9
click at [311, 238] on span at bounding box center [312, 240] width 9 height 9
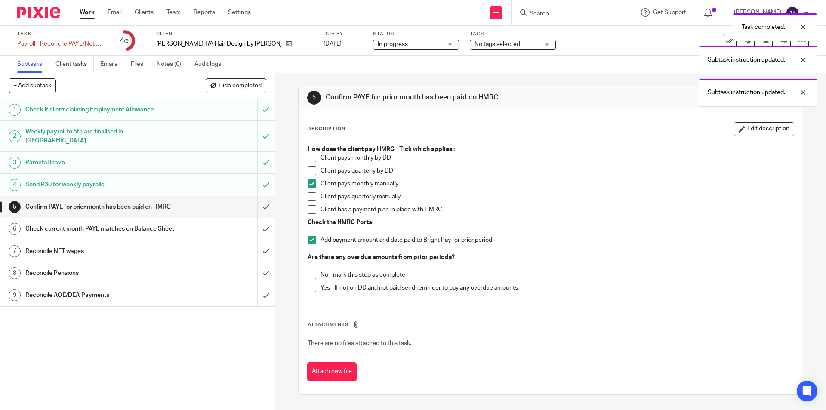
click at [308, 275] on span at bounding box center [312, 275] width 9 height 9
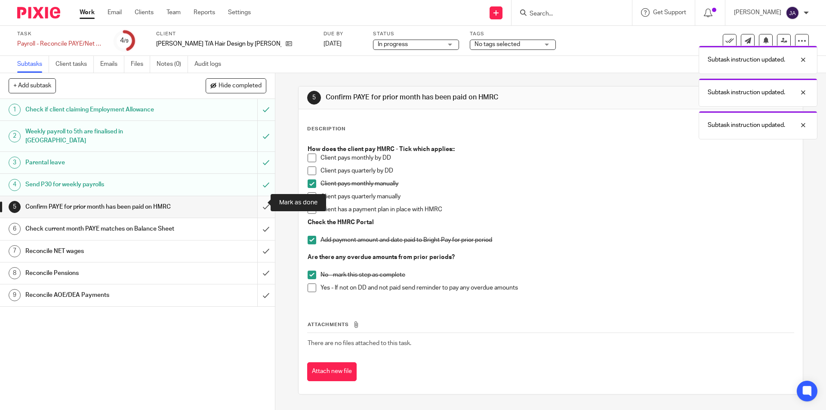
click at [258, 199] on input "submit" at bounding box center [137, 207] width 275 height 22
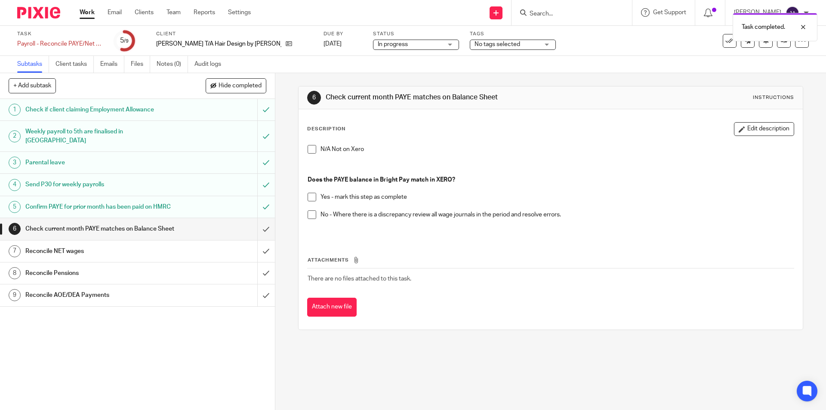
click at [308, 197] on span at bounding box center [312, 197] width 9 height 9
click at [259, 237] on input "submit" at bounding box center [137, 229] width 275 height 22
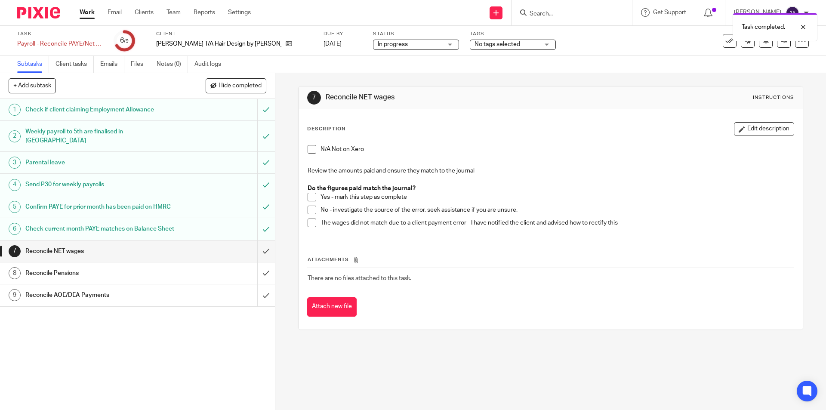
click at [190, 229] on div "Check current month PAYE matches on Balance Sheet" at bounding box center [136, 228] width 223 height 13
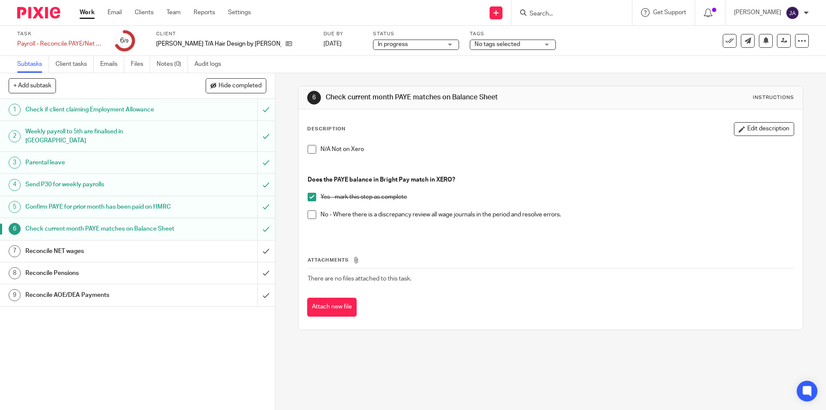
click at [311, 148] on span at bounding box center [312, 149] width 9 height 9
click at [310, 197] on span at bounding box center [312, 197] width 9 height 9
click at [238, 258] on div "Reconcile NET wages" at bounding box center [136, 251] width 223 height 13
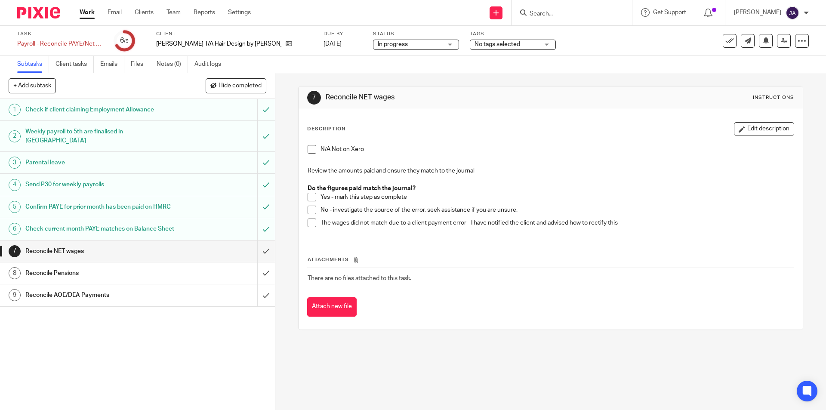
click at [311, 150] on span at bounding box center [312, 149] width 9 height 9
drag, startPoint x: 374, startPoint y: 151, endPoint x: 319, endPoint y: 148, distance: 55.6
click at [321, 148] on p "N/A Not on Xero" at bounding box center [557, 149] width 473 height 9
copy p "N/A Not on Xero"
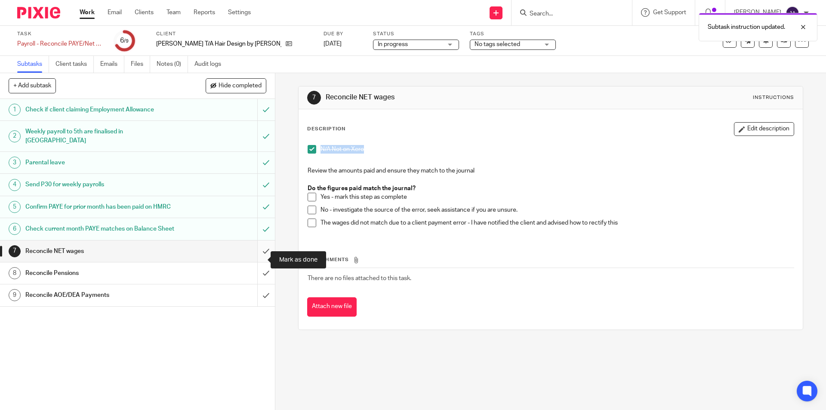
click at [256, 262] on input "submit" at bounding box center [137, 251] width 275 height 22
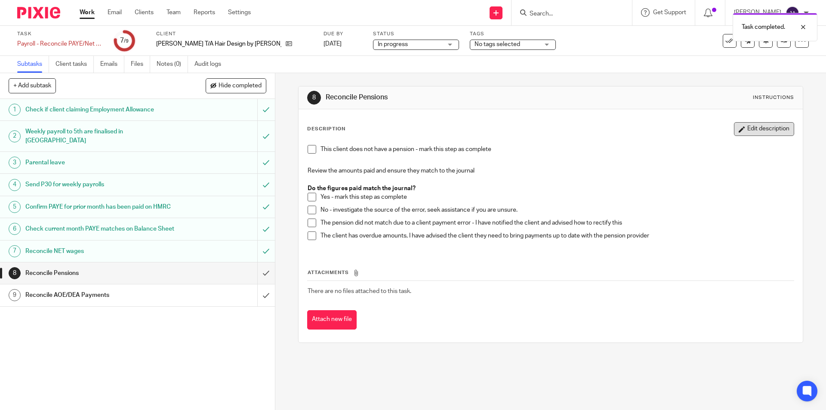
drag, startPoint x: 748, startPoint y: 129, endPoint x: 588, endPoint y: 149, distance: 161.3
click at [747, 129] on button "Edit description" at bounding box center [764, 129] width 60 height 14
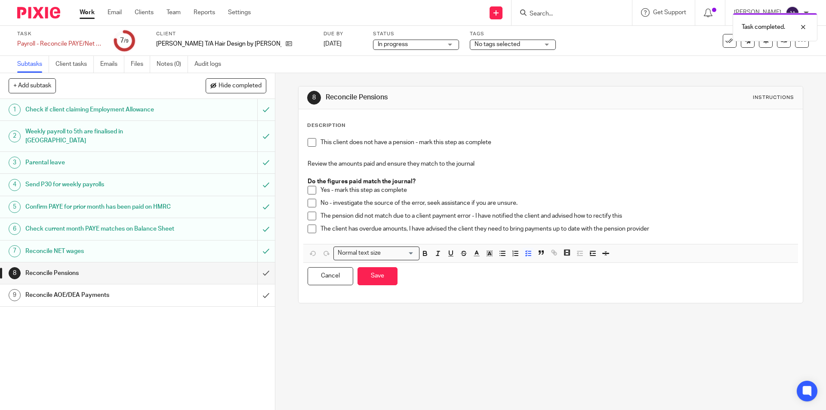
click at [512, 143] on p "This client does not have a pension - mark this step as complete" at bounding box center [557, 142] width 473 height 9
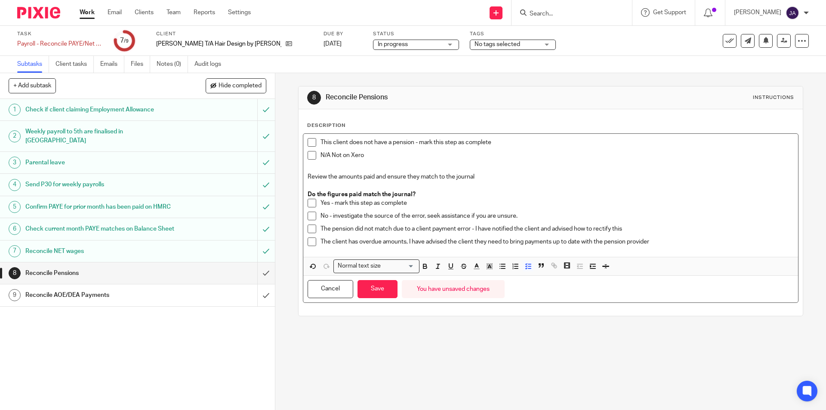
click at [312, 154] on span at bounding box center [312, 155] width 9 height 9
click at [381, 285] on button "Save" at bounding box center [378, 289] width 40 height 18
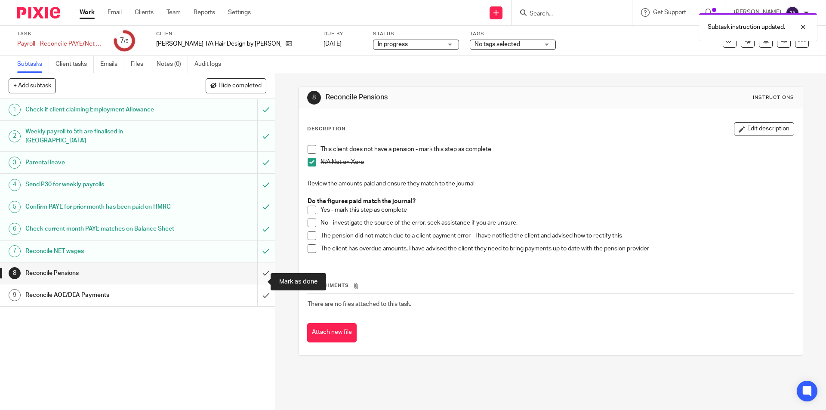
click at [256, 282] on input "submit" at bounding box center [137, 273] width 275 height 22
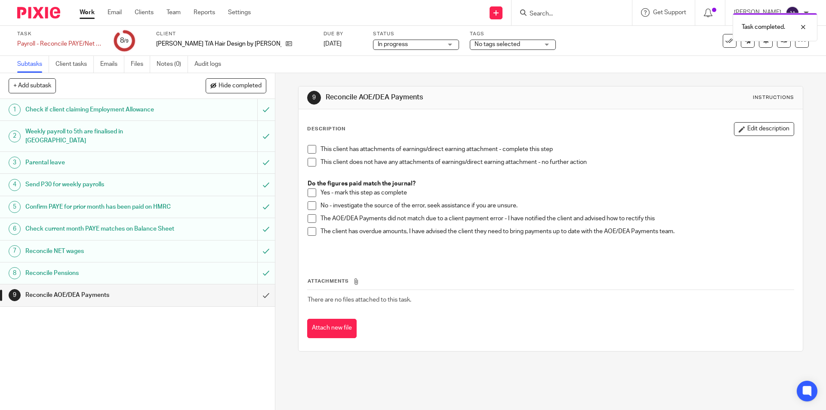
click at [308, 161] on span at bounding box center [312, 162] width 9 height 9
click at [259, 304] on input "submit" at bounding box center [137, 295] width 275 height 22
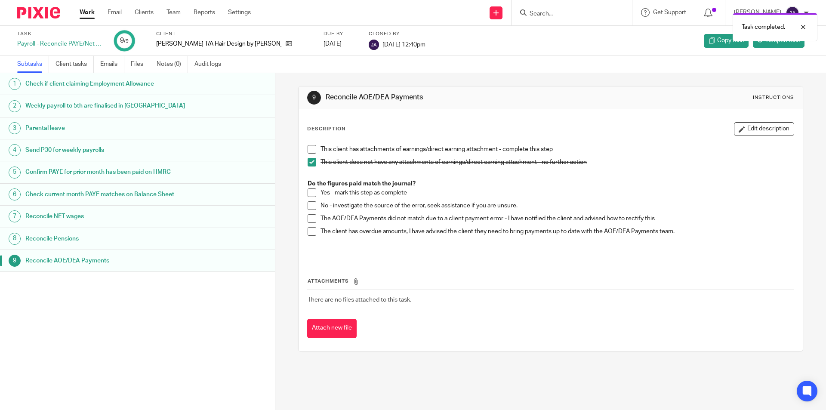
click at [90, 9] on link "Work" at bounding box center [87, 12] width 15 height 9
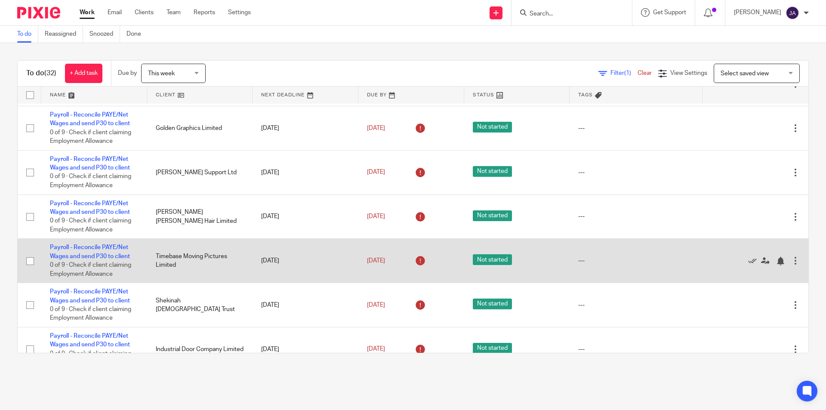
scroll to position [172, 0]
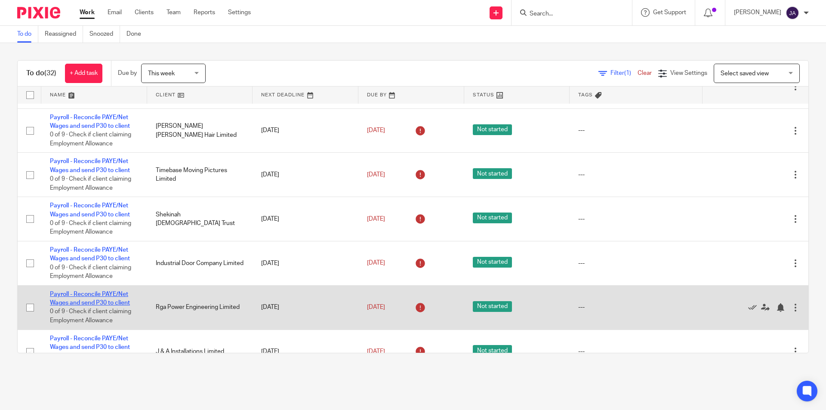
click at [105, 300] on link "Payroll - Reconcile PAYE/Net Wages and send P30 to client" at bounding box center [90, 298] width 80 height 15
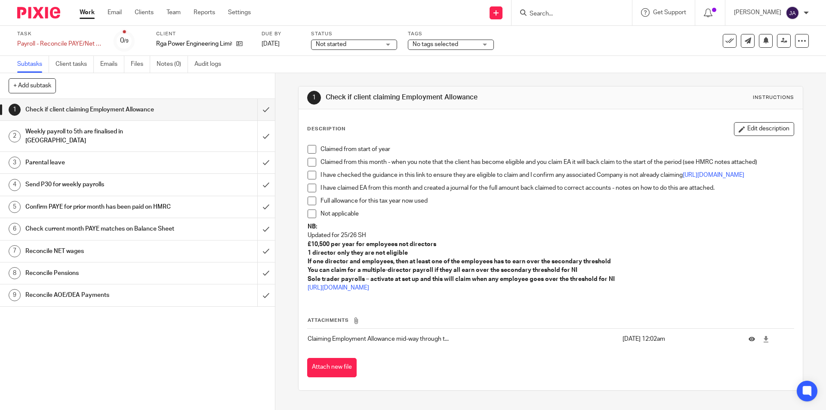
click at [328, 40] on div "Not started Not started" at bounding box center [354, 45] width 86 height 10
click at [330, 76] on span "In progress" at bounding box center [332, 76] width 30 height 6
click at [310, 218] on span at bounding box center [312, 214] width 9 height 9
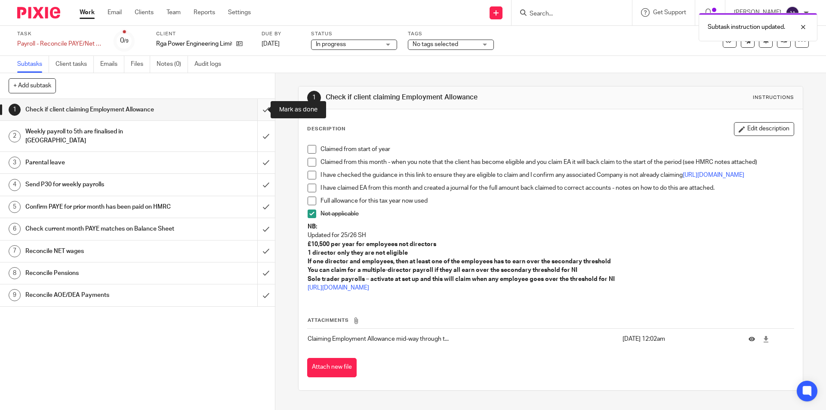
click at [260, 109] on input "submit" at bounding box center [137, 110] width 275 height 22
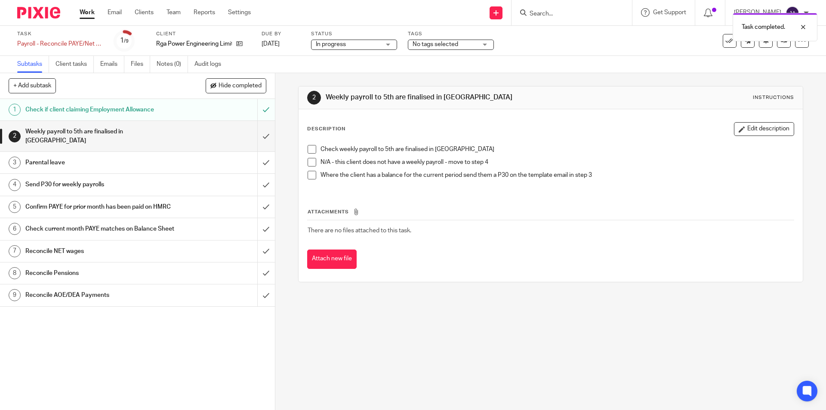
click at [303, 160] on div "Check weekly payroll to 5th are finalised in BP N/A - this client does not have…" at bounding box center [550, 165] width 494 height 49
click at [308, 160] on span at bounding box center [312, 162] width 9 height 9
click at [261, 133] on input "submit" at bounding box center [137, 136] width 275 height 31
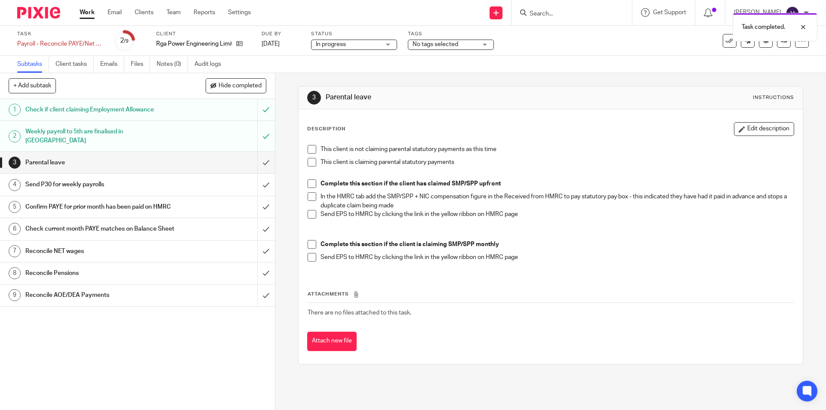
click at [308, 146] on span at bounding box center [312, 149] width 9 height 9
click at [262, 154] on input "submit" at bounding box center [137, 163] width 275 height 22
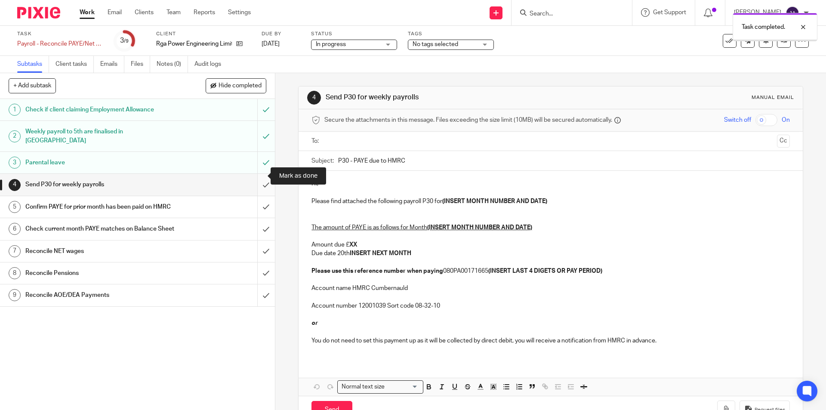
click at [259, 174] on input "submit" at bounding box center [137, 185] width 275 height 22
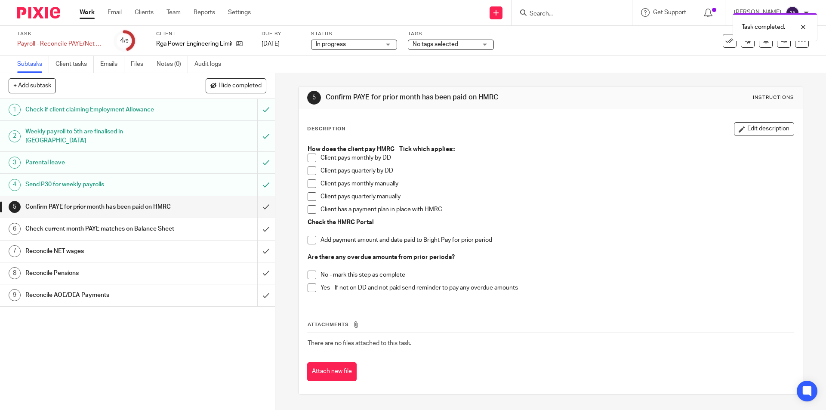
click at [309, 185] on span at bounding box center [312, 183] width 9 height 9
click at [311, 244] on span at bounding box center [312, 240] width 9 height 9
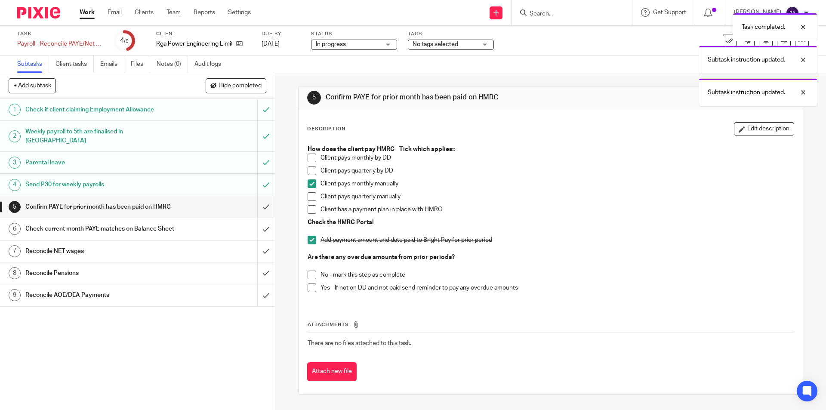
click at [308, 275] on span at bounding box center [312, 275] width 9 height 9
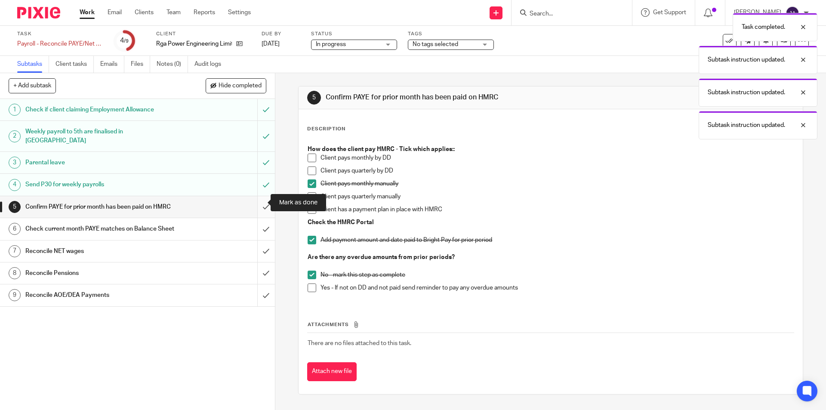
click at [256, 198] on input "submit" at bounding box center [137, 207] width 275 height 22
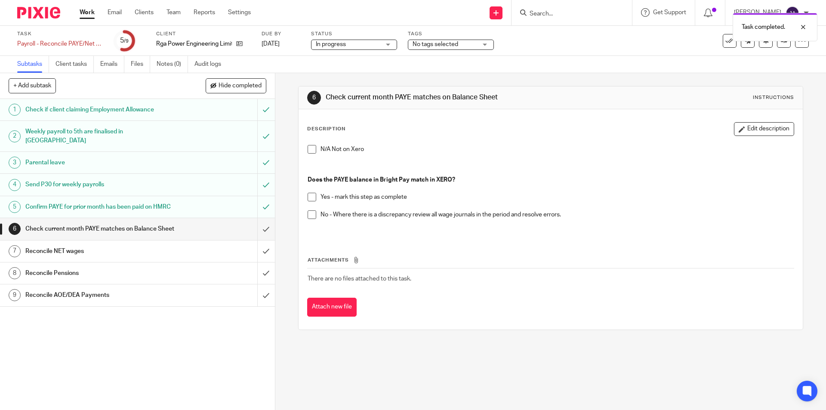
click at [309, 148] on span at bounding box center [312, 149] width 9 height 9
click at [259, 234] on input "submit" at bounding box center [137, 229] width 275 height 22
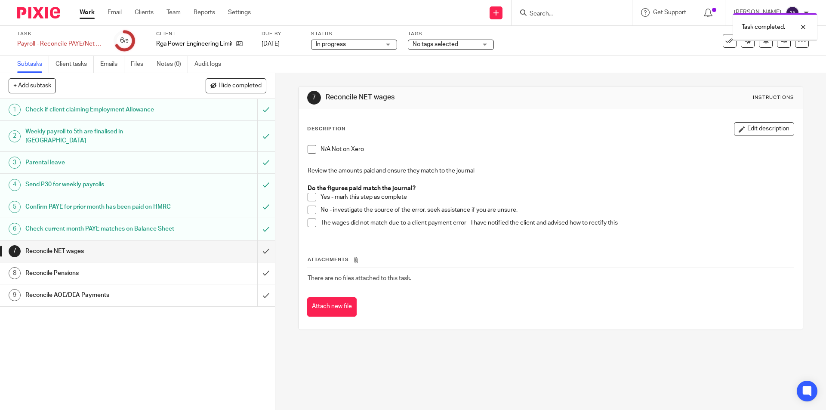
click at [308, 154] on li "N/A Not on Xero" at bounding box center [551, 151] width 486 height 13
click at [310, 145] on span at bounding box center [312, 149] width 9 height 9
click at [260, 259] on input "submit" at bounding box center [137, 251] width 275 height 22
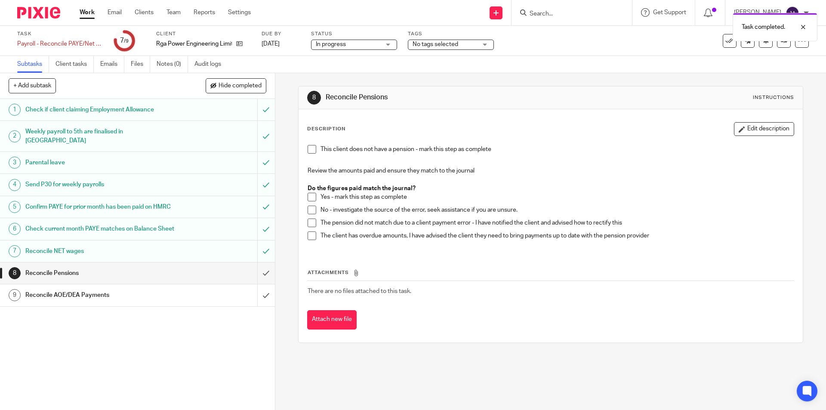
click at [309, 151] on span at bounding box center [312, 149] width 9 height 9
click at [749, 124] on button "Edit description" at bounding box center [764, 129] width 60 height 14
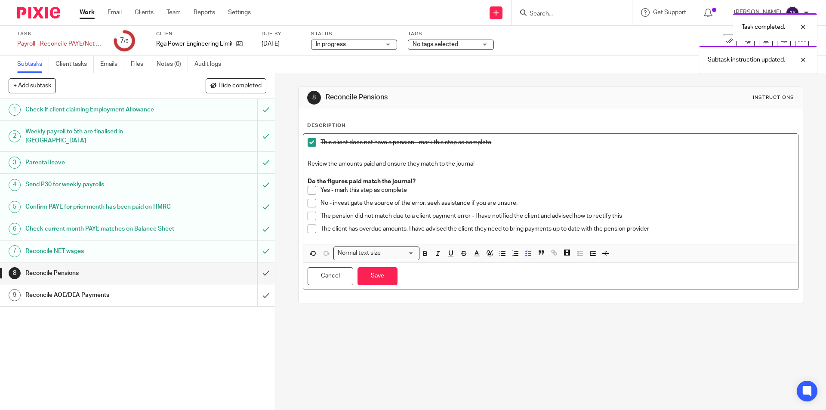
click at [511, 144] on p "This client does not have a pension - mark this step as complete" at bounding box center [557, 142] width 473 height 9
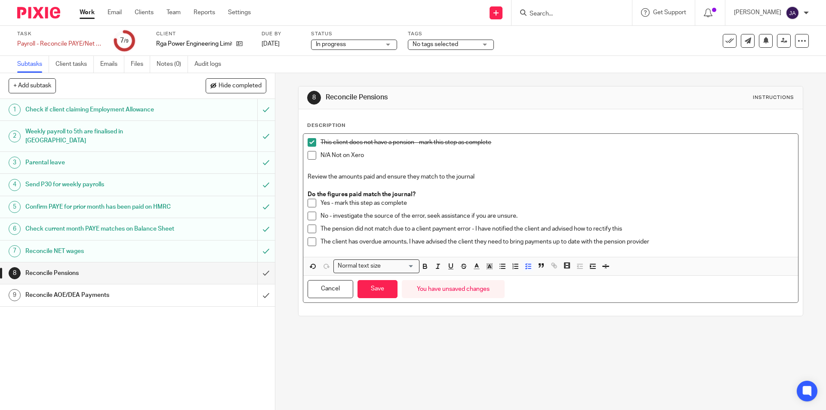
click at [308, 156] on span at bounding box center [312, 155] width 9 height 9
click at [363, 290] on button "Save" at bounding box center [378, 289] width 40 height 18
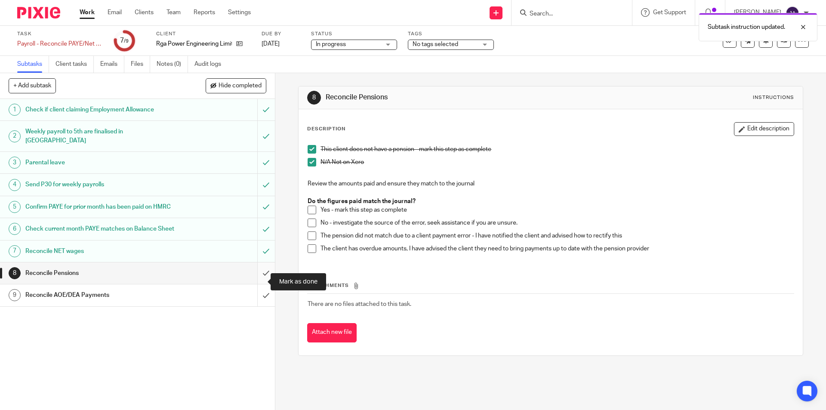
click at [257, 281] on input "submit" at bounding box center [137, 273] width 275 height 22
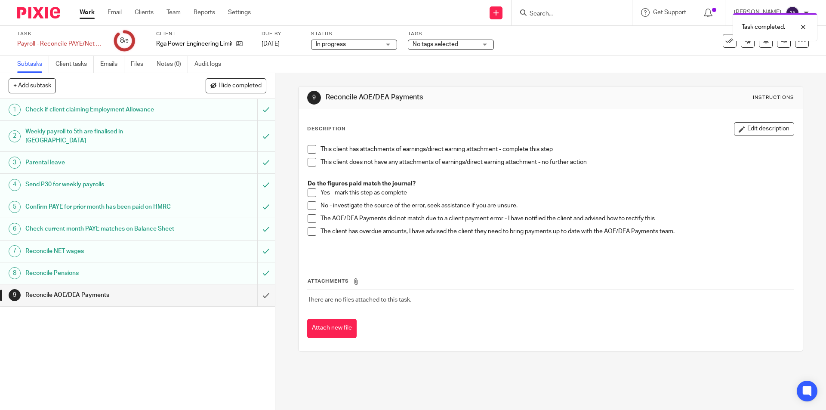
click at [311, 163] on span at bounding box center [312, 162] width 9 height 9
click at [258, 305] on input "submit" at bounding box center [137, 295] width 275 height 22
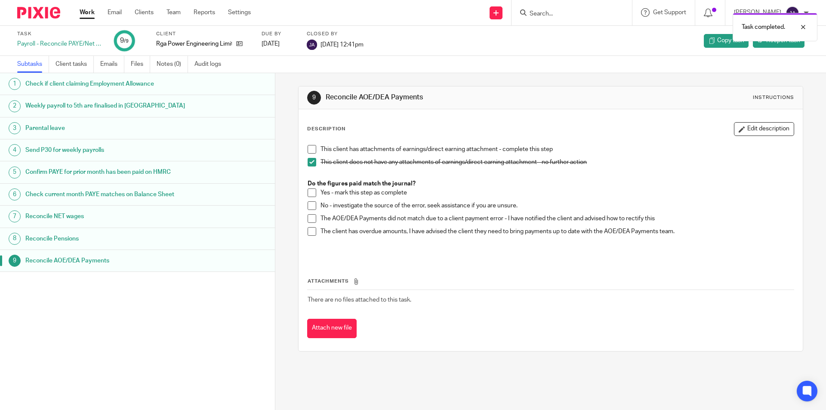
click at [84, 4] on div "Work Email Clients Team Reports Settings Work Email Clients Team Reports Settin…" at bounding box center [167, 12] width 193 height 25
click at [84, 12] on link "Work" at bounding box center [87, 12] width 15 height 9
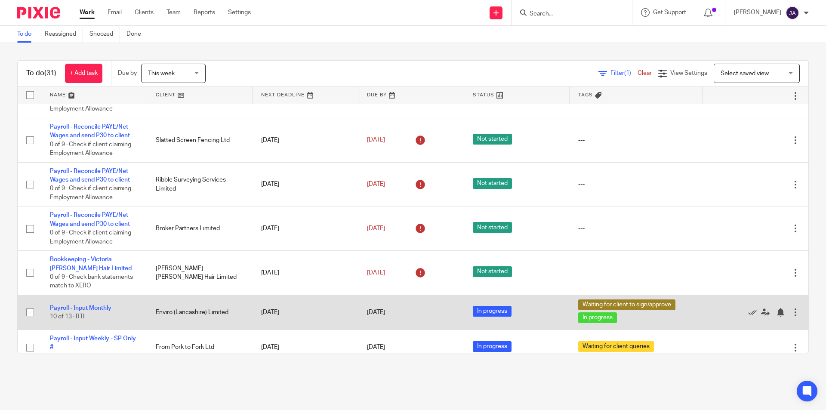
scroll to position [473, 0]
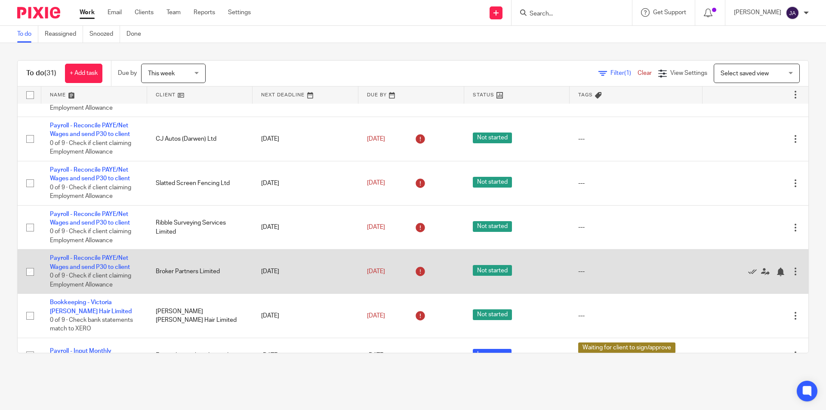
click at [102, 262] on td "Payroll - Reconcile PAYE/Net Wages and send P30 to client 0 of 9 · Check if cli…" at bounding box center [94, 272] width 106 height 44
click at [103, 260] on link "Payroll - Reconcile PAYE/Net Wages and send P30 to client" at bounding box center [90, 262] width 80 height 15
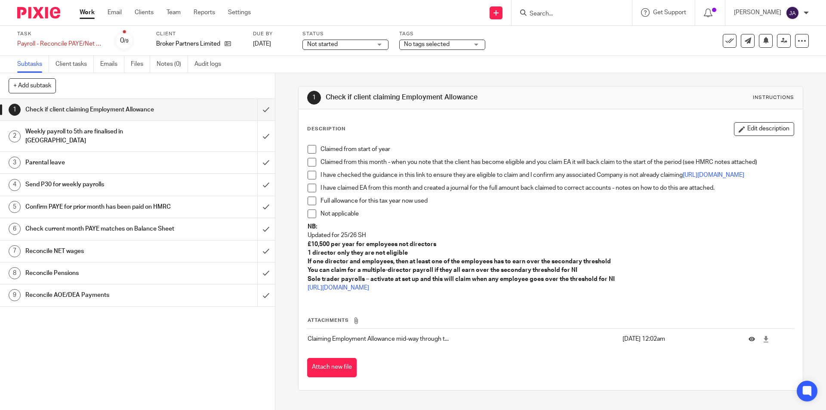
click at [321, 40] on span "Not started" at bounding box center [339, 44] width 65 height 9
click at [318, 76] on span "In progress" at bounding box center [323, 76] width 30 height 6
click at [308, 150] on span at bounding box center [312, 149] width 9 height 9
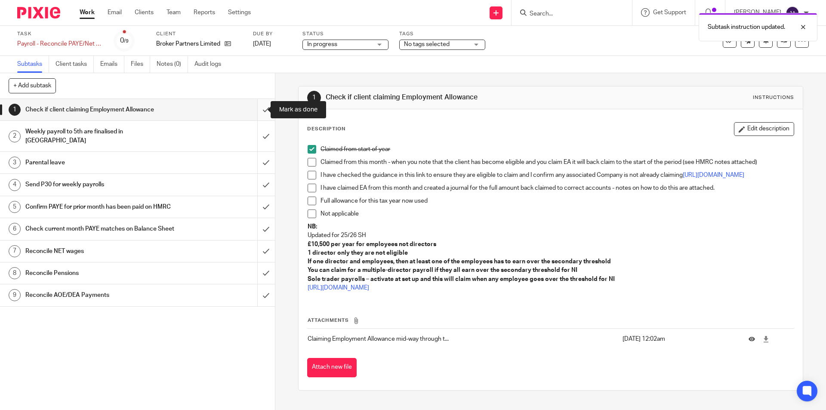
click at [261, 116] on input "submit" at bounding box center [137, 110] width 275 height 22
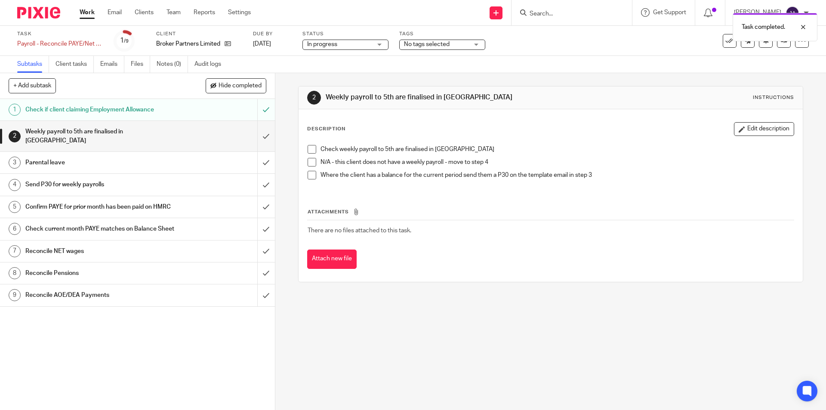
click at [310, 160] on span at bounding box center [312, 162] width 9 height 9
click at [257, 131] on input "submit" at bounding box center [137, 136] width 275 height 31
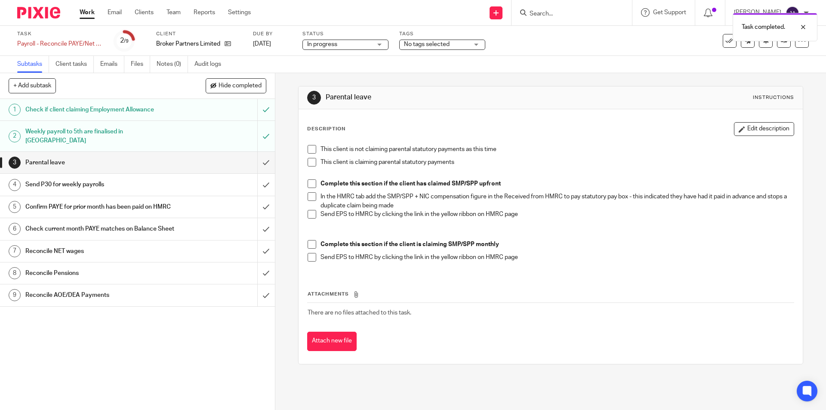
click at [310, 150] on span at bounding box center [312, 149] width 9 height 9
click at [258, 154] on input "submit" at bounding box center [137, 163] width 275 height 22
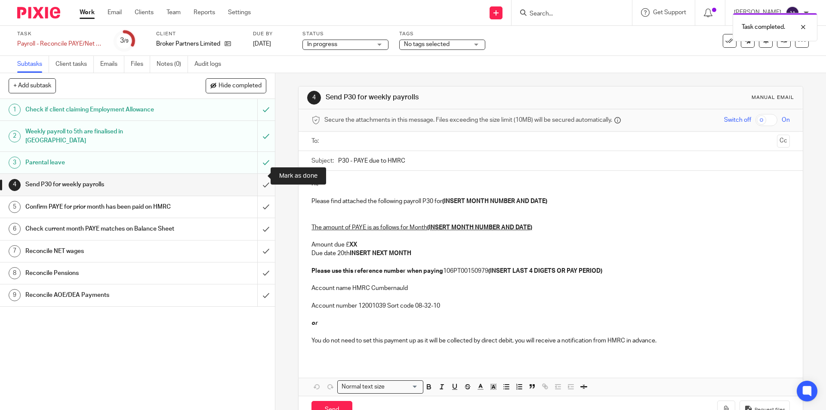
click at [257, 176] on input "submit" at bounding box center [137, 185] width 275 height 22
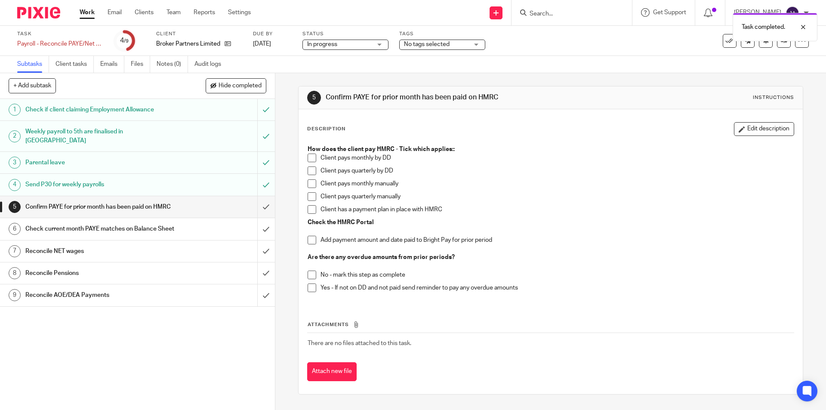
click at [309, 186] on span at bounding box center [312, 183] width 9 height 9
click at [310, 240] on span at bounding box center [312, 240] width 9 height 9
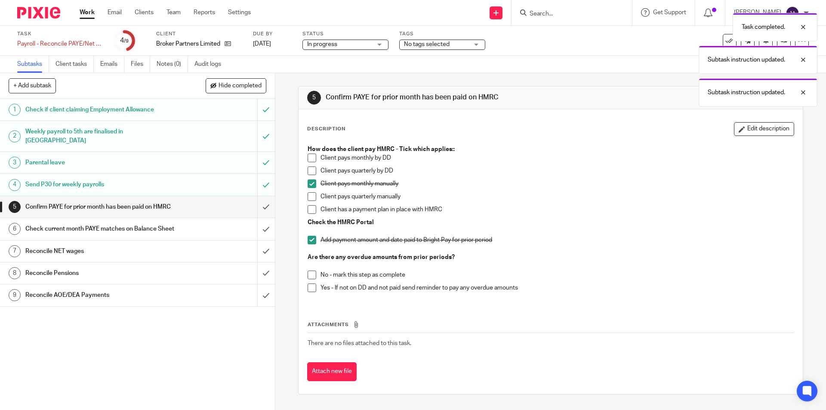
click at [309, 276] on span at bounding box center [312, 275] width 9 height 9
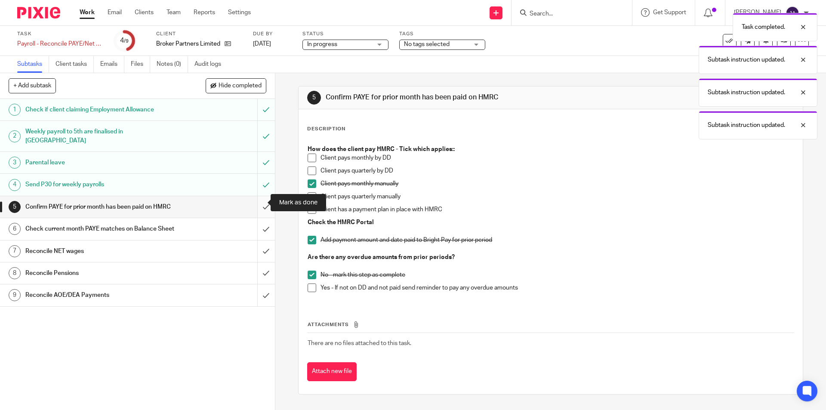
click at [260, 202] on input "submit" at bounding box center [137, 207] width 275 height 22
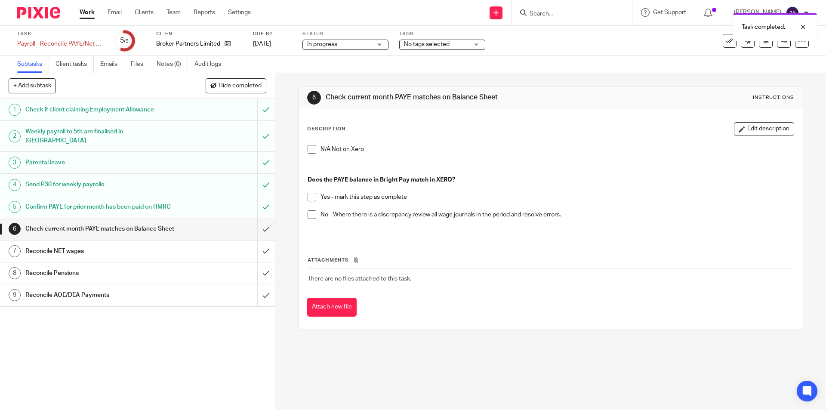
click at [308, 149] on span at bounding box center [312, 149] width 9 height 9
click at [257, 230] on input "submit" at bounding box center [137, 229] width 275 height 22
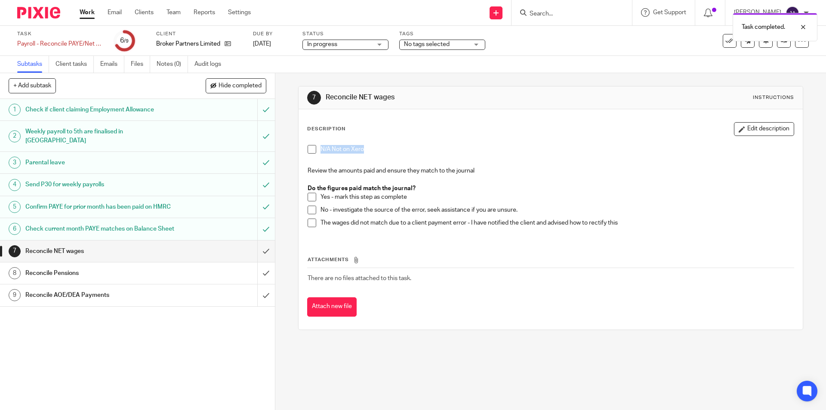
drag, startPoint x: 364, startPoint y: 150, endPoint x: 318, endPoint y: 146, distance: 45.3
click at [317, 146] on li "N/A Not on Xero" at bounding box center [551, 151] width 486 height 13
copy p "N/A Not on Xero"
click at [308, 150] on span at bounding box center [312, 149] width 9 height 9
click at [256, 256] on input "submit" at bounding box center [137, 251] width 275 height 22
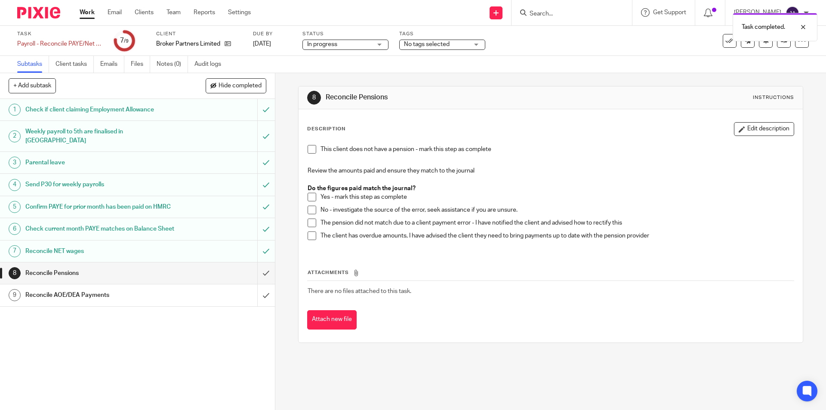
drag, startPoint x: 751, startPoint y: 131, endPoint x: 692, endPoint y: 134, distance: 59.0
click at [750, 131] on button "Edit description" at bounding box center [764, 129] width 60 height 14
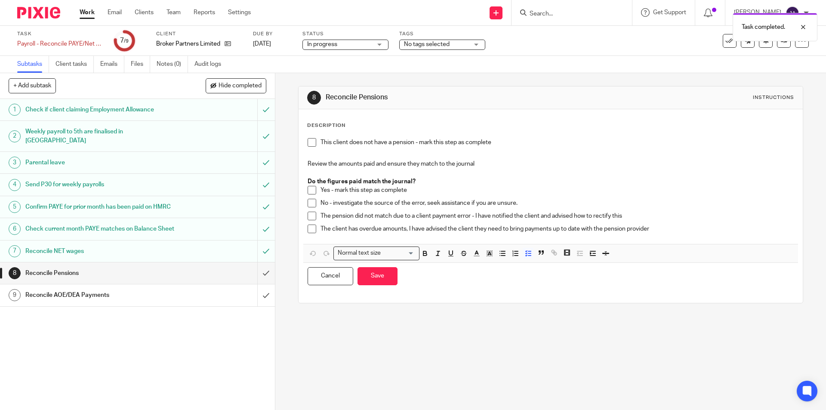
click at [501, 143] on p "This client does not have a pension - mark this step as complete" at bounding box center [557, 142] width 473 height 9
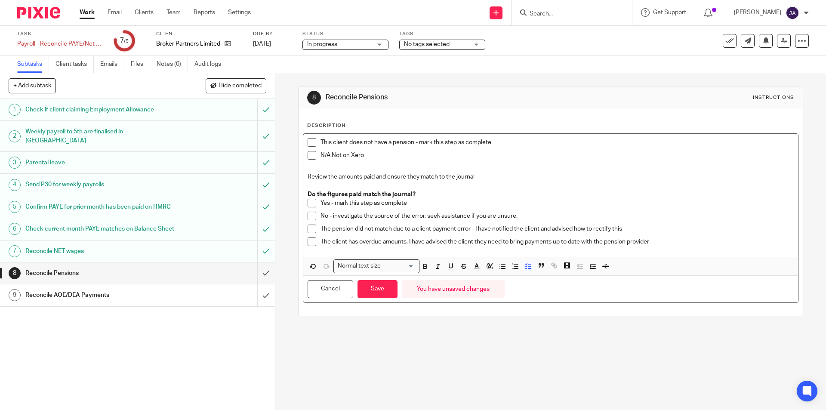
click at [311, 156] on span at bounding box center [312, 155] width 9 height 9
click at [310, 139] on span at bounding box center [312, 142] width 9 height 9
click at [386, 288] on button "Save" at bounding box center [378, 289] width 40 height 18
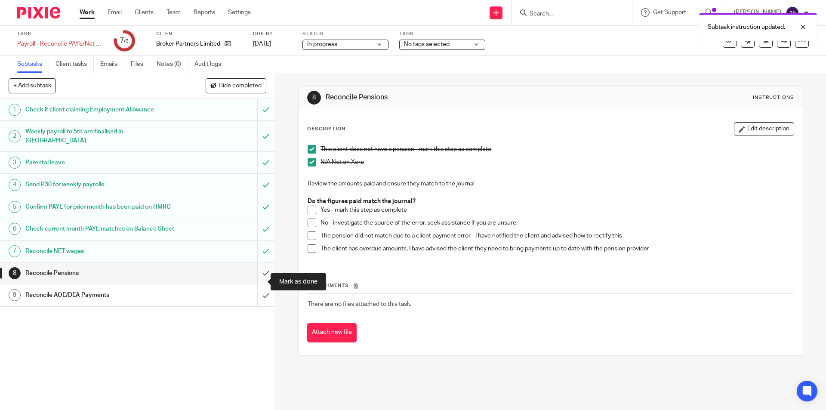
click at [254, 284] on input "submit" at bounding box center [137, 273] width 275 height 22
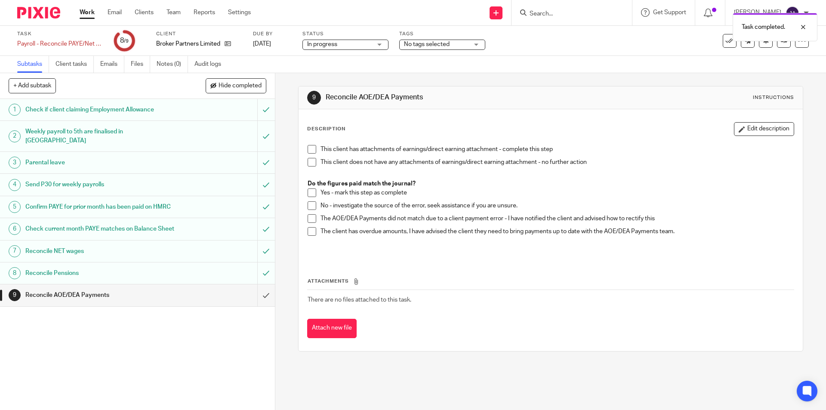
click at [308, 163] on span at bounding box center [312, 162] width 9 height 9
click at [259, 306] on input "submit" at bounding box center [137, 295] width 275 height 22
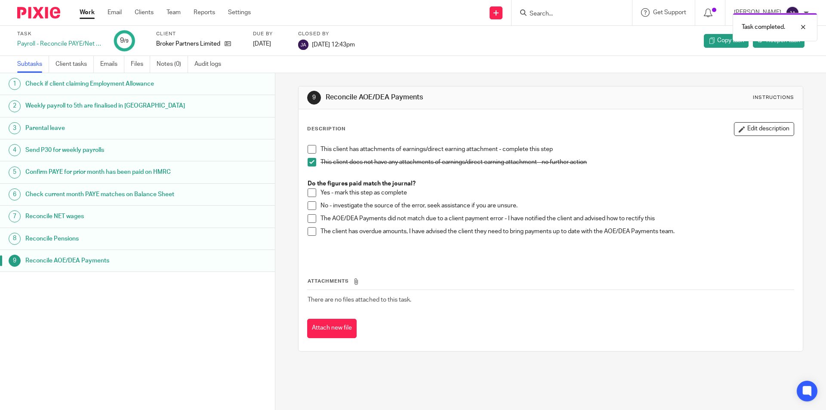
click at [87, 12] on link "Work" at bounding box center [87, 12] width 15 height 9
